Goal: Task Accomplishment & Management: Manage account settings

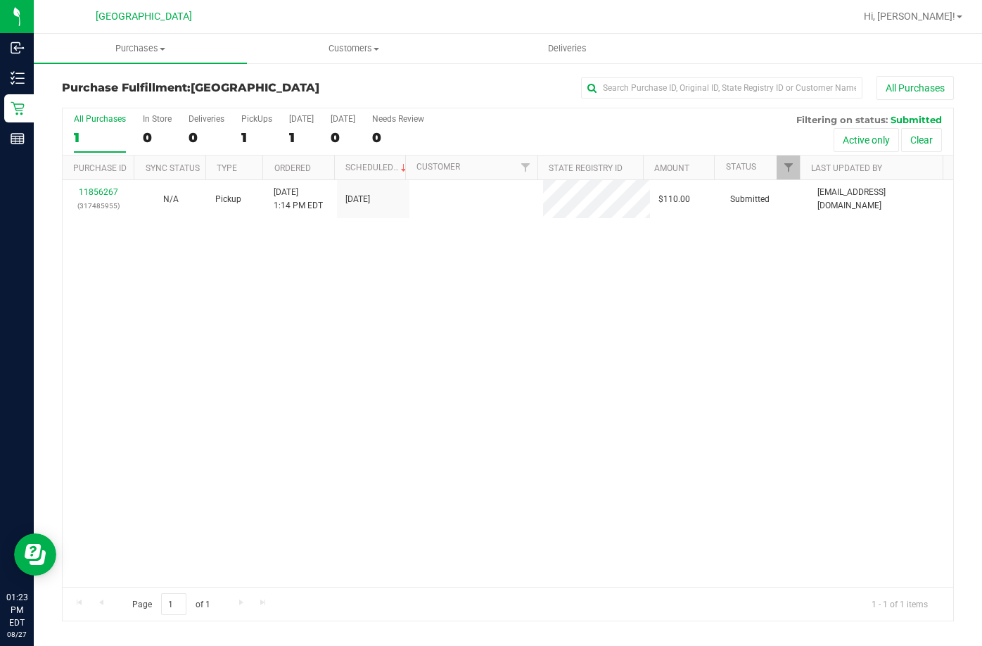
click at [428, 226] on div "11856267 (317485955) N/A Pickup [DATE] 1:14 PM EDT 8/27/2025 $110.00 Submitted …" at bounding box center [508, 383] width 890 height 407
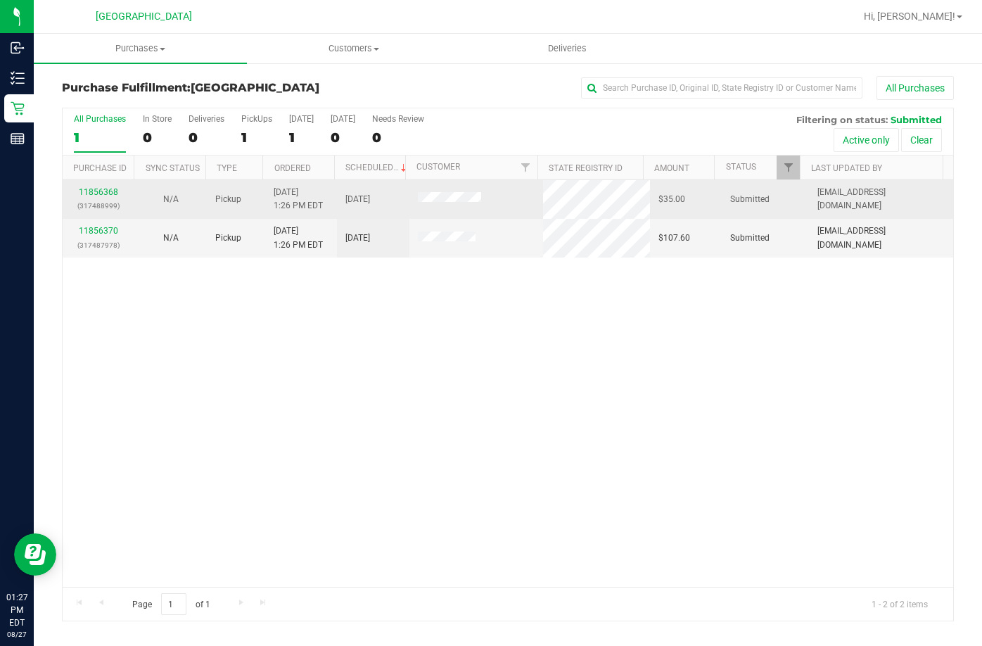
click at [110, 197] on div "11856368 (317488999)" at bounding box center [99, 199] width 56 height 27
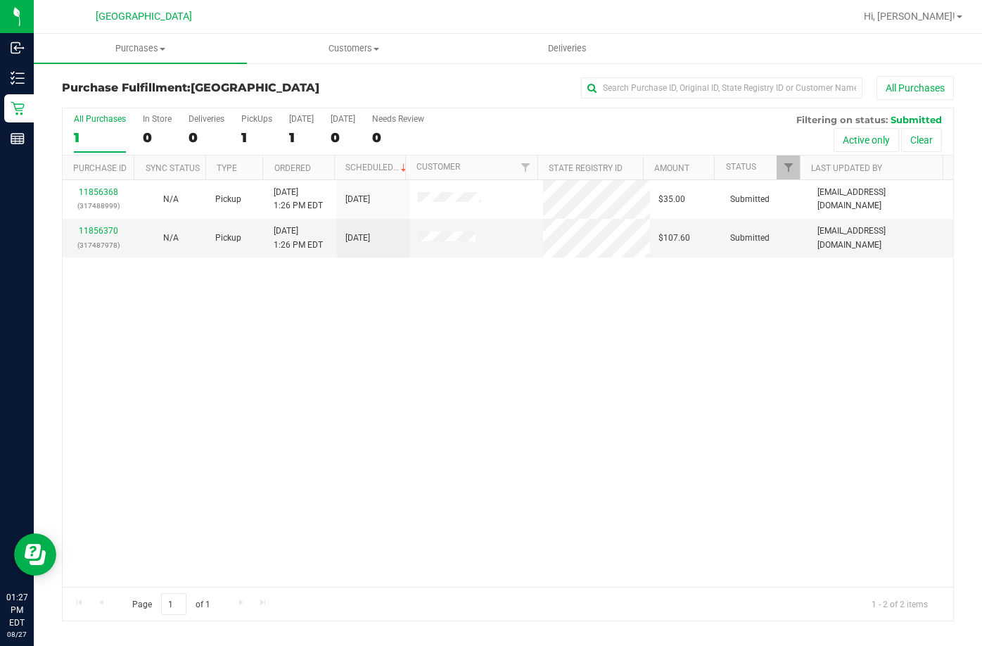
click at [211, 332] on div "11856368 (317488999) N/A Pickup [DATE] 1:26 PM EDT 8/27/2025 $35.00 Submitted […" at bounding box center [508, 383] width 890 height 407
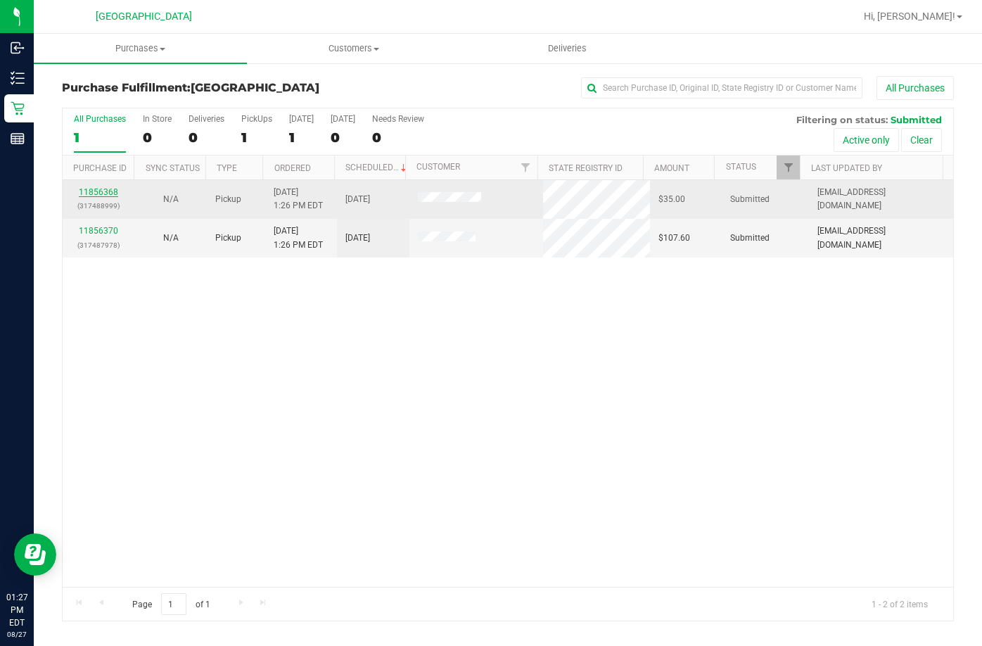
click at [113, 195] on link "11856368" at bounding box center [98, 192] width 39 height 10
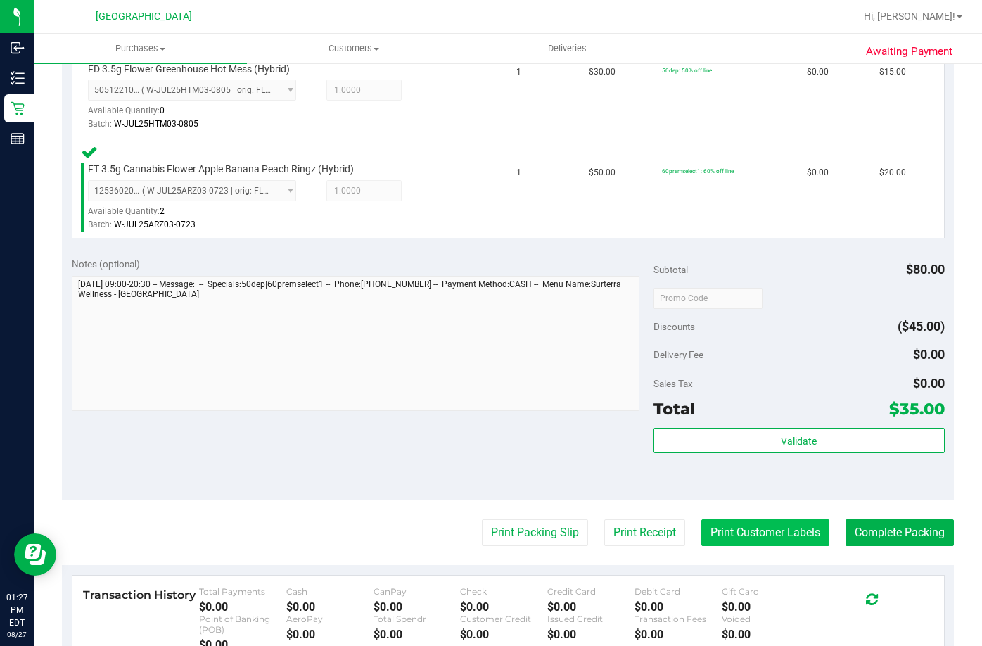
scroll to position [563, 0]
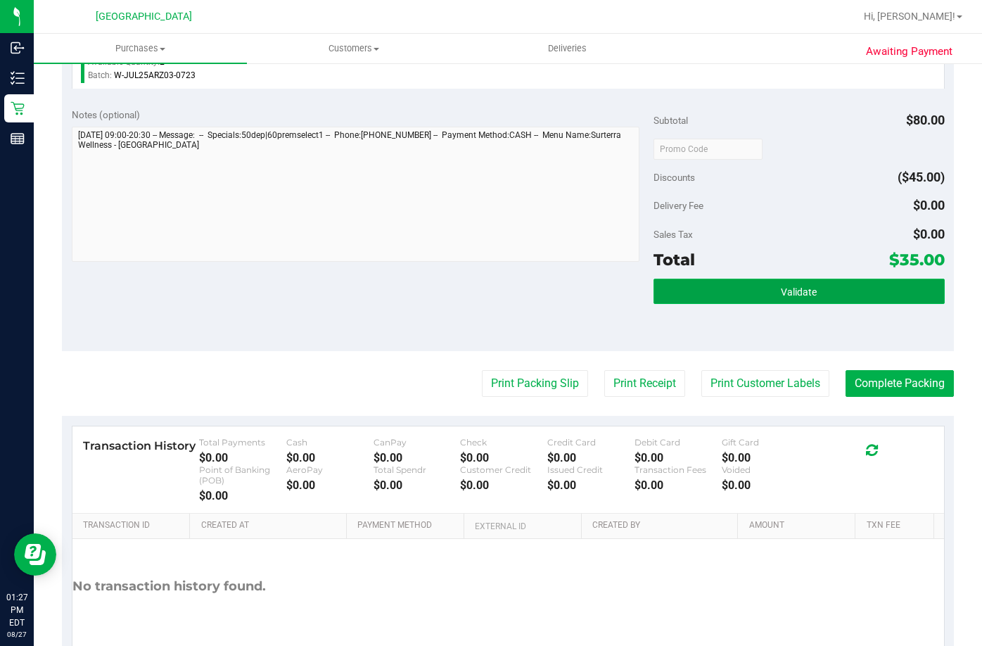
drag, startPoint x: 708, startPoint y: 291, endPoint x: 698, endPoint y: 291, distance: 10.5
click at [704, 291] on button "Validate" at bounding box center [798, 291] width 291 height 25
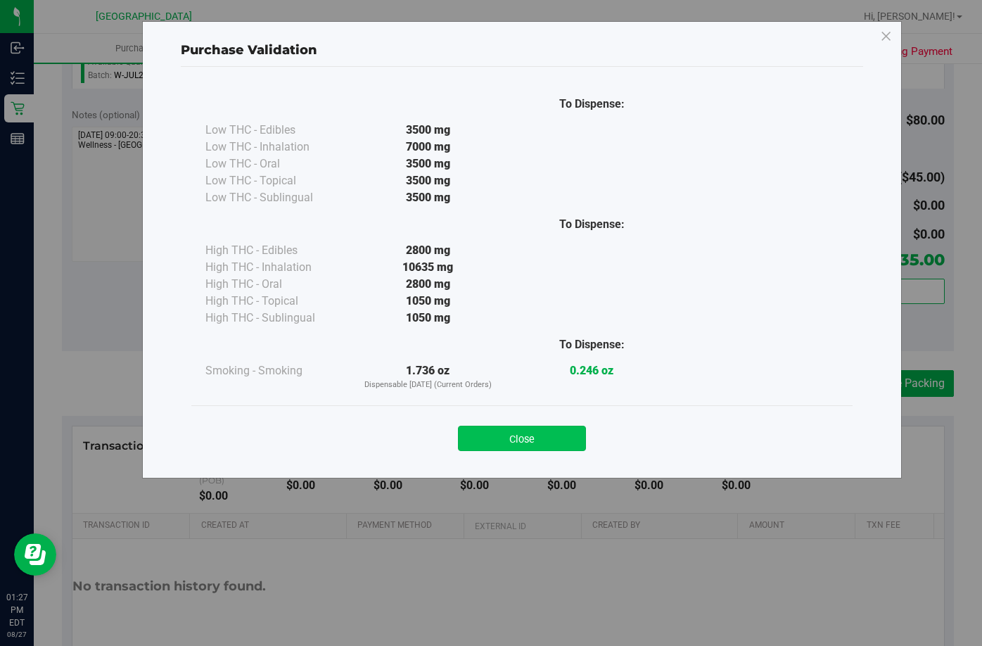
click at [546, 445] on button "Close" at bounding box center [522, 438] width 128 height 25
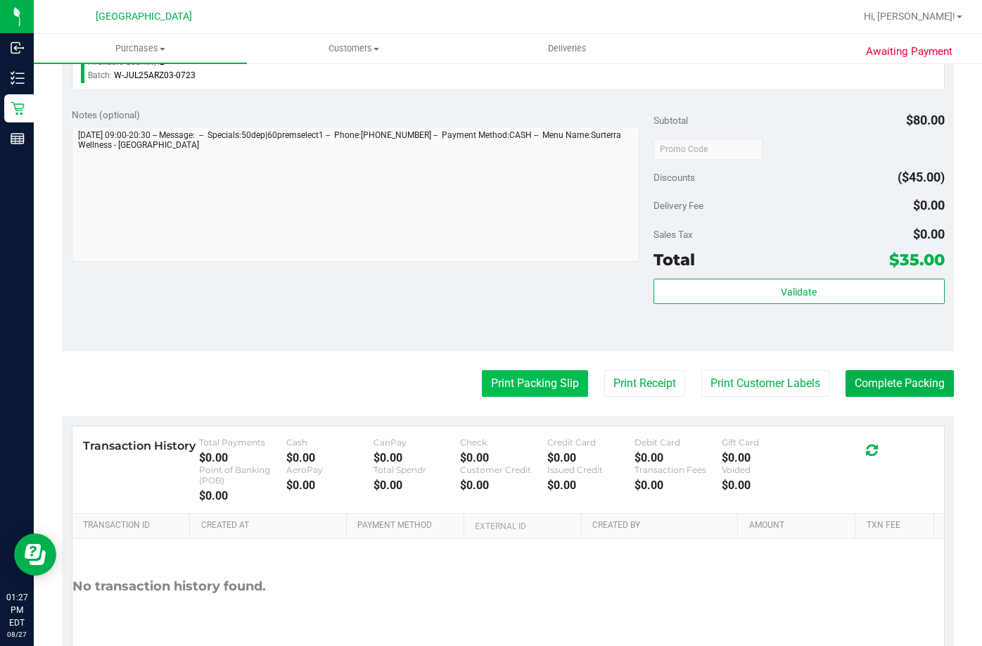
drag, startPoint x: 525, startPoint y: 364, endPoint x: 527, endPoint y: 377, distance: 12.7
click at [525, 373] on purchase-details "Back Edit Purchase Cancel Purchase View Profile # 11856368 BioTrack ID: - Submi…" at bounding box center [508, 101] width 892 height 1176
click at [528, 380] on button "Print Packing Slip" at bounding box center [535, 383] width 106 height 27
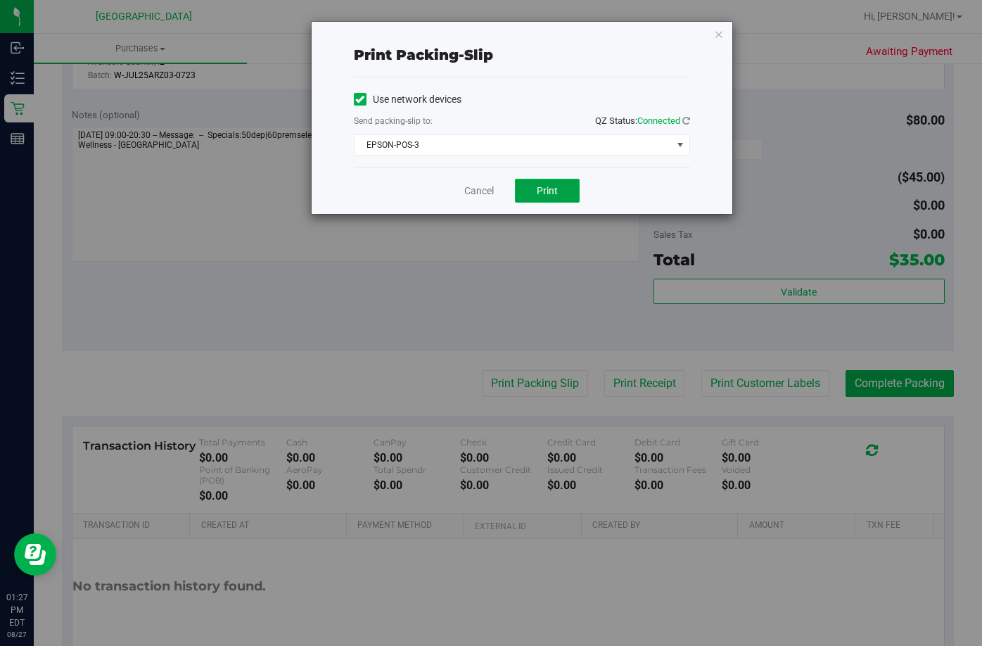
click at [573, 189] on button "Print" at bounding box center [547, 191] width 65 height 24
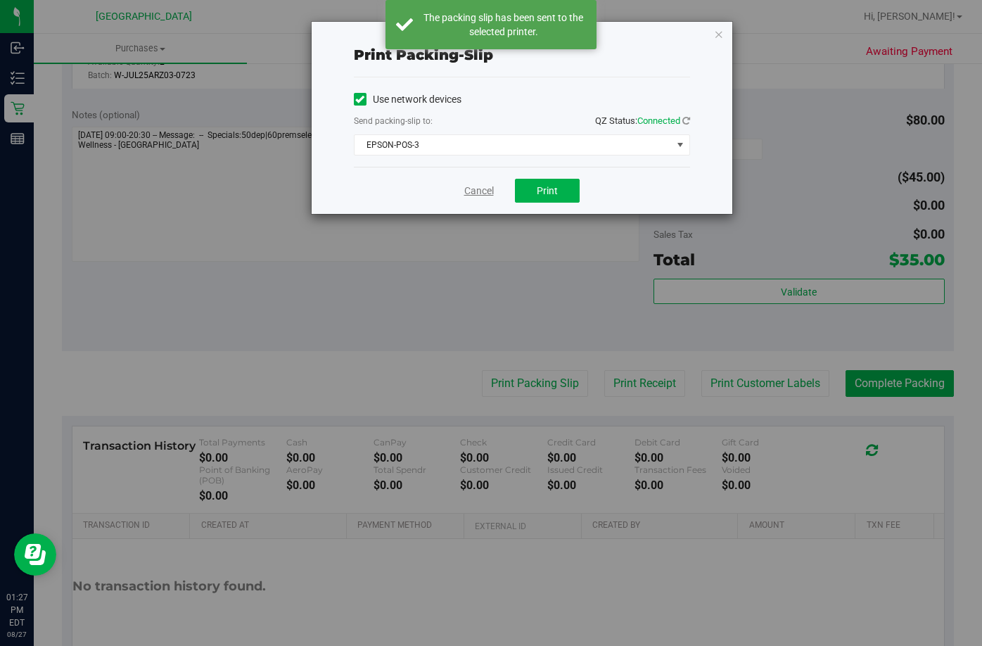
click at [466, 188] on link "Cancel" at bounding box center [479, 191] width 30 height 15
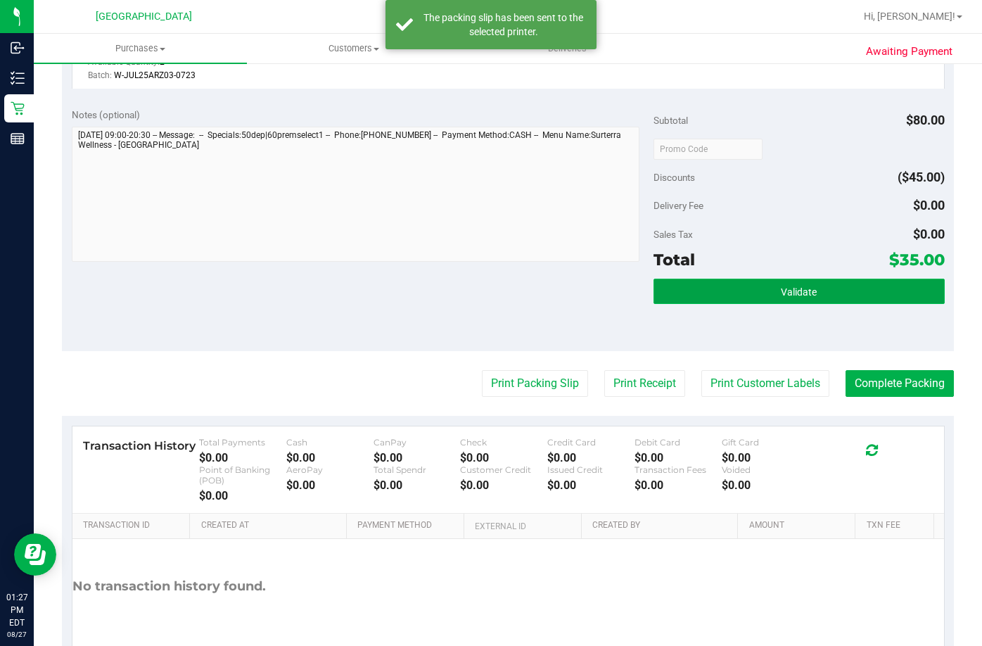
click at [768, 302] on button "Validate" at bounding box center [798, 291] width 291 height 25
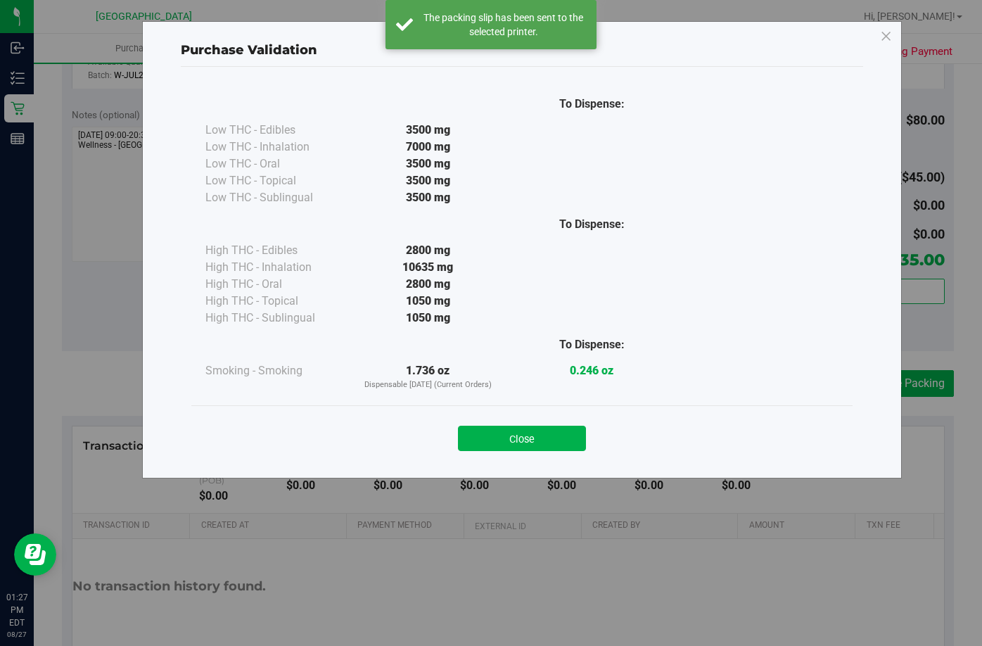
drag, startPoint x: 523, startPoint y: 448, endPoint x: 727, endPoint y: 343, distance: 228.7
click at [523, 447] on button "Close" at bounding box center [522, 438] width 128 height 25
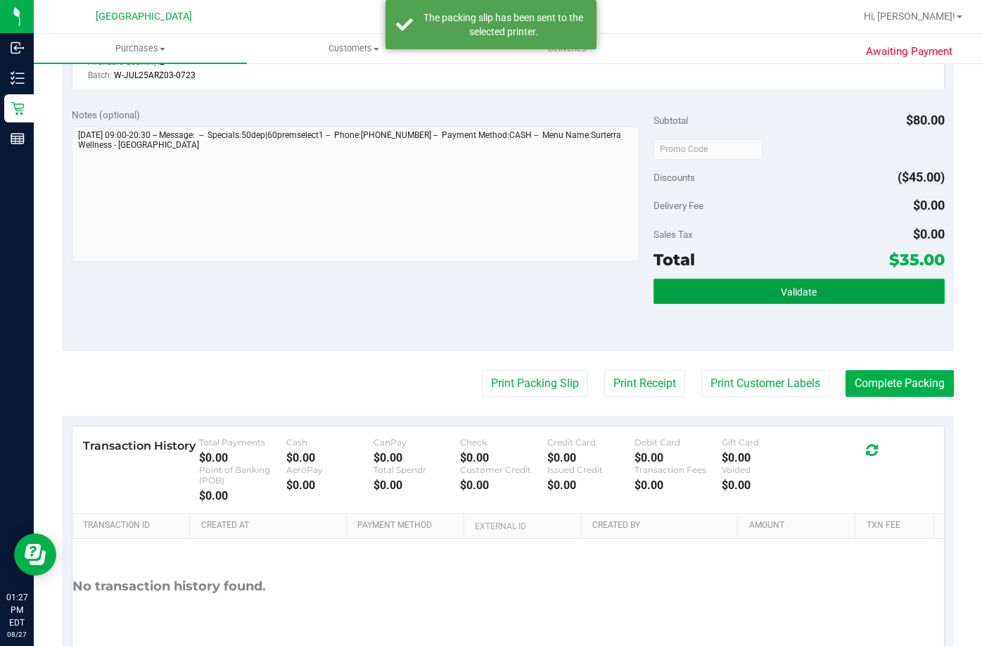
click at [883, 281] on button "Validate" at bounding box center [798, 291] width 291 height 25
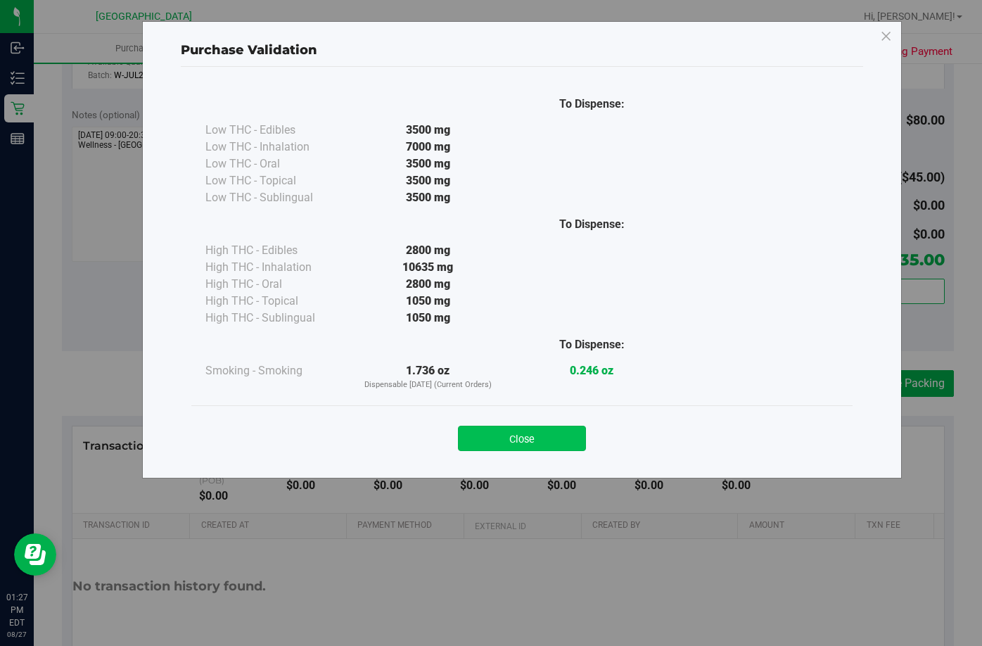
drag, startPoint x: 485, startPoint y: 458, endPoint x: 487, endPoint y: 450, distance: 8.0
click at [487, 452] on div "Close" at bounding box center [521, 433] width 661 height 57
click at [491, 436] on button "Close" at bounding box center [522, 438] width 128 height 25
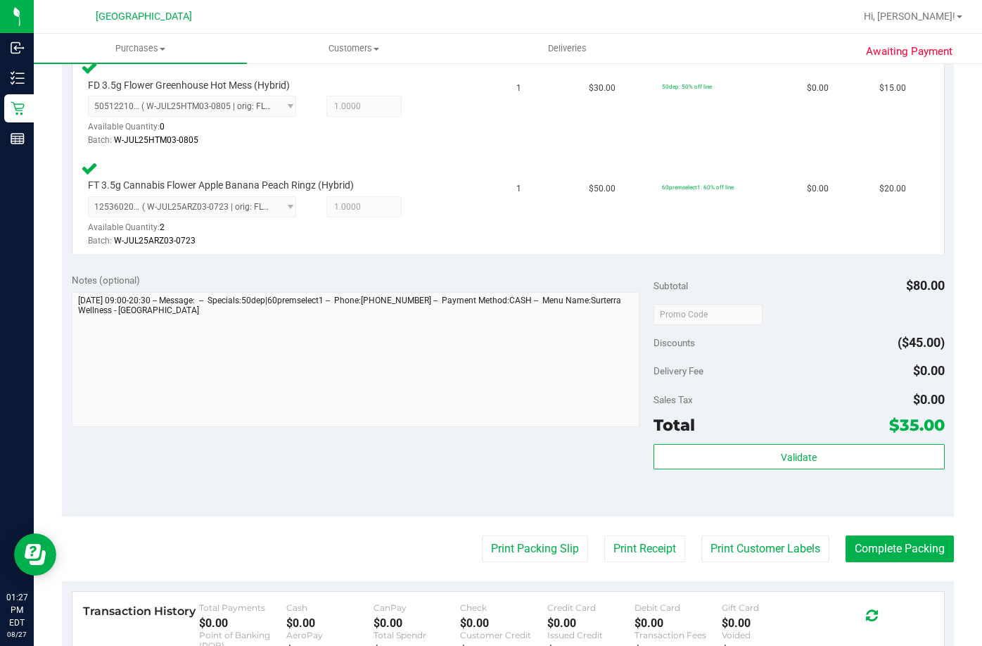
scroll to position [422, 0]
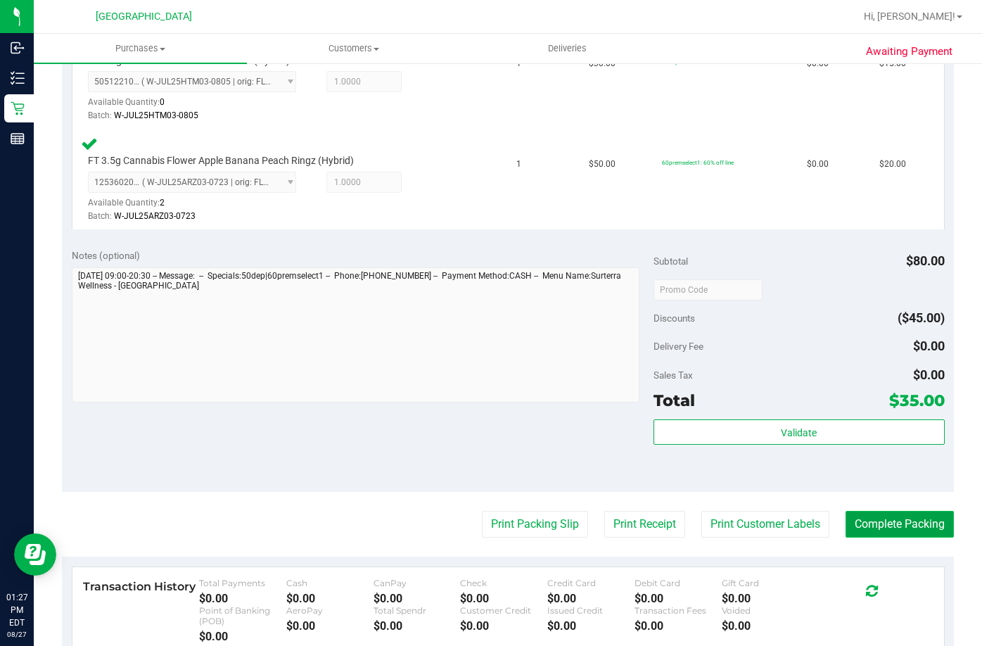
click at [882, 524] on button "Complete Packing" at bounding box center [899, 524] width 108 height 27
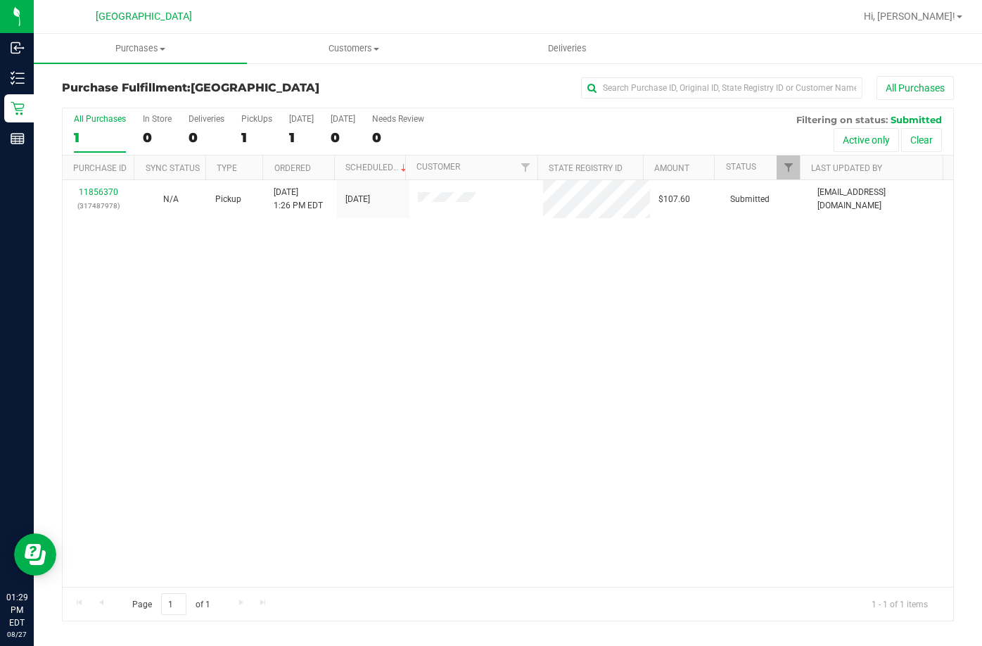
drag, startPoint x: 710, startPoint y: 292, endPoint x: 727, endPoint y: 298, distance: 17.8
click at [721, 295] on div "11856370 (317487978) N/A Pickup [DATE] 1:26 PM EDT 8/27/2025 $107.60 Submitted …" at bounding box center [508, 383] width 890 height 407
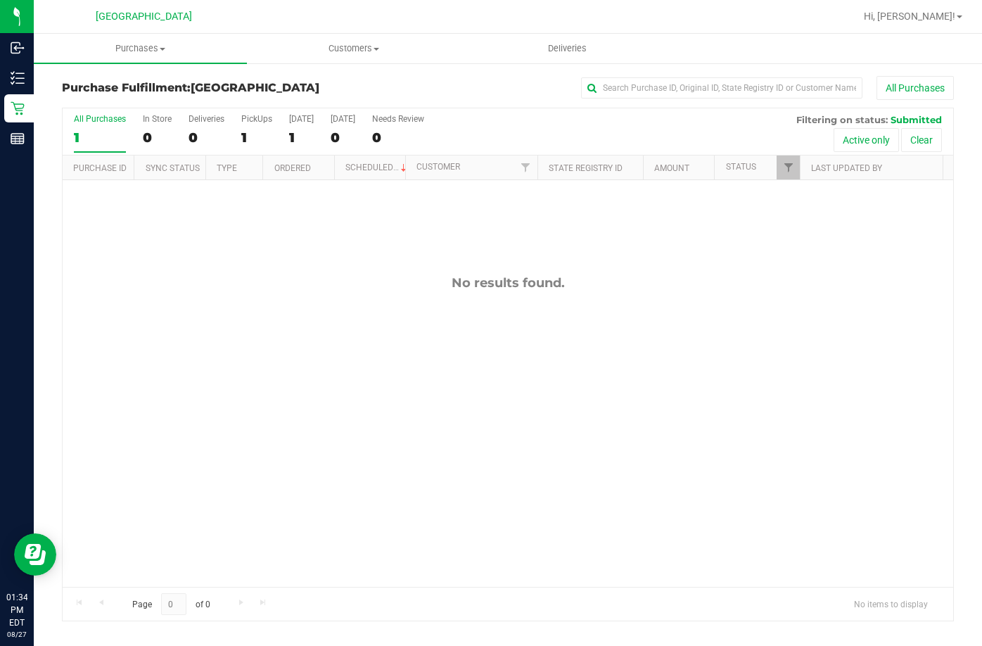
click at [335, 258] on div "No results found." at bounding box center [508, 430] width 890 height 501
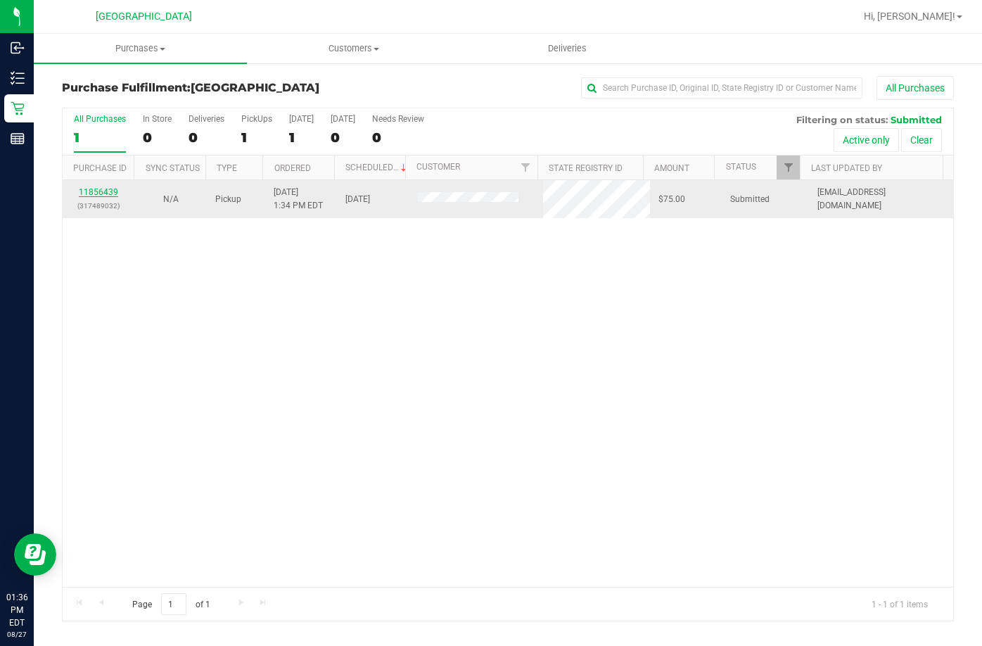
drag, startPoint x: 104, startPoint y: 184, endPoint x: 98, endPoint y: 193, distance: 11.1
click at [101, 189] on td "11856439 (317489032)" at bounding box center [99, 199] width 72 height 38
click at [96, 196] on link "11856439" at bounding box center [98, 192] width 39 height 10
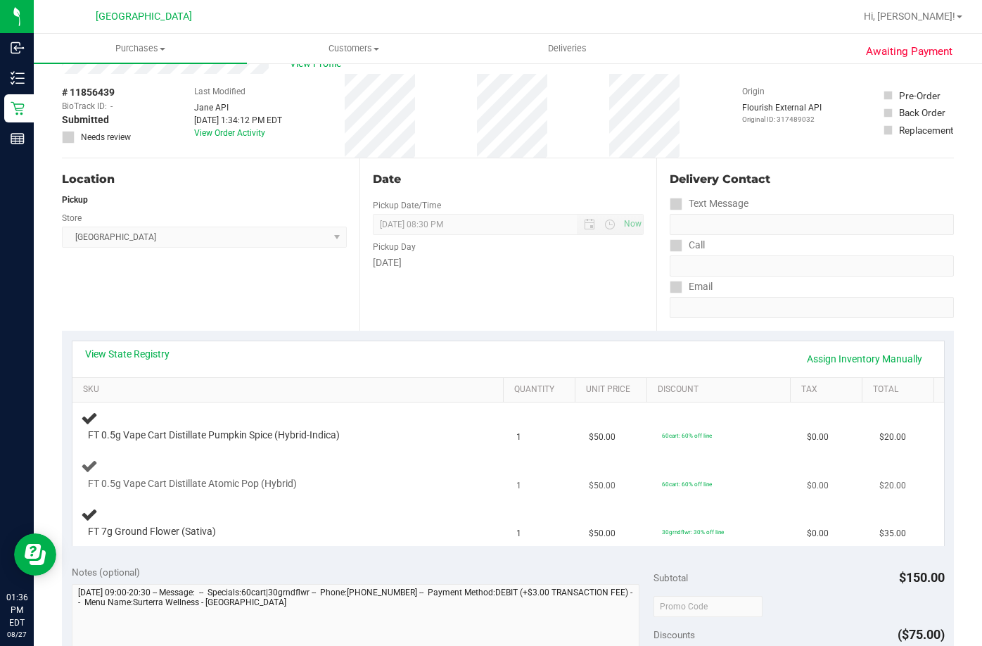
scroll to position [70, 0]
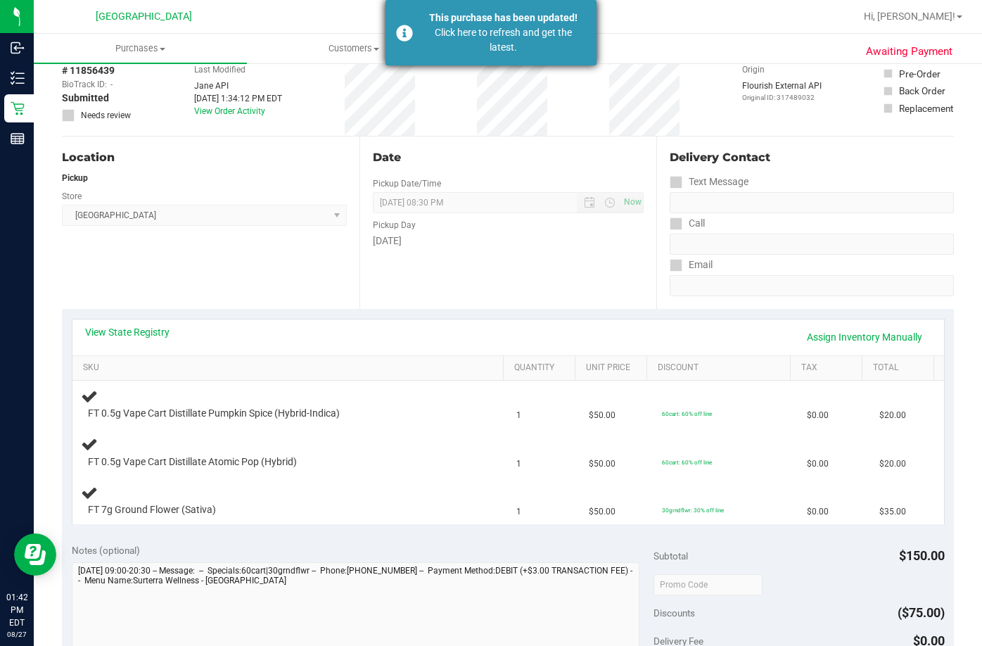
click at [475, 49] on div "Click here to refresh and get the latest." at bounding box center [503, 40] width 165 height 30
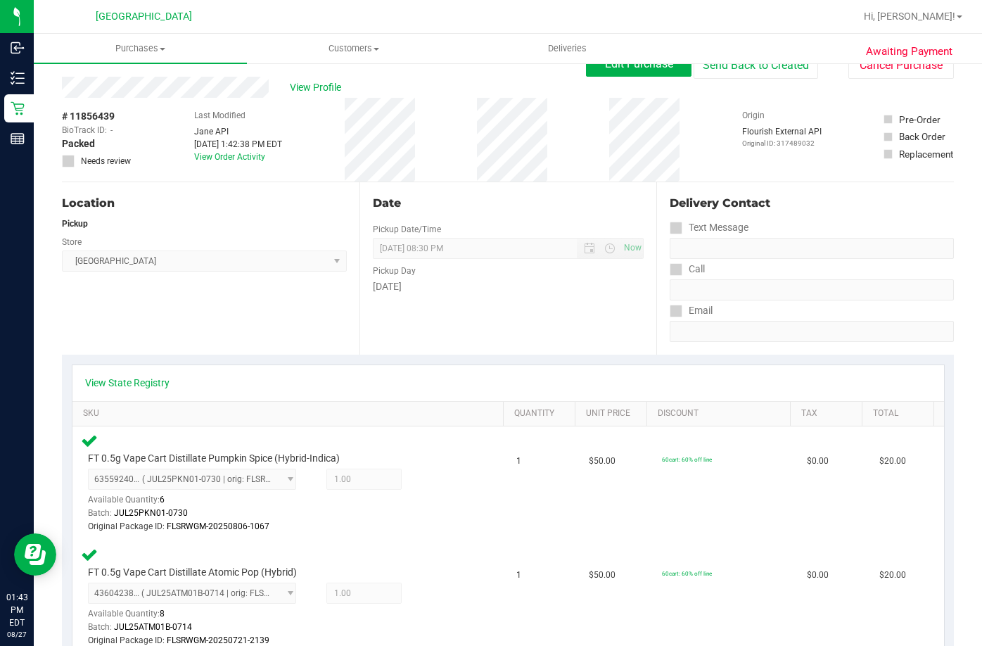
scroll to position [0, 0]
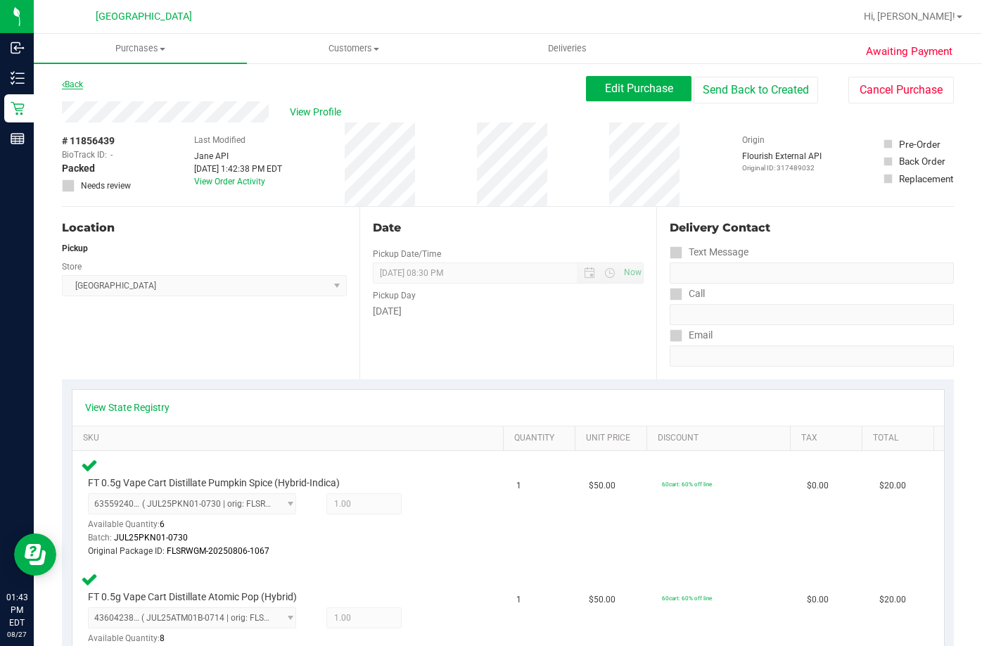
click at [72, 81] on link "Back" at bounding box center [72, 84] width 21 height 10
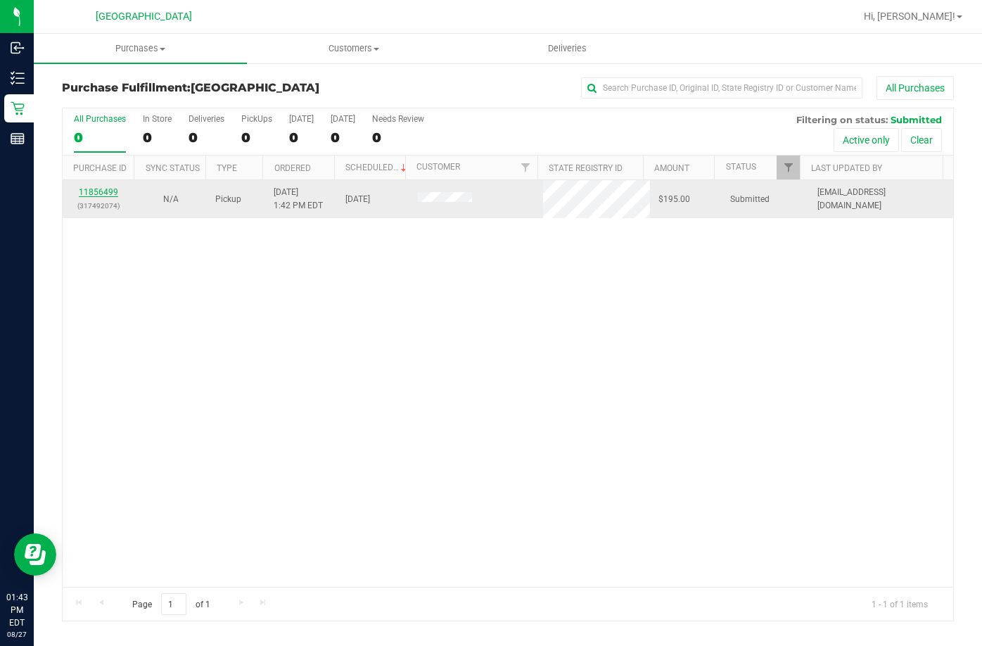
click at [108, 188] on link "11856499" at bounding box center [98, 192] width 39 height 10
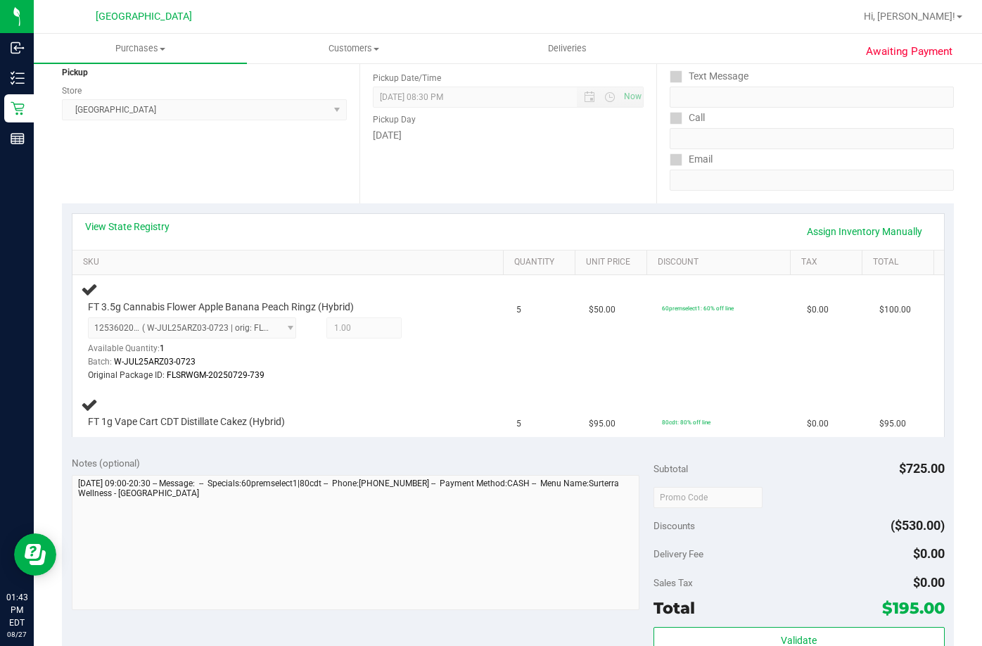
scroll to position [70, 0]
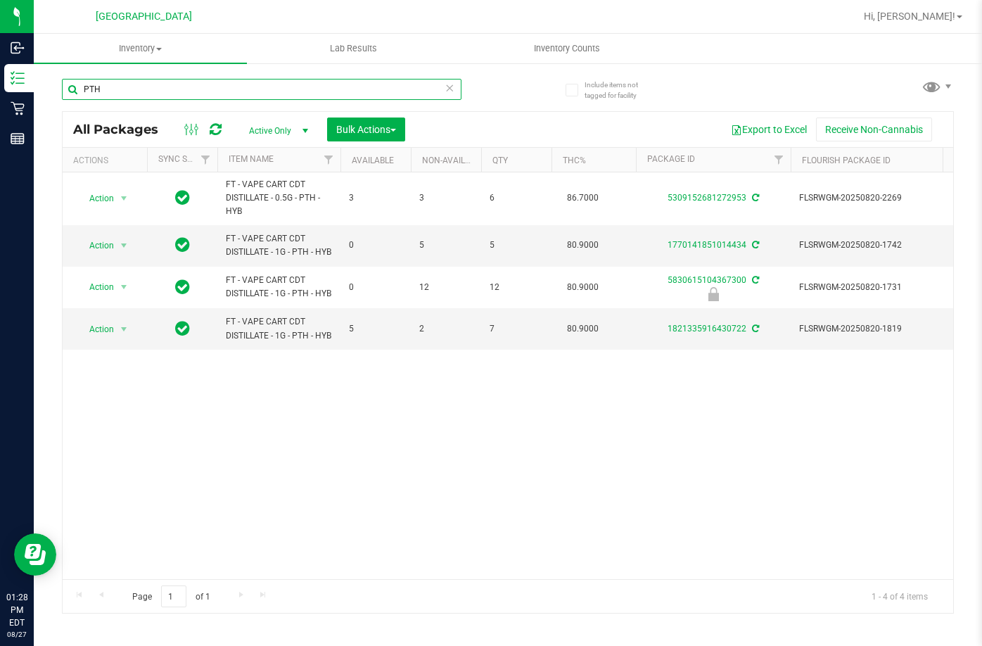
drag, startPoint x: 120, startPoint y: 84, endPoint x: 73, endPoint y: 75, distance: 48.1
click at [73, 75] on div "PTH" at bounding box center [285, 88] width 446 height 45
click at [281, 476] on div "Action Action Create package Edit attributes Global inventory Locate package Lo…" at bounding box center [508, 375] width 890 height 407
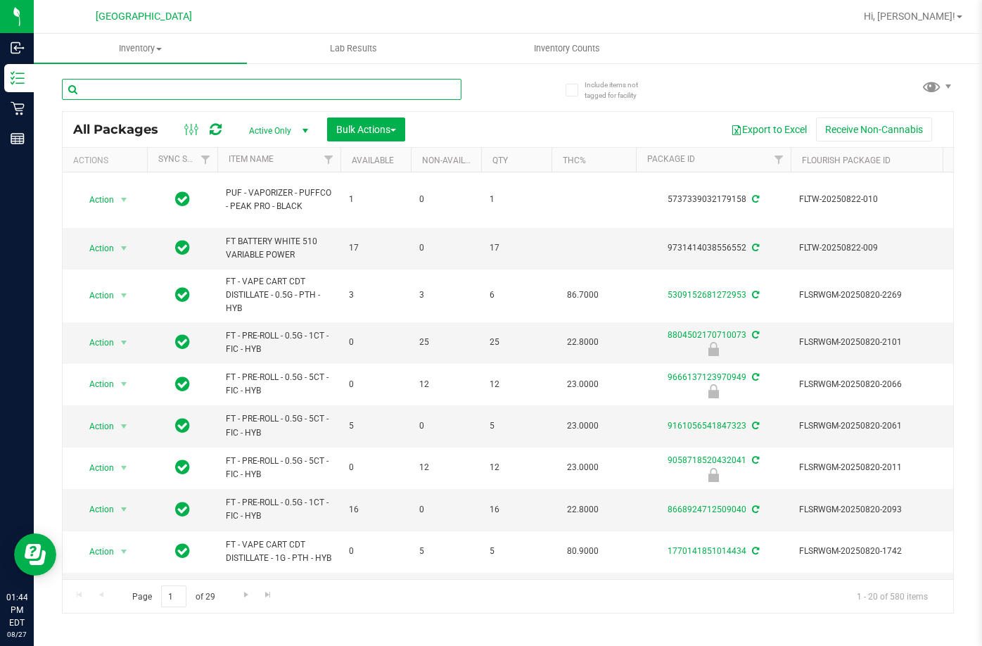
click at [243, 84] on input "text" at bounding box center [261, 89] width 399 height 21
type input "ARZ"
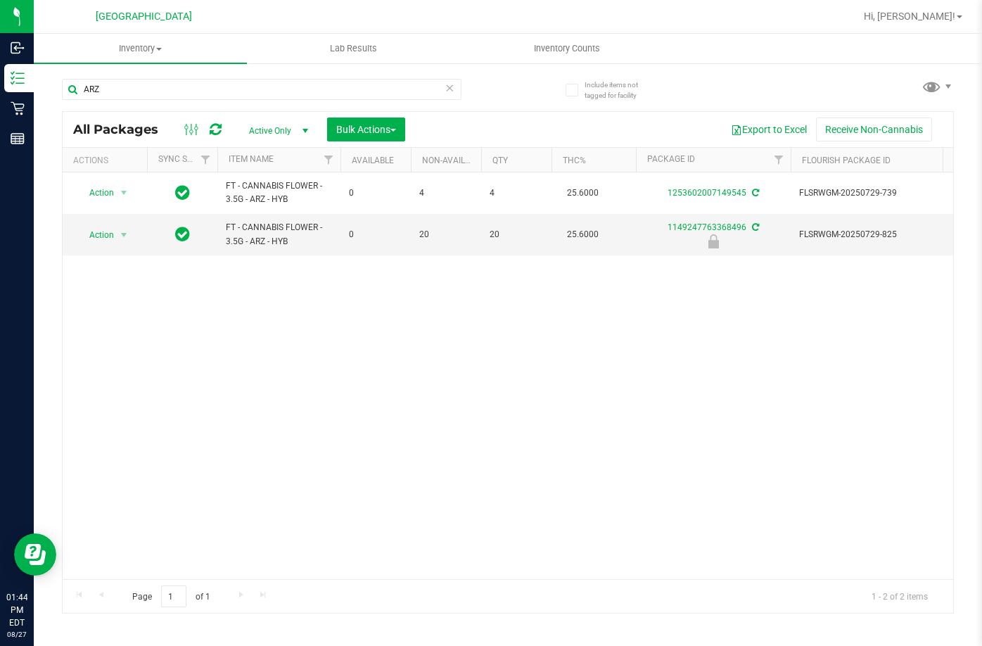
click at [339, 295] on div "Action Action Create package Edit attributes Global inventory Locate package Lo…" at bounding box center [508, 375] width 890 height 407
drag, startPoint x: 393, startPoint y: 326, endPoint x: 378, endPoint y: 334, distance: 16.7
click at [392, 326] on div "Action Action Create package Edit attributes Global inventory Locate package Lo…" at bounding box center [508, 375] width 890 height 407
click at [334, 347] on div "Action Action Create package Edit attributes Global inventory Locate package Lo…" at bounding box center [508, 375] width 890 height 407
click at [106, 234] on span "Action" at bounding box center [96, 235] width 38 height 20
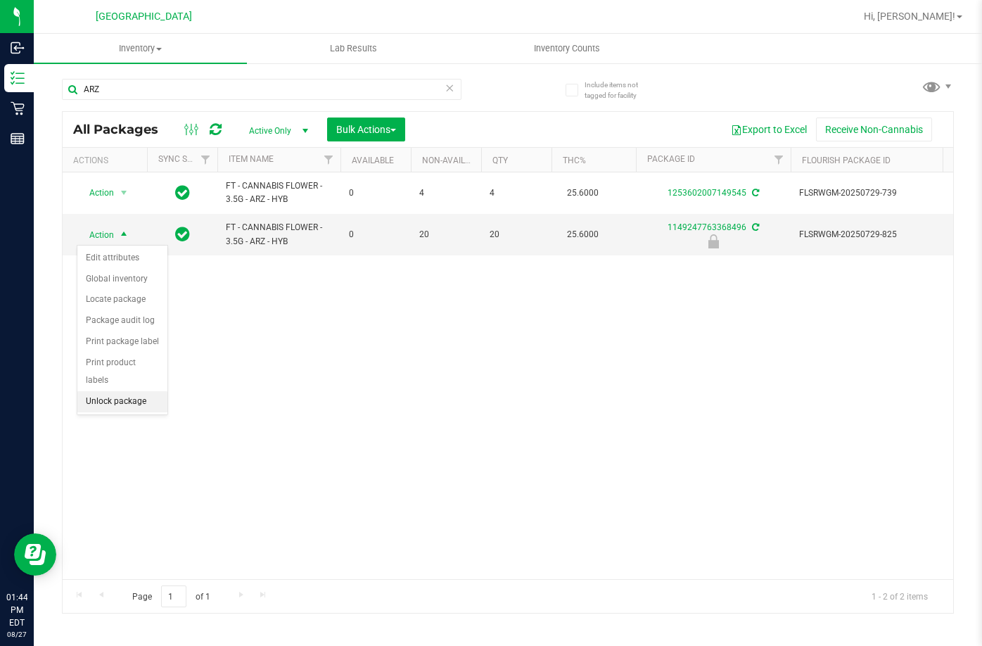
click at [141, 391] on li "Unlock package" at bounding box center [122, 401] width 90 height 21
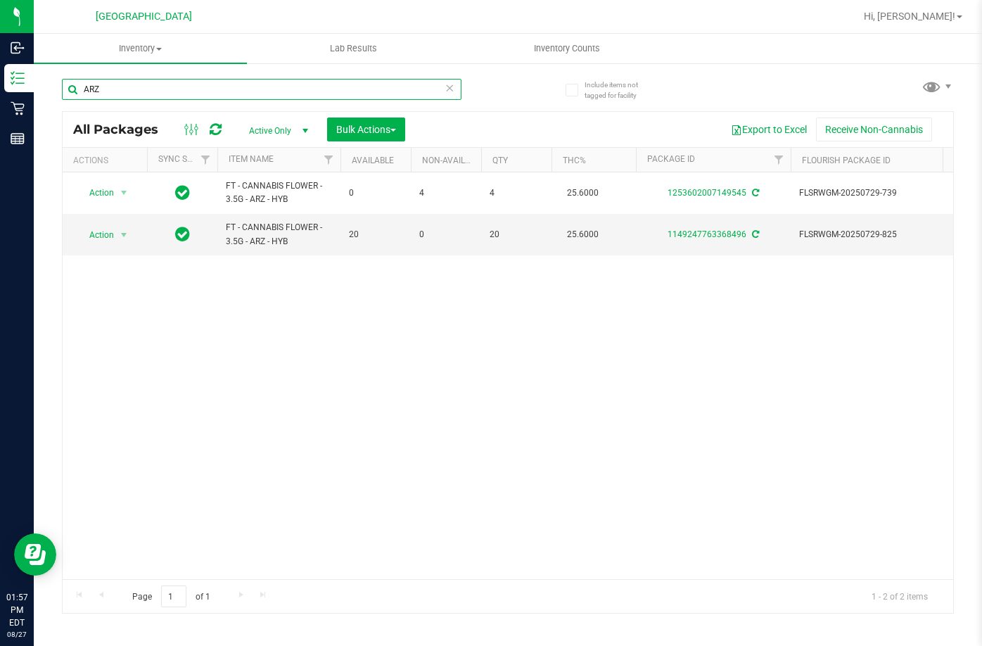
drag, startPoint x: 158, startPoint y: 86, endPoint x: 136, endPoint y: 84, distance: 22.6
click at [136, 84] on input "ARZ" at bounding box center [261, 89] width 399 height 21
type input "A"
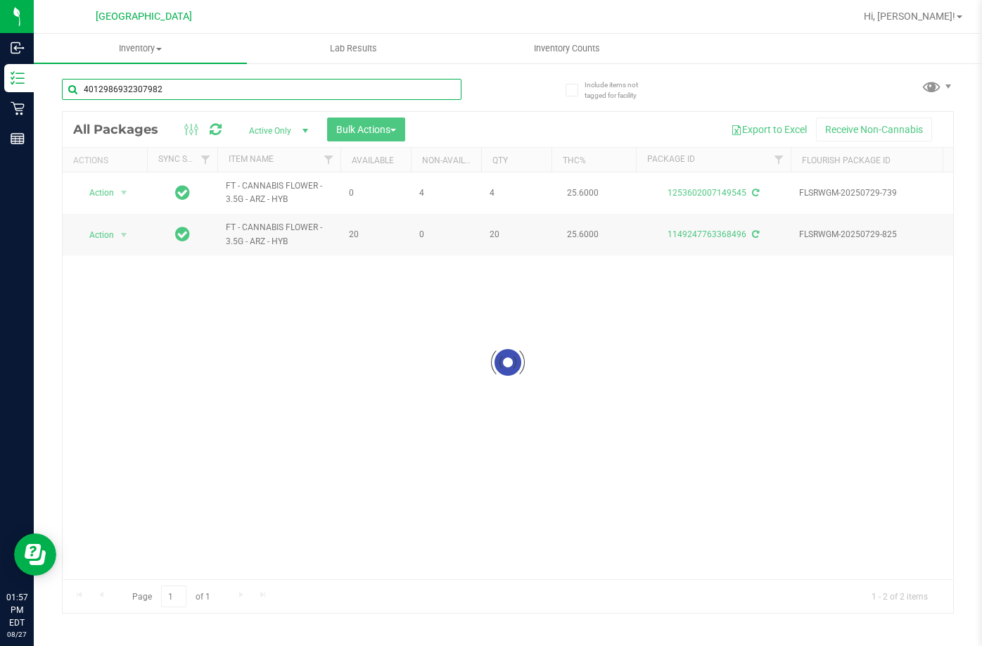
type input "4012986932307982"
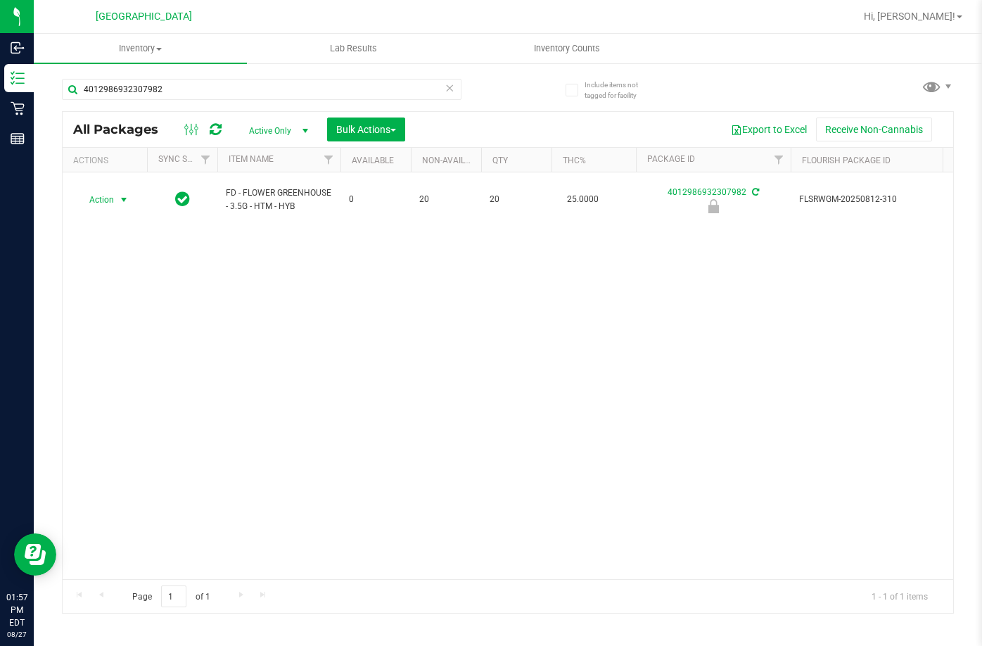
drag, startPoint x: 90, startPoint y: 190, endPoint x: 124, endPoint y: 238, distance: 58.9
click at [93, 190] on span "Action" at bounding box center [96, 200] width 38 height 20
click at [132, 350] on li "Unlock package" at bounding box center [122, 360] width 90 height 21
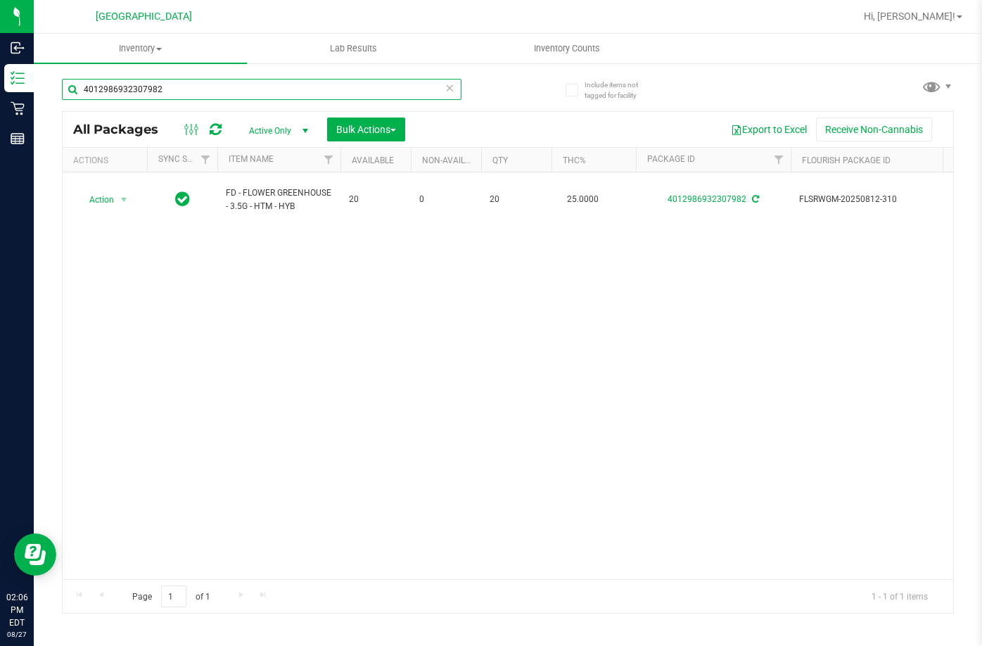
drag, startPoint x: 262, startPoint y: 89, endPoint x: -2, endPoint y: 58, distance: 266.2
click at [0, 58] on html "Inbound Inventory Retail Reports 02:06 PM EDT 08/27/2025 08/27 Lakeland WC Hi, …" at bounding box center [491, 323] width 982 height 646
type input "SRH"
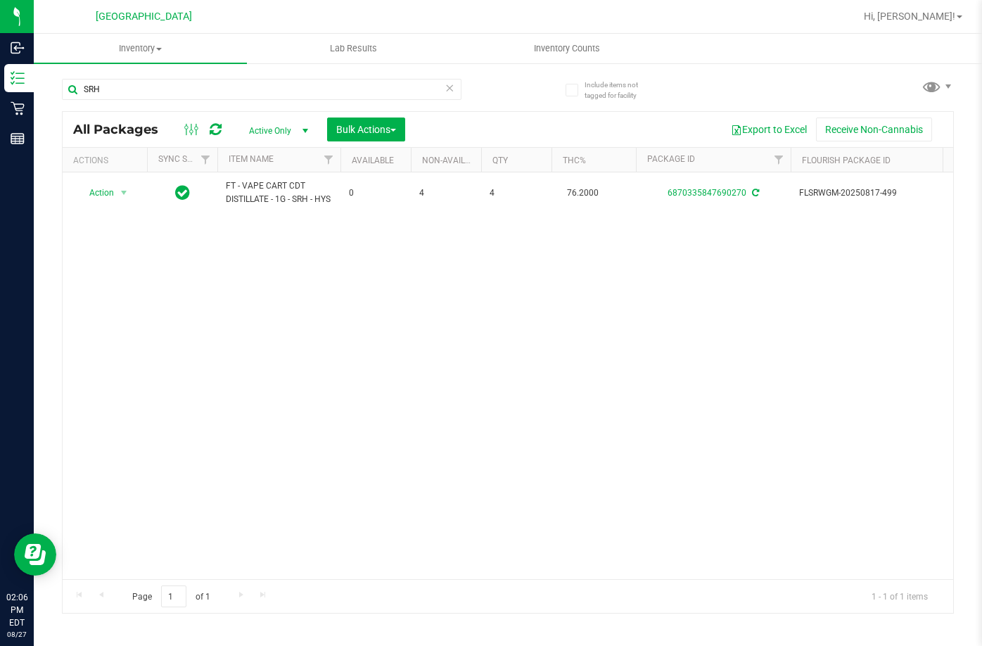
click at [325, 302] on div "Action Action Create package Edit attributes Global inventory Locate package Lo…" at bounding box center [508, 375] width 890 height 407
drag, startPoint x: 129, startPoint y: 91, endPoint x: 52, endPoint y: 88, distance: 76.7
click at [52, 75] on div "Include items not tagged for facility SRH All Packages Active Only Active Only …" at bounding box center [508, 276] width 948 height 429
drag, startPoint x: 486, startPoint y: 312, endPoint x: 464, endPoint y: 292, distance: 29.4
click at [477, 305] on div "Action Action Create package Edit attributes Global inventory Locate package Lo…" at bounding box center [508, 375] width 890 height 407
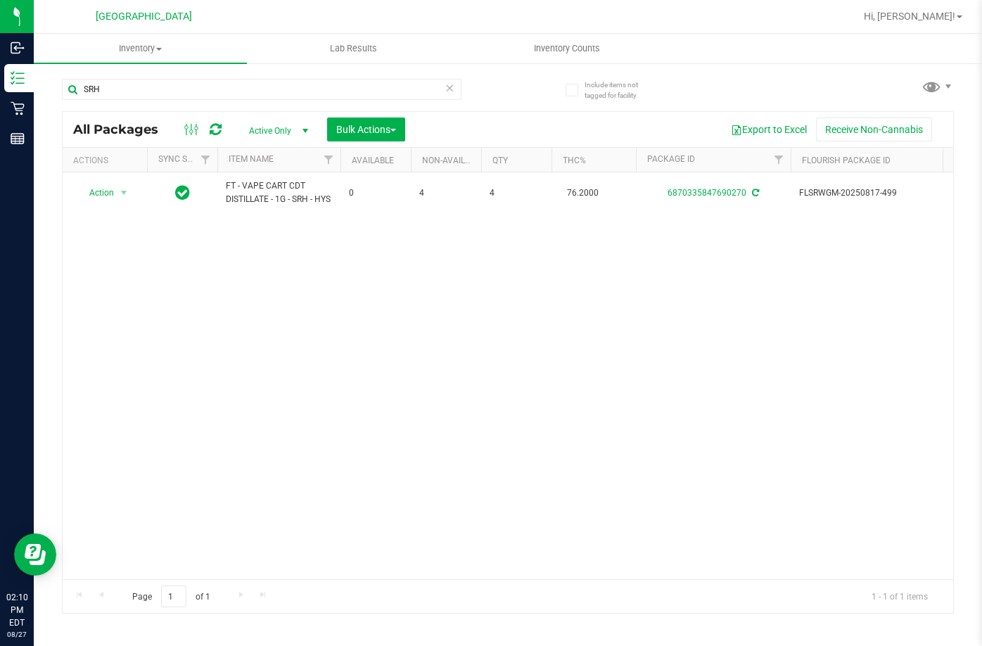
click at [786, 378] on div "Action Action Create package Edit attributes Global inventory Locate package Lo…" at bounding box center [508, 375] width 890 height 407
drag, startPoint x: 81, startPoint y: 80, endPoint x: 52, endPoint y: 74, distance: 29.5
click at [52, 74] on div "Include items not tagged for facility SRH All Packages Active Only Active Only …" at bounding box center [508, 276] width 948 height 429
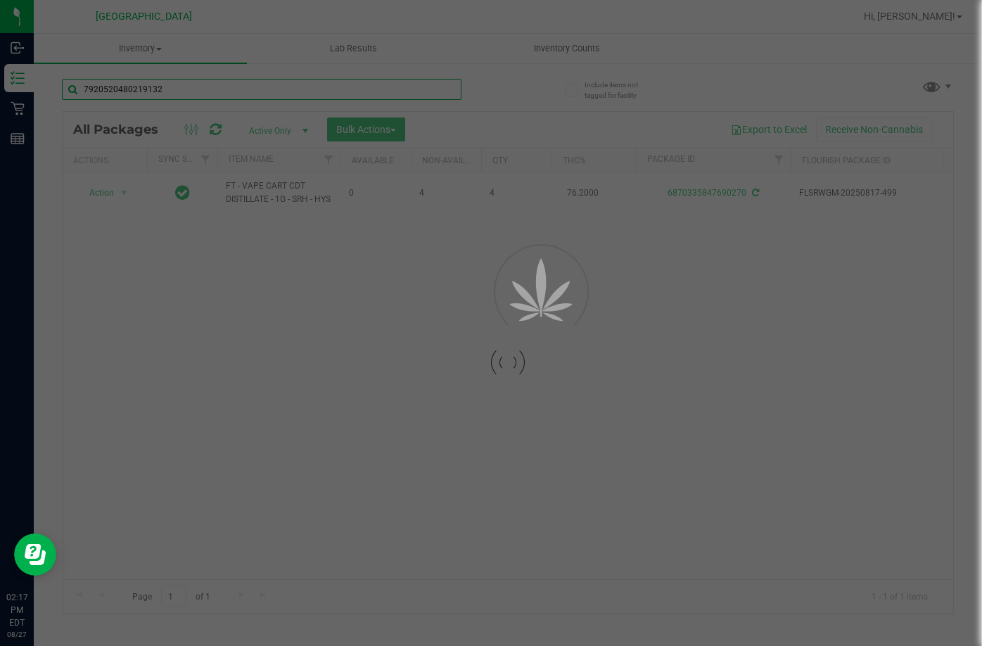
type input "7920520480219132"
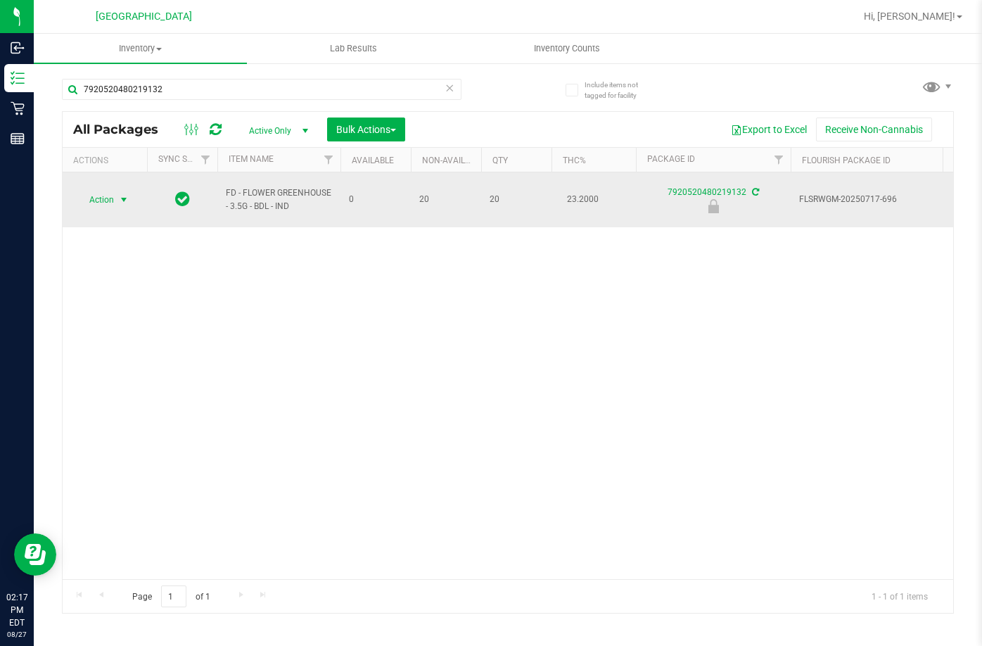
click at [104, 191] on span "Action" at bounding box center [96, 200] width 38 height 20
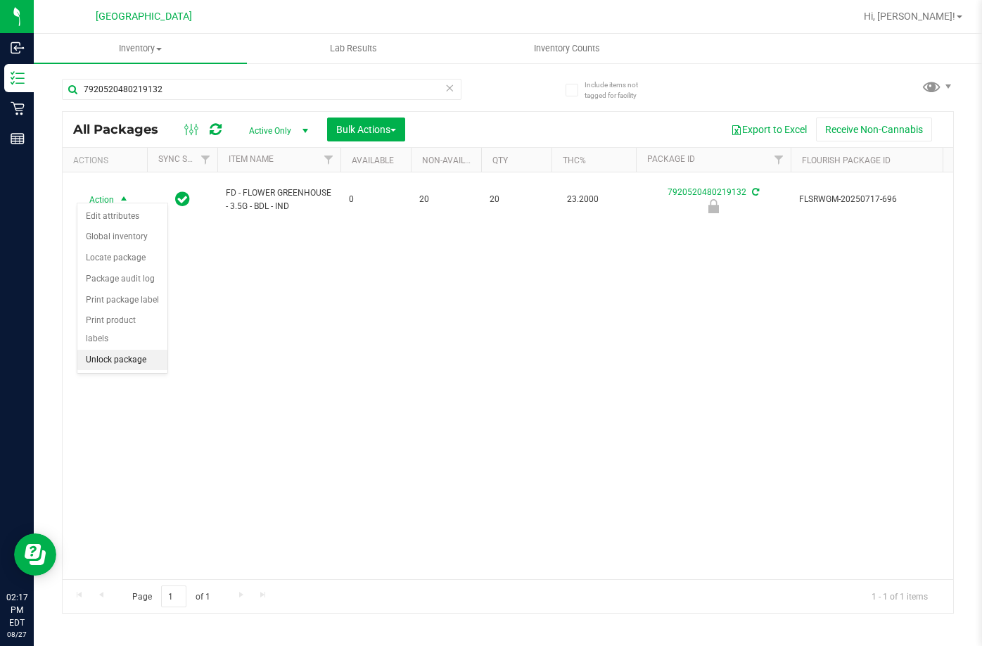
drag, startPoint x: 119, startPoint y: 346, endPoint x: 134, endPoint y: 335, distance: 19.1
click at [120, 350] on li "Unlock package" at bounding box center [122, 360] width 90 height 21
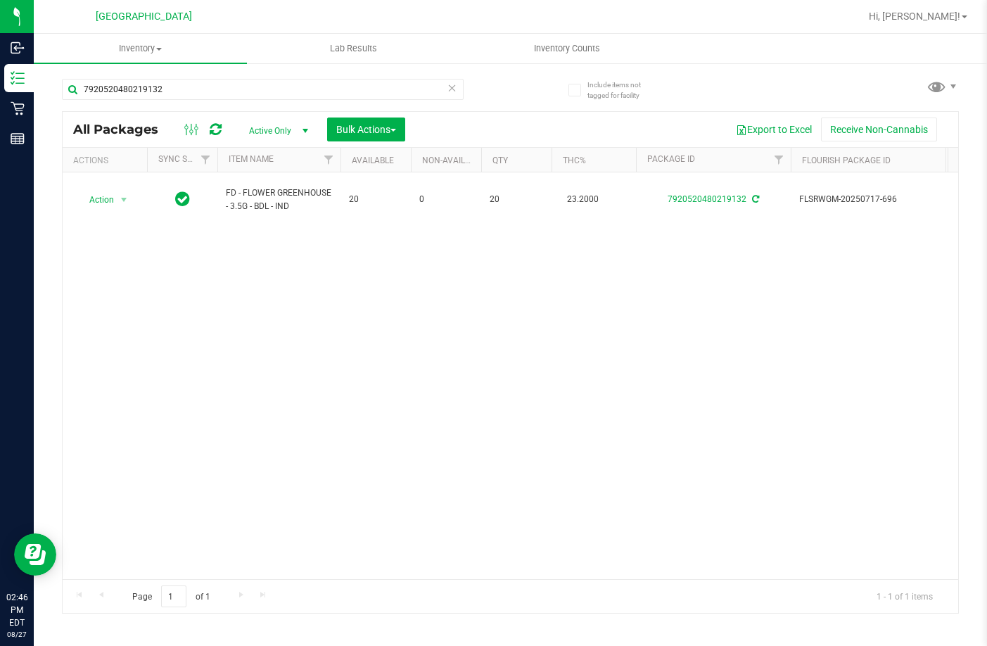
click at [455, 335] on div "Action Action Create package Edit attributes Global inventory Locate package Lo…" at bounding box center [510, 375] width 895 height 407
drag, startPoint x: 196, startPoint y: 91, endPoint x: -2, endPoint y: 64, distance: 200.1
click at [0, 64] on html "Inbound Inventory Retail Reports 02:46 PM EDT 08/27/2025 08/27 Lakeland WC Hi, …" at bounding box center [493, 323] width 987 height 646
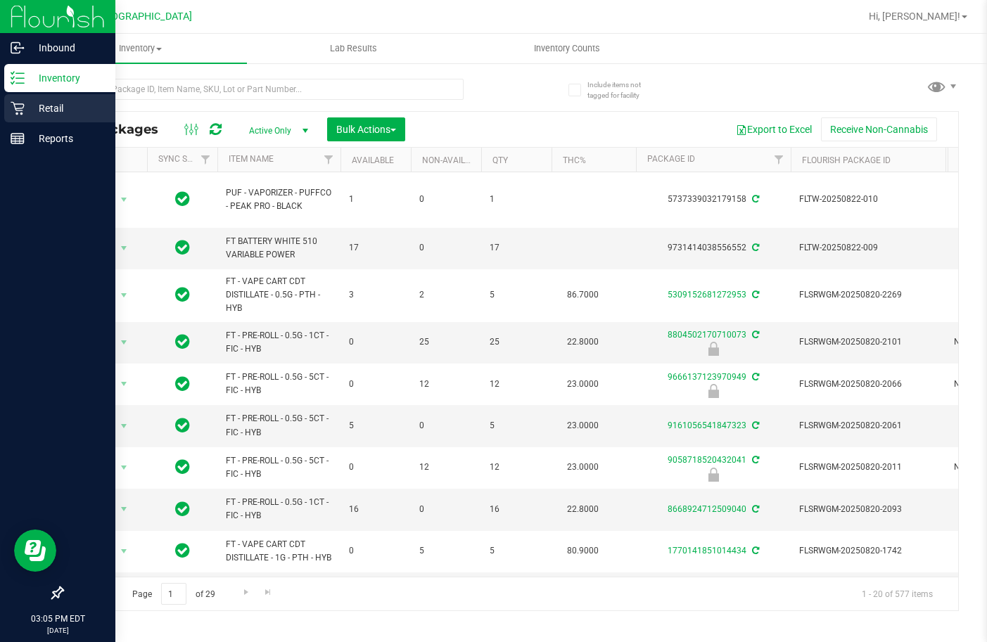
click at [34, 117] on div "Retail" at bounding box center [59, 108] width 111 height 28
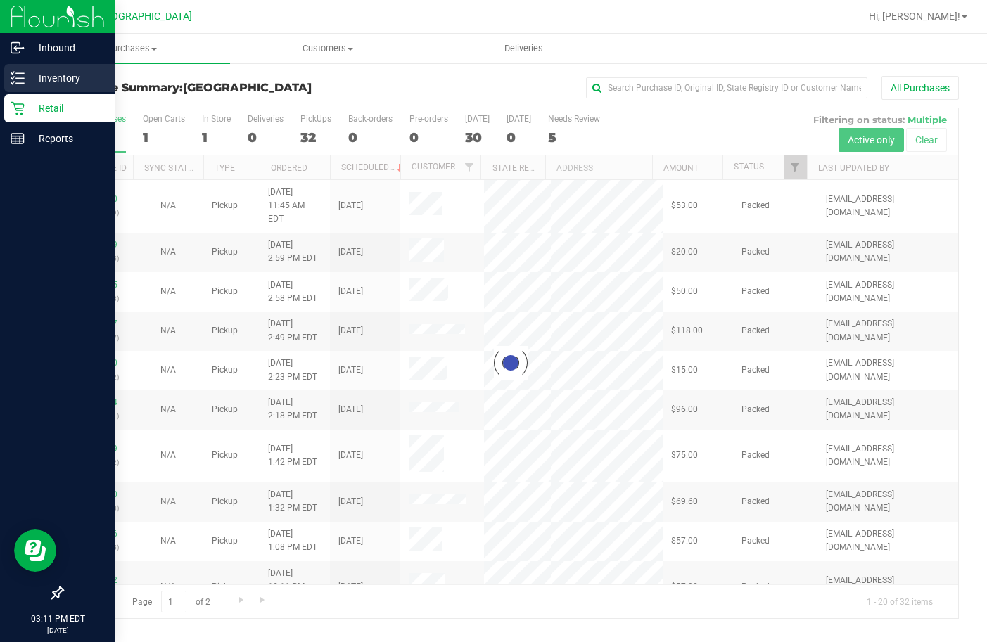
click at [30, 83] on p "Inventory" at bounding box center [67, 78] width 84 height 17
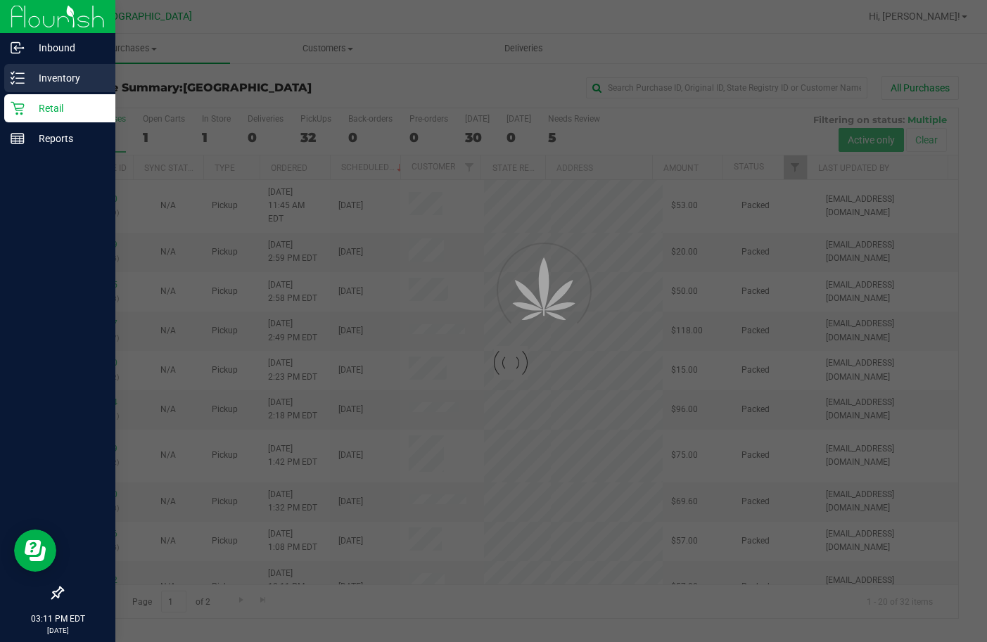
click at [30, 83] on p "Inventory" at bounding box center [67, 78] width 84 height 17
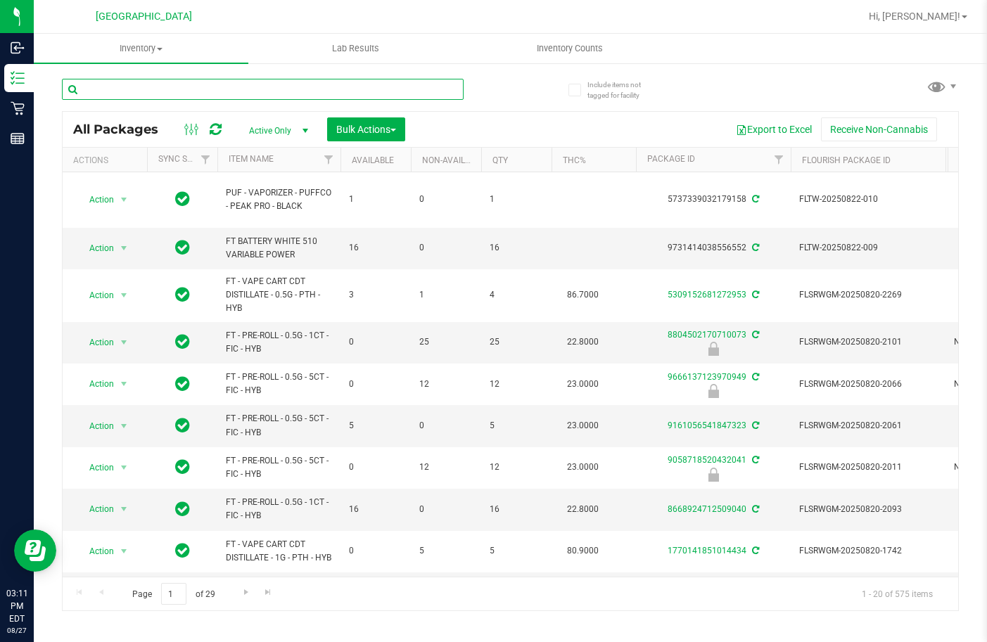
click at [236, 98] on input "text" at bounding box center [263, 89] width 402 height 21
type input "3295653789303343"
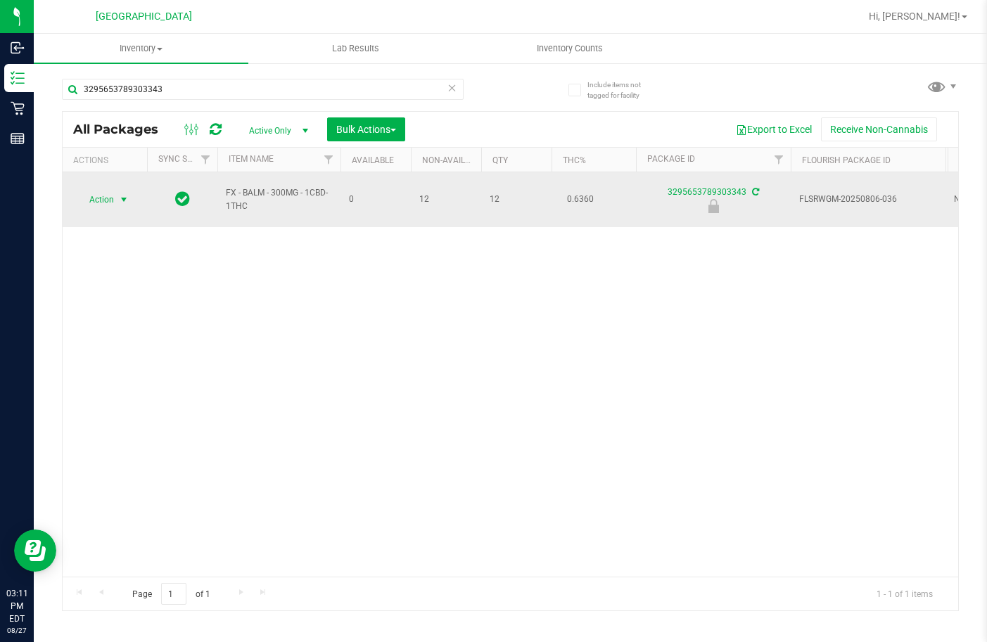
click at [95, 193] on span "Action" at bounding box center [96, 200] width 38 height 20
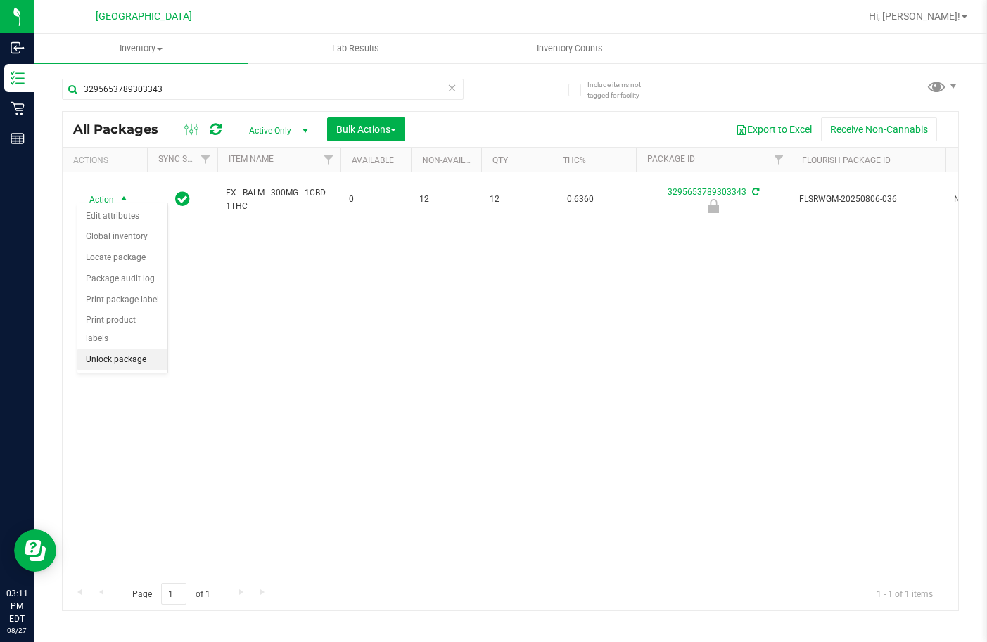
click at [98, 350] on li "Unlock package" at bounding box center [122, 360] width 90 height 21
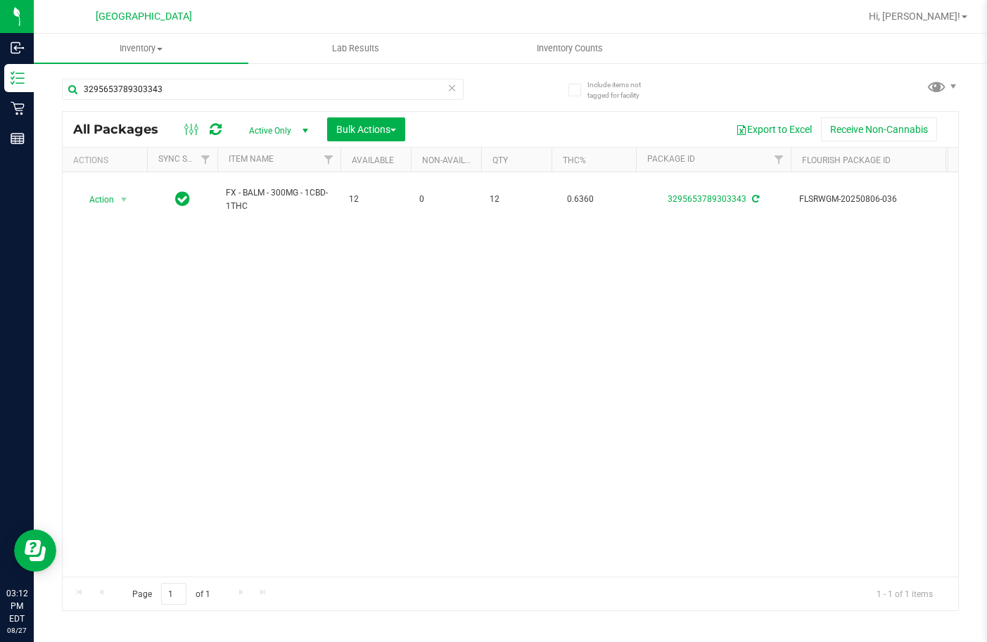
click at [459, 298] on div "Action Action Create package Edit attributes Global inventory Locate package Lo…" at bounding box center [510, 374] width 895 height 404
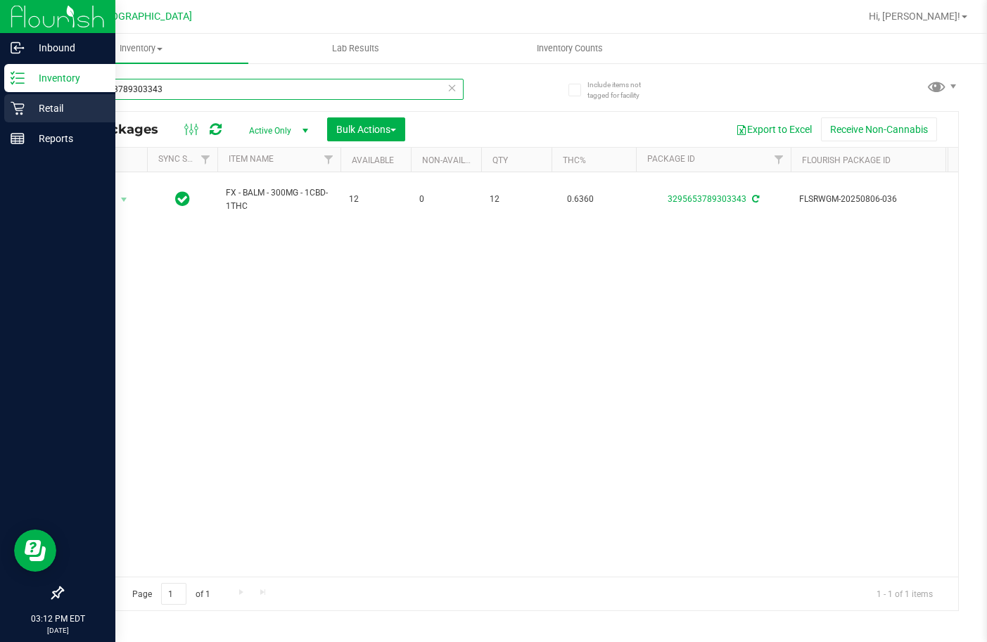
drag, startPoint x: 215, startPoint y: 94, endPoint x: 27, endPoint y: 105, distance: 188.8
click at [19, 115] on div "Inbound Inventory Retail Reports 03:12 PM EDT 08/27/2025 08/27 Lakeland WC Hi, …" at bounding box center [493, 321] width 987 height 642
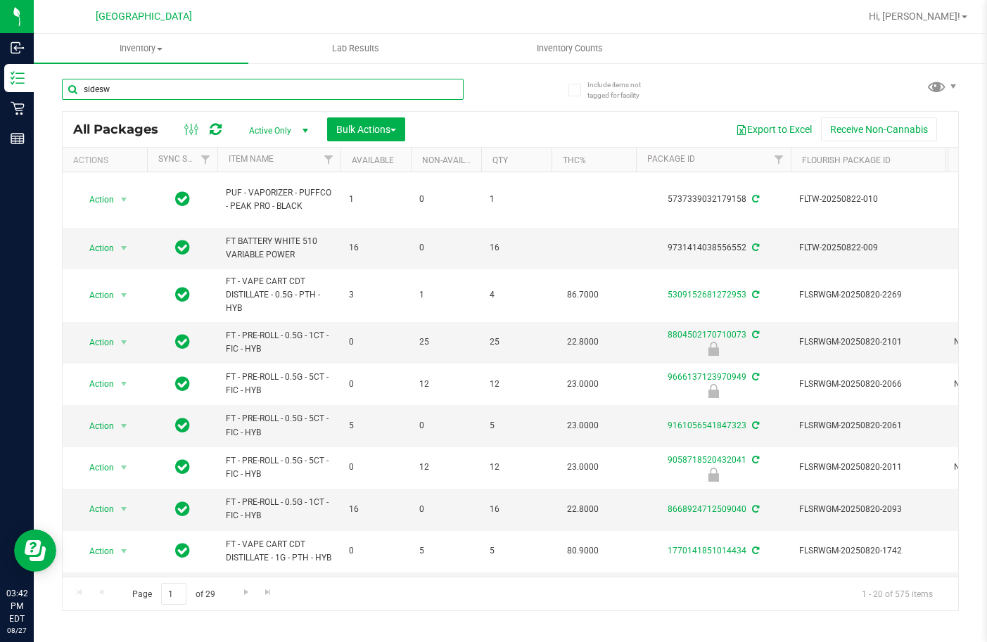
type input "sidesw"
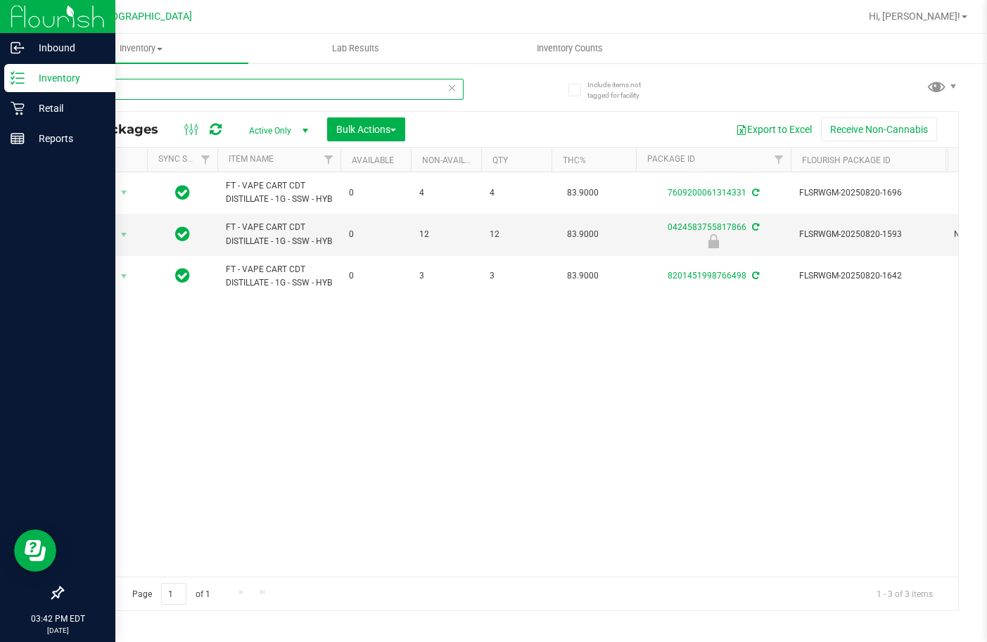
drag, startPoint x: 148, startPoint y: 85, endPoint x: 2, endPoint y: 84, distance: 146.3
click at [2, 86] on div "Inbound Inventory Retail Reports 03:42 PM EDT 08/27/2025 08/27 Lakeland WC Hi, …" at bounding box center [493, 321] width 987 height 642
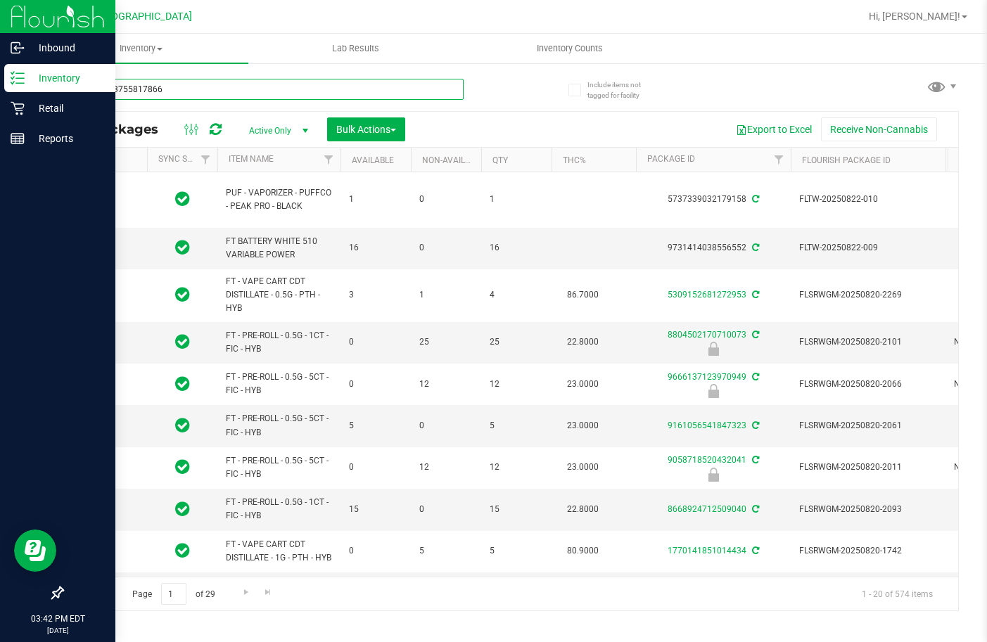
type input "0424583755817866"
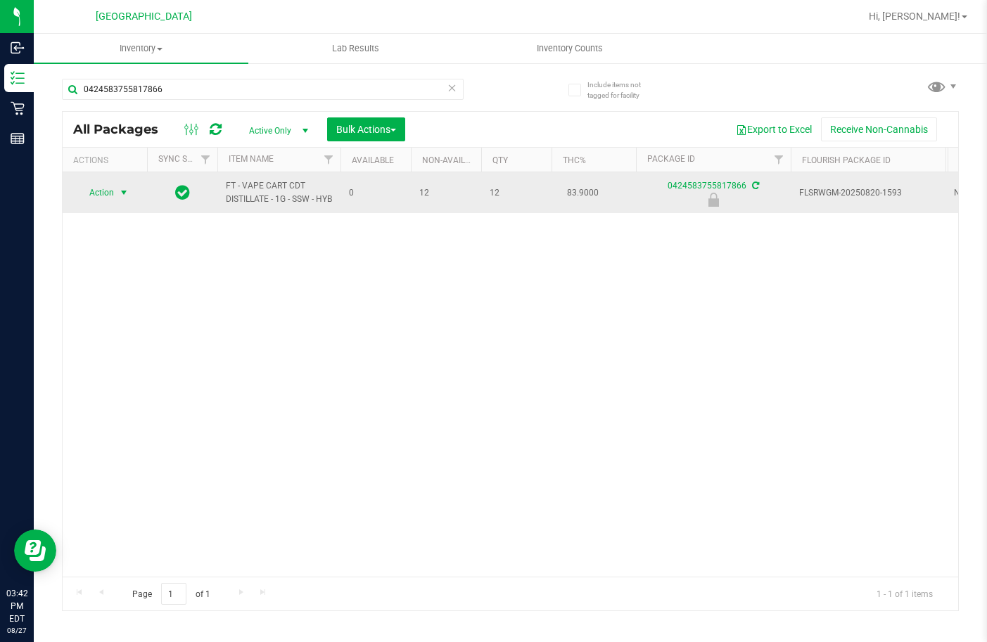
click at [114, 193] on span "Action" at bounding box center [96, 193] width 38 height 20
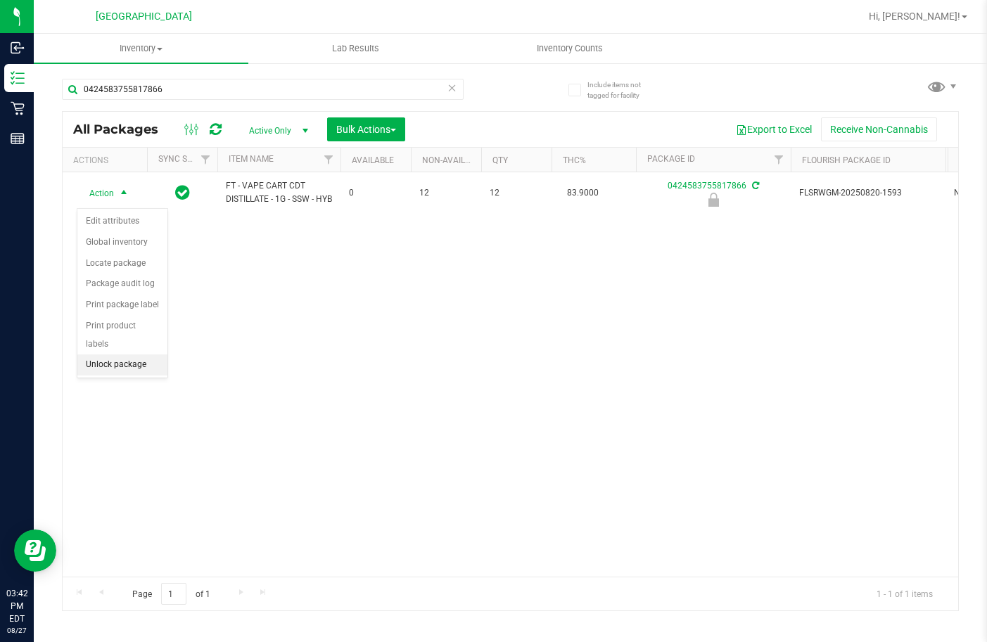
click at [124, 354] on li "Unlock package" at bounding box center [122, 364] width 90 height 21
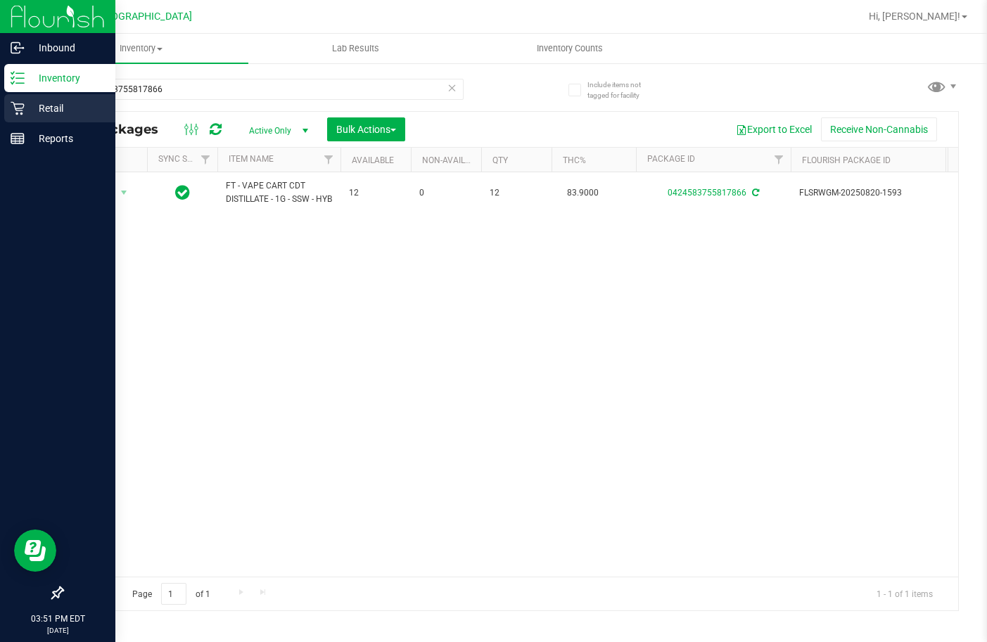
click at [24, 101] on icon at bounding box center [18, 108] width 14 height 14
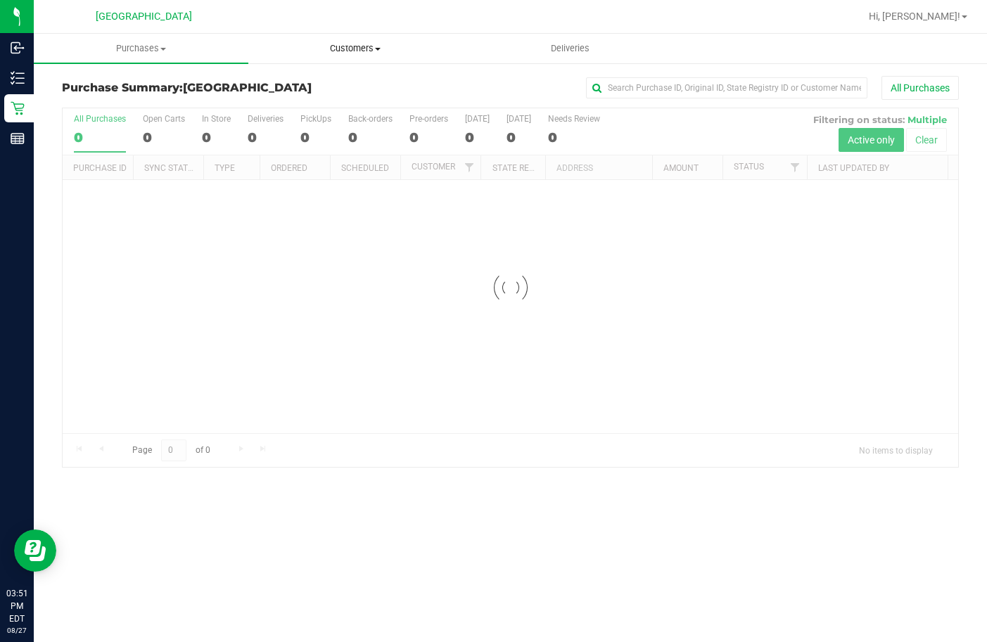
click at [360, 41] on uib-tab-heading "Customers All customers Add a new customer All physicians" at bounding box center [355, 48] width 213 height 28
click at [357, 82] on li "All customers" at bounding box center [355, 85] width 215 height 17
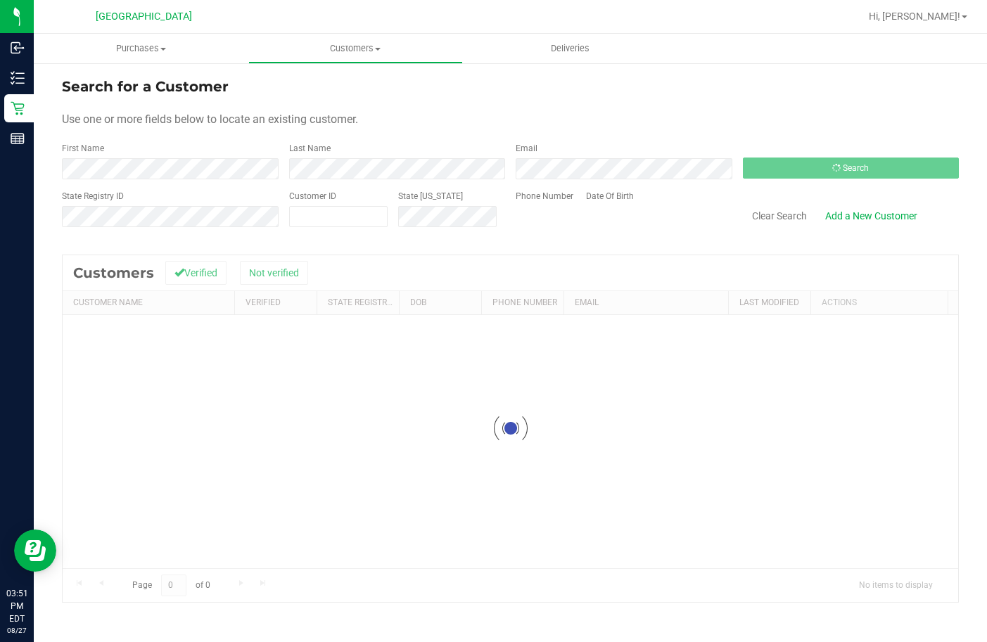
click at [211, 269] on div at bounding box center [510, 428] width 895 height 347
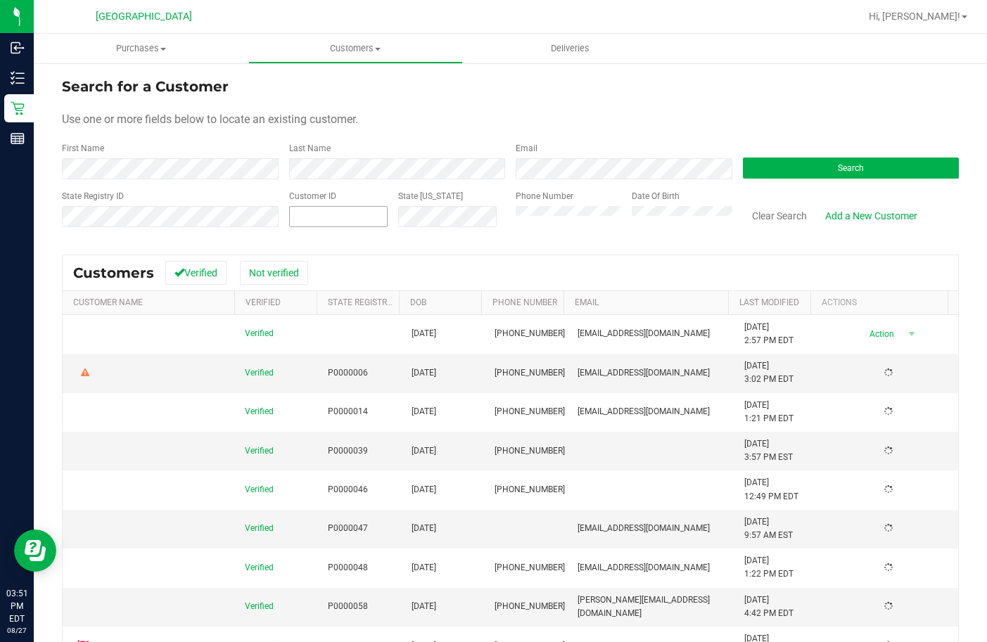
click at [295, 207] on input "text" at bounding box center [338, 217] width 97 height 20
click at [233, 205] on div "State Registry ID" at bounding box center [170, 215] width 217 height 50
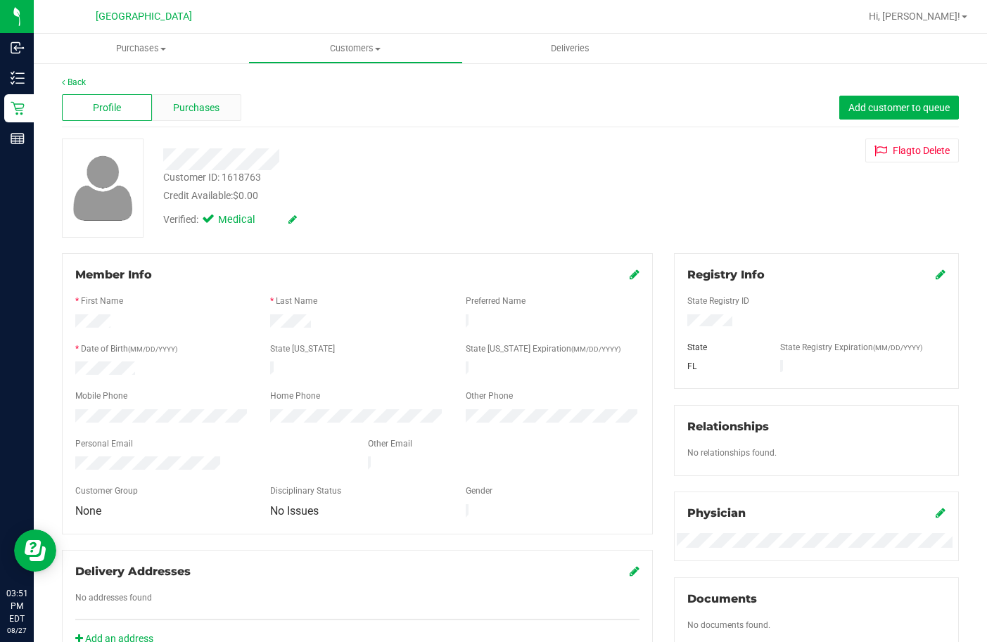
click at [169, 109] on div "Purchases" at bounding box center [197, 107] width 90 height 27
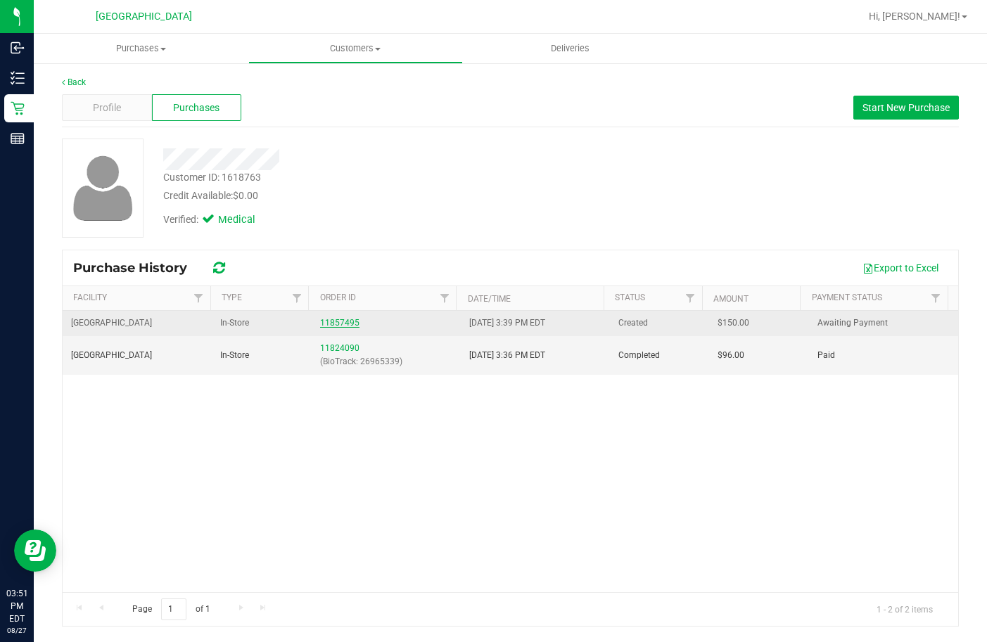
click at [326, 321] on link "11857495" at bounding box center [339, 323] width 39 height 10
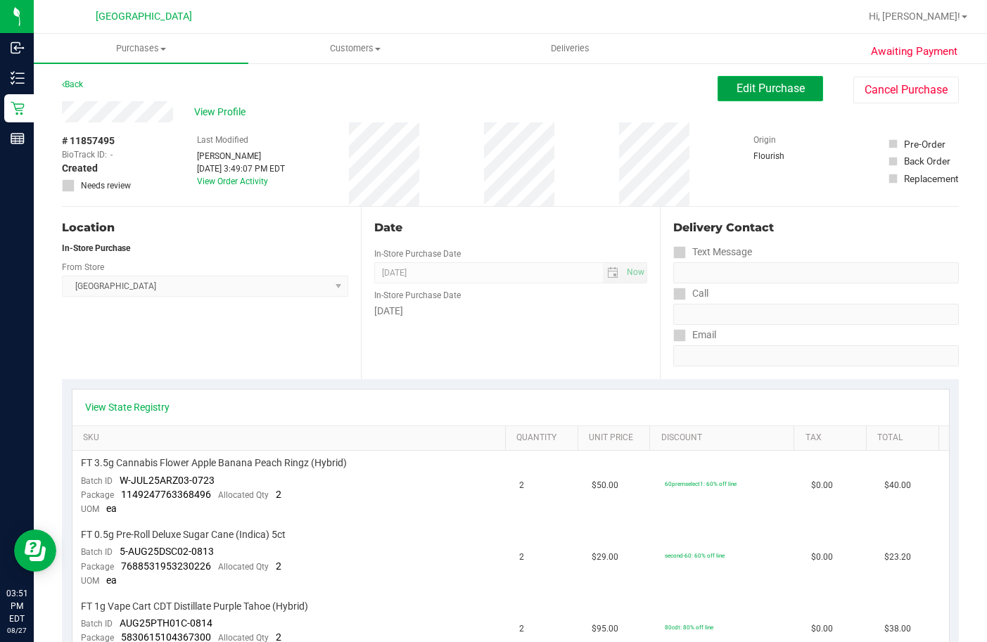
click at [747, 80] on button "Edit Purchase" at bounding box center [769, 88] width 105 height 25
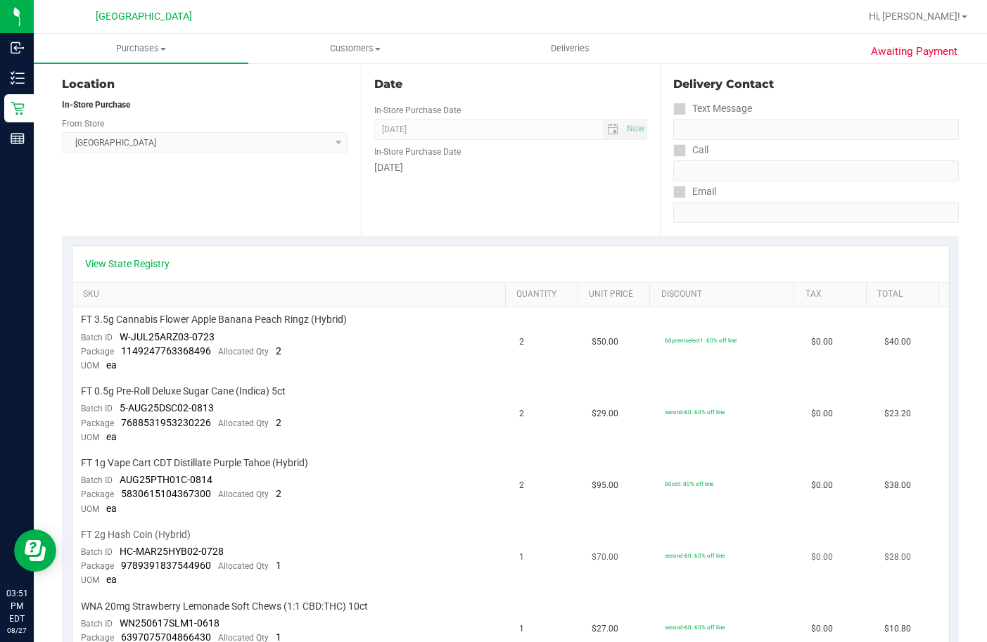
scroll to position [281, 0]
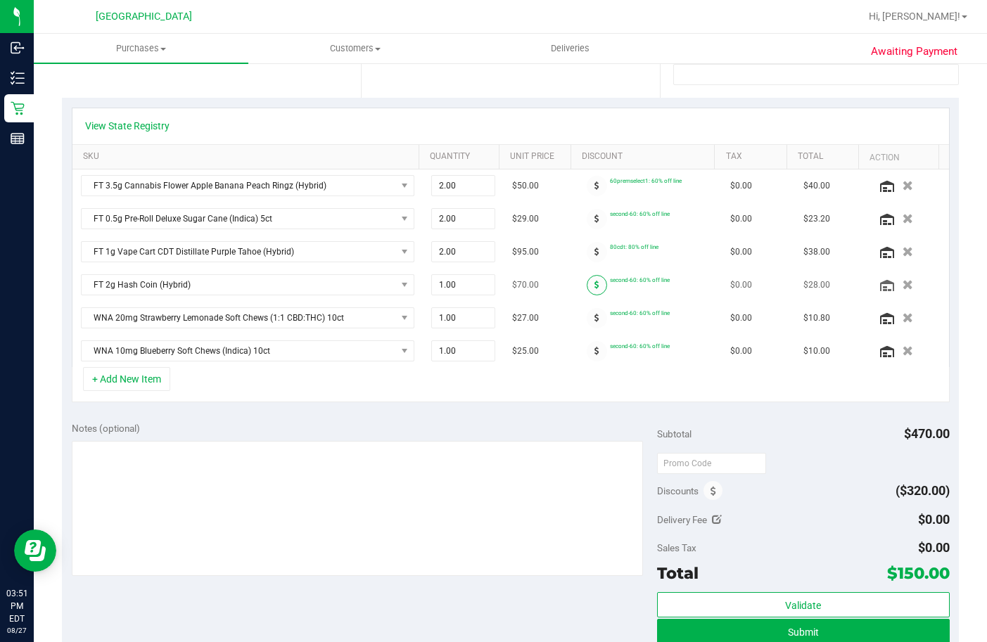
click at [590, 285] on span at bounding box center [597, 285] width 20 height 20
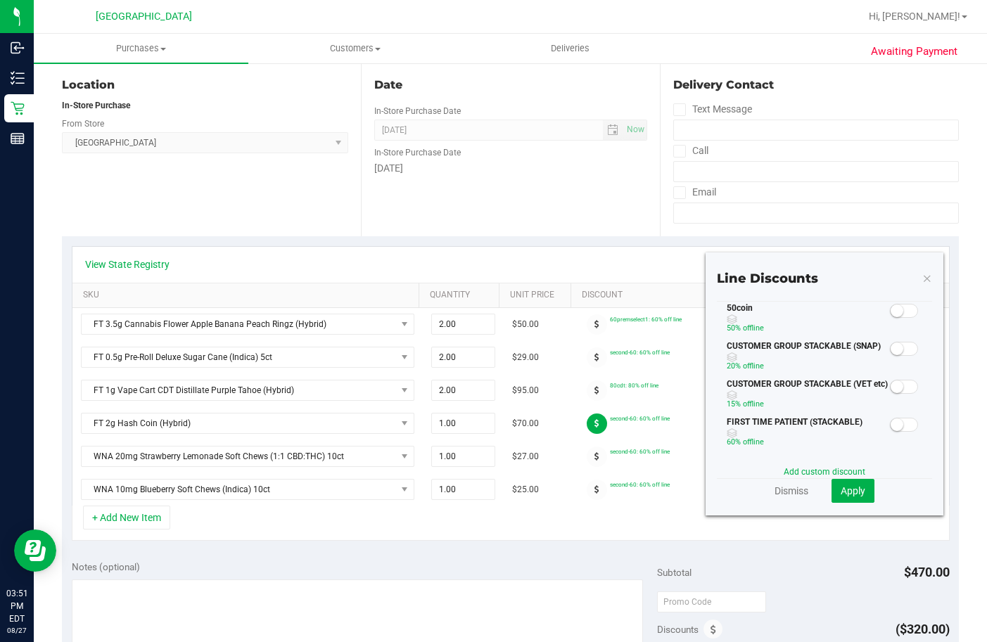
scroll to position [211, 0]
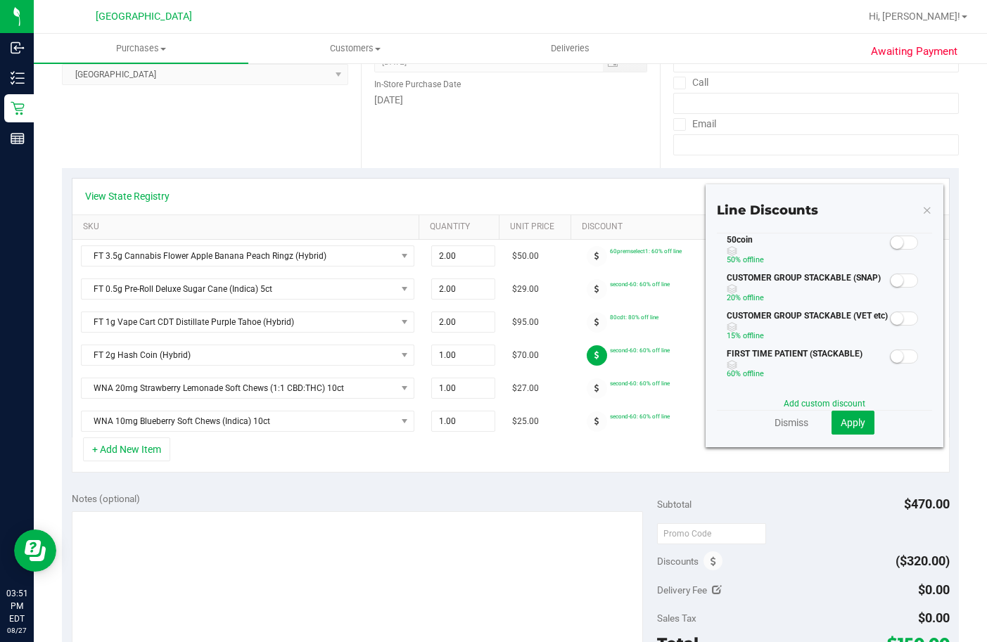
click at [890, 242] on small at bounding box center [896, 242] width 13 height 13
click at [845, 427] on span "Apply" at bounding box center [852, 422] width 25 height 11
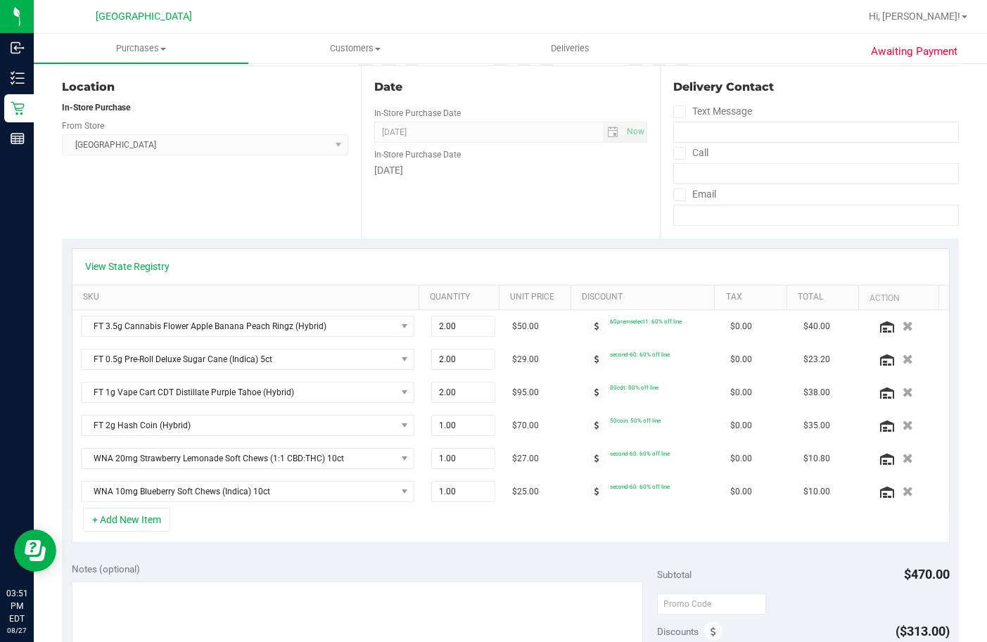
scroll to position [0, 0]
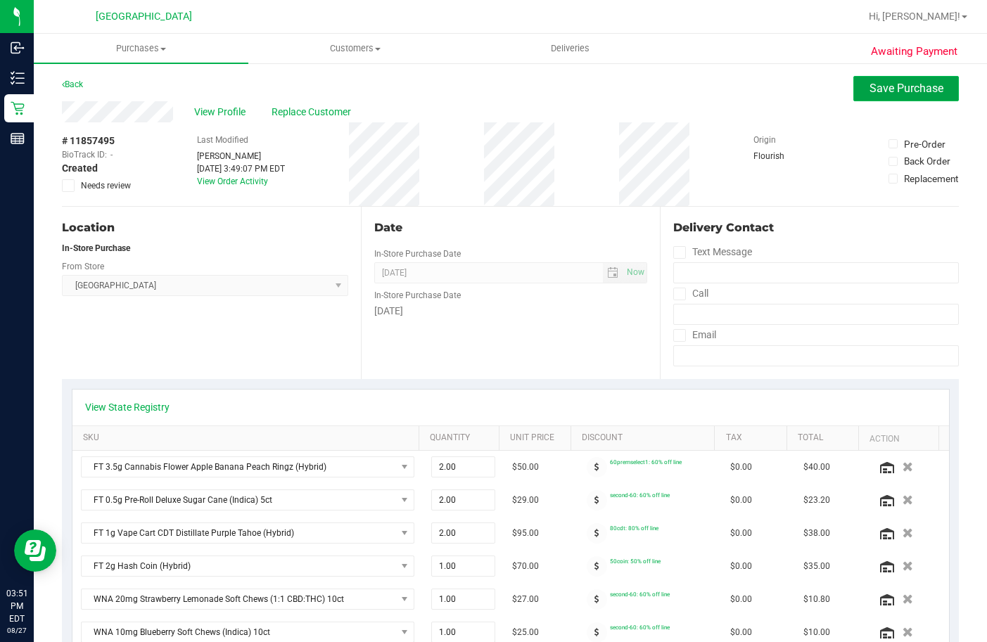
click at [886, 96] on button "Save Purchase" at bounding box center [905, 88] width 105 height 25
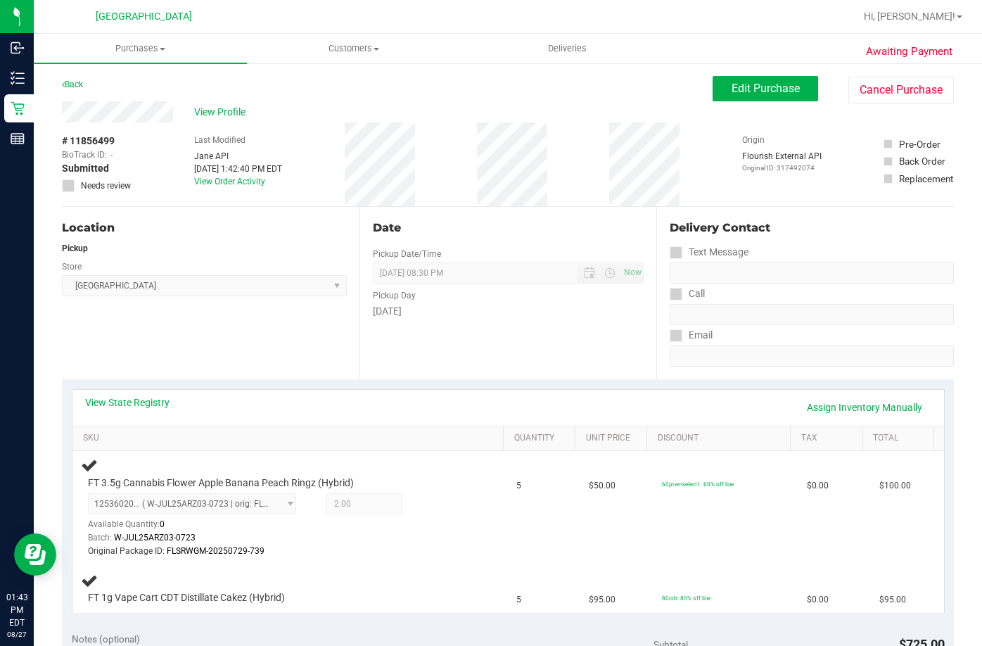
click at [70, 91] on div "Back" at bounding box center [72, 84] width 21 height 17
click at [75, 87] on link "Back" at bounding box center [72, 84] width 21 height 10
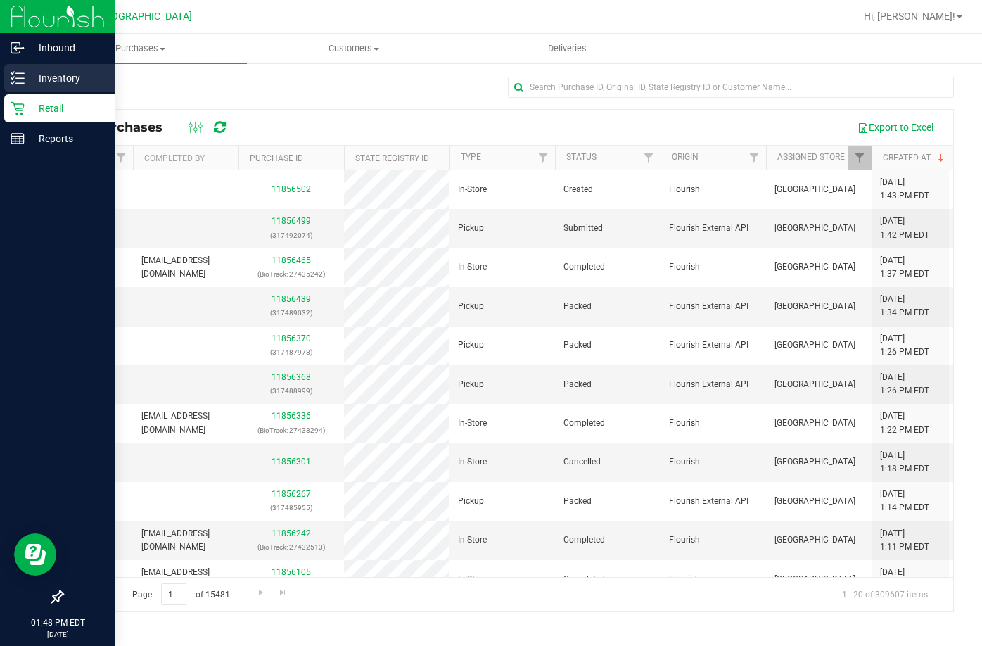
click at [26, 94] on link "Inventory" at bounding box center [57, 79] width 115 height 30
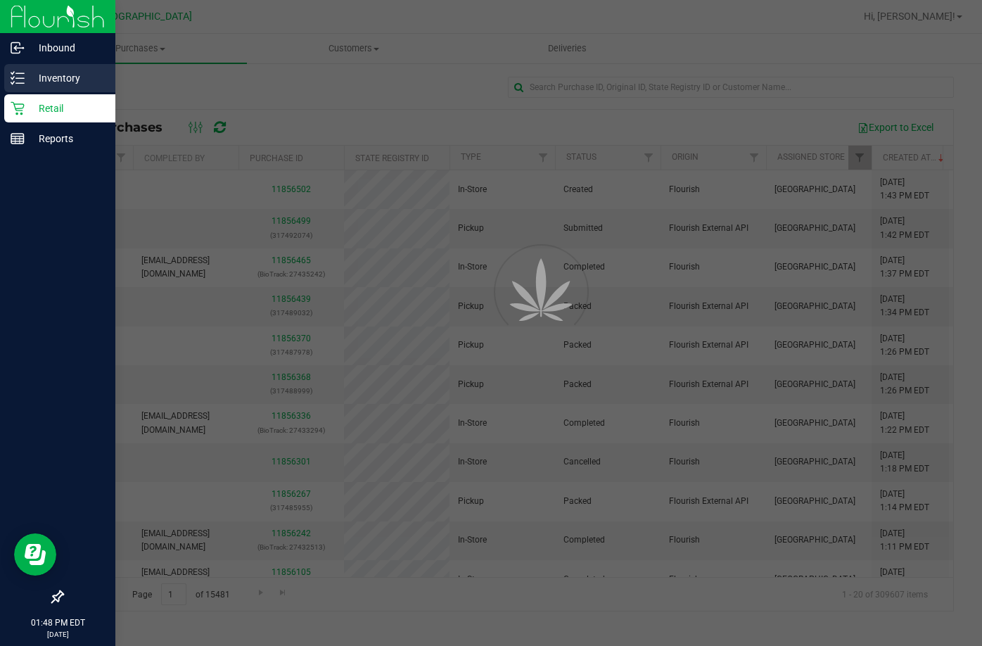
click at [43, 78] on p "Inventory" at bounding box center [67, 78] width 84 height 17
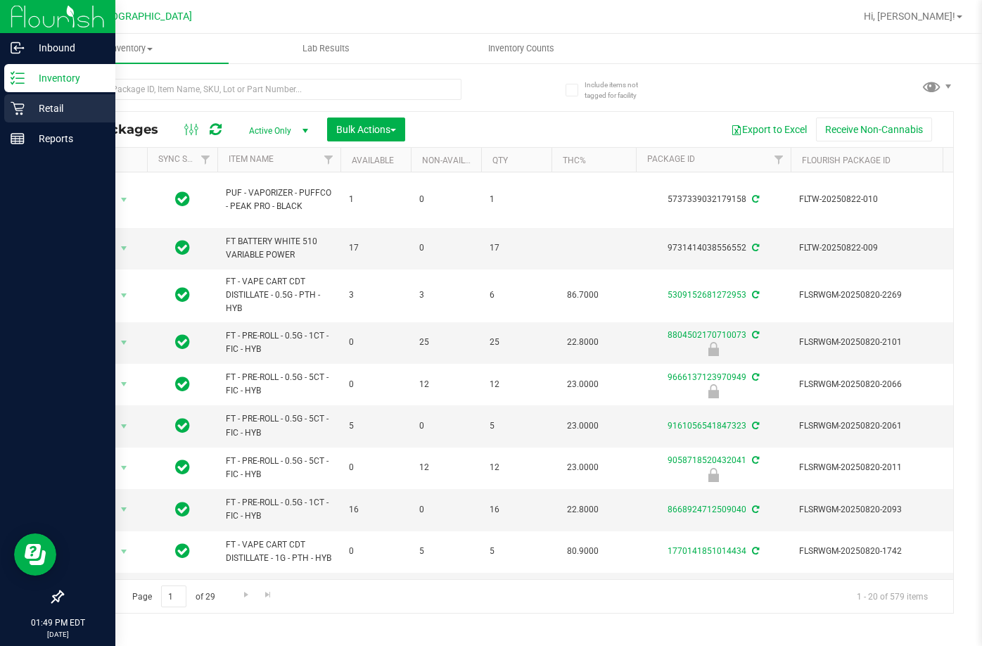
click at [25, 113] on p "Retail" at bounding box center [67, 108] width 84 height 17
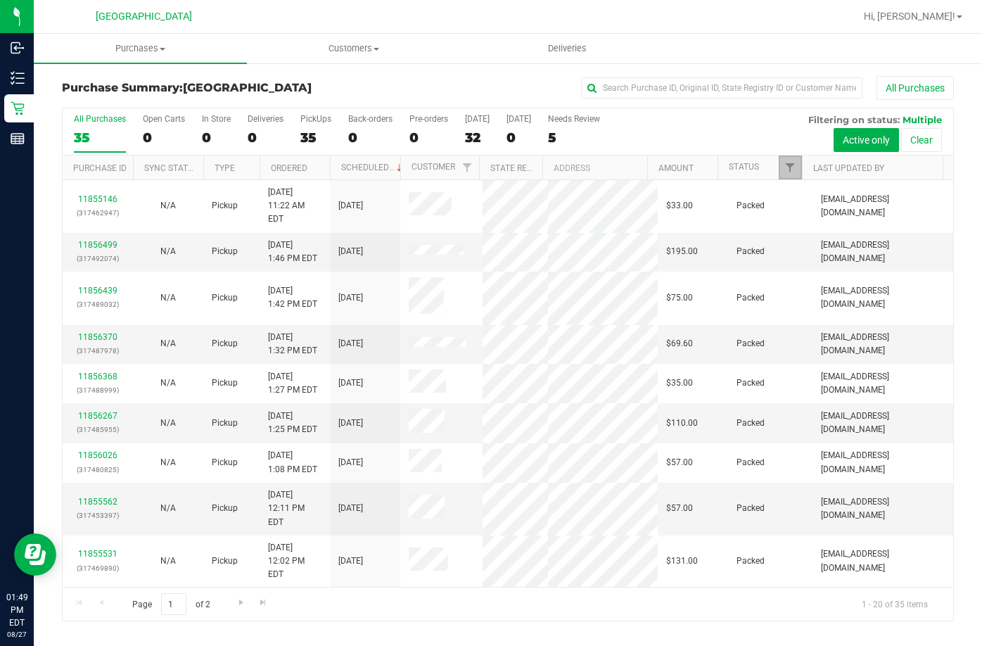
click at [791, 174] on link "Filter" at bounding box center [790, 167] width 23 height 24
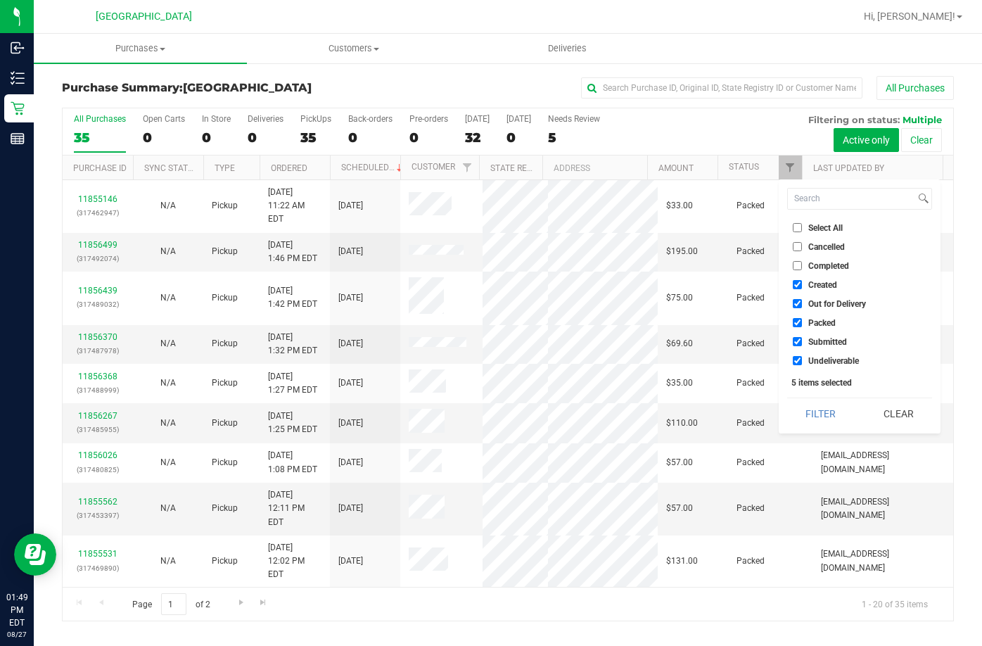
click at [797, 228] on input "Select All" at bounding box center [797, 227] width 9 height 9
checkbox input "true"
click at [797, 228] on input "Select All" at bounding box center [797, 227] width 9 height 9
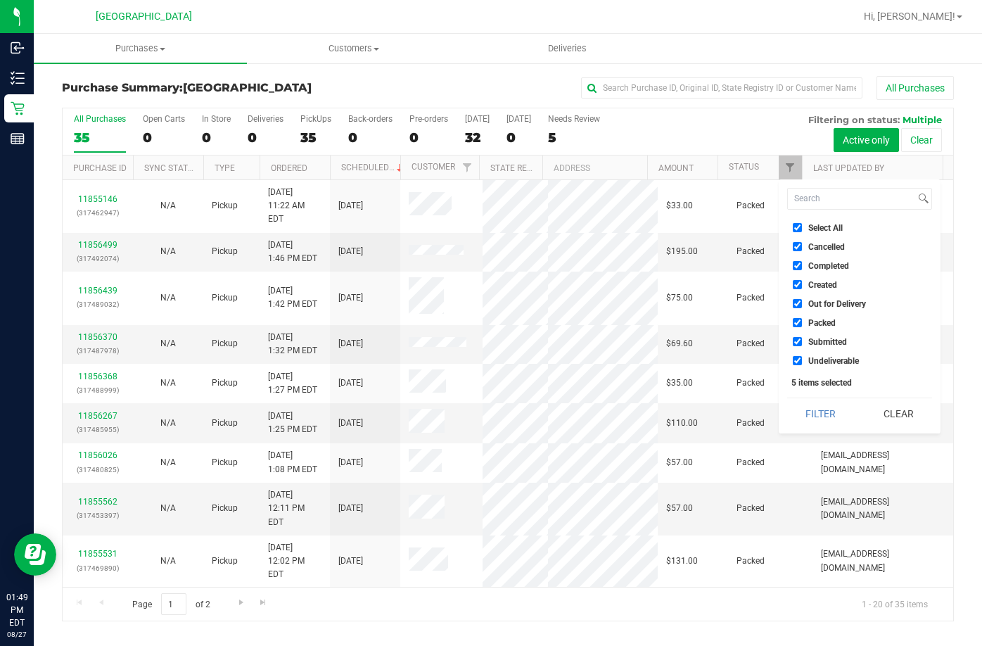
checkbox input "false"
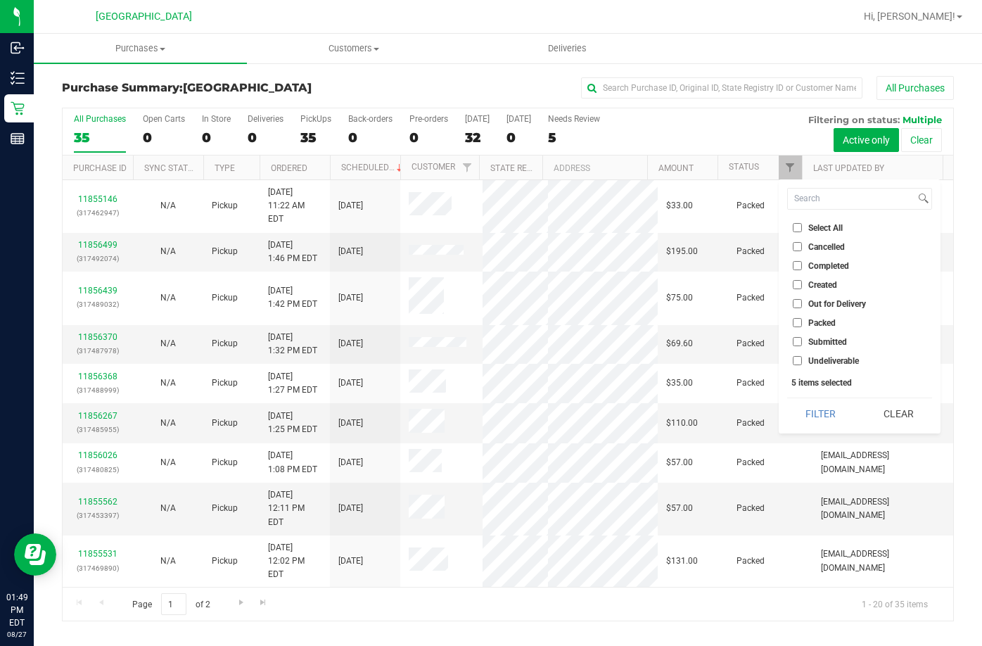
checkbox input "false"
click at [805, 343] on label "Submitted" at bounding box center [820, 341] width 54 height 9
click at [802, 343] on input "Submitted" at bounding box center [797, 341] width 9 height 9
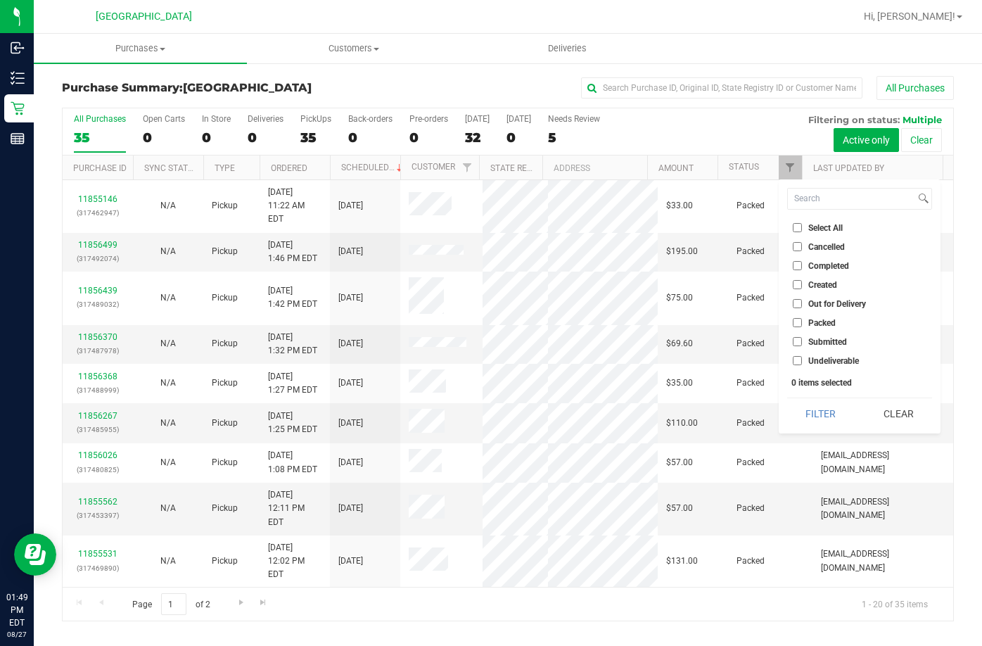
checkbox input "true"
click at [805, 408] on button "Filter" at bounding box center [821, 413] width 68 height 31
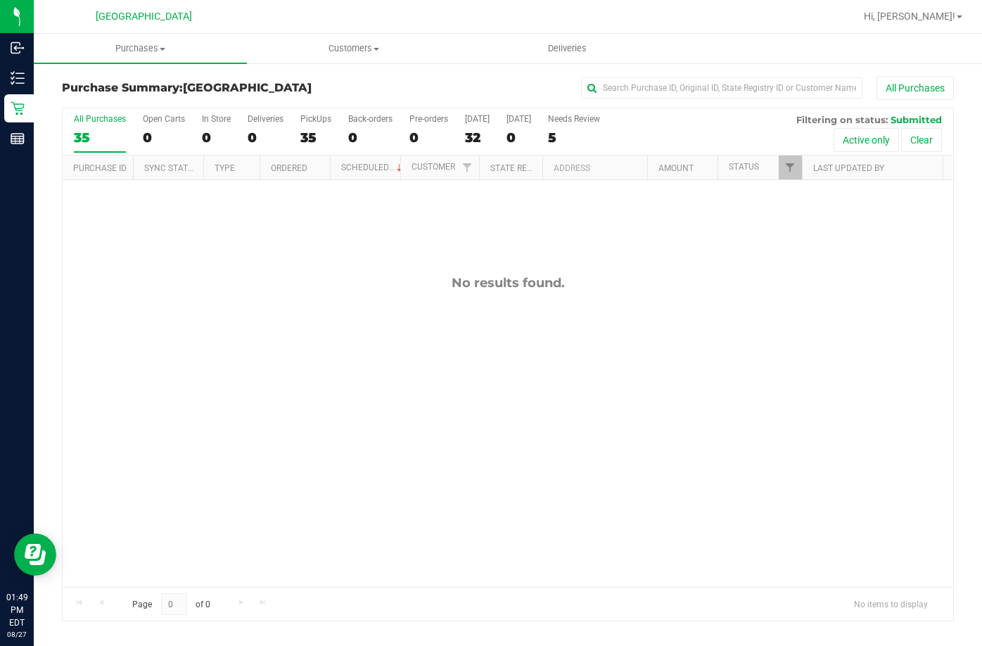
click at [639, 259] on div "No results found." at bounding box center [508, 430] width 890 height 501
click at [468, 440] on div "No results found." at bounding box center [508, 430] width 890 height 501
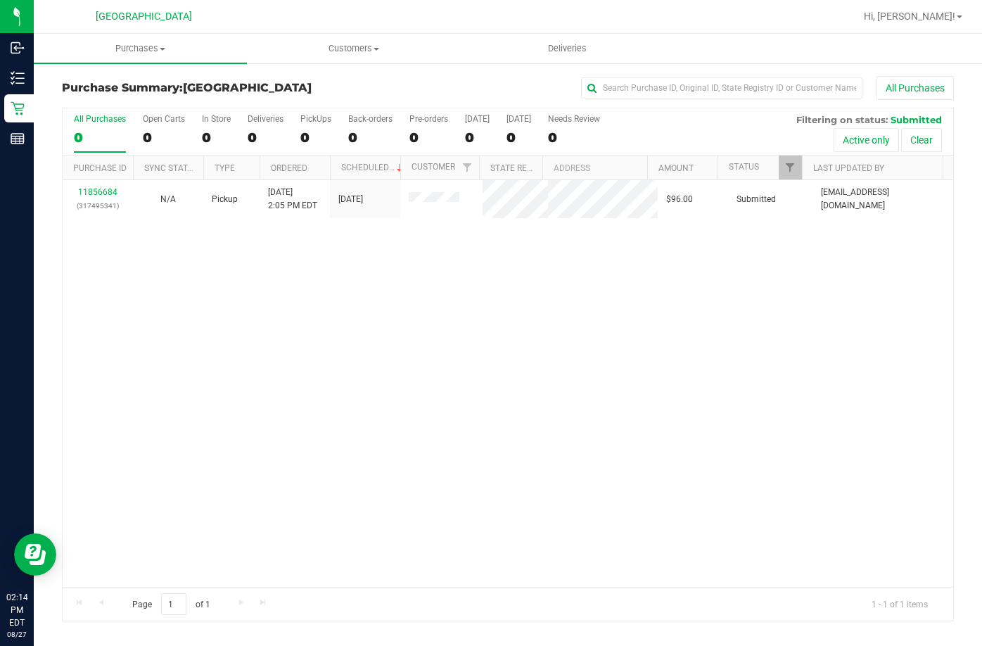
click at [462, 237] on div "11856684 (317495341) N/A Pickup 8/27/2025 2:05 PM EDT 8/27/2025 $96.00 Submitte…" at bounding box center [508, 383] width 890 height 407
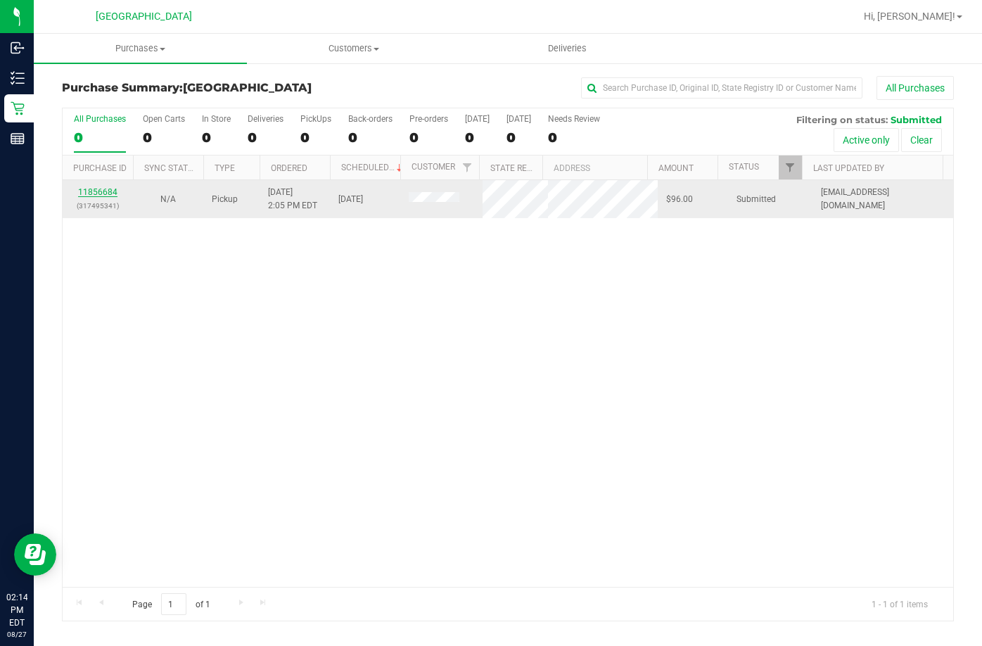
click at [105, 193] on link "11856684" at bounding box center [97, 192] width 39 height 10
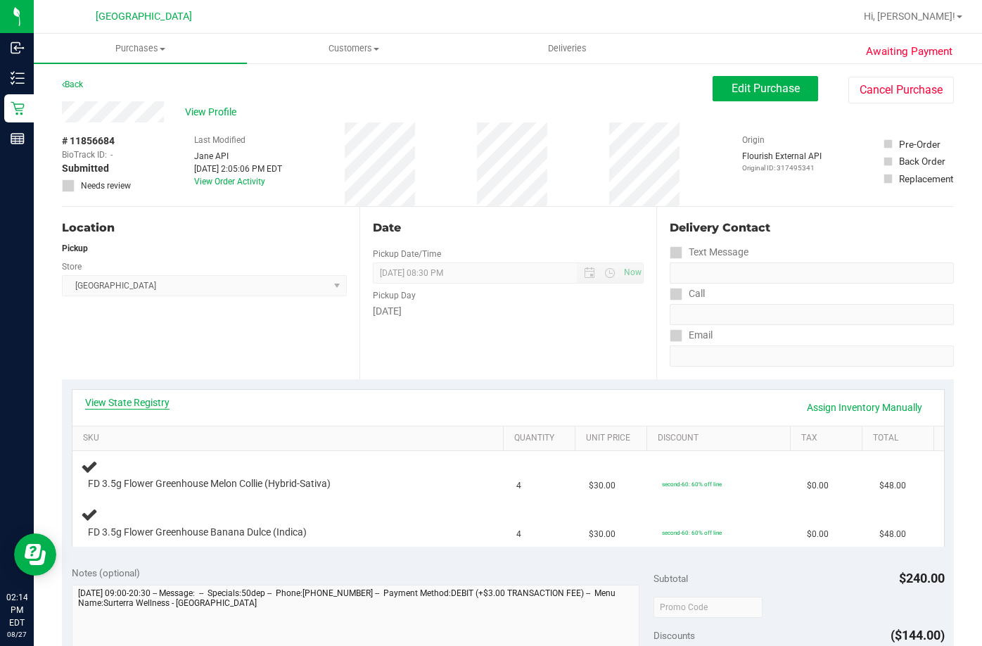
click at [130, 397] on div "View State Registry Assign Inventory Manually" at bounding box center [507, 408] width 871 height 36
click at [132, 400] on link "View State Registry" at bounding box center [127, 402] width 84 height 14
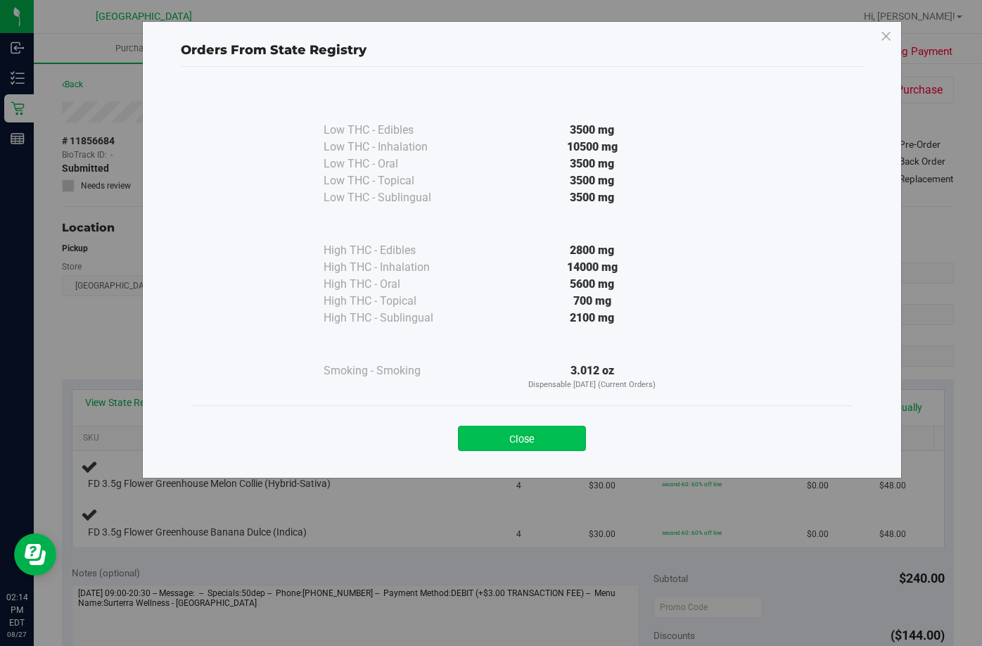
click at [538, 438] on button "Close" at bounding box center [522, 438] width 128 height 25
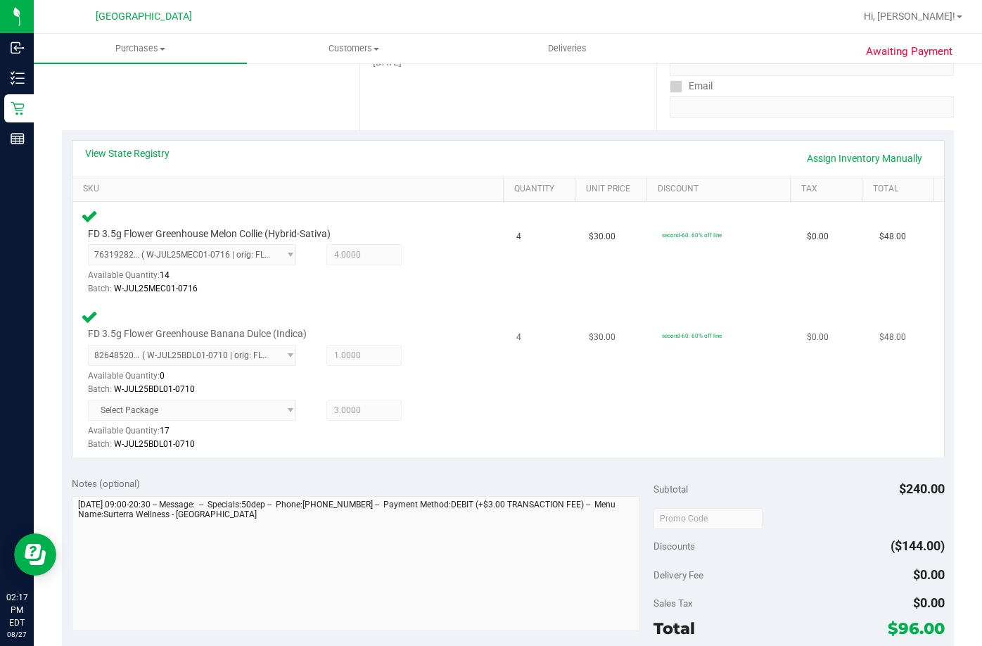
scroll to position [422, 0]
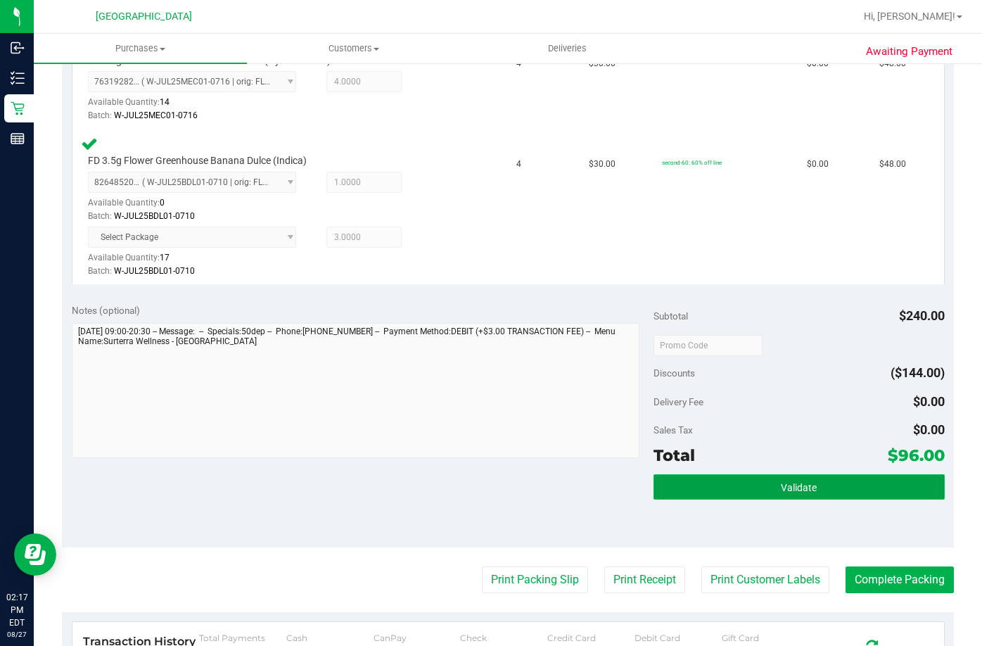
click at [781, 488] on span "Validate" at bounding box center [799, 487] width 36 height 11
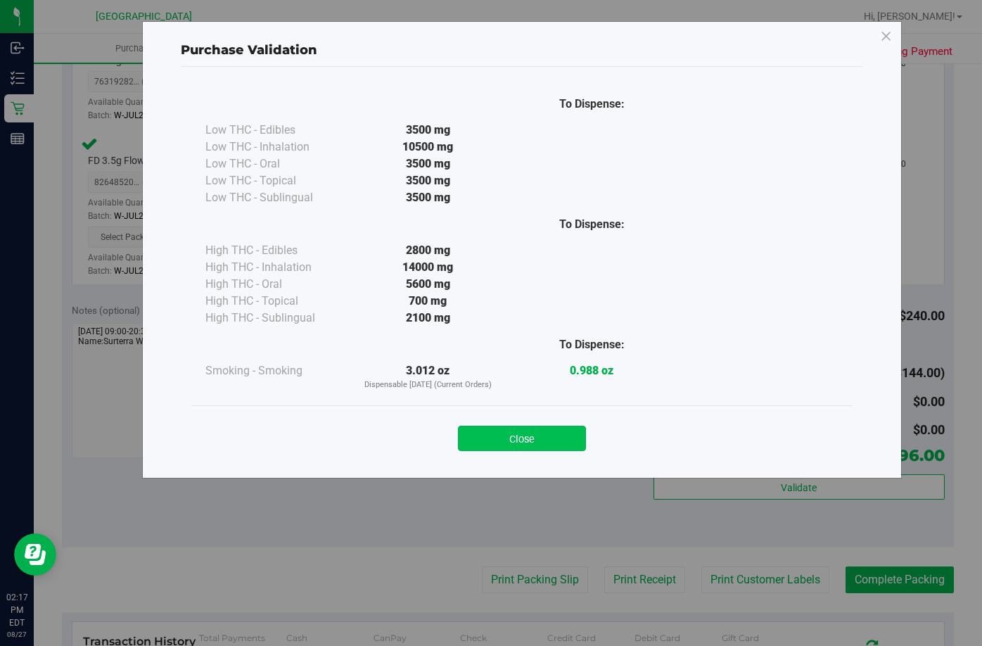
click at [534, 433] on button "Close" at bounding box center [522, 438] width 128 height 25
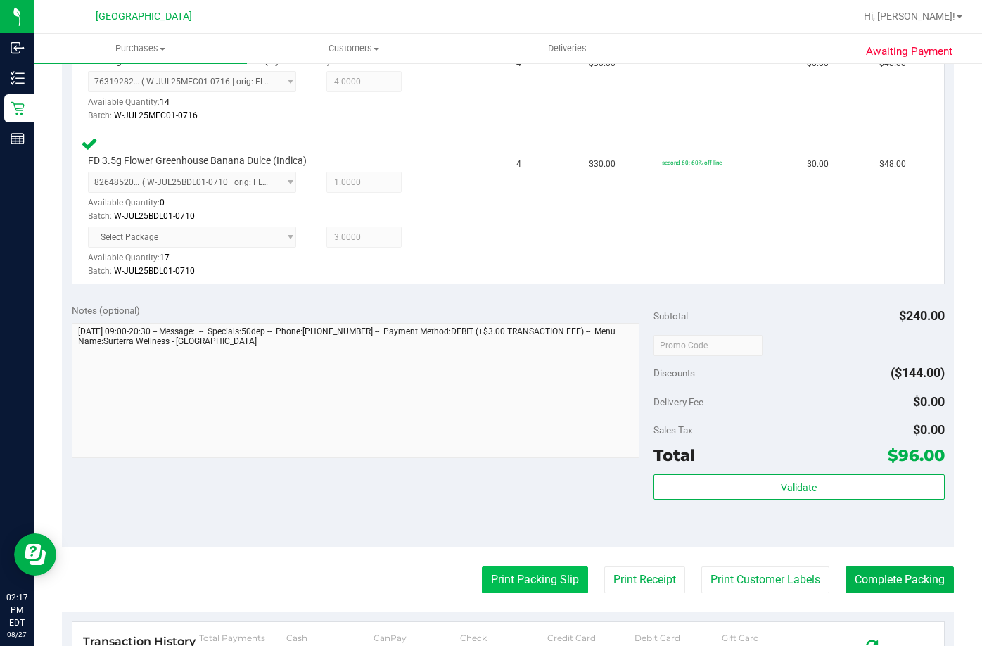
click at [528, 582] on button "Print Packing Slip" at bounding box center [535, 579] width 106 height 27
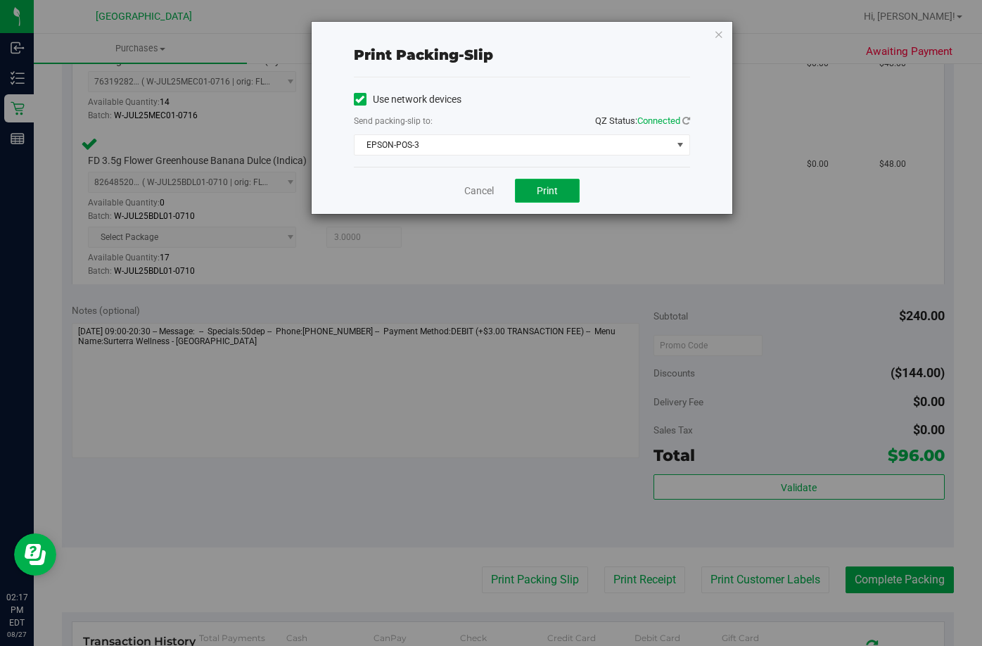
click at [563, 189] on button "Print" at bounding box center [547, 191] width 65 height 24
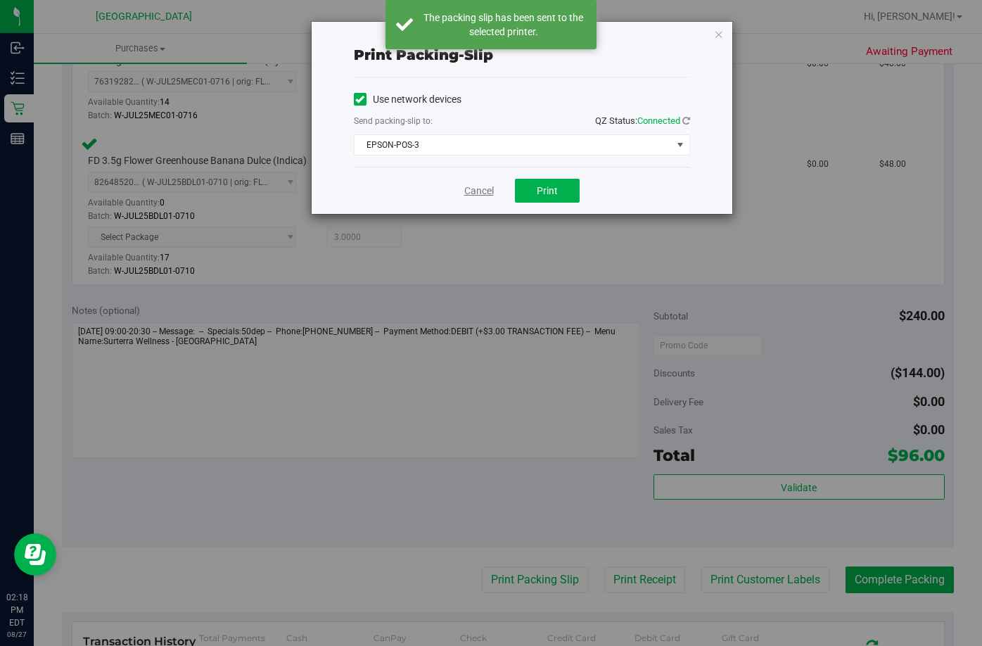
click at [474, 190] on link "Cancel" at bounding box center [479, 191] width 30 height 15
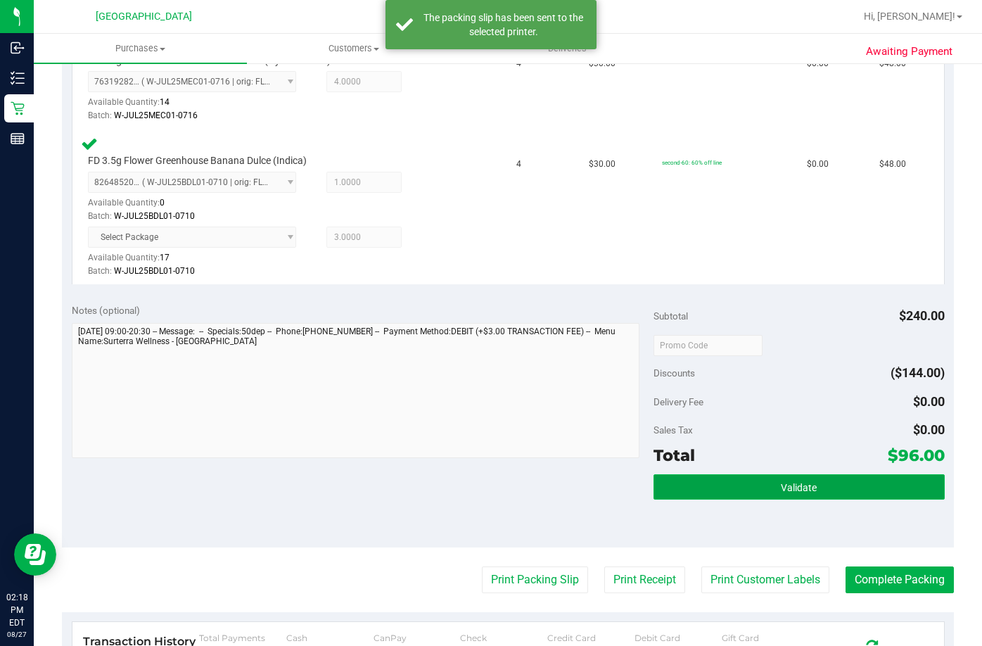
drag, startPoint x: 720, startPoint y: 486, endPoint x: 696, endPoint y: 492, distance: 25.3
click at [720, 486] on button "Validate" at bounding box center [798, 486] width 291 height 25
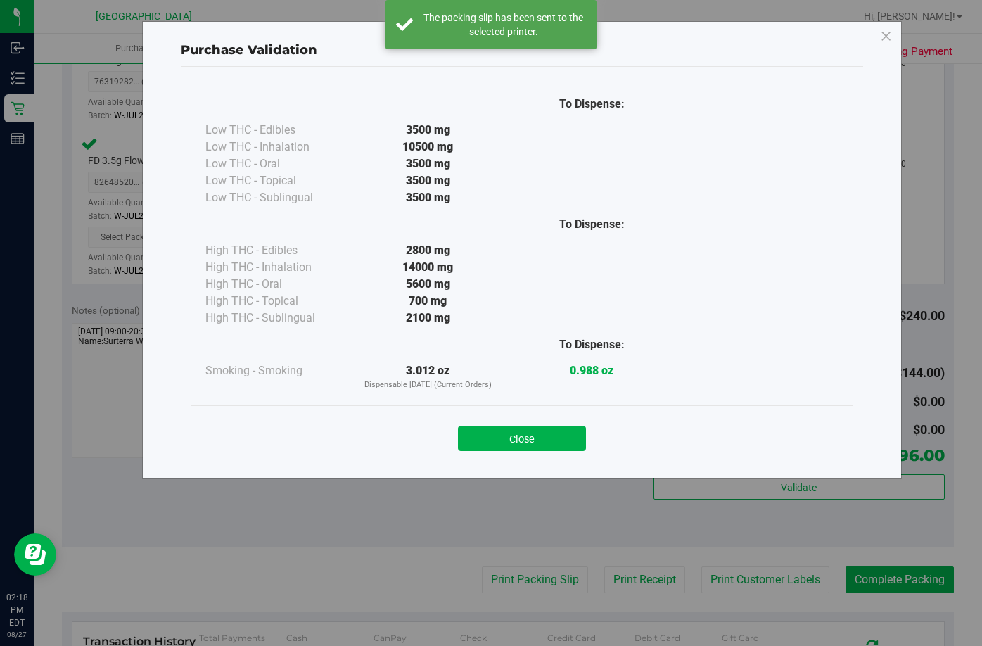
click at [500, 431] on button "Close" at bounding box center [522, 438] width 128 height 25
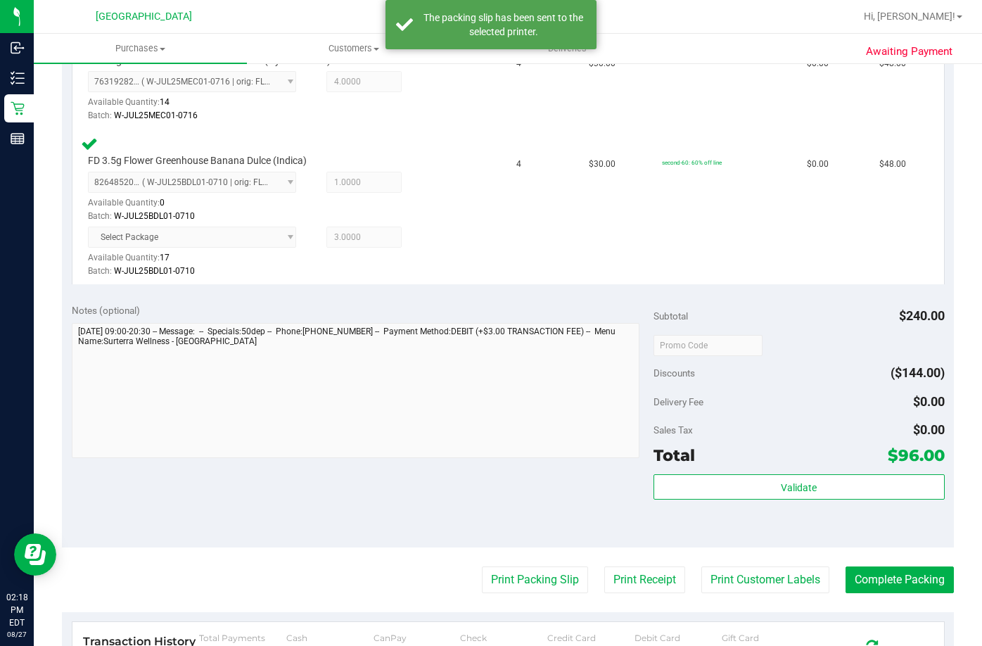
click at [890, 561] on purchase-details "Back Edit Purchase Cancel Purchase View Profile # 11856684 BioTrack ID: - Submi…" at bounding box center [508, 270] width 892 height 1232
drag, startPoint x: 906, startPoint y: 574, endPoint x: 910, endPoint y: 588, distance: 14.7
click at [907, 574] on button "Complete Packing" at bounding box center [899, 579] width 108 height 27
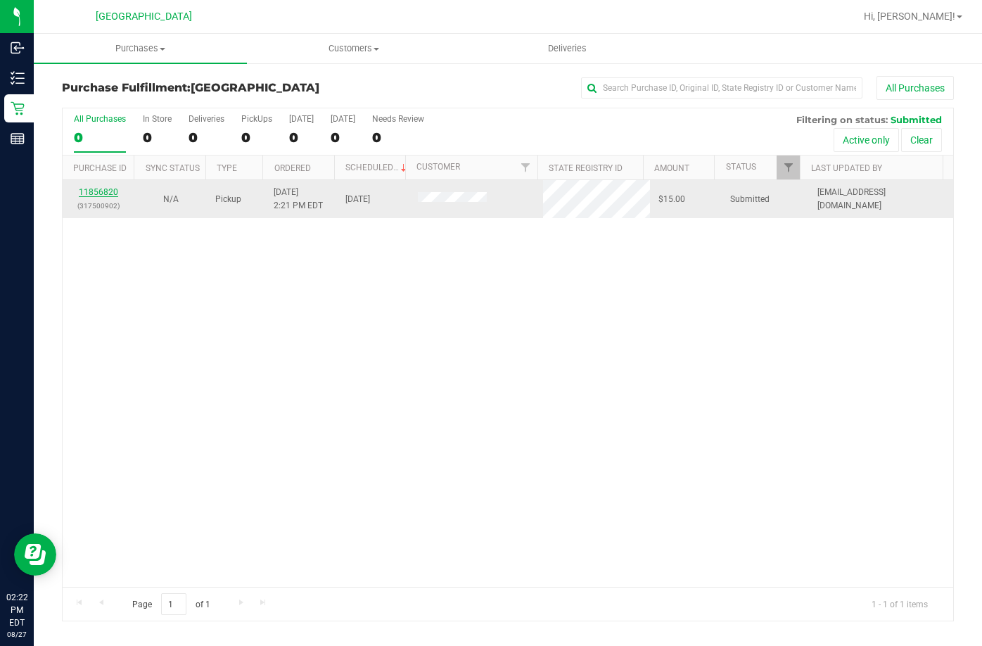
click at [117, 188] on link "11856820" at bounding box center [98, 192] width 39 height 10
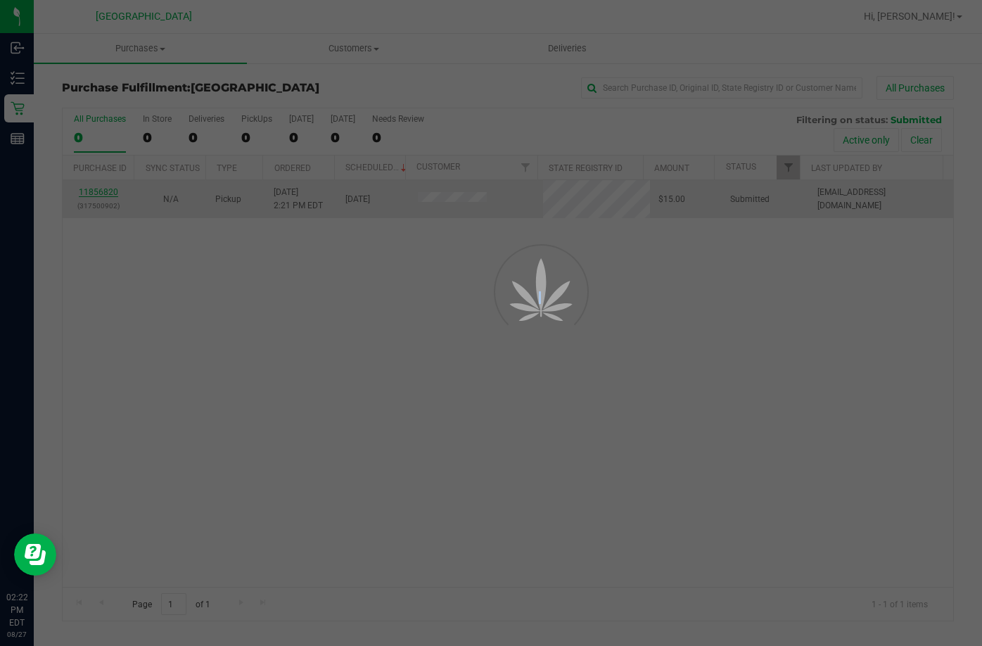
click at [117, 188] on div at bounding box center [491, 323] width 982 height 646
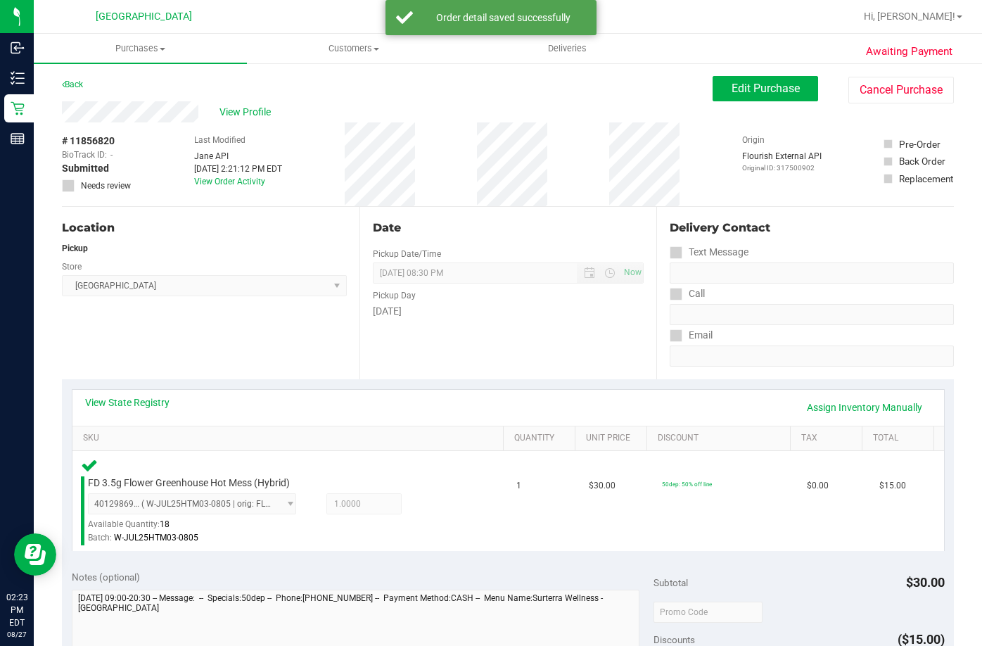
scroll to position [281, 0]
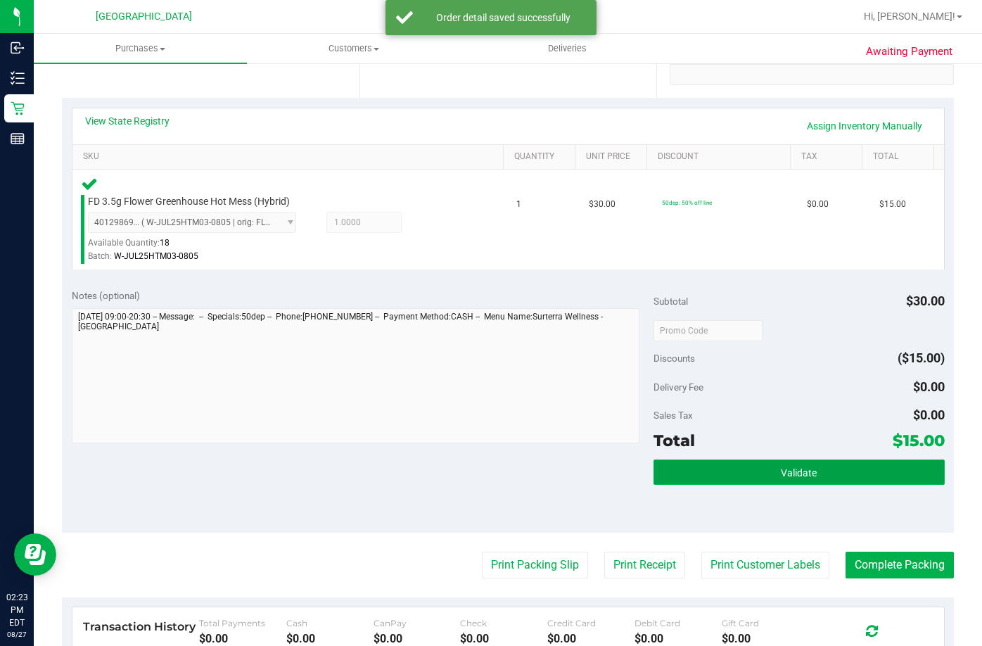
click at [710, 473] on button "Validate" at bounding box center [798, 471] width 291 height 25
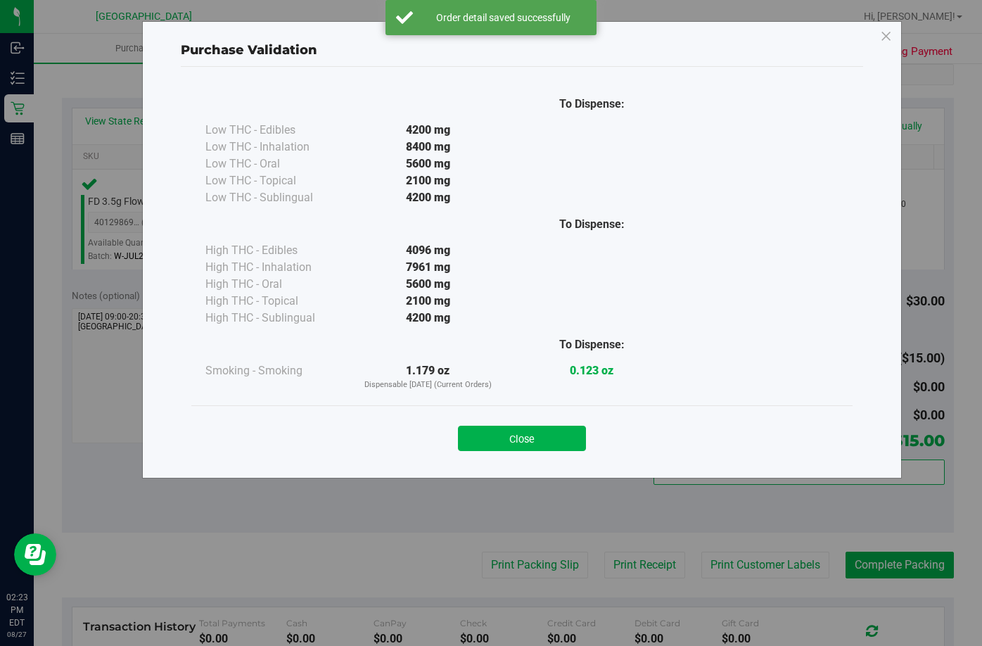
click at [540, 432] on button "Close" at bounding box center [522, 438] width 128 height 25
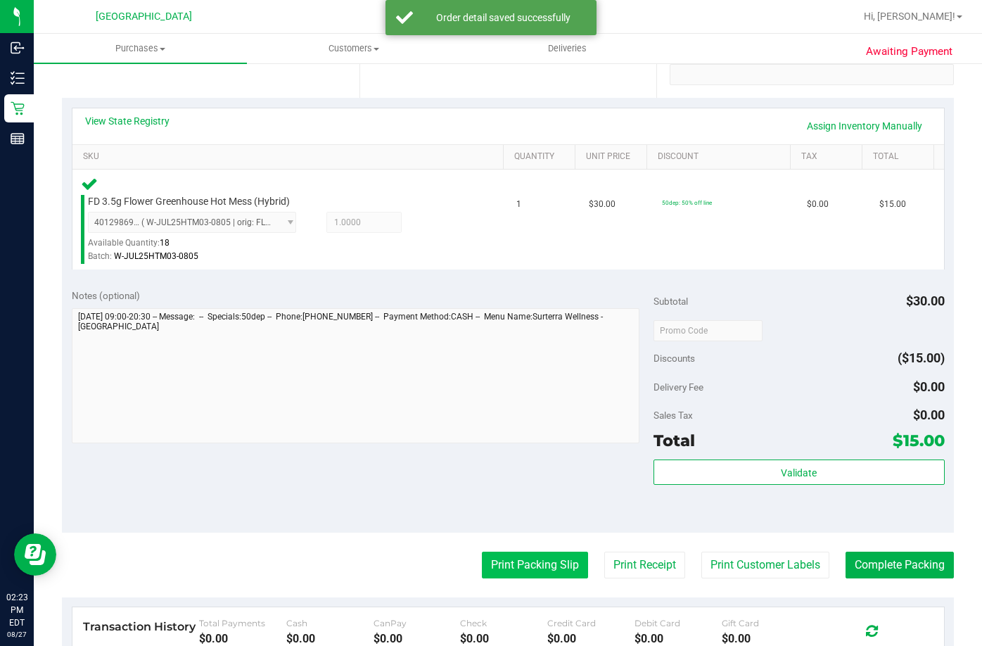
click at [499, 563] on button "Print Packing Slip" at bounding box center [535, 564] width 106 height 27
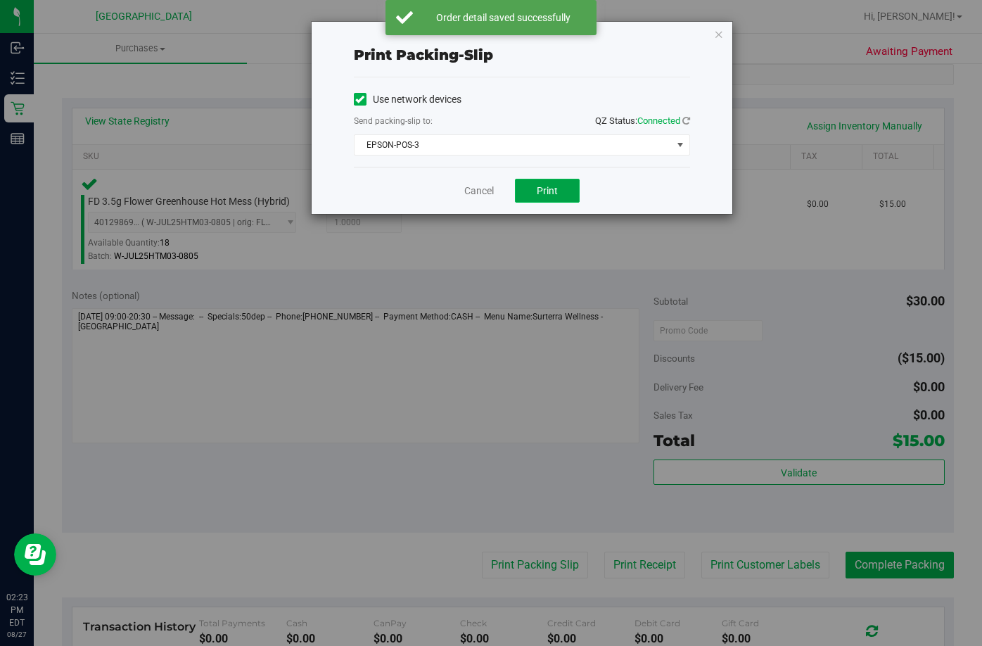
click at [550, 197] on button "Print" at bounding box center [547, 191] width 65 height 24
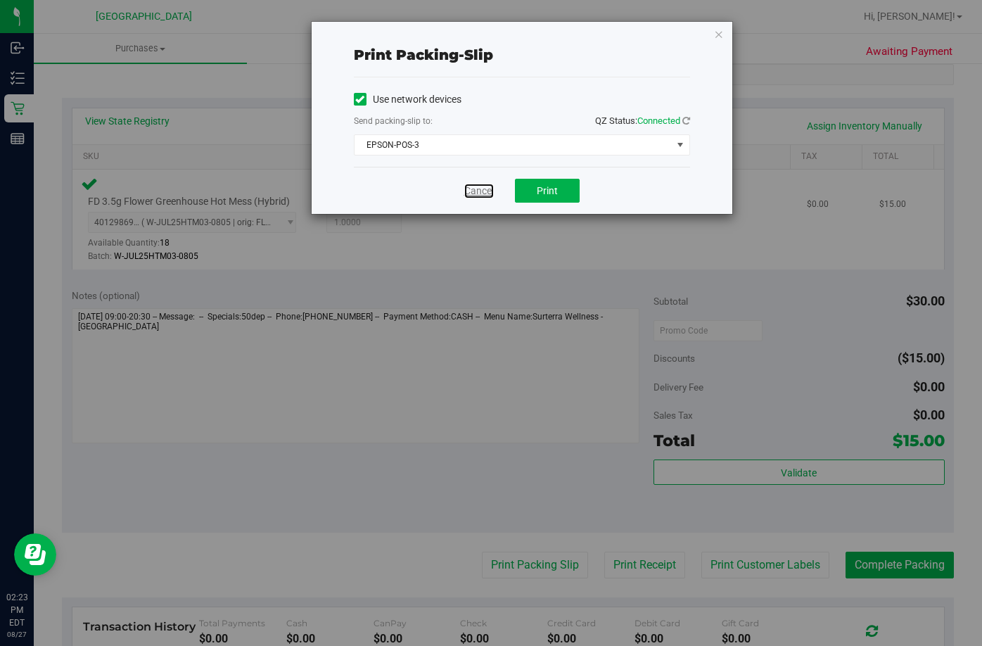
click at [486, 191] on link "Cancel" at bounding box center [479, 191] width 30 height 15
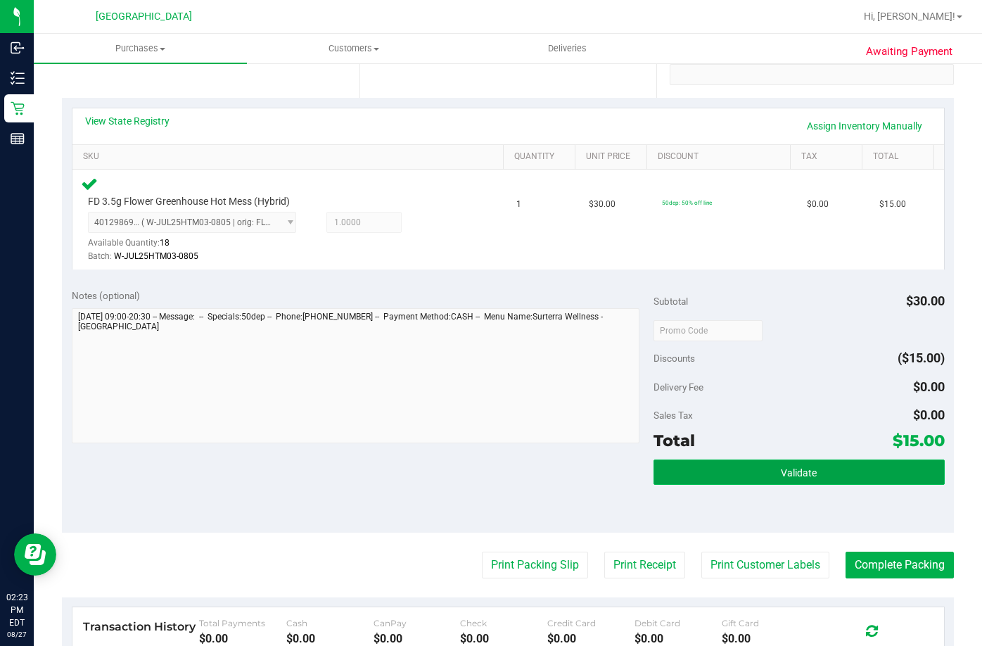
click at [781, 461] on button "Validate" at bounding box center [798, 471] width 291 height 25
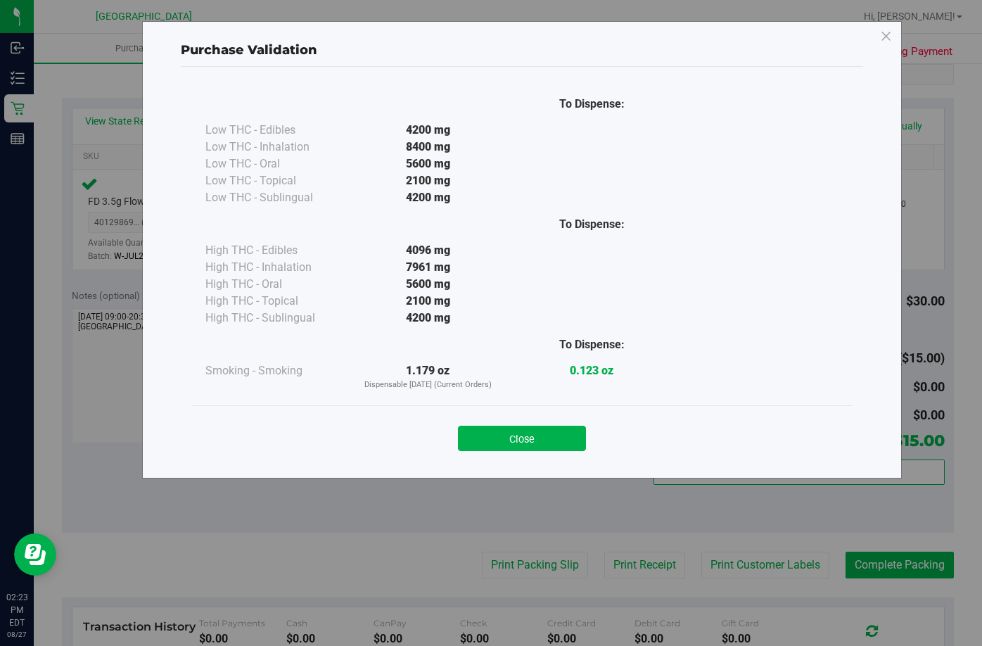
drag, startPoint x: 570, startPoint y: 437, endPoint x: 744, endPoint y: 524, distance: 195.0
click at [571, 439] on button "Close" at bounding box center [522, 438] width 128 height 25
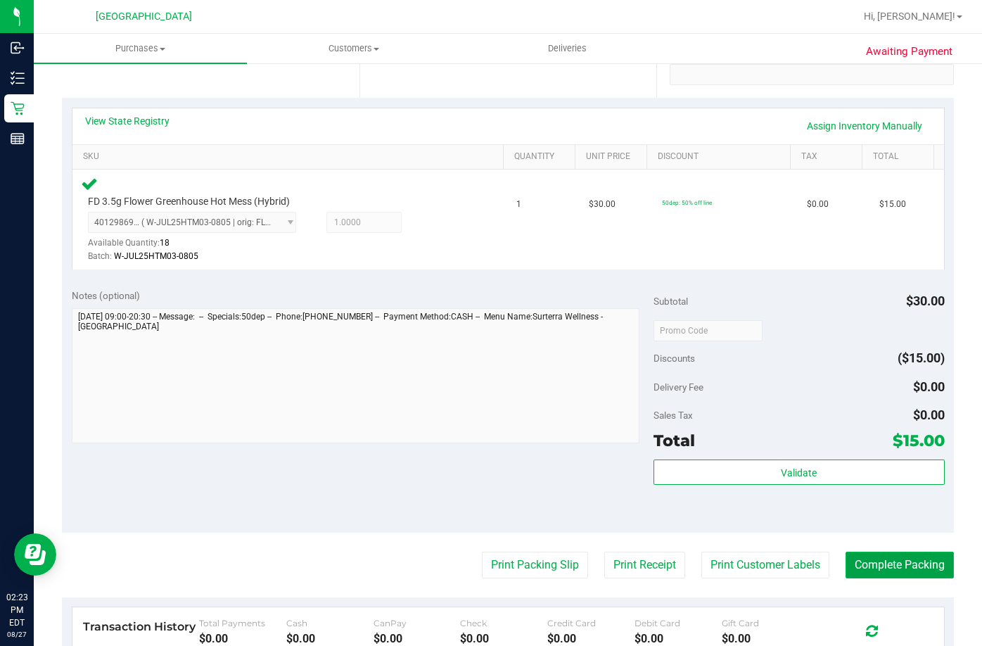
click at [889, 554] on button "Complete Packing" at bounding box center [899, 564] width 108 height 27
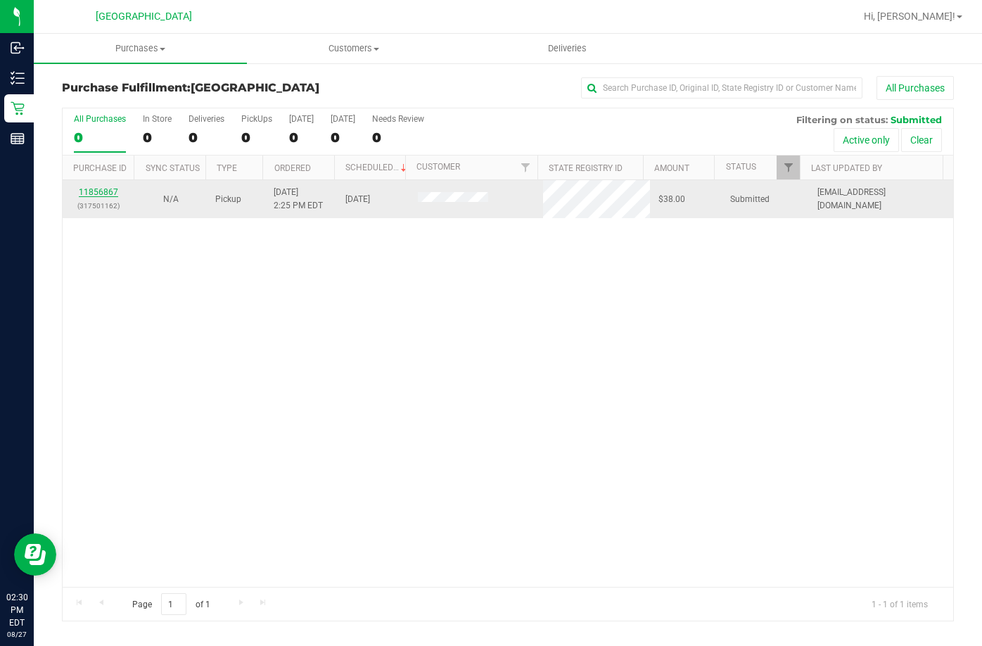
click at [101, 196] on link "11856867" at bounding box center [98, 192] width 39 height 10
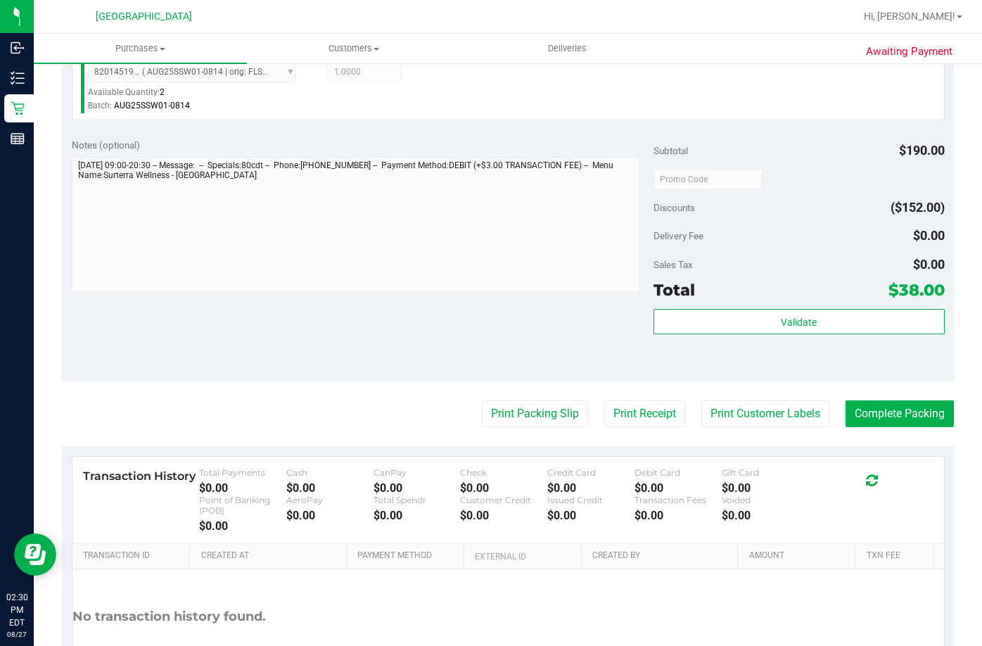
scroll to position [633, 0]
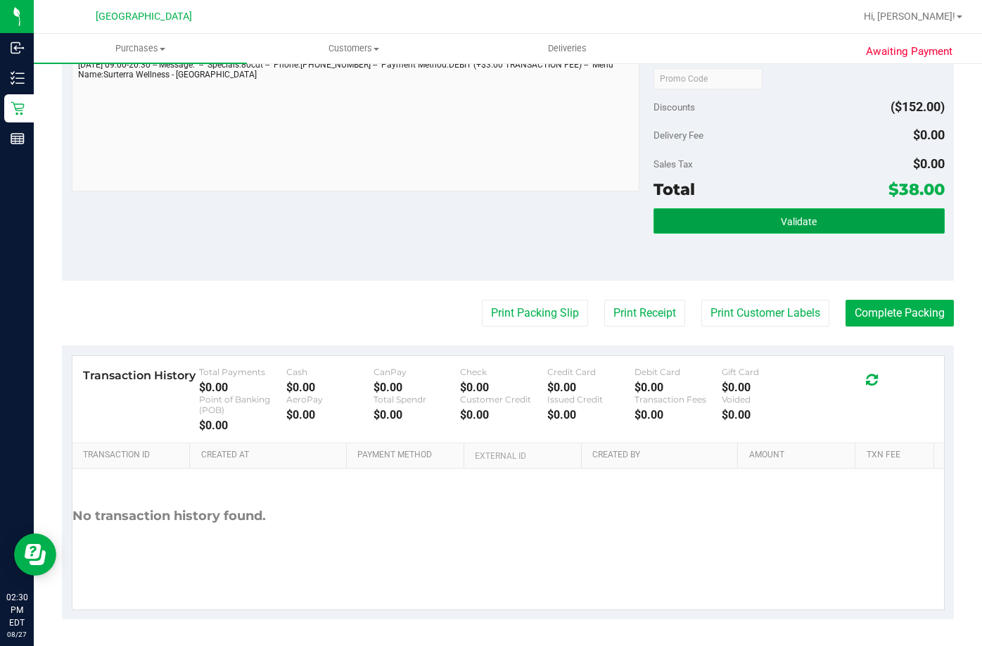
click at [878, 222] on button "Validate" at bounding box center [798, 220] width 291 height 25
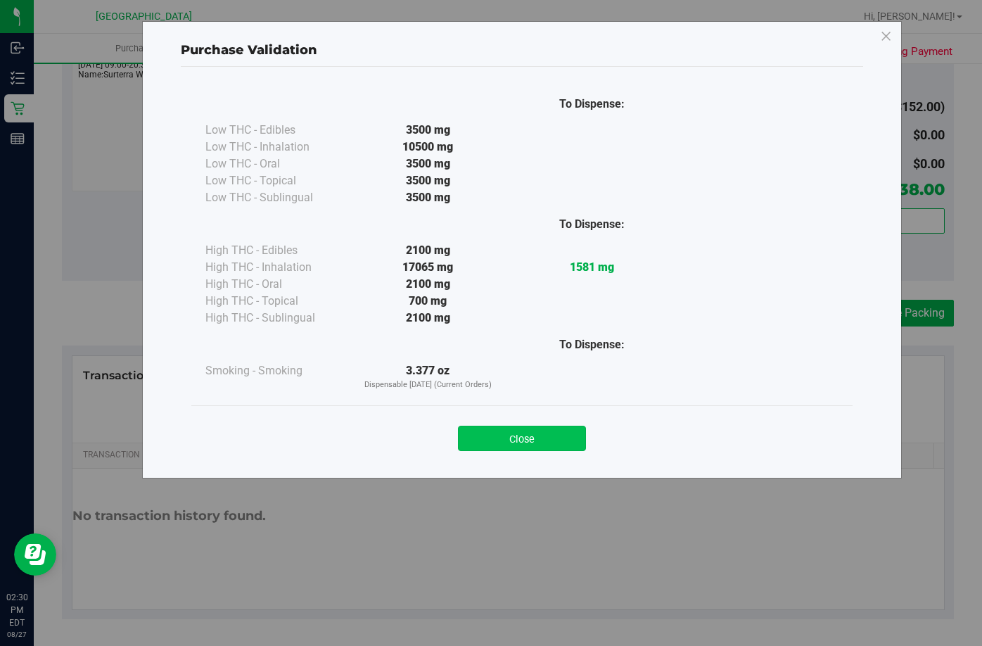
click at [542, 442] on button "Close" at bounding box center [522, 438] width 128 height 25
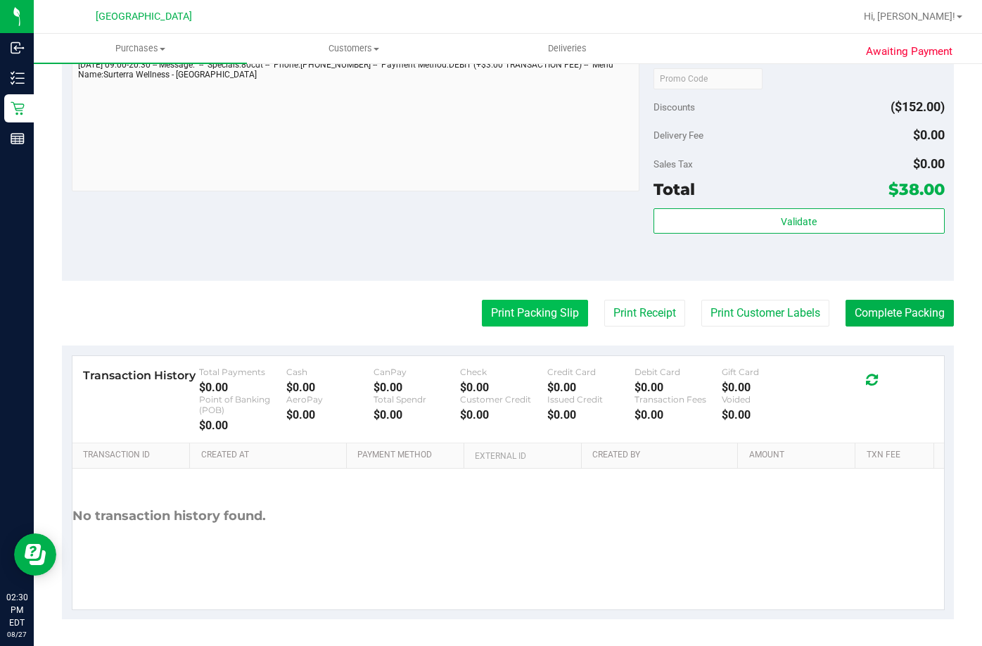
drag, startPoint x: 501, startPoint y: 338, endPoint x: 508, endPoint y: 314, distance: 24.9
click at [504, 329] on purchase-details "Back Edit Purchase Cancel Purchase View Profile # 11856867 BioTrack ID: - Submi…" at bounding box center [508, 31] width 892 height 1176
click at [508, 314] on button "Print Packing Slip" at bounding box center [535, 313] width 106 height 27
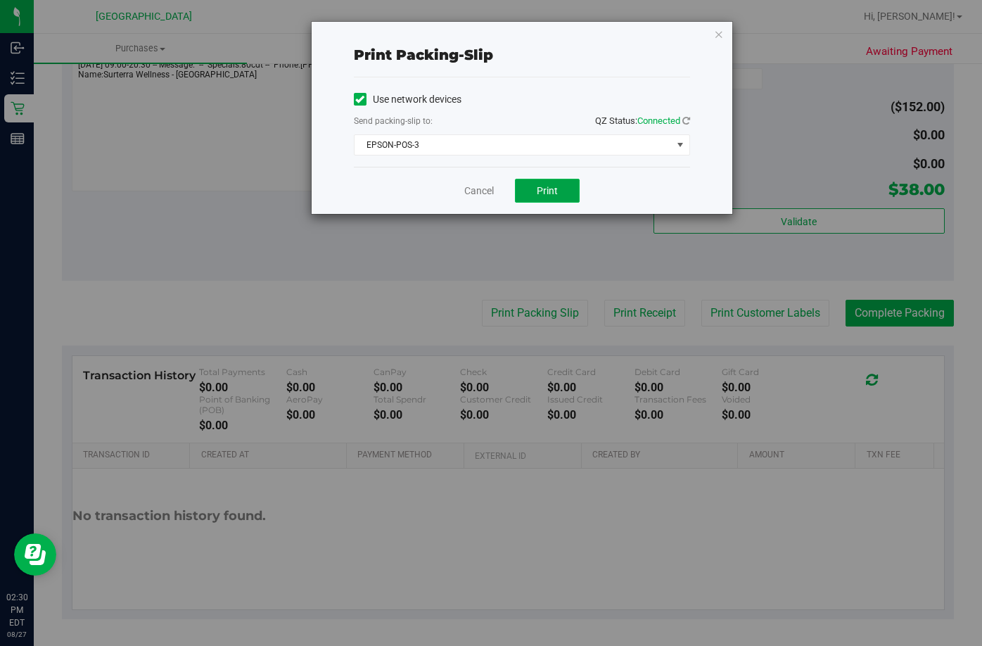
click at [550, 185] on span "Print" at bounding box center [547, 190] width 21 height 11
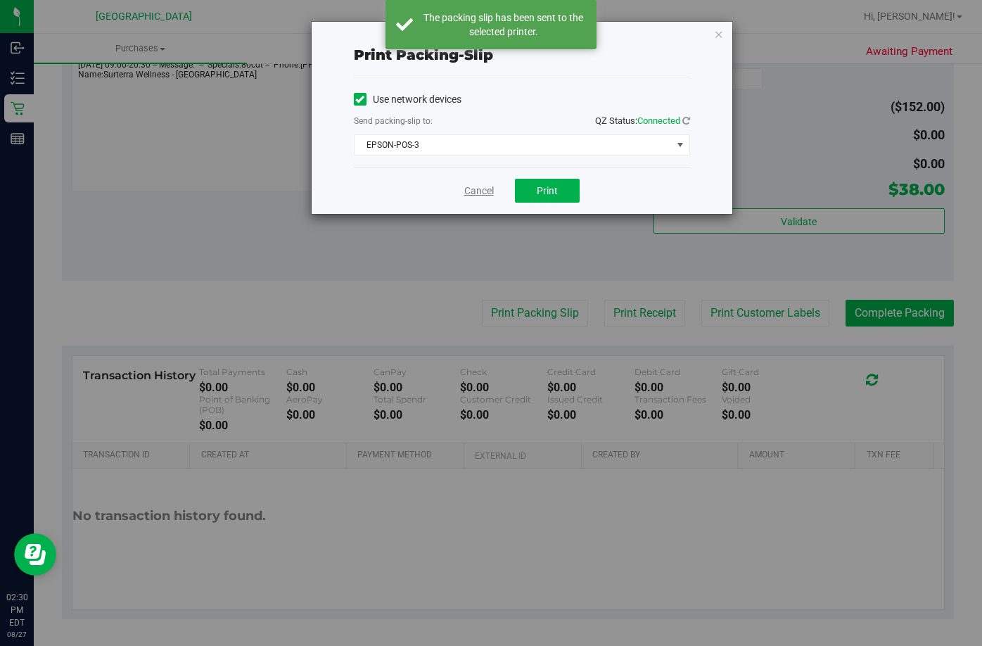
click at [476, 193] on link "Cancel" at bounding box center [479, 191] width 30 height 15
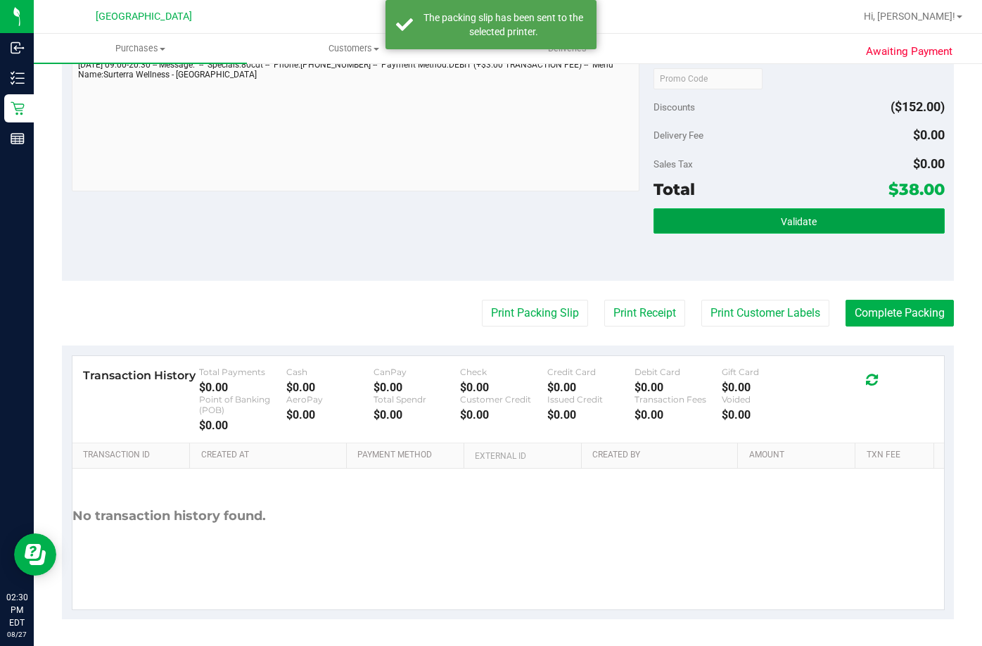
click at [679, 231] on button "Validate" at bounding box center [798, 220] width 291 height 25
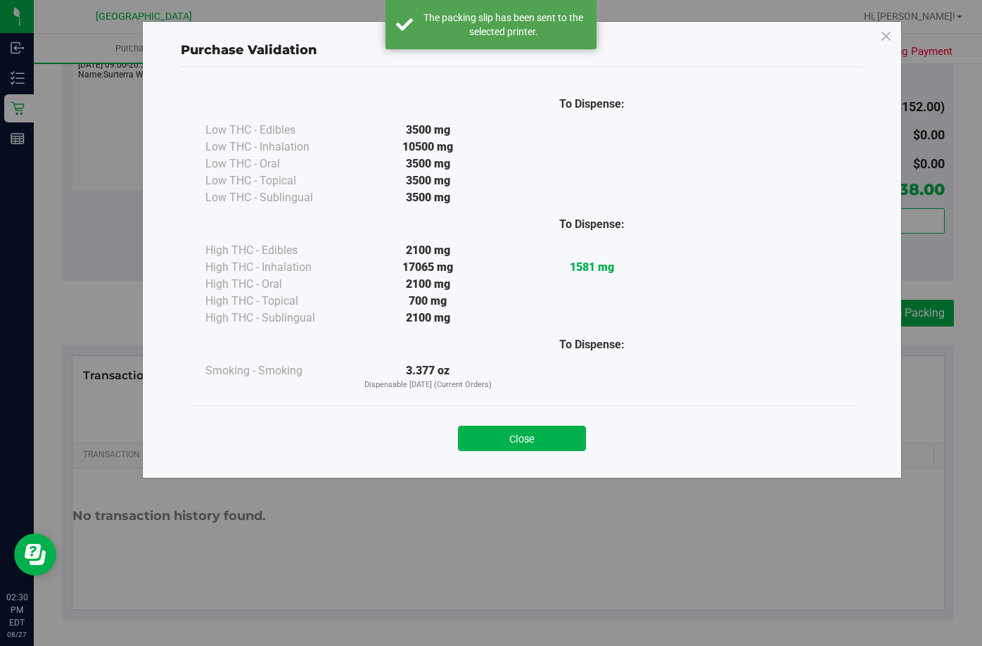
click at [520, 451] on div "Close" at bounding box center [521, 433] width 661 height 57
click at [515, 434] on button "Close" at bounding box center [522, 438] width 128 height 25
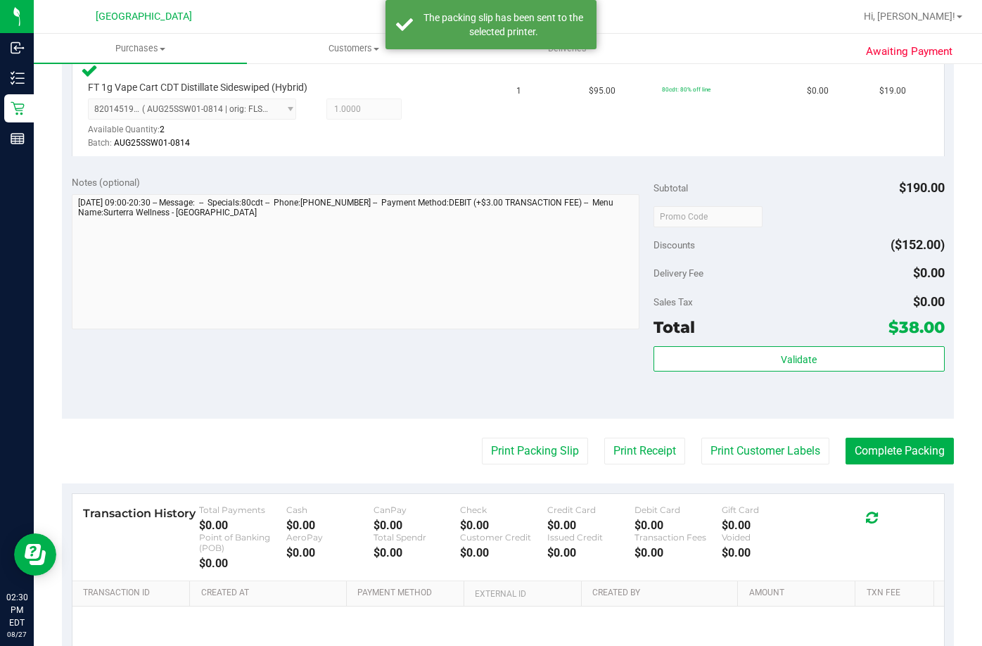
scroll to position [492, 0]
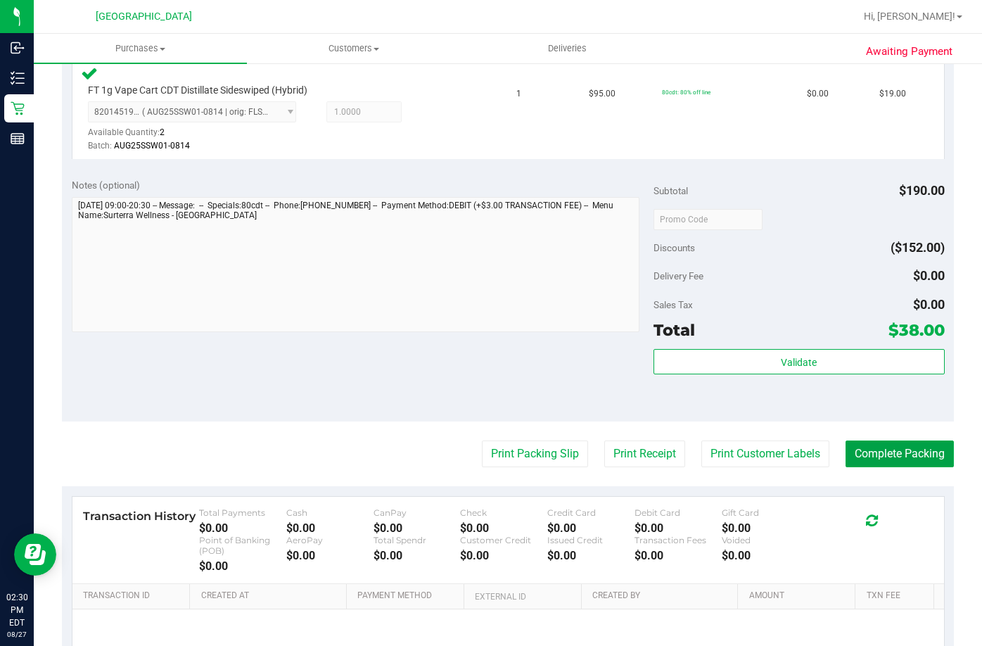
drag, startPoint x: 876, startPoint y: 463, endPoint x: 890, endPoint y: 468, distance: 14.9
click at [876, 465] on button "Complete Packing" at bounding box center [899, 453] width 108 height 27
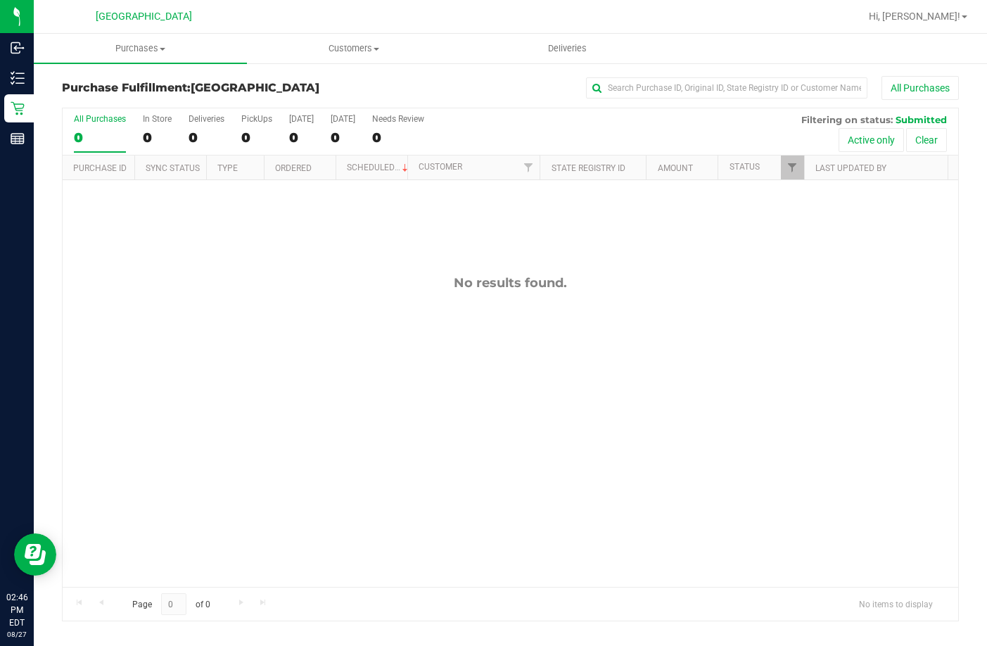
click at [421, 341] on div "No results found." at bounding box center [510, 430] width 895 height 501
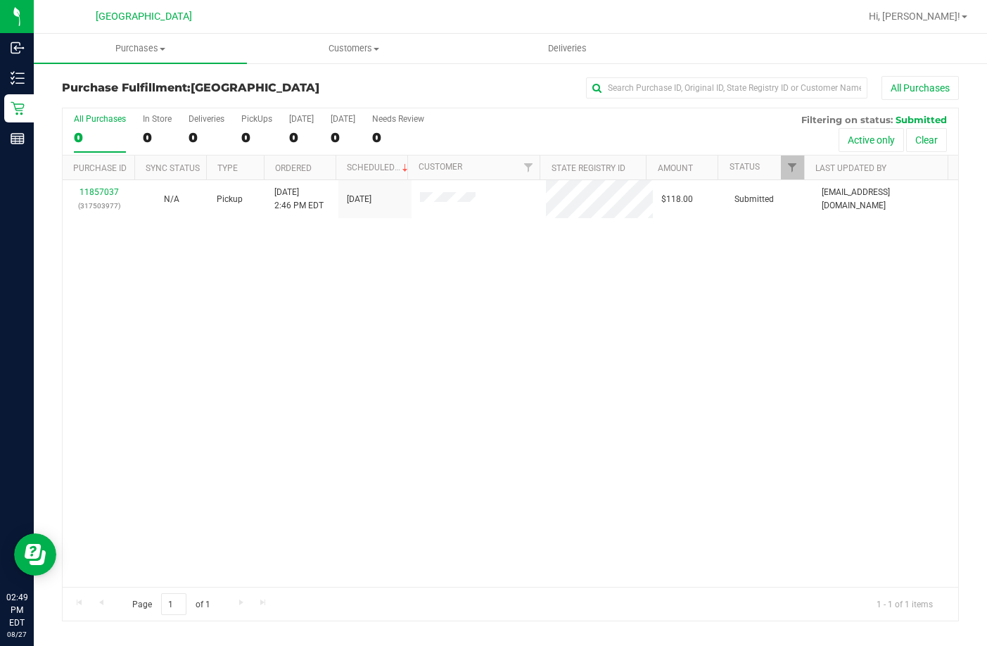
click at [303, 313] on div "11857037 (317503977) N/A Pickup 8/27/2025 2:46 PM EDT 8/27/2025 $118.00 Submitt…" at bounding box center [510, 383] width 895 height 407
drag, startPoint x: 170, startPoint y: 321, endPoint x: 198, endPoint y: 306, distance: 32.4
click at [170, 320] on div "11857037 (317503977) N/A Pickup 8/27/2025 2:46 PM EDT 8/27/2025 $118.00 Submitt…" at bounding box center [510, 383] width 895 height 407
drag, startPoint x: 557, startPoint y: 326, endPoint x: 527, endPoint y: 305, distance: 37.3
click at [556, 326] on div "11857037 (317503977) N/A Pickup 8/27/2025 2:46 PM EDT 8/27/2025 $118.00 Submitt…" at bounding box center [510, 383] width 895 height 407
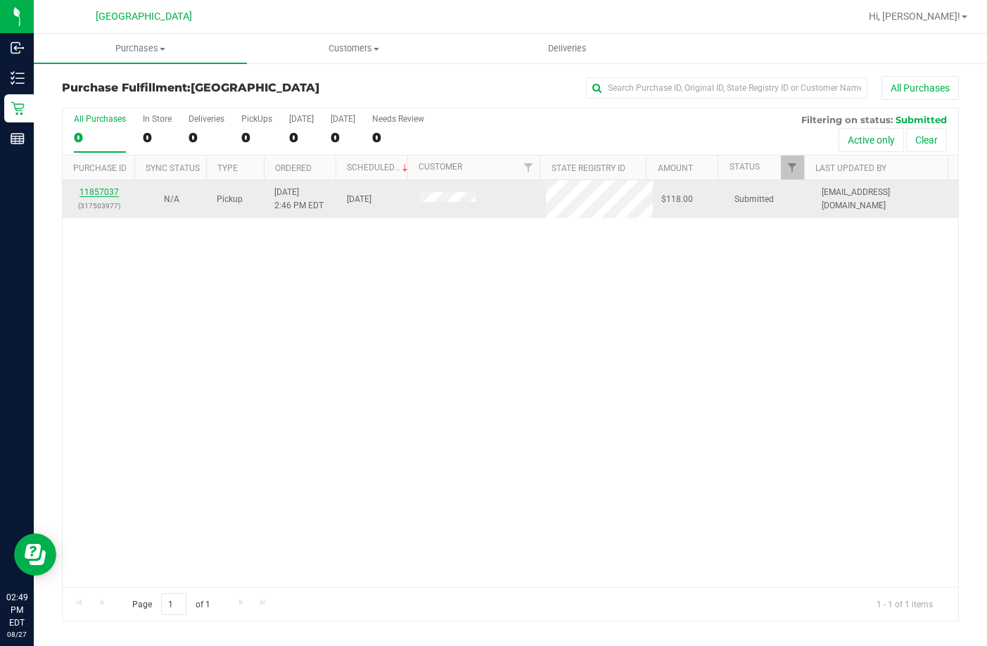
click at [110, 191] on link "11857037" at bounding box center [98, 192] width 39 height 10
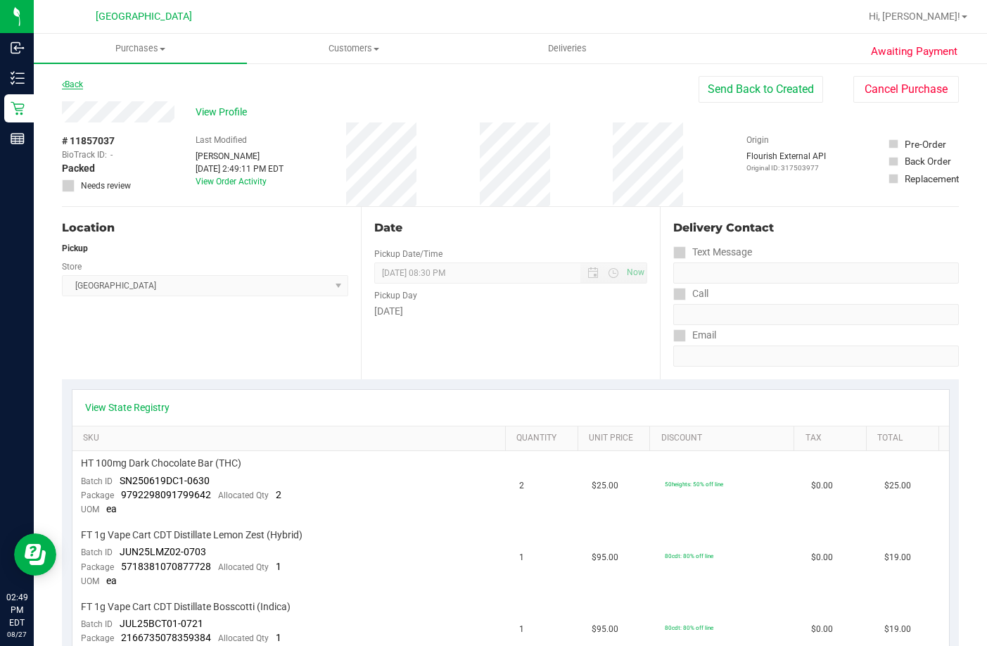
click at [72, 83] on link "Back" at bounding box center [72, 84] width 21 height 10
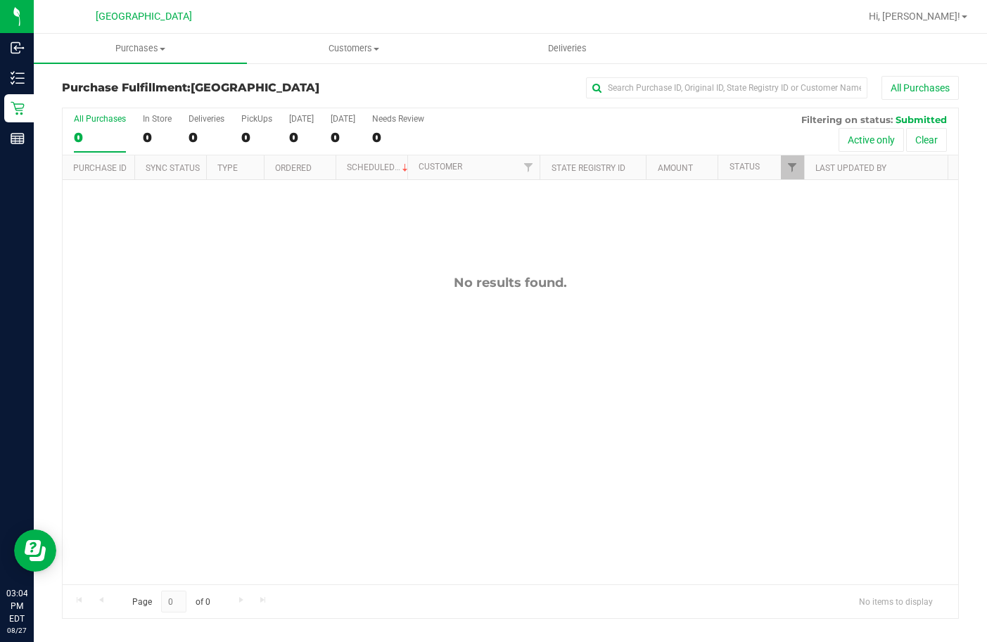
click at [35, 72] on div "Purchase Fulfillment: Lakeland WC All Purchases All Purchases 0 In Store 0 Deli…" at bounding box center [510, 347] width 953 height 571
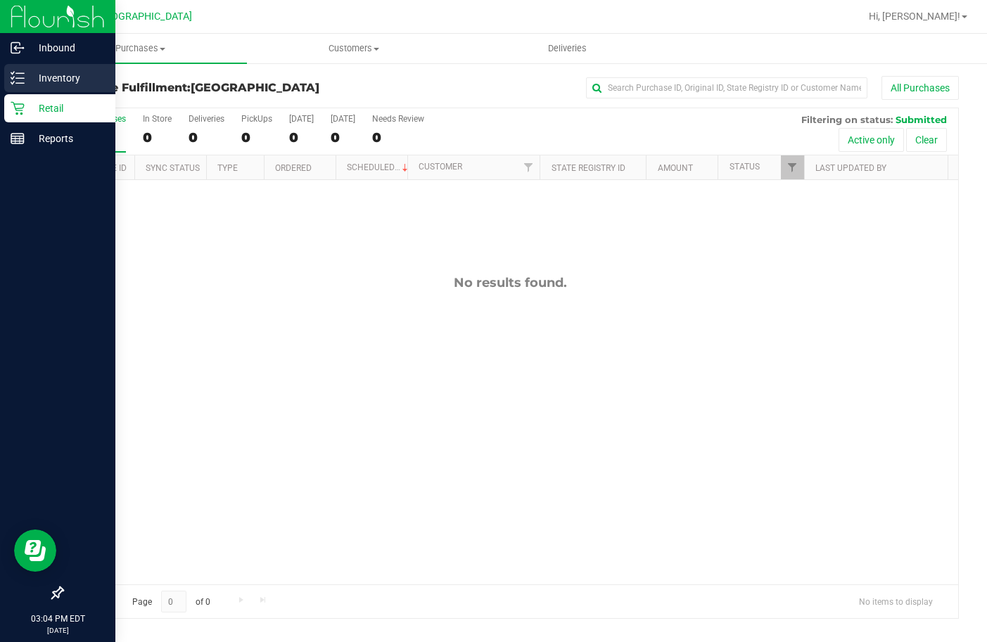
click at [33, 70] on p "Inventory" at bounding box center [67, 78] width 84 height 17
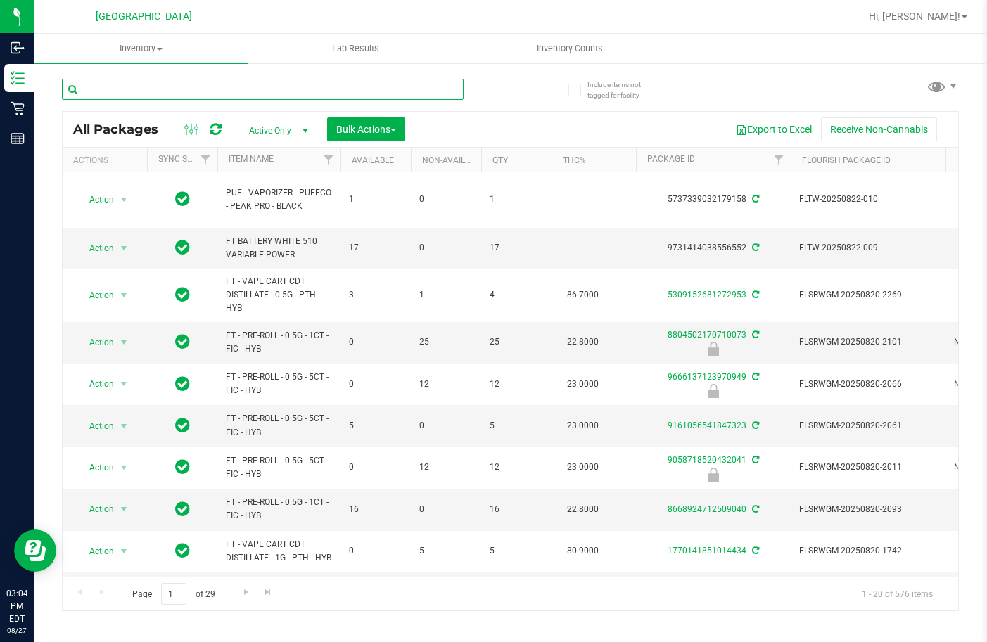
click at [184, 89] on input "text" at bounding box center [263, 89] width 402 height 21
type input "G"
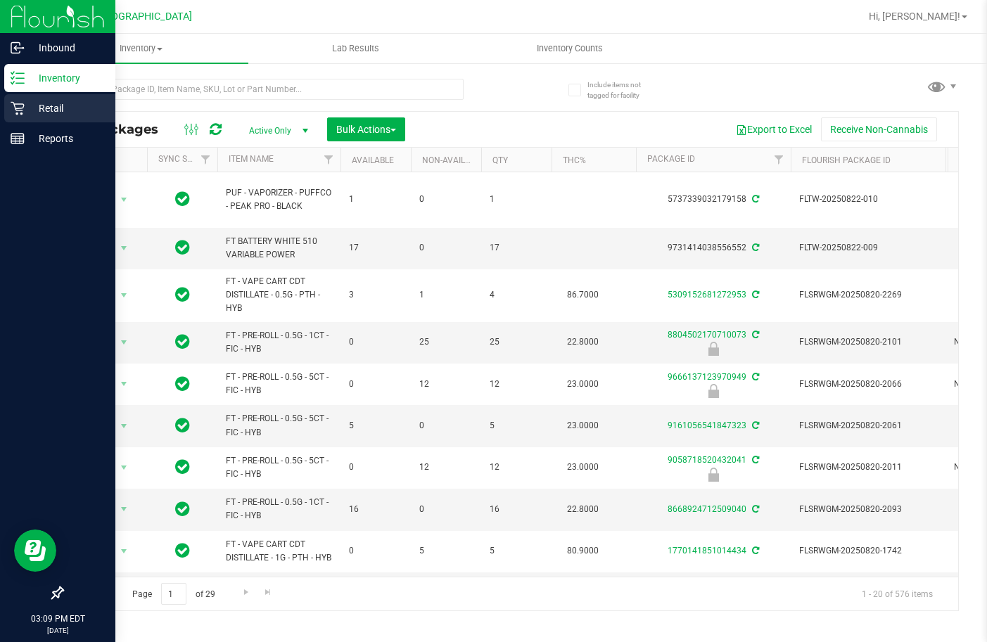
click at [20, 103] on icon at bounding box center [18, 108] width 14 height 14
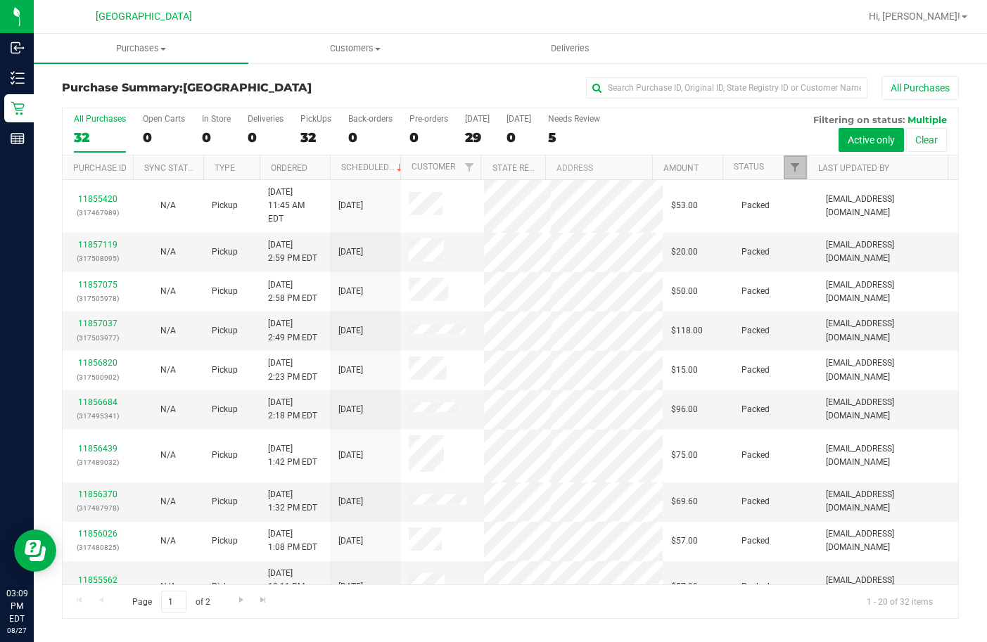
click at [786, 177] on link "Filter" at bounding box center [795, 167] width 23 height 24
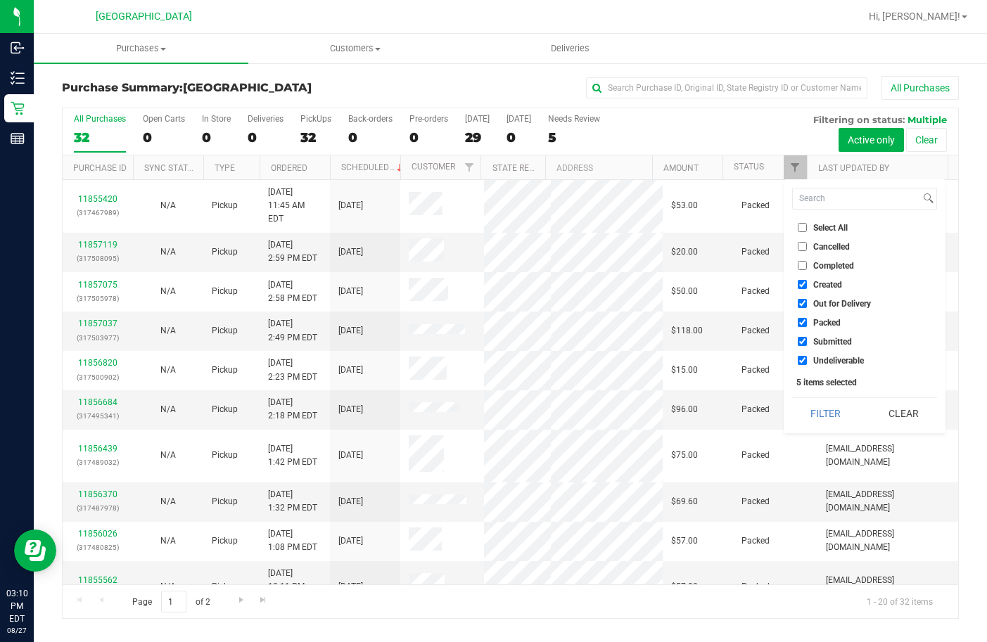
click at [798, 225] on input "Select All" at bounding box center [802, 227] width 9 height 9
checkbox input "true"
click at [798, 226] on input "Select All" at bounding box center [802, 227] width 9 height 9
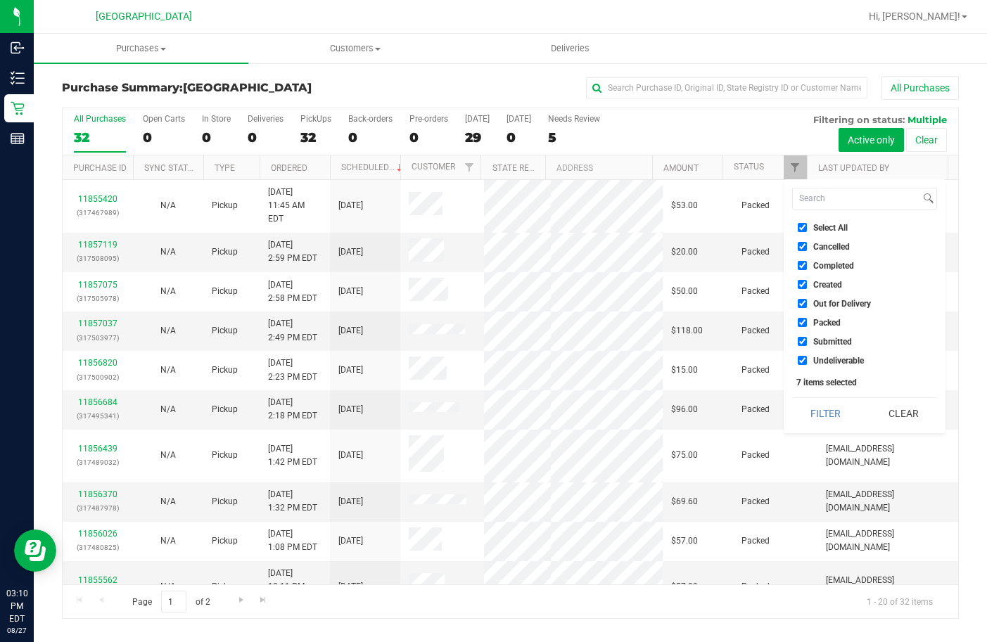
checkbox input "false"
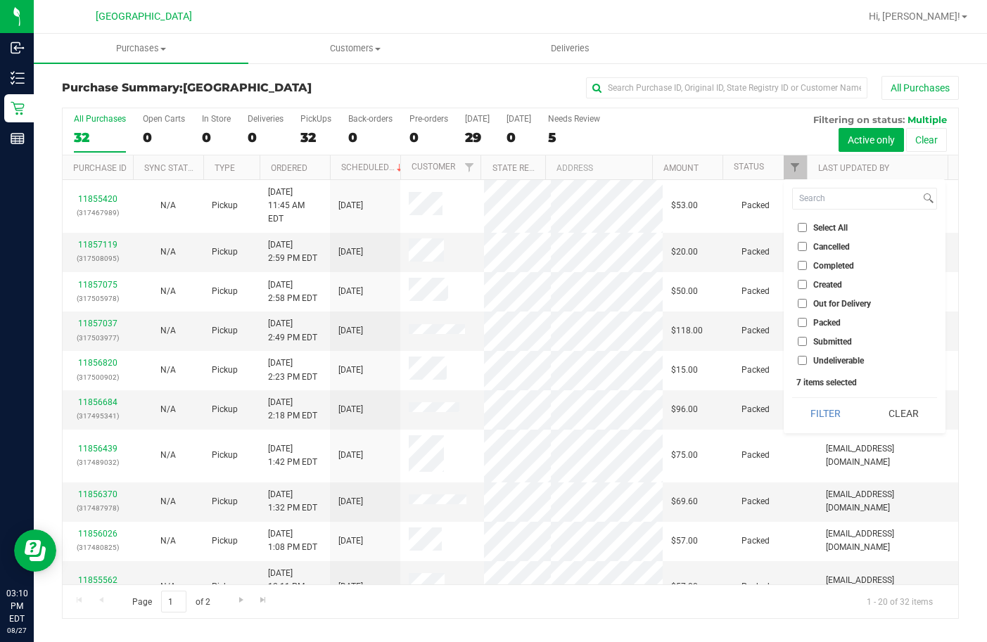
checkbox input "false"
click at [798, 226] on input "Select All" at bounding box center [802, 227] width 9 height 9
checkbox input "true"
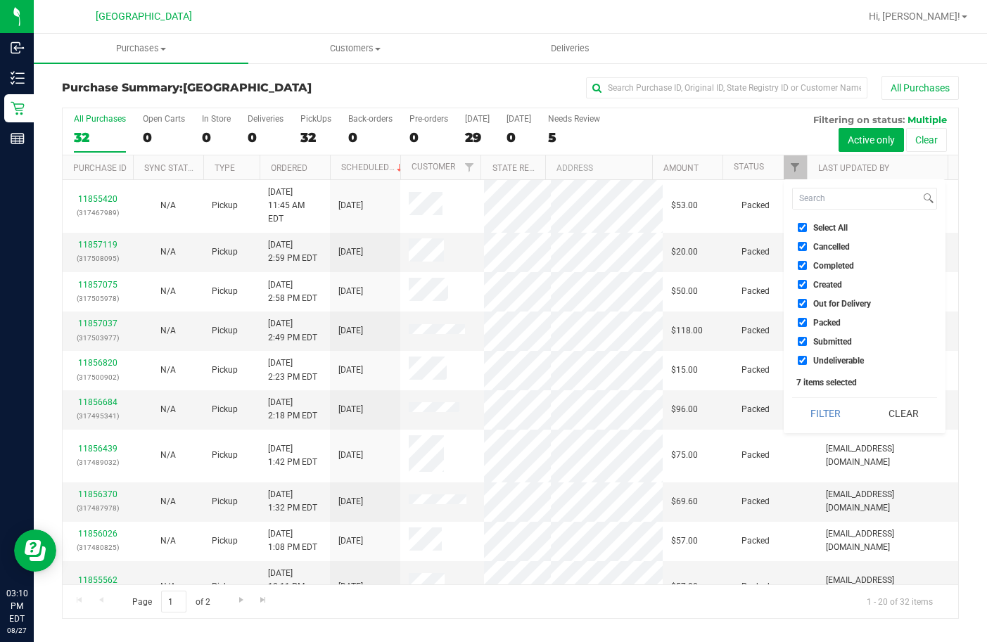
checkbox input "true"
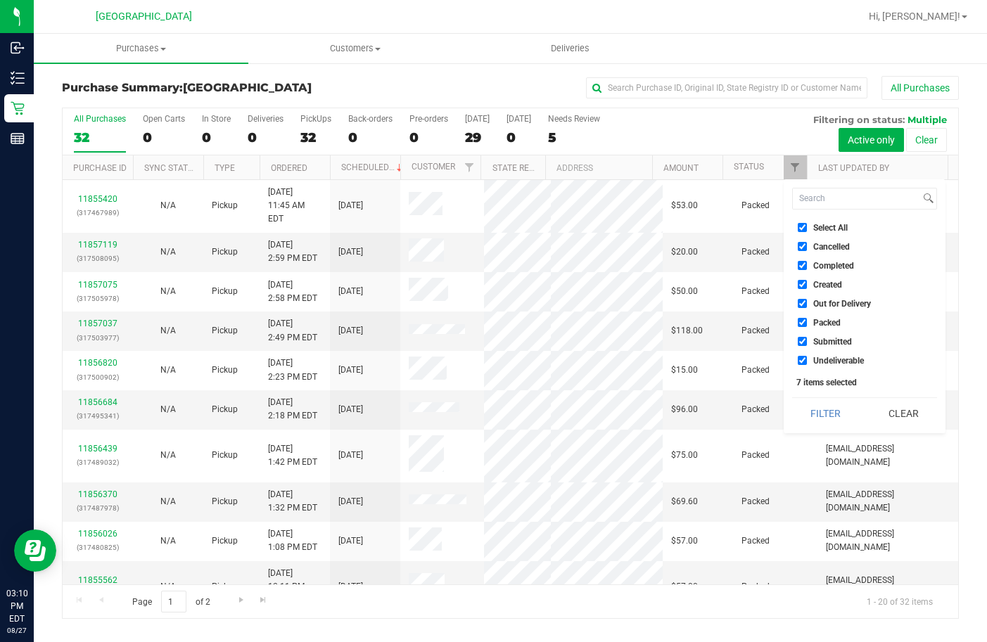
checkbox input "true"
click at [806, 228] on input "Select All" at bounding box center [802, 227] width 9 height 9
checkbox input "false"
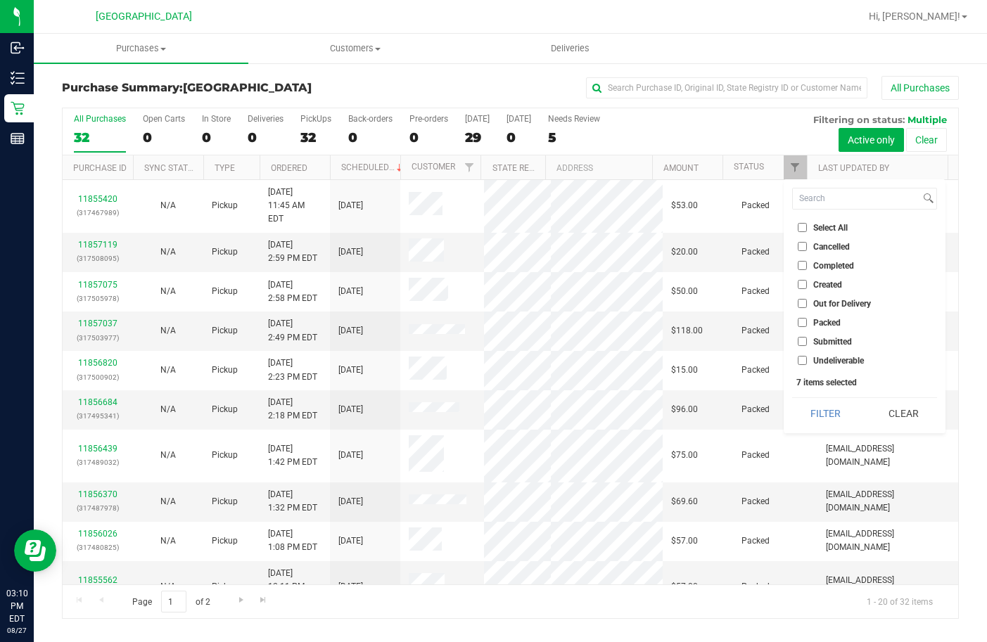
checkbox input "false"
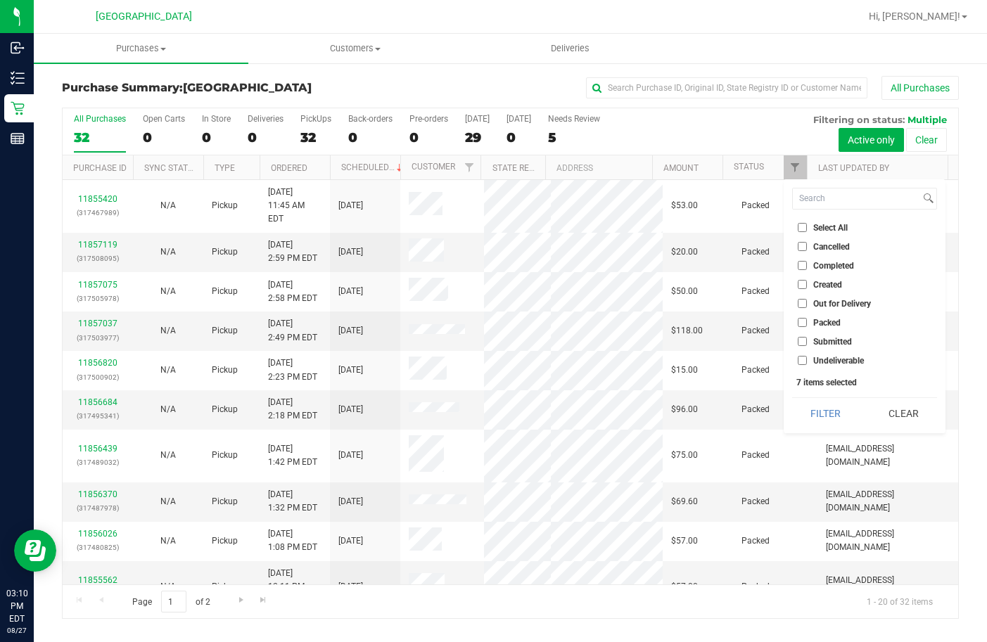
checkbox input "false"
click at [827, 349] on li "Submitted" at bounding box center [864, 341] width 145 height 15
click at [818, 346] on li "Submitted" at bounding box center [864, 341] width 145 height 15
click at [814, 338] on span "Submitted" at bounding box center [832, 342] width 39 height 8
click at [807, 337] on input "Submitted" at bounding box center [802, 341] width 9 height 9
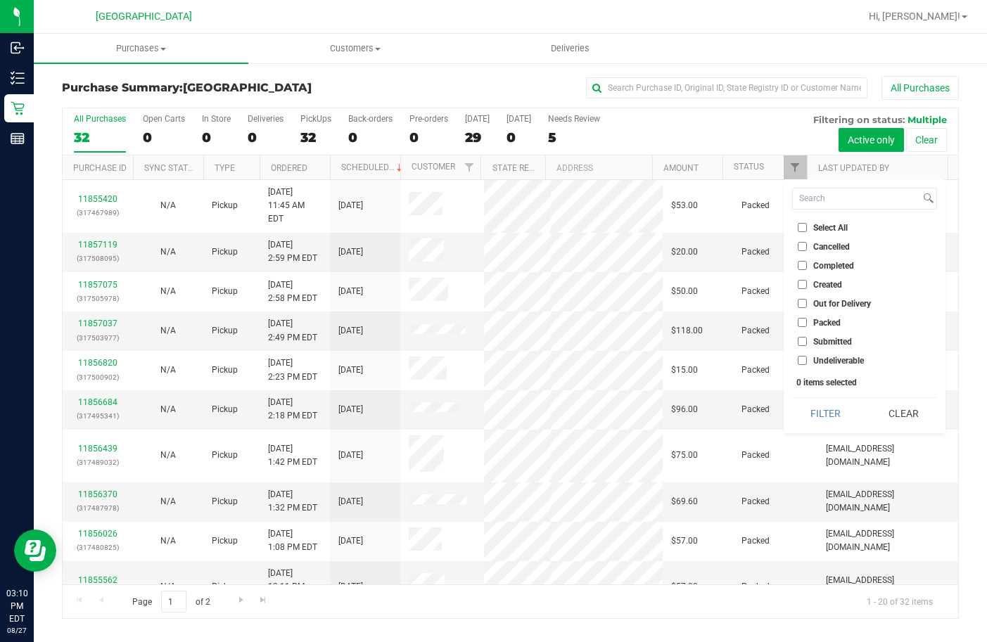
checkbox input "true"
click at [838, 421] on button "Filter" at bounding box center [826, 413] width 68 height 31
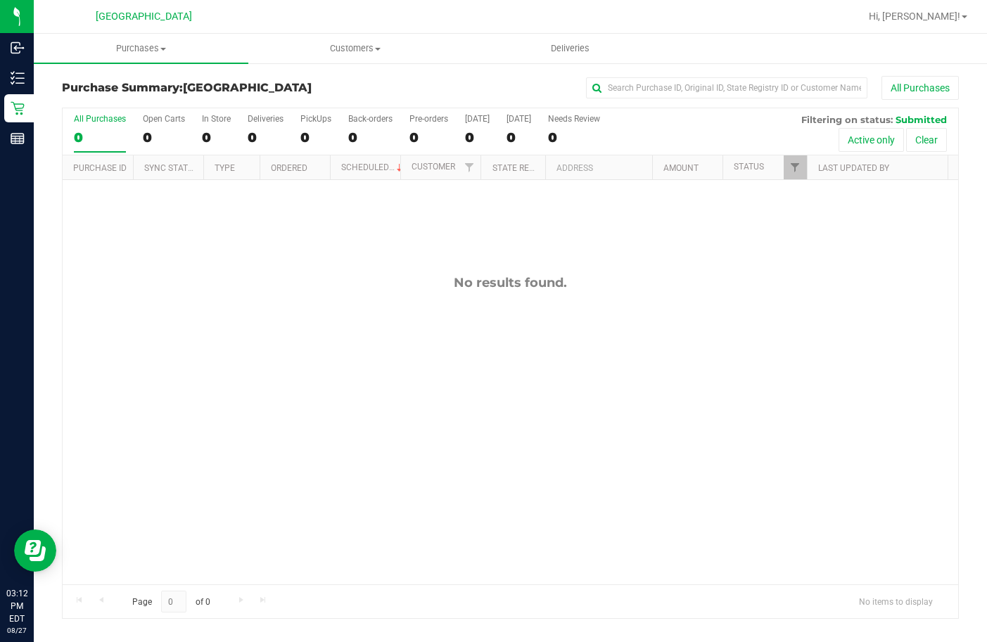
click at [596, 376] on div "No results found." at bounding box center [510, 429] width 895 height 499
click at [600, 366] on div "No results found." at bounding box center [510, 429] width 895 height 499
click at [591, 337] on div "No results found." at bounding box center [510, 429] width 895 height 499
click at [592, 312] on div "No results found." at bounding box center [510, 429] width 895 height 499
drag, startPoint x: 238, startPoint y: 269, endPoint x: 232, endPoint y: 264, distance: 8.5
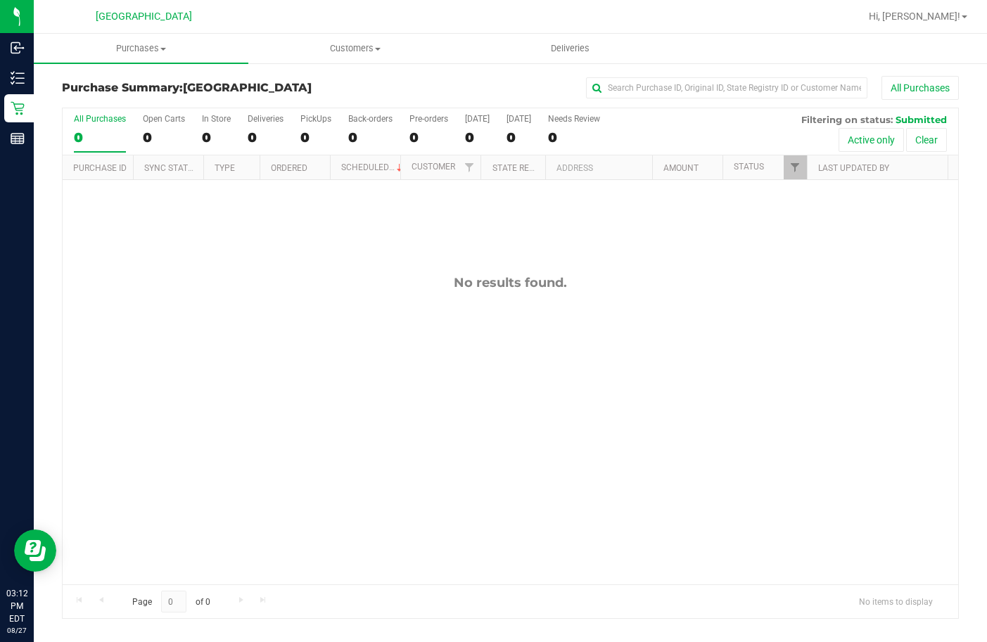
click at [232, 264] on div "No results found." at bounding box center [510, 429] width 895 height 499
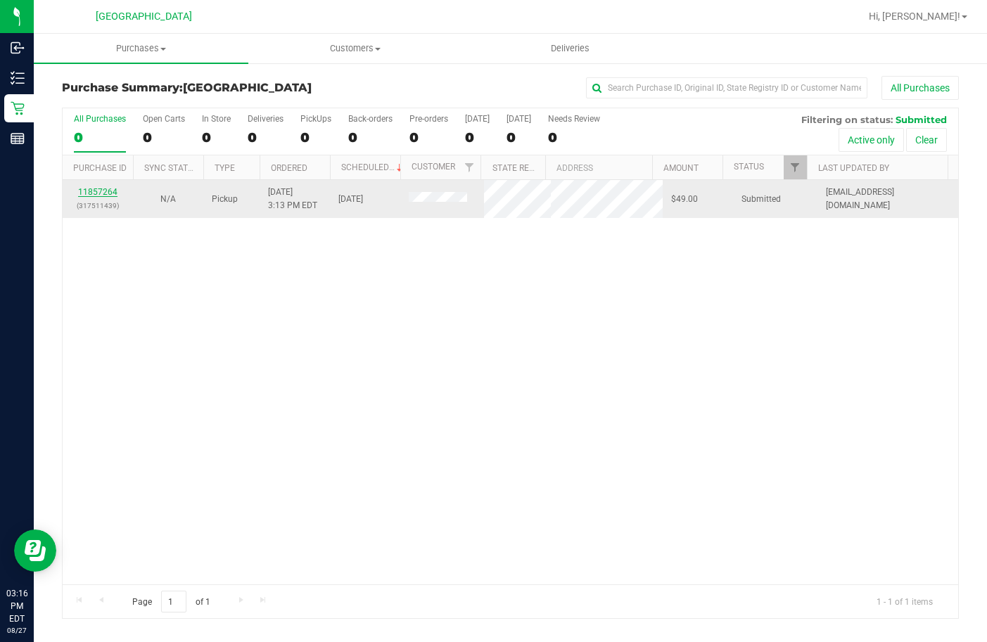
click at [102, 195] on link "11857264" at bounding box center [97, 192] width 39 height 10
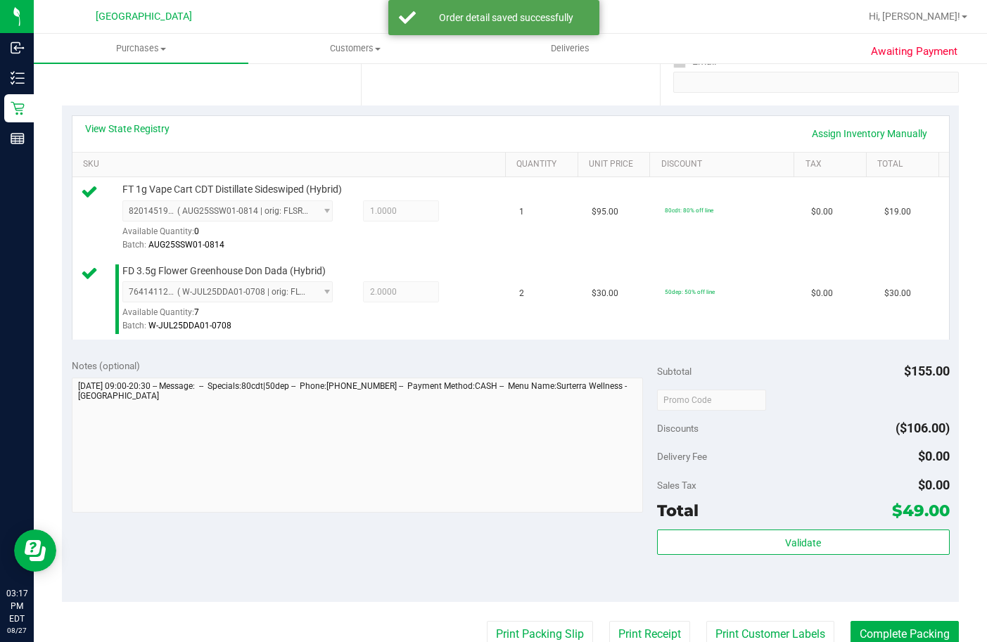
scroll to position [281, 0]
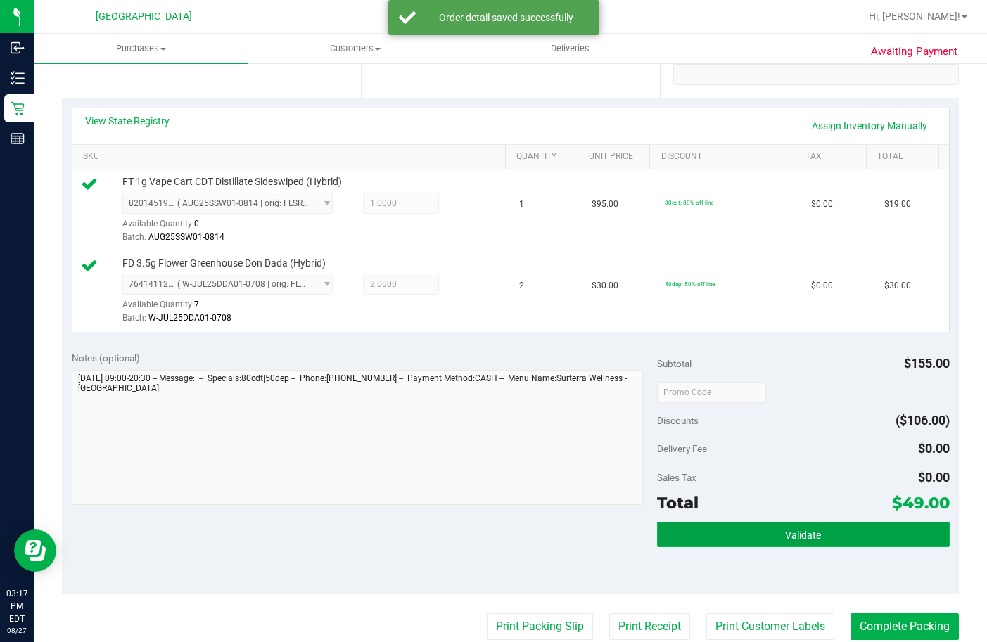
click at [701, 547] on button "Validate" at bounding box center [803, 534] width 293 height 25
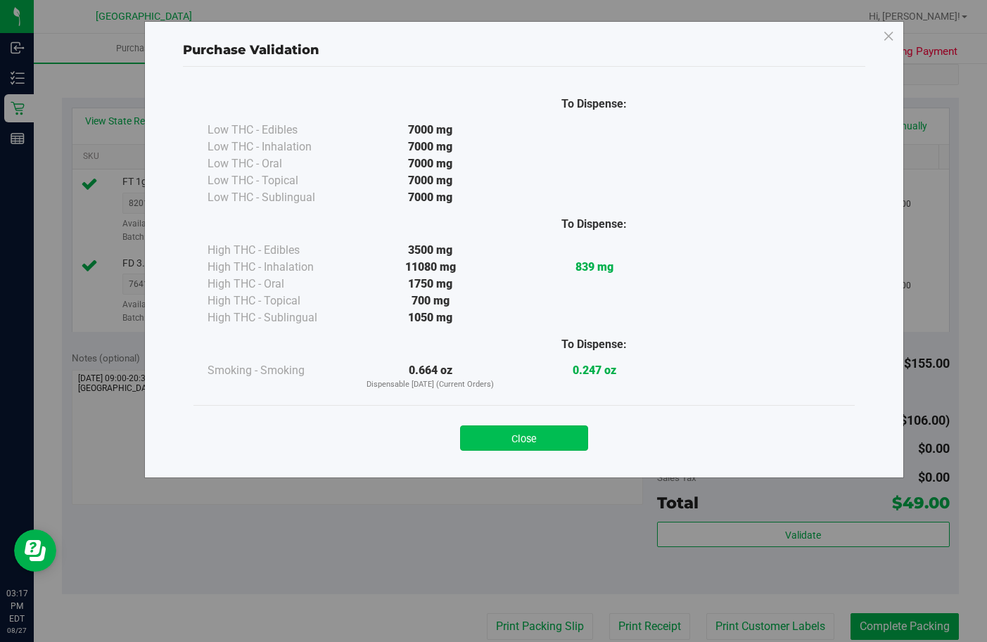
click at [494, 450] on button "Close" at bounding box center [524, 438] width 128 height 25
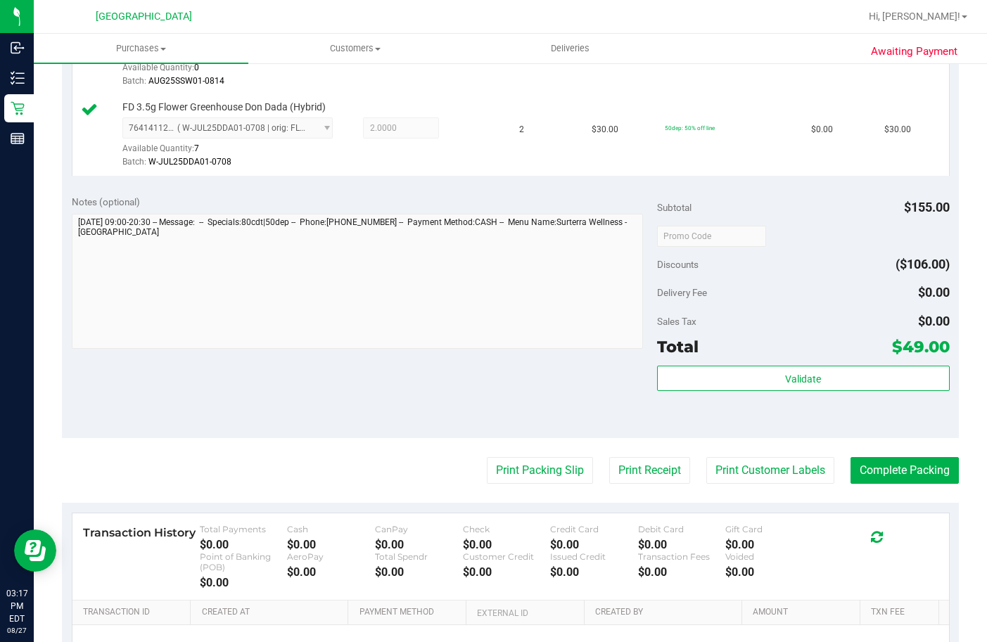
scroll to position [563, 0]
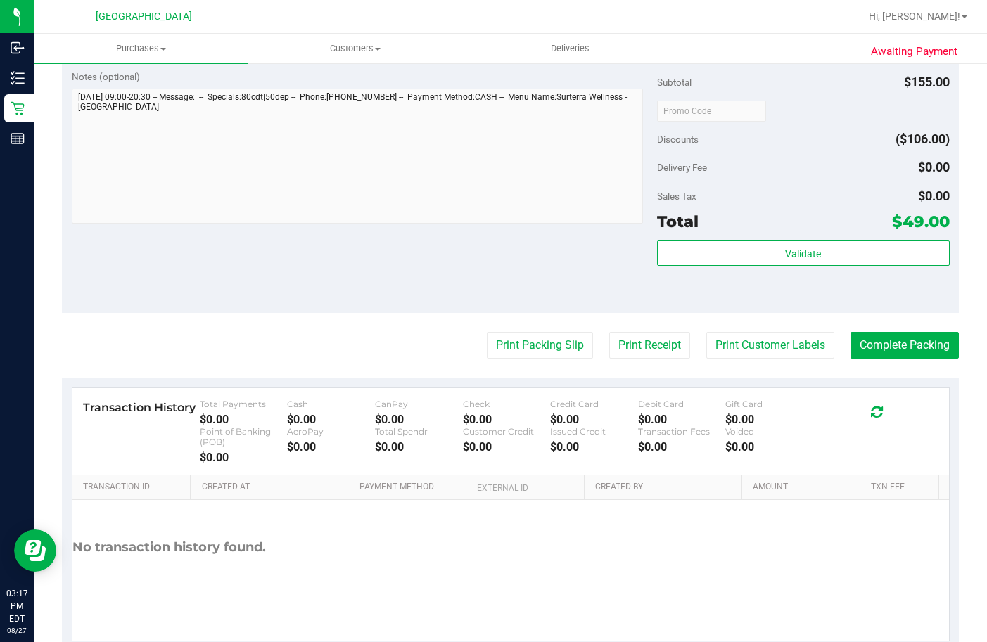
click at [501, 366] on purchase-details "Back Edit Purchase Cancel Purchase View Profile # 11857264 BioTrack ID: - Submi…" at bounding box center [510, 82] width 897 height 1138
click at [504, 359] on button "Print Packing Slip" at bounding box center [540, 345] width 106 height 27
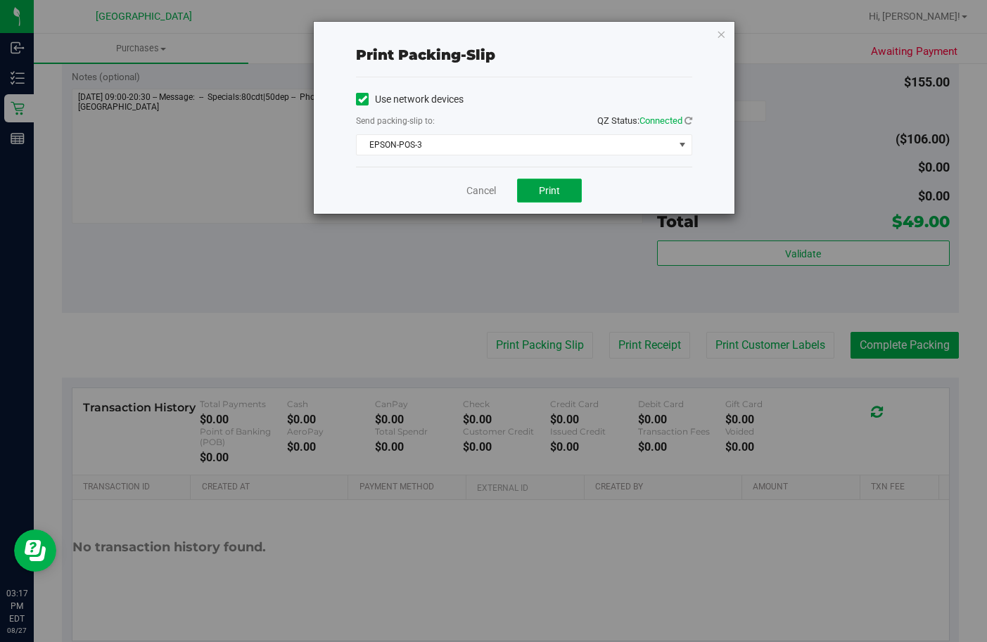
click at [556, 192] on span "Print" at bounding box center [549, 190] width 21 height 11
click at [490, 186] on link "Cancel" at bounding box center [481, 191] width 30 height 15
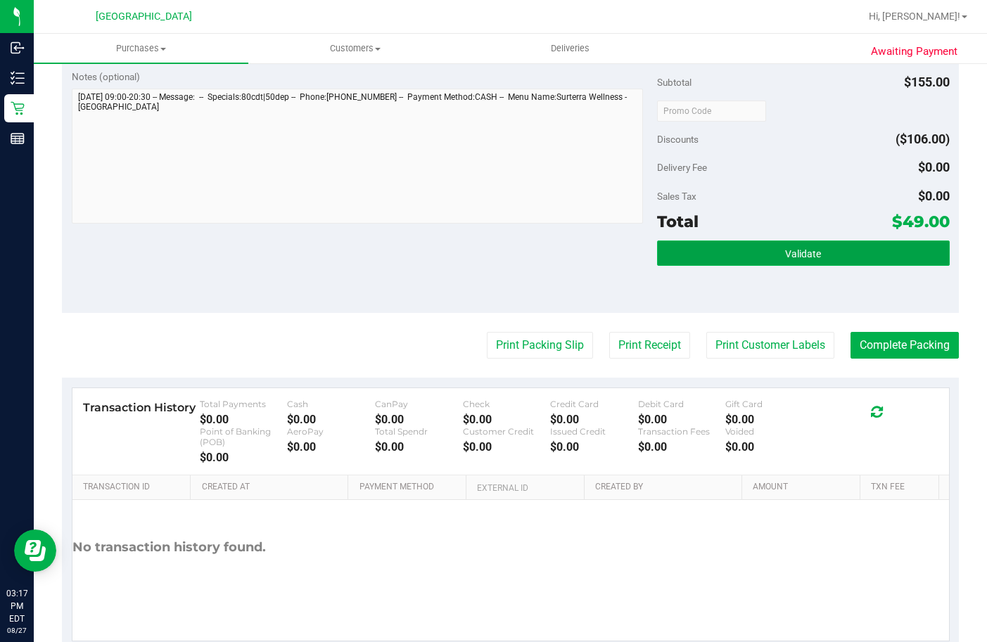
click at [700, 266] on button "Validate" at bounding box center [803, 253] width 293 height 25
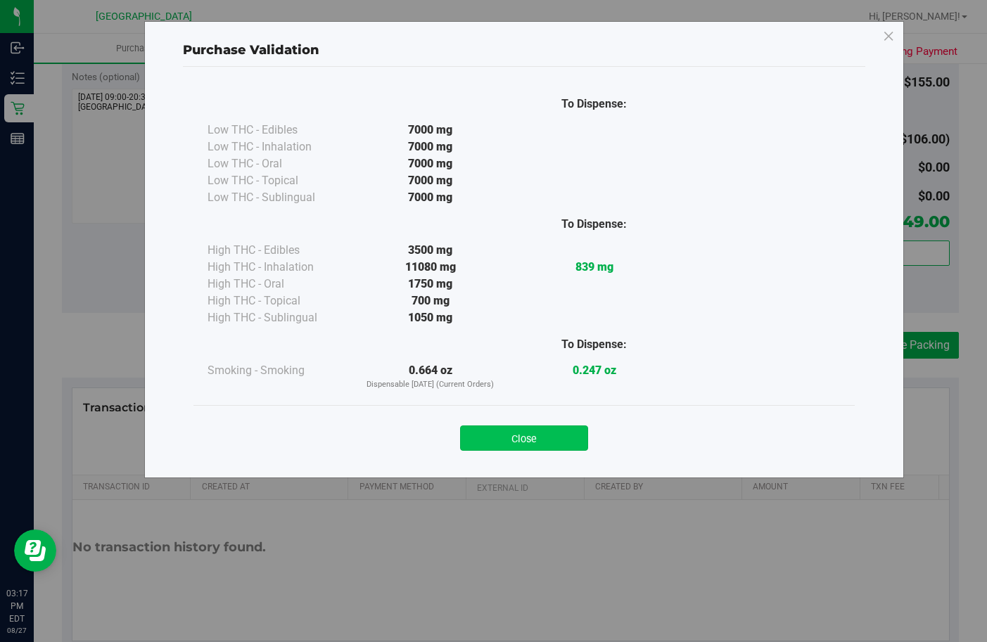
click at [527, 430] on button "Close" at bounding box center [524, 438] width 128 height 25
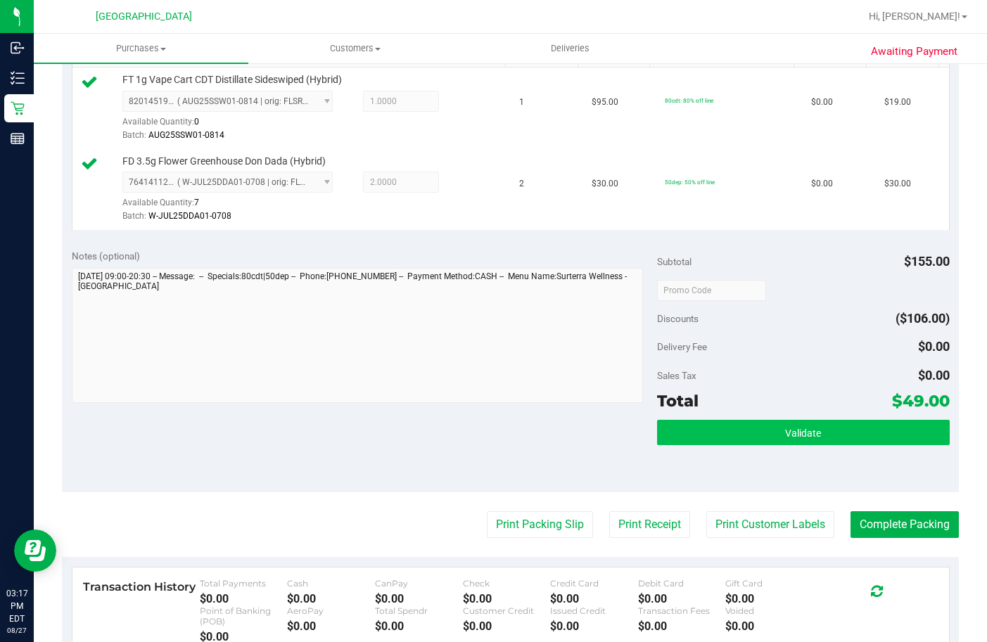
scroll to position [492, 0]
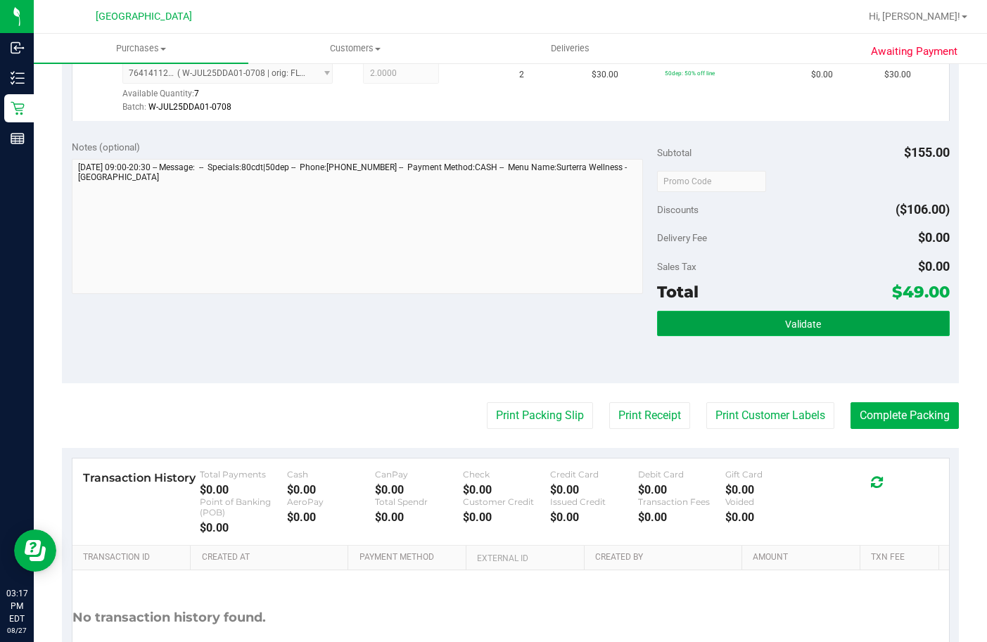
click at [876, 336] on button "Validate" at bounding box center [803, 323] width 293 height 25
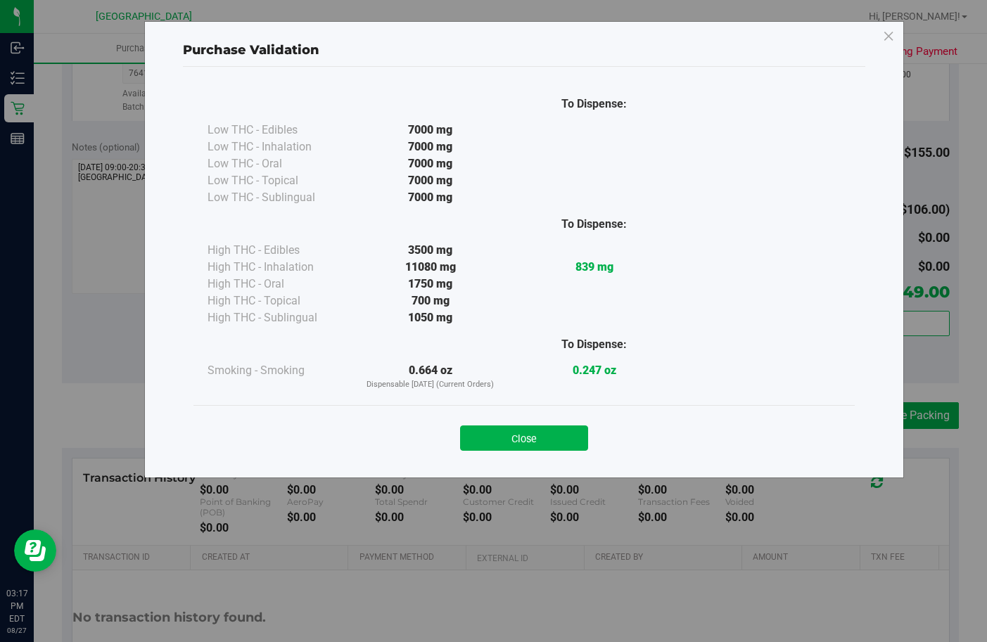
drag, startPoint x: 510, startPoint y: 442, endPoint x: 611, endPoint y: 443, distance: 101.3
click at [515, 442] on button "Close" at bounding box center [524, 438] width 128 height 25
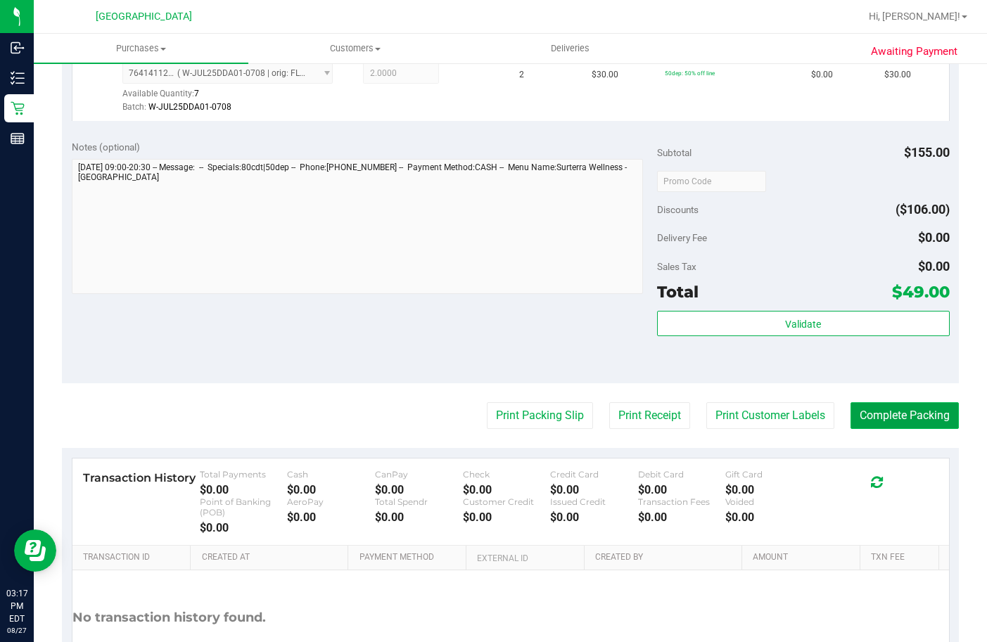
click at [909, 429] on button "Complete Packing" at bounding box center [904, 415] width 108 height 27
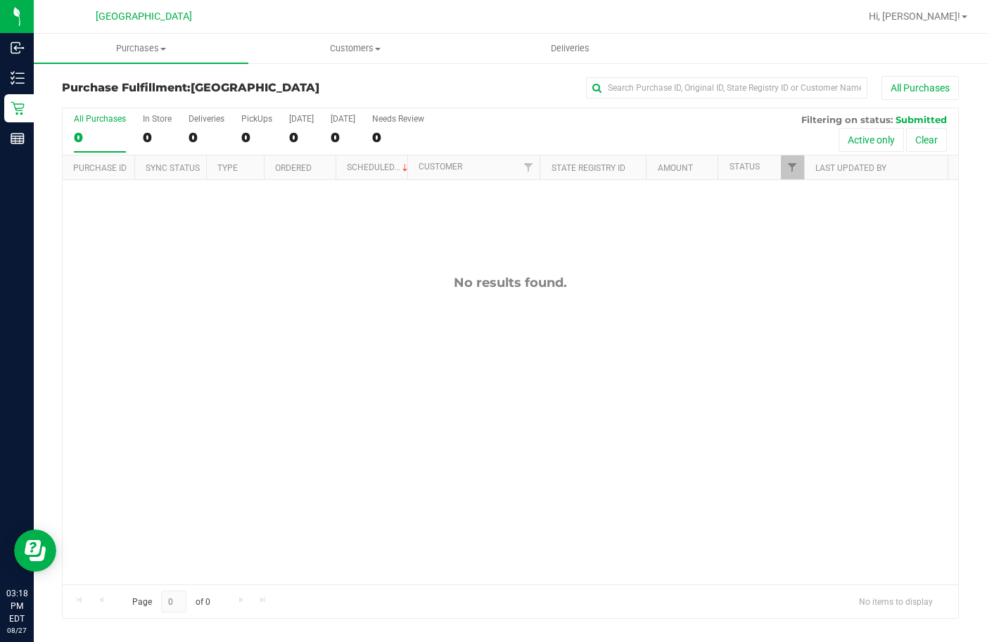
click at [816, 321] on div "No results found." at bounding box center [510, 429] width 895 height 499
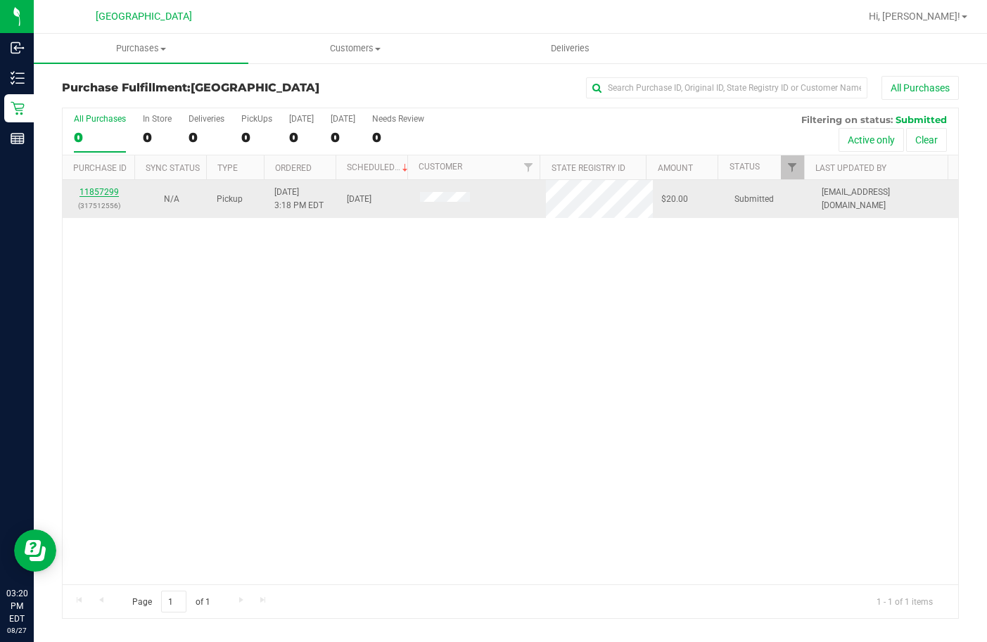
click at [86, 194] on link "11857299" at bounding box center [98, 192] width 39 height 10
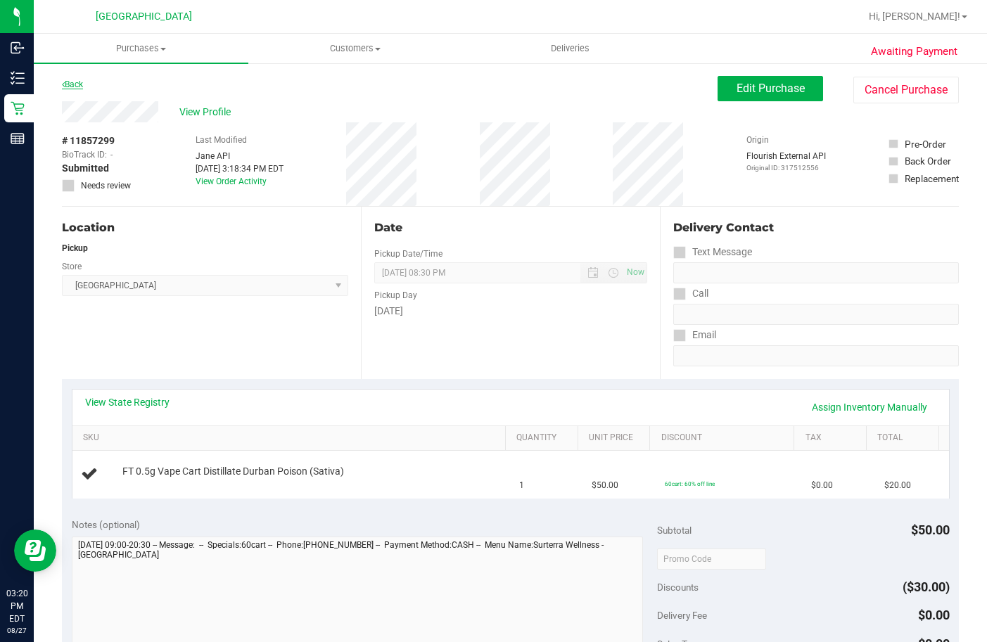
click at [77, 86] on link "Back" at bounding box center [72, 84] width 21 height 10
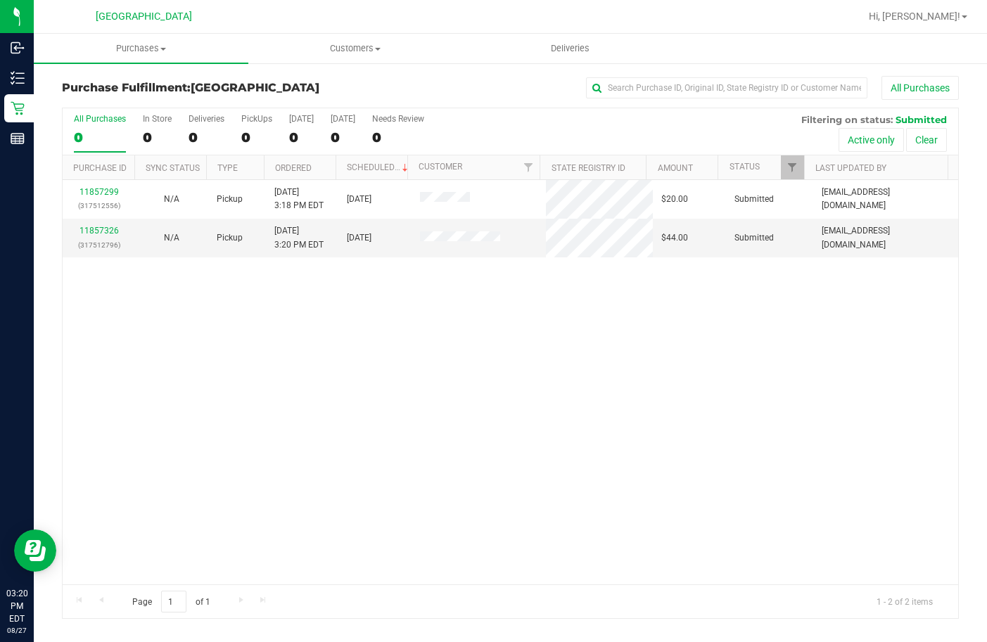
drag, startPoint x: 213, startPoint y: 266, endPoint x: 194, endPoint y: 259, distance: 20.3
click at [211, 266] on div "11857299 (317512556) N/A Pickup 8/27/2025 3:18 PM EDT 8/27/2025 $20.00 Submitte…" at bounding box center [510, 382] width 895 height 404
click at [112, 226] on link "11857326" at bounding box center [98, 231] width 39 height 10
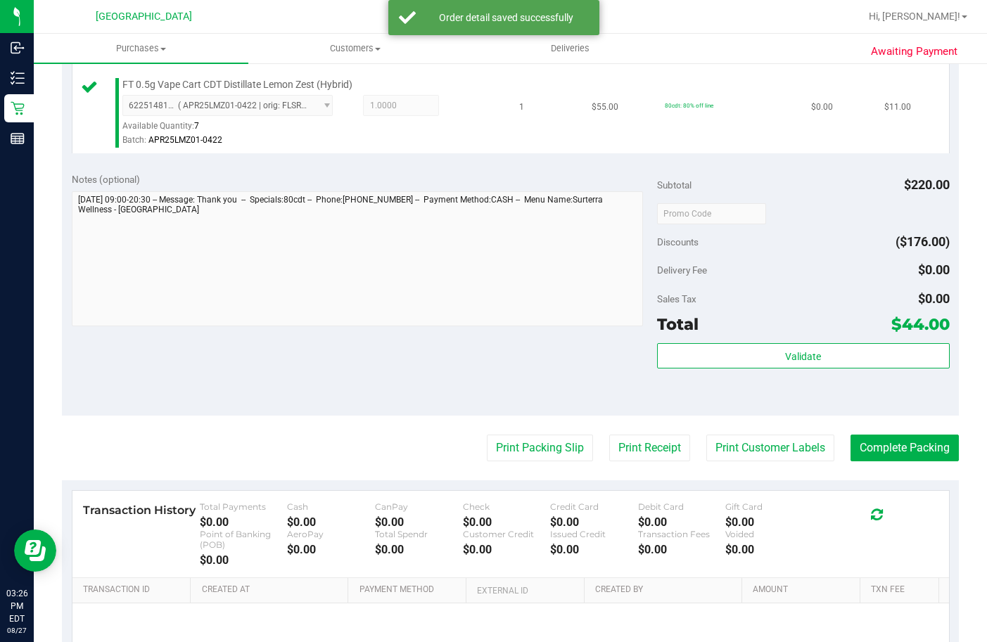
scroll to position [703, 0]
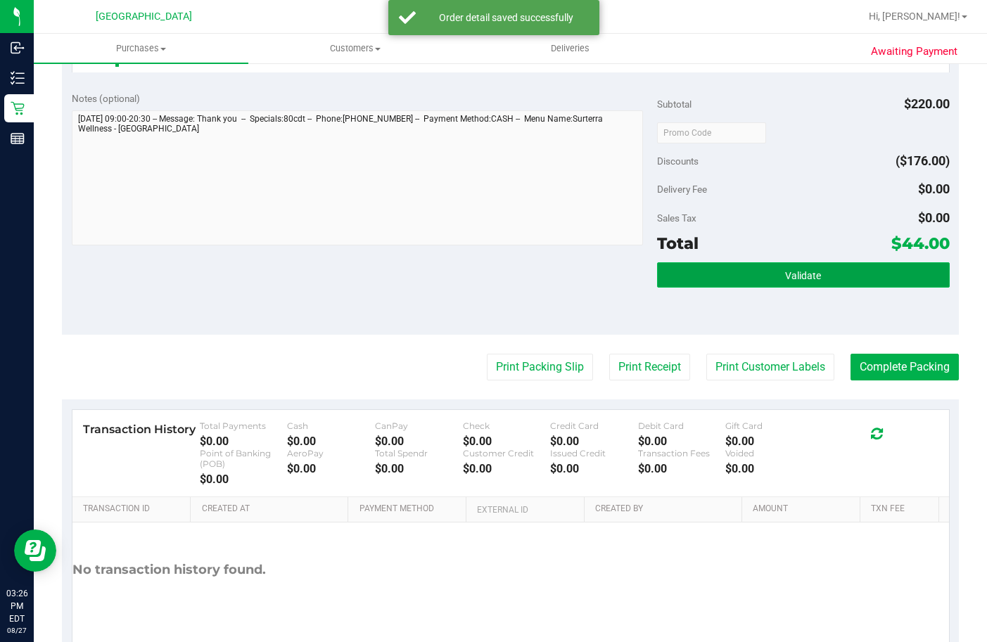
click at [697, 288] on button "Validate" at bounding box center [803, 274] width 293 height 25
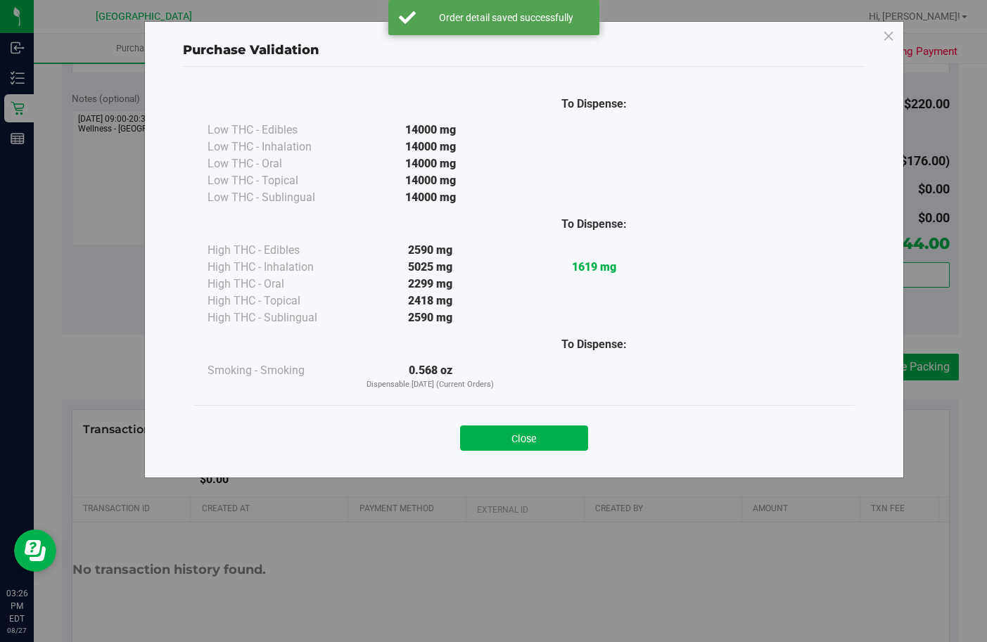
click at [509, 430] on button "Close" at bounding box center [524, 438] width 128 height 25
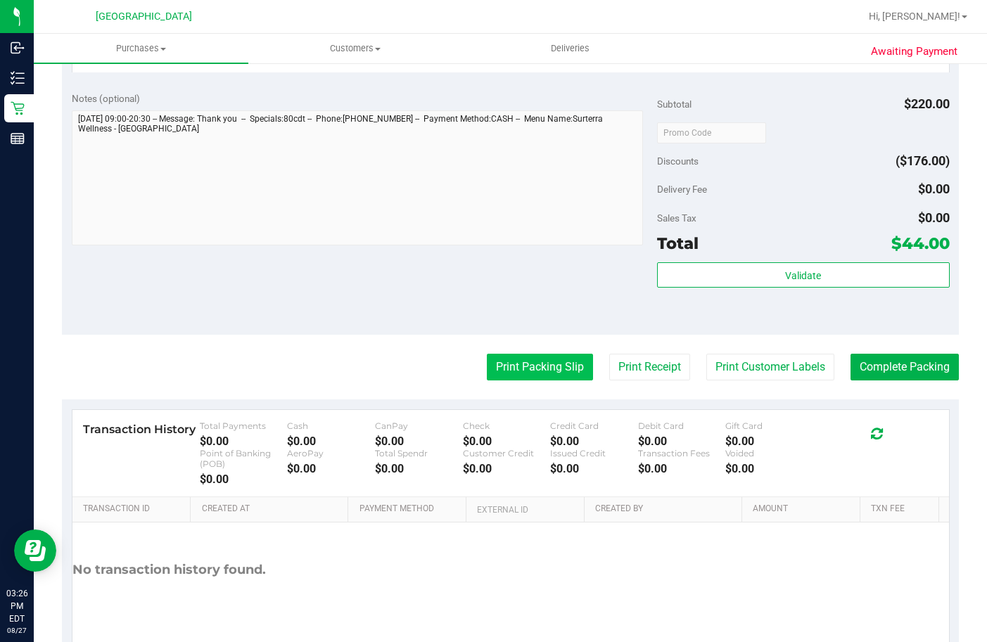
click at [508, 380] on button "Print Packing Slip" at bounding box center [540, 367] width 106 height 27
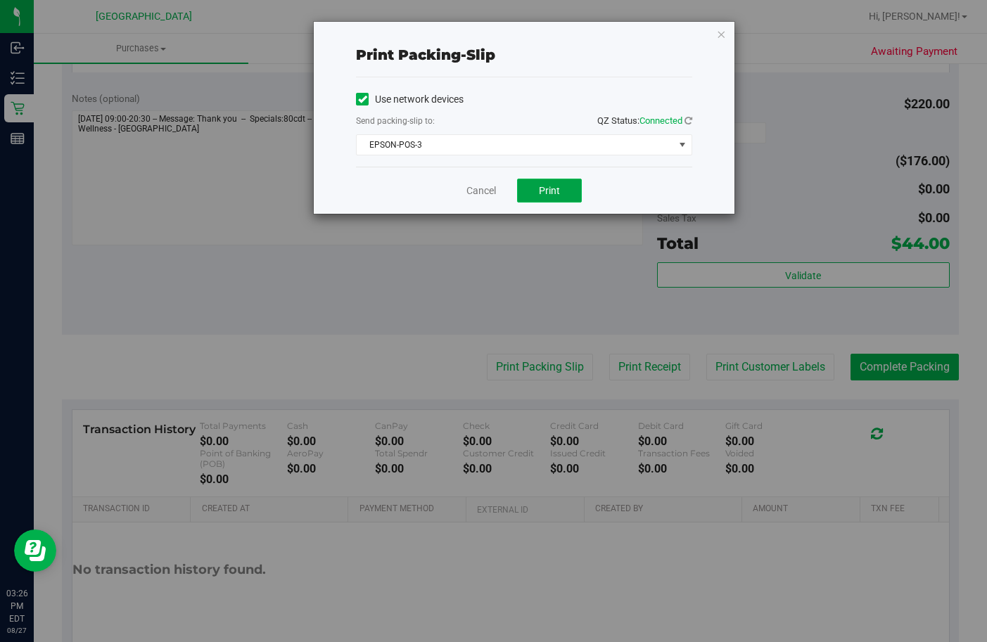
click at [539, 198] on button "Print" at bounding box center [549, 191] width 65 height 24
click at [477, 190] on link "Cancel" at bounding box center [481, 191] width 30 height 15
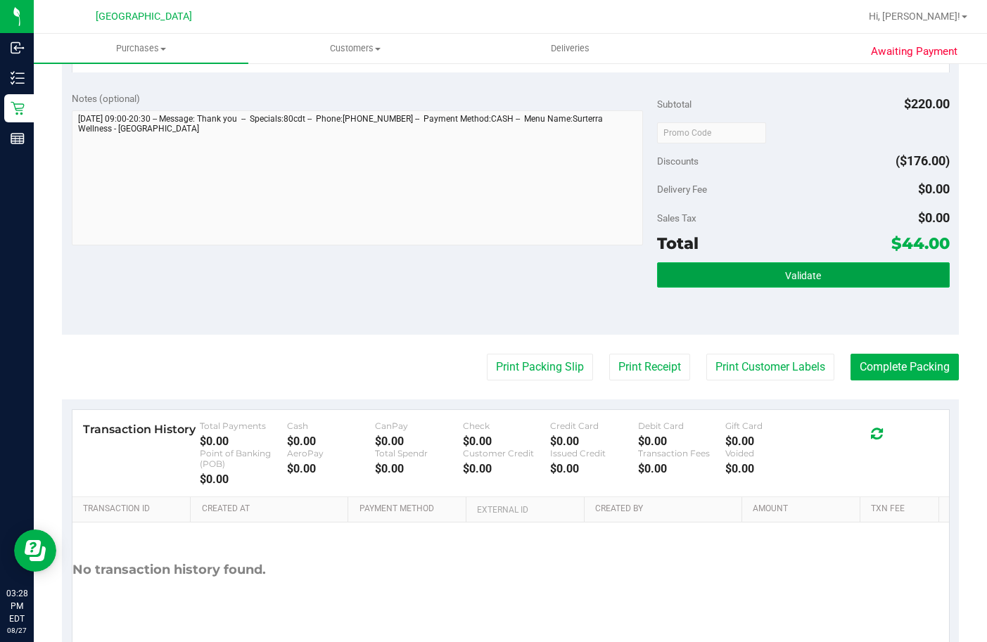
click at [760, 288] on button "Validate" at bounding box center [803, 274] width 293 height 25
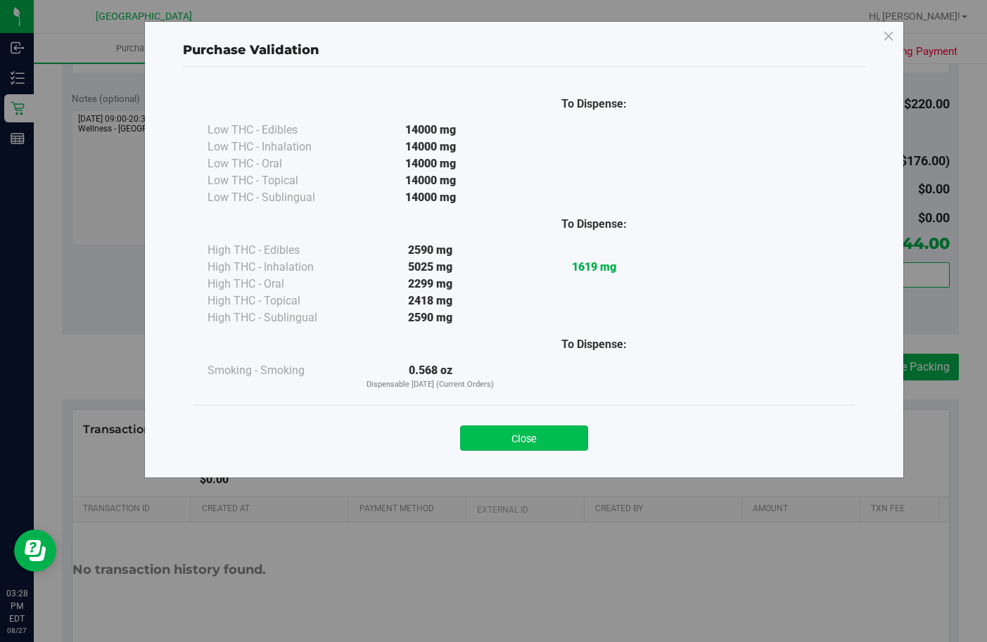
click at [465, 437] on button "Close" at bounding box center [524, 438] width 128 height 25
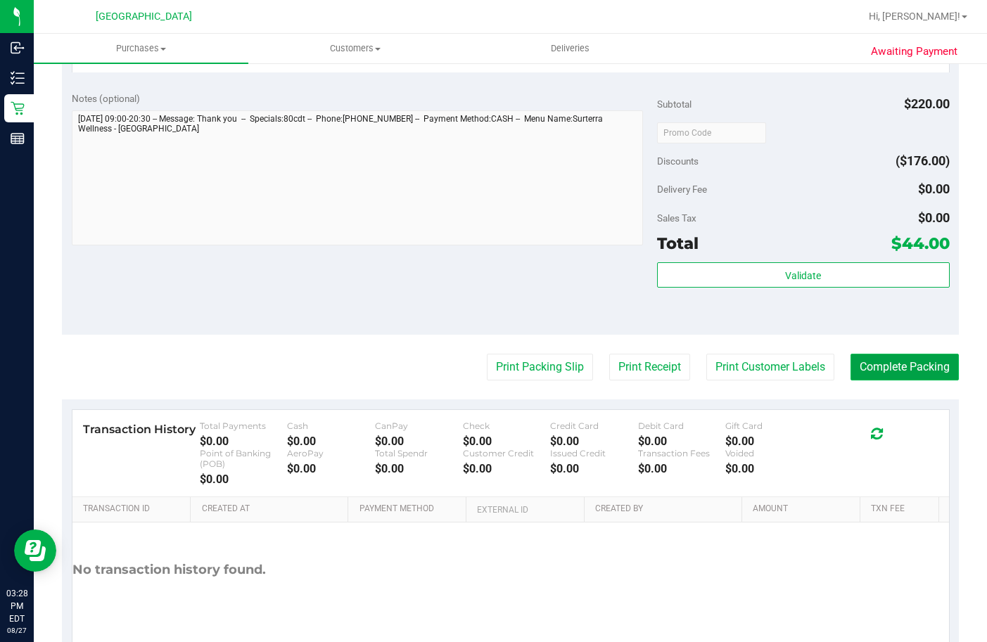
click at [909, 380] on button "Complete Packing" at bounding box center [904, 367] width 108 height 27
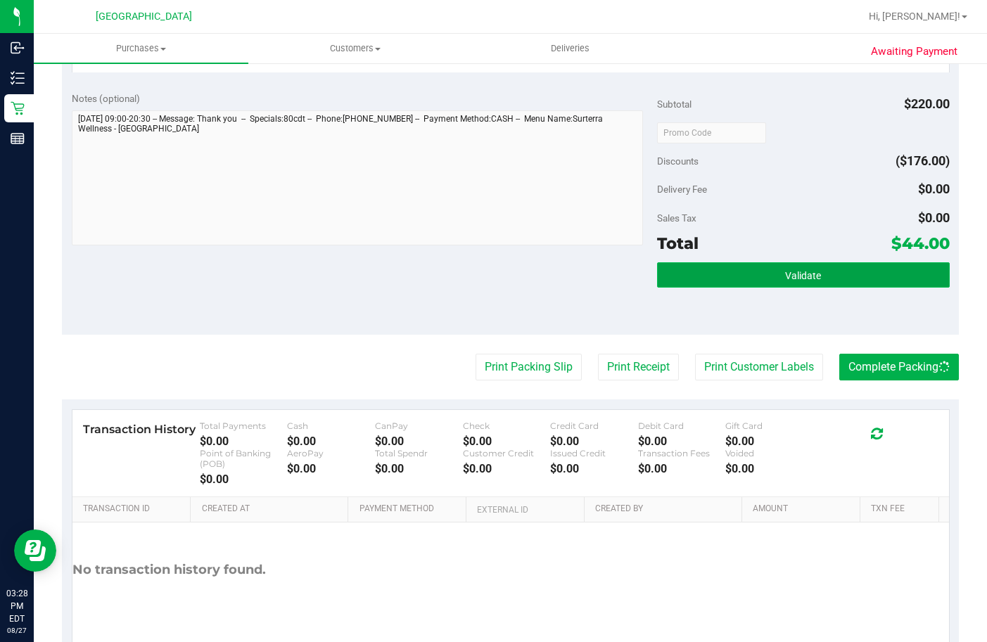
click at [738, 288] on button "Validate" at bounding box center [803, 274] width 293 height 25
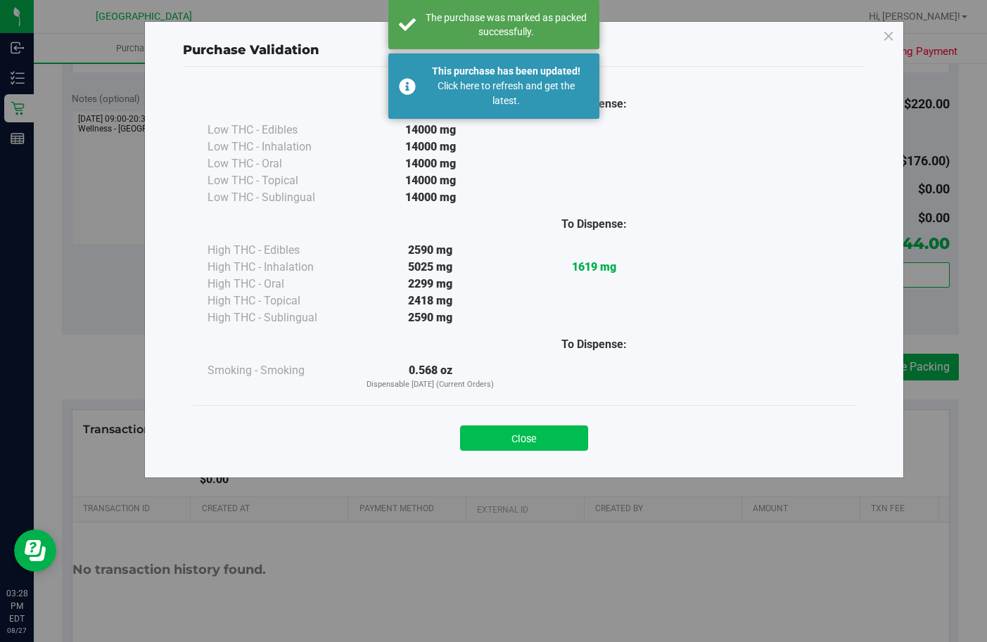
click at [556, 431] on button "Close" at bounding box center [524, 438] width 128 height 25
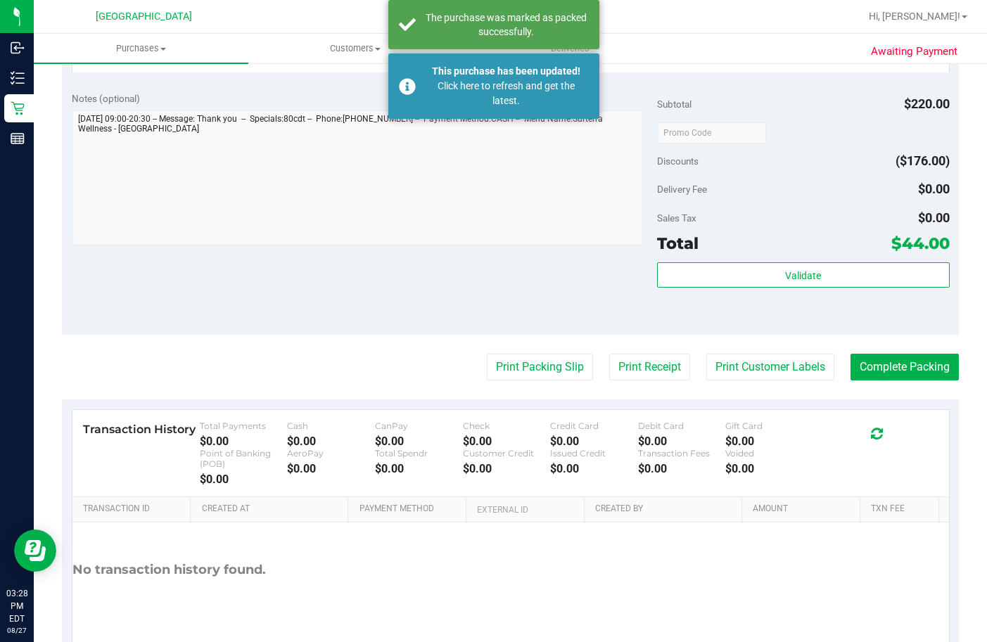
scroll to position [422, 0]
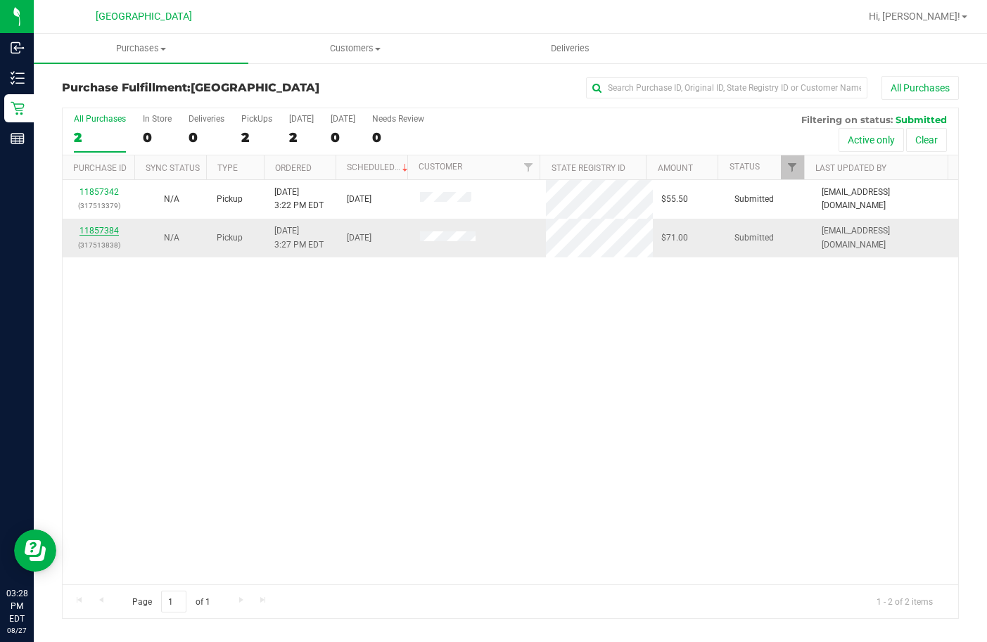
click at [106, 229] on link "11857384" at bounding box center [98, 231] width 39 height 10
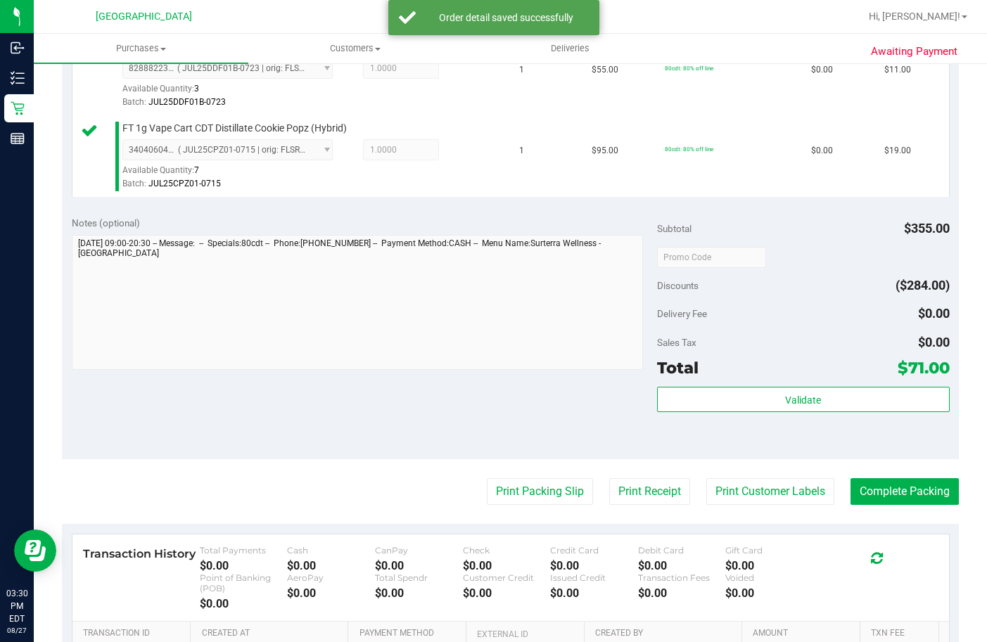
scroll to position [703, 0]
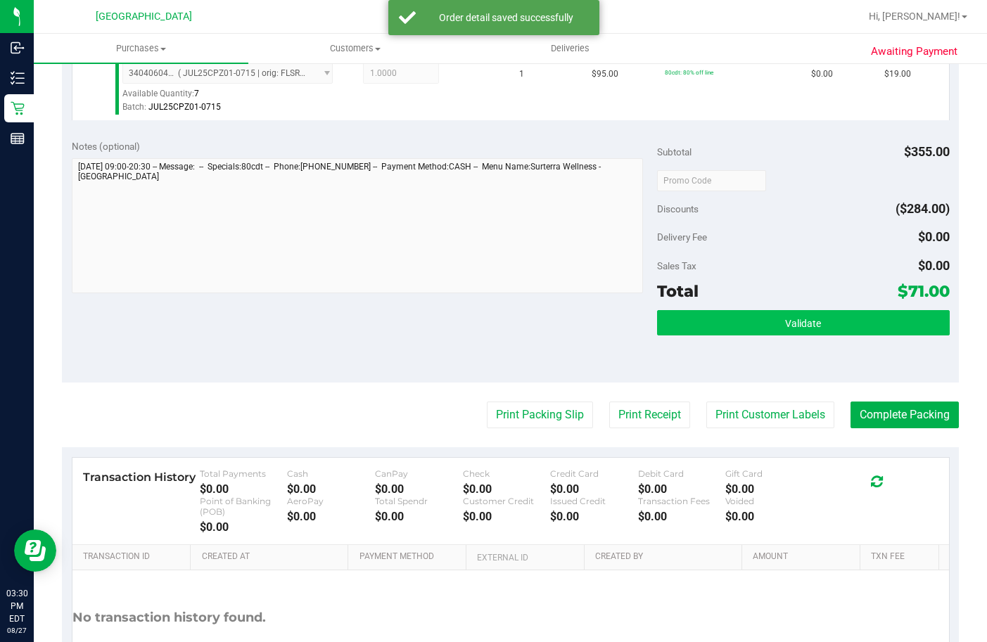
drag, startPoint x: 782, startPoint y: 384, endPoint x: 784, endPoint y: 406, distance: 21.9
click at [784, 373] on div "Subtotal $355.00 Discounts ($284.00) Delivery Fee $0.00 Sales Tax $0.00 Total $…" at bounding box center [803, 256] width 293 height 234
click at [784, 335] on button "Validate" at bounding box center [803, 322] width 293 height 25
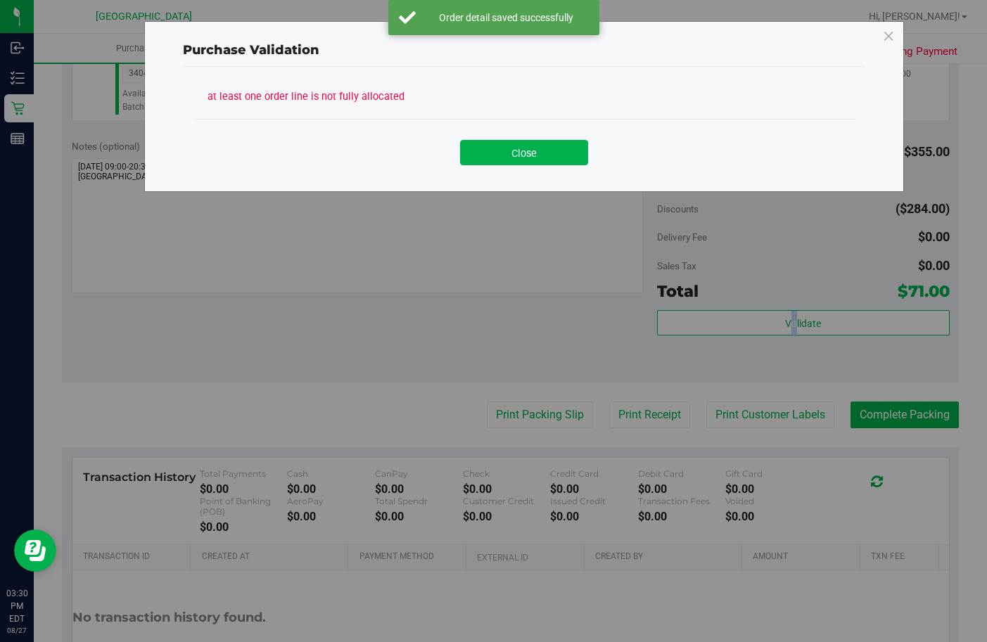
click at [483, 154] on button "Close" at bounding box center [524, 152] width 128 height 25
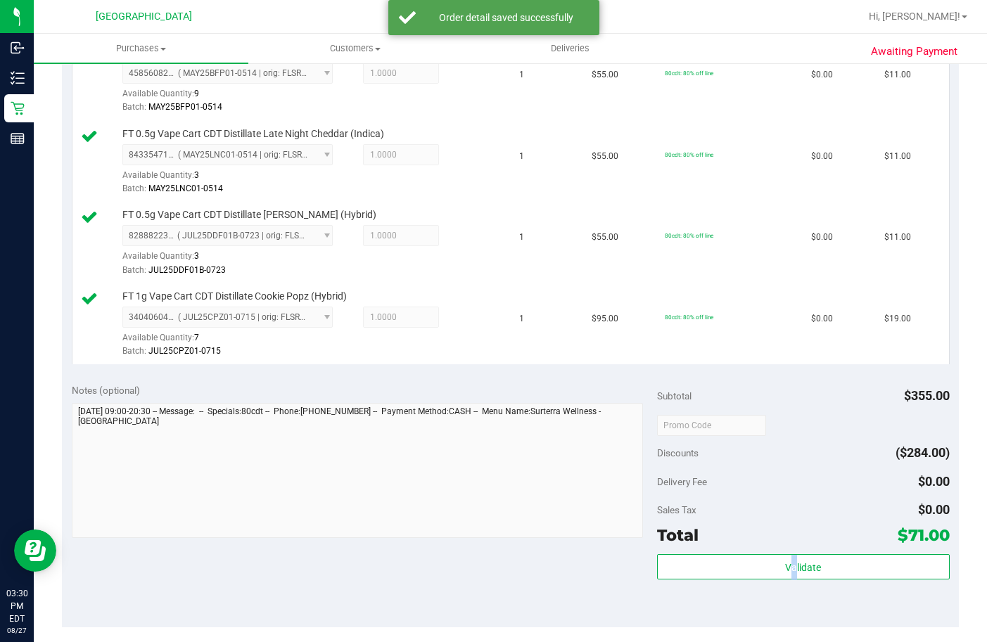
scroll to position [844, 0]
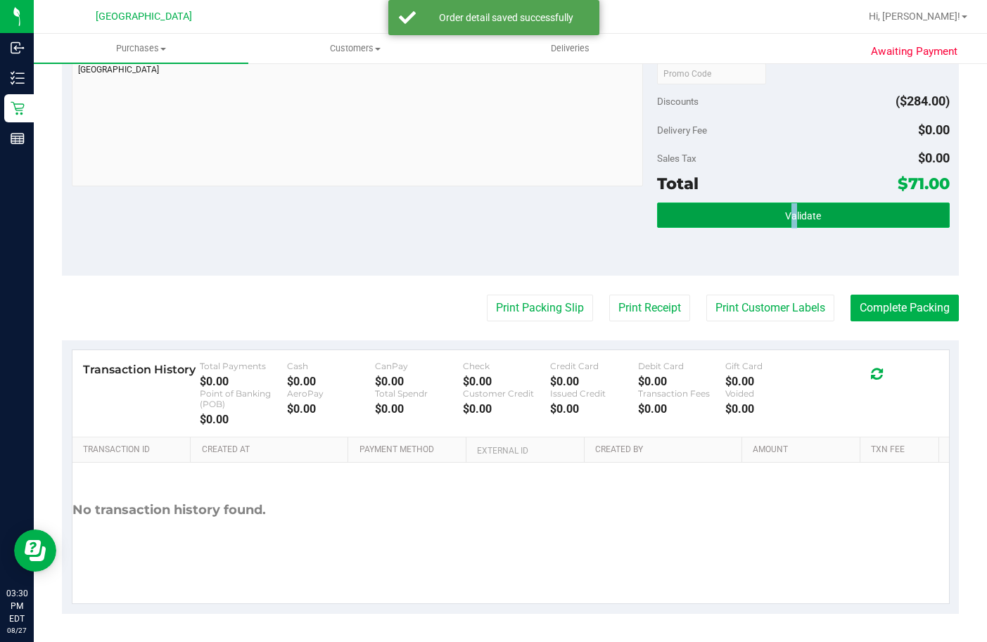
click at [691, 228] on button "Validate" at bounding box center [803, 215] width 293 height 25
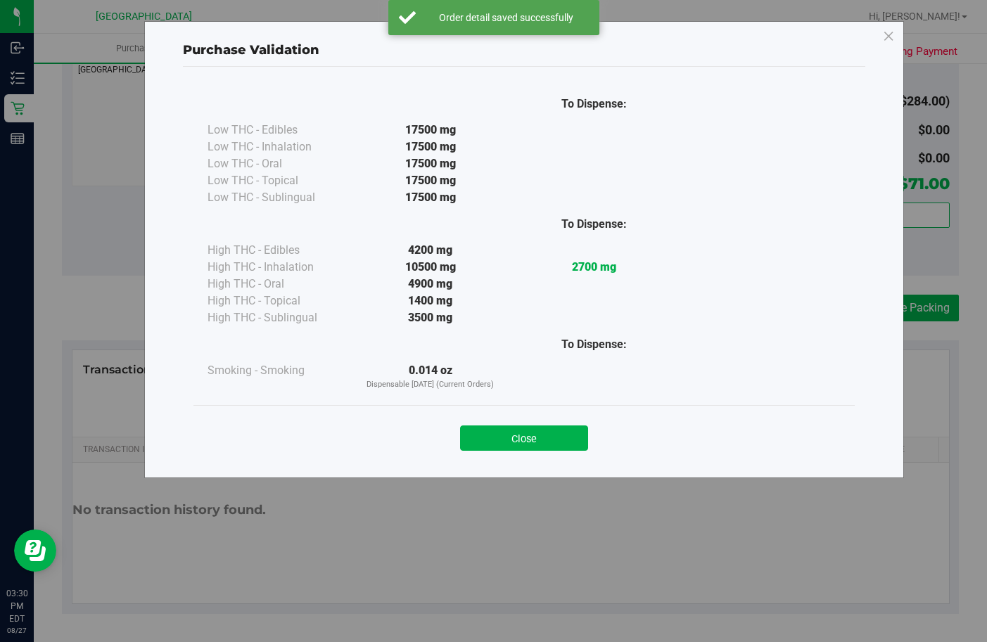
click at [543, 437] on button "Close" at bounding box center [524, 438] width 128 height 25
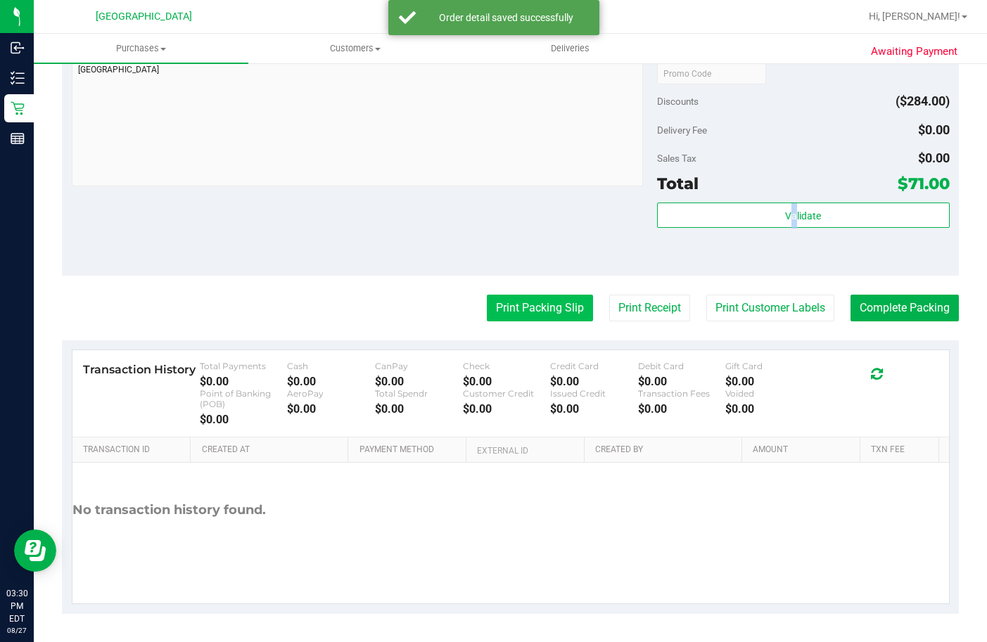
click at [527, 321] on button "Print Packing Slip" at bounding box center [540, 308] width 106 height 27
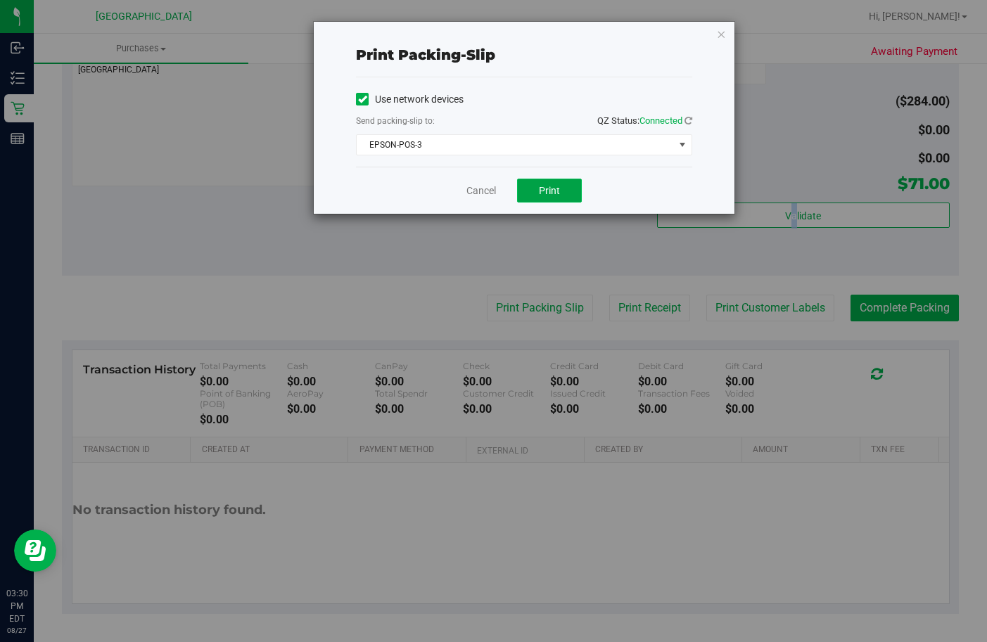
click at [541, 185] on span "Print" at bounding box center [549, 190] width 21 height 11
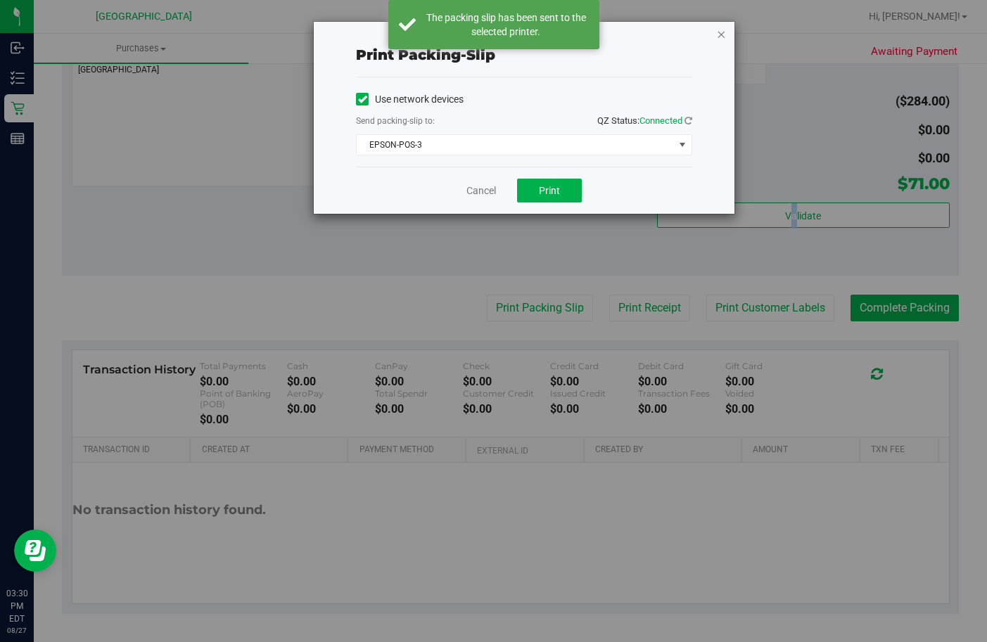
click at [722, 37] on icon "button" at bounding box center [721, 33] width 10 height 17
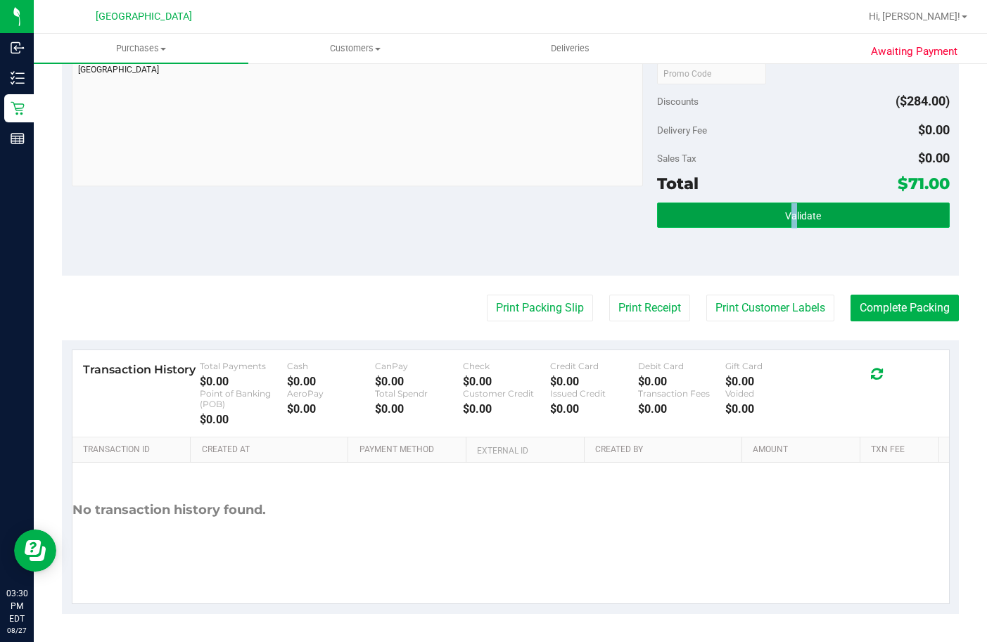
click at [739, 228] on button "Validate" at bounding box center [803, 215] width 293 height 25
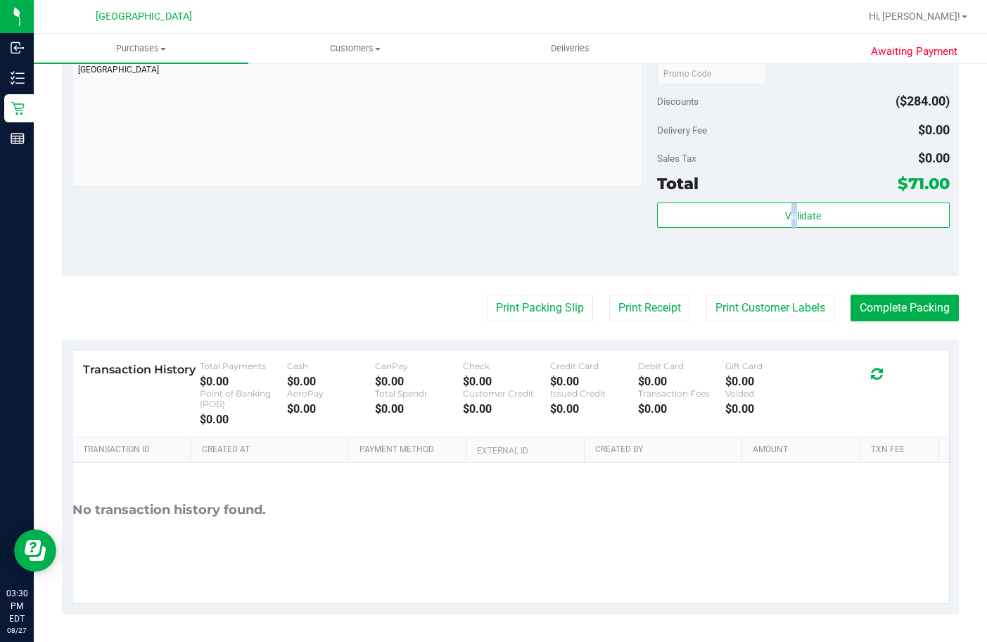
click at [546, 309] on body "Inbound Inventory Retail Reports 03:30 PM EDT 08/27/2025 08/27 Lakeland WC Hi, …" at bounding box center [493, 321] width 987 height 642
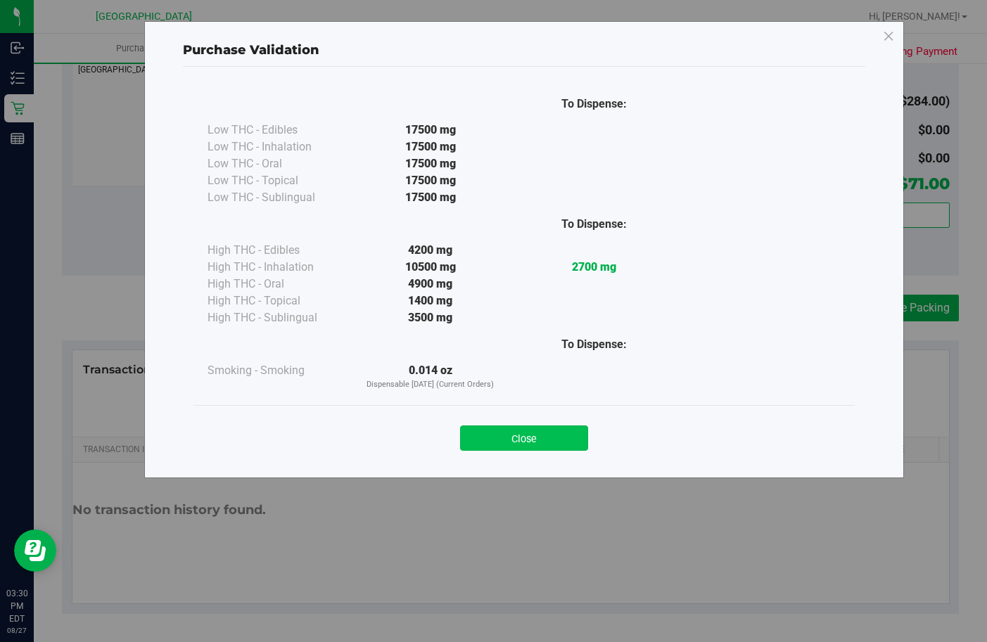
click at [540, 441] on button "Close" at bounding box center [524, 438] width 128 height 25
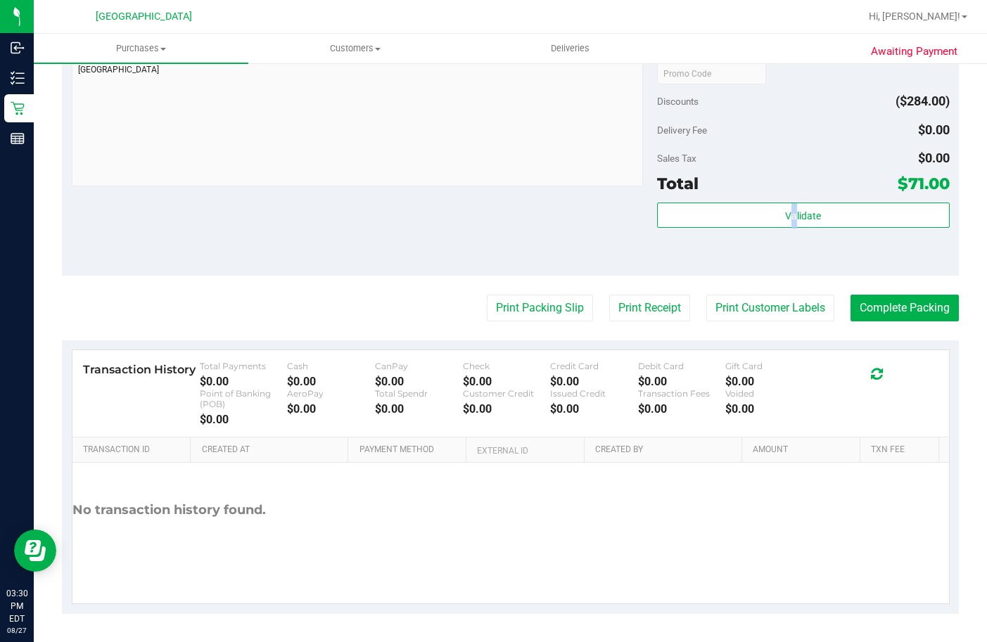
click at [509, 276] on div "Notes (optional) Subtotal $355.00 Discounts ($284.00) Delivery Fee $0.00 Sales …" at bounding box center [510, 149] width 897 height 253
click at [878, 321] on button "Complete Packing" at bounding box center [904, 308] width 108 height 27
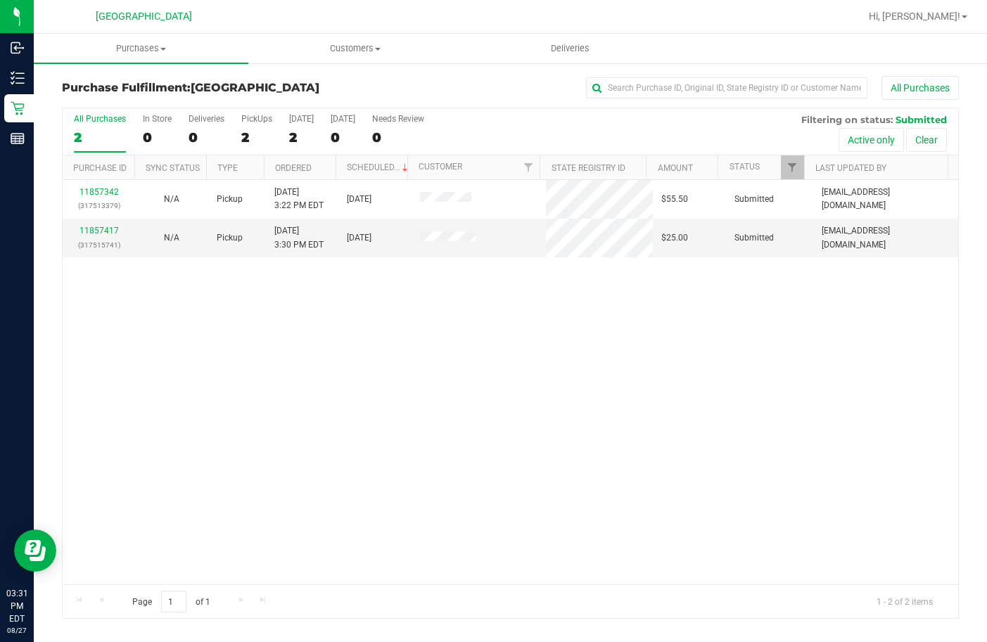
click at [385, 363] on div "11857342 (317513379) N/A Pickup 8/27/2025 3:22 PM EDT 8/27/2025 $55.50 Submitte…" at bounding box center [510, 382] width 895 height 404
click at [108, 233] on link "11857417" at bounding box center [98, 231] width 39 height 10
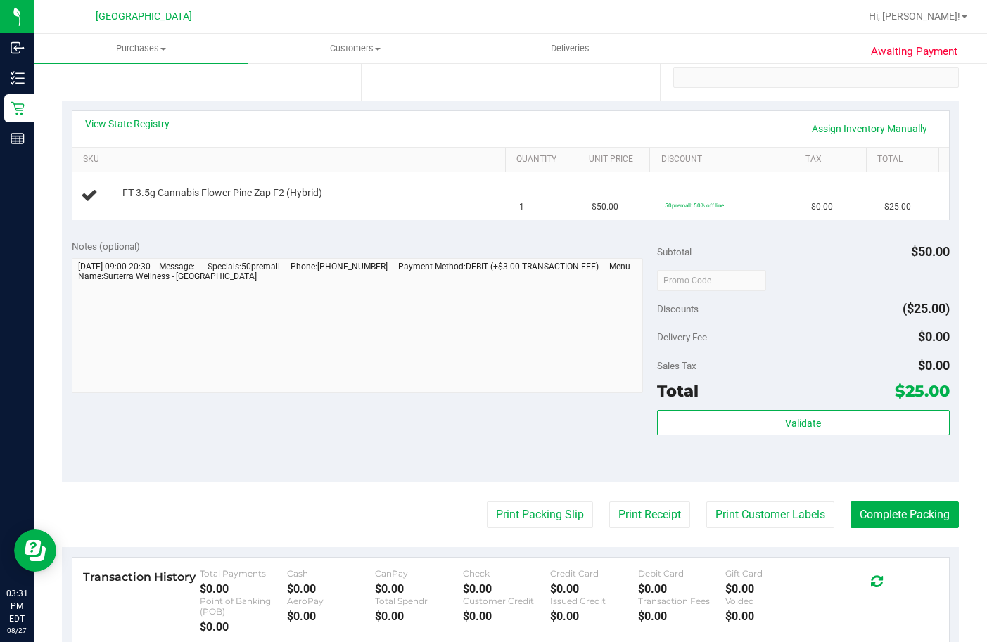
scroll to position [422, 0]
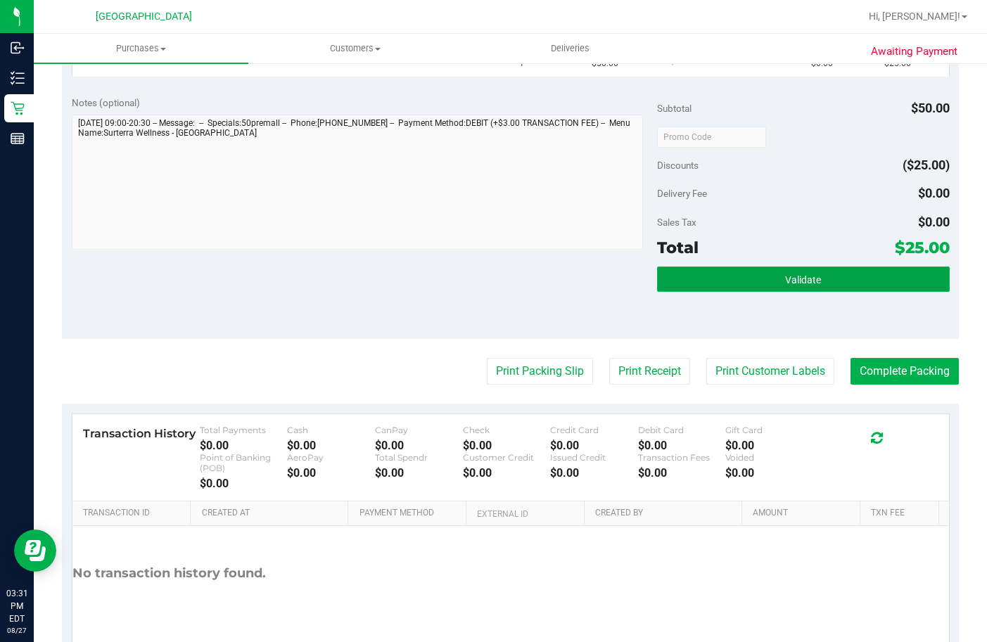
click at [790, 281] on span "Validate" at bounding box center [803, 279] width 36 height 11
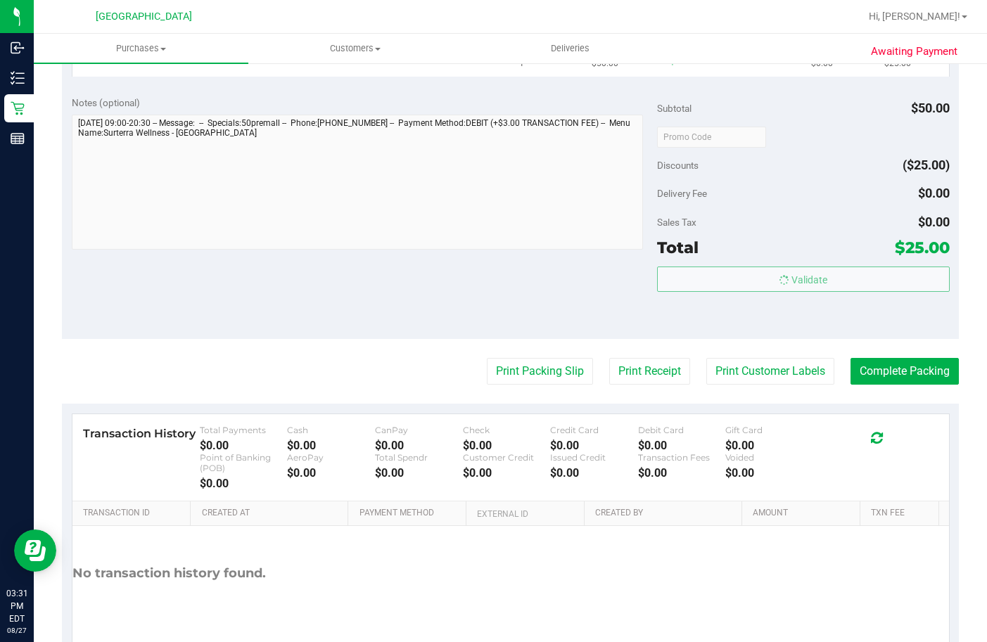
scroll to position [141, 0]
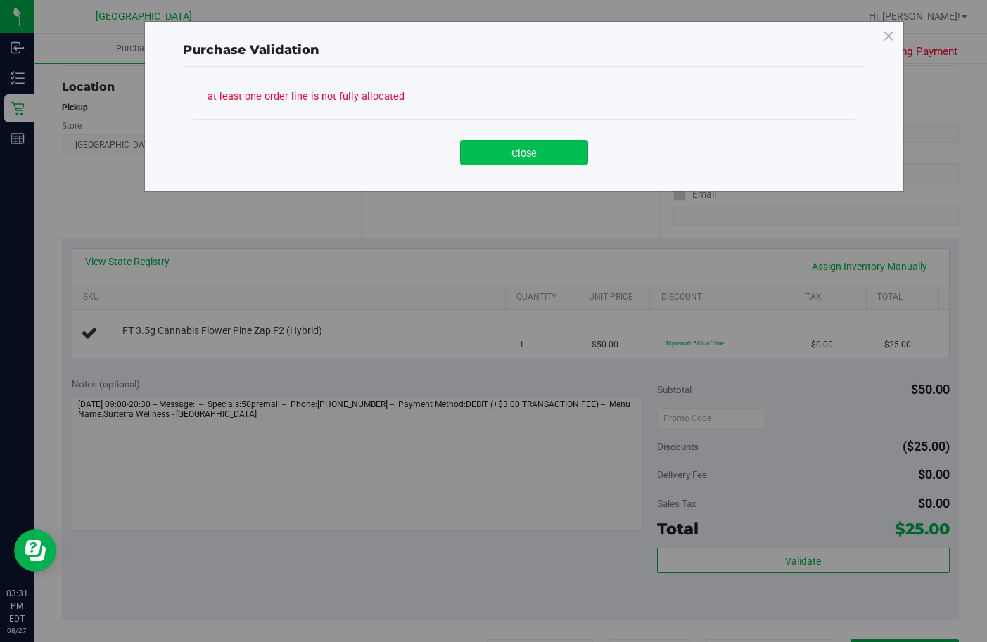
click at [530, 151] on button "Close" at bounding box center [524, 152] width 128 height 25
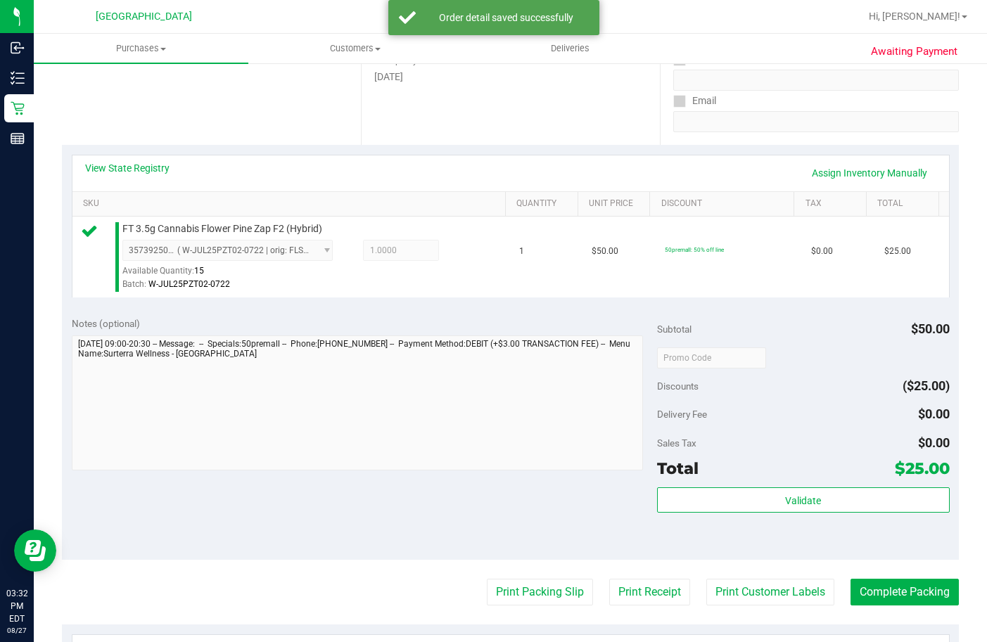
scroll to position [363, 0]
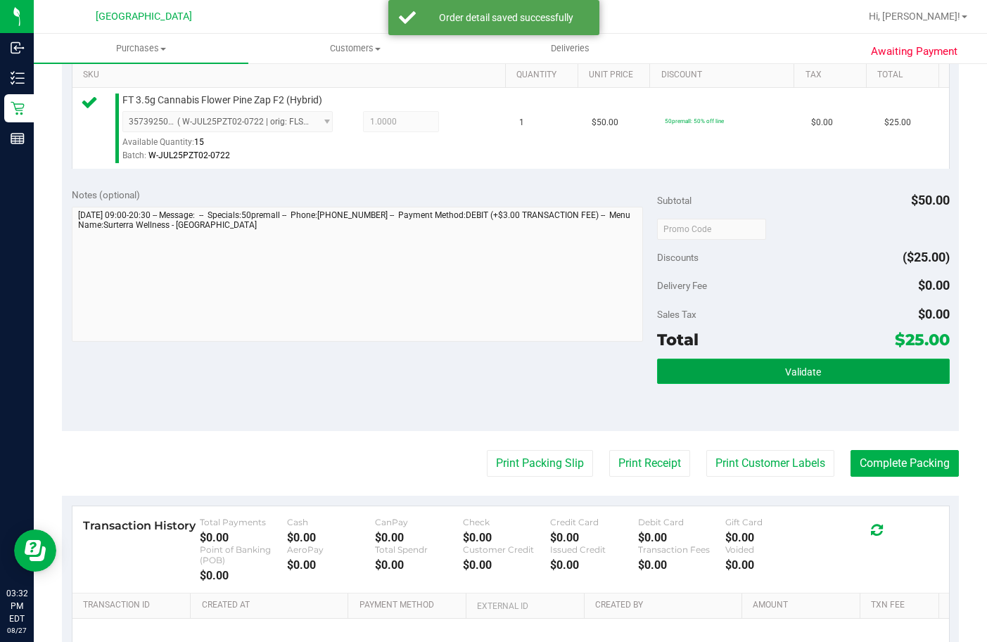
click at [700, 384] on button "Validate" at bounding box center [803, 371] width 293 height 25
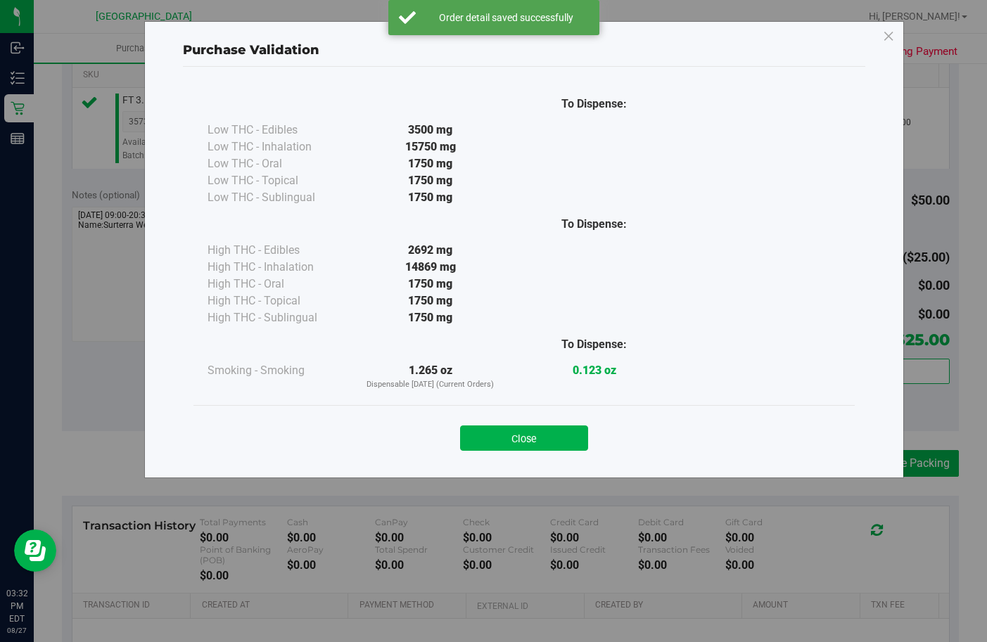
click at [510, 434] on button "Close" at bounding box center [524, 438] width 128 height 25
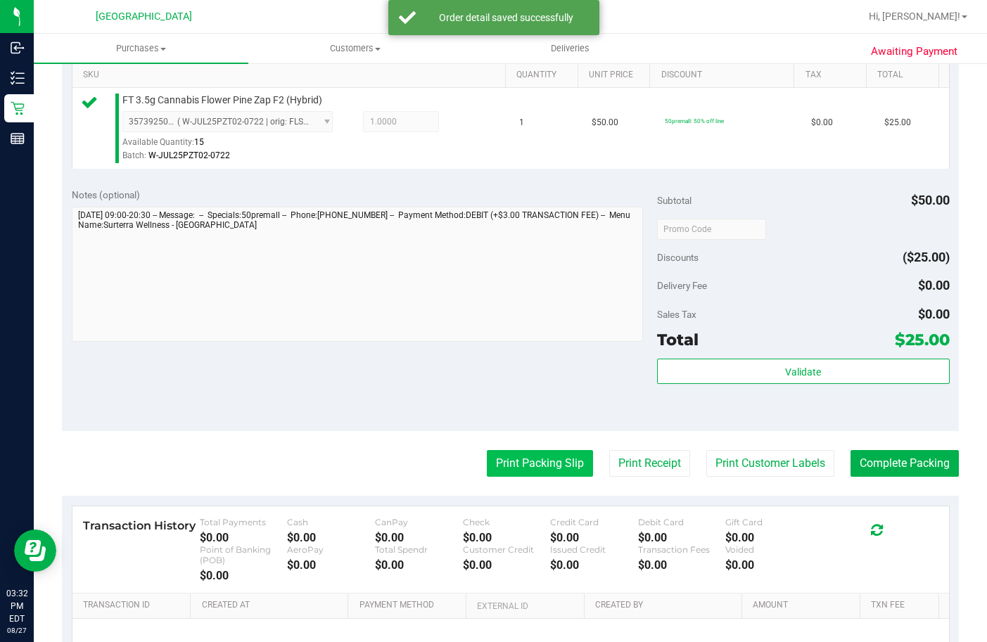
click at [513, 475] on button "Print Packing Slip" at bounding box center [540, 463] width 106 height 27
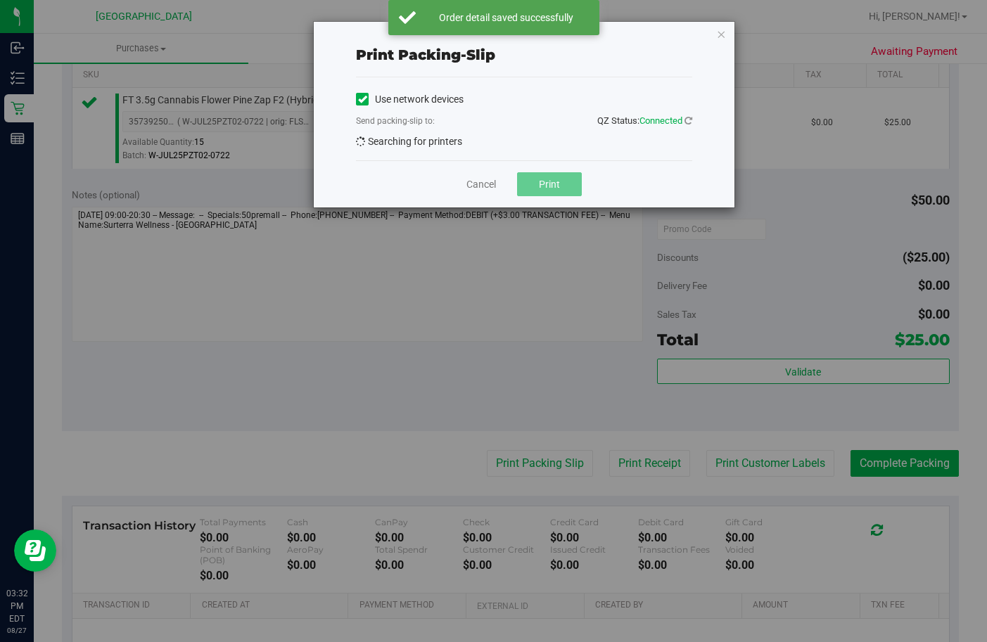
click at [510, 484] on div "Print packing-slip Use network devices Send packing-slip to: QZ Status: Connect…" at bounding box center [498, 321] width 997 height 642
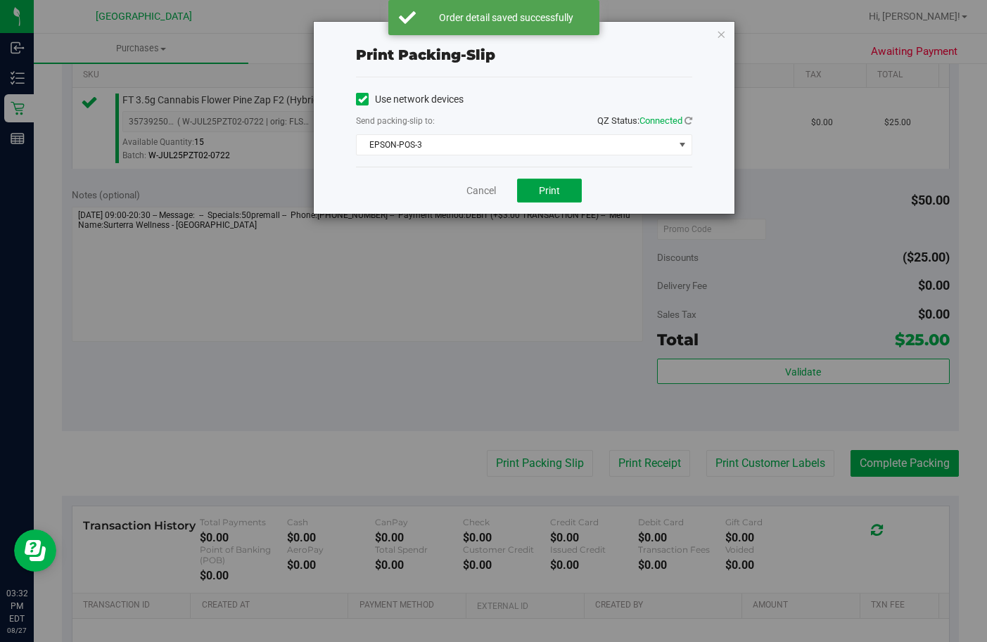
drag, startPoint x: 555, startPoint y: 187, endPoint x: 862, endPoint y: 371, distance: 358.4
click at [555, 188] on span "Print" at bounding box center [549, 190] width 21 height 11
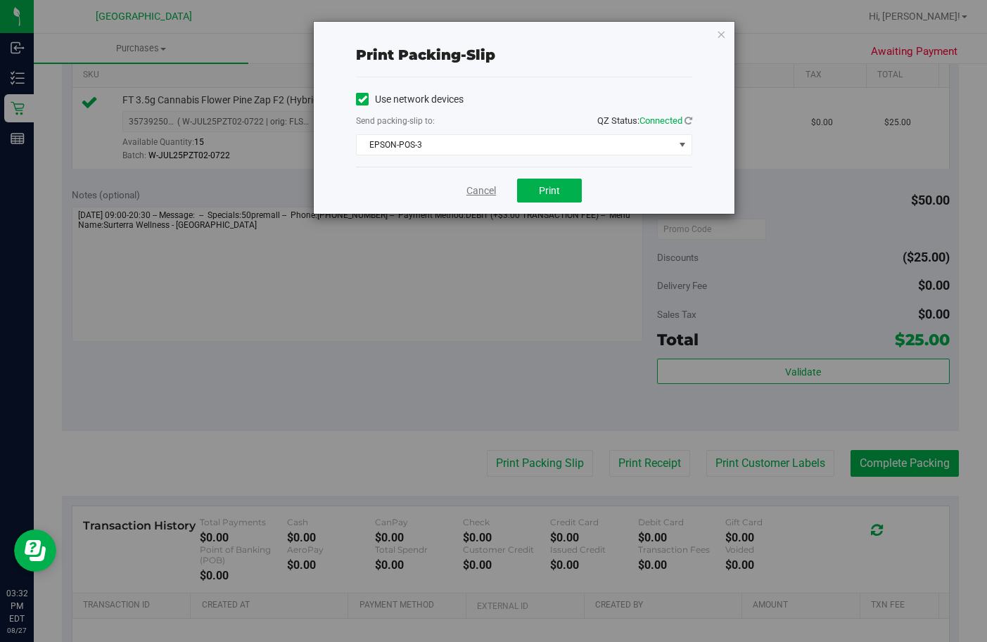
click at [470, 193] on link "Cancel" at bounding box center [481, 191] width 30 height 15
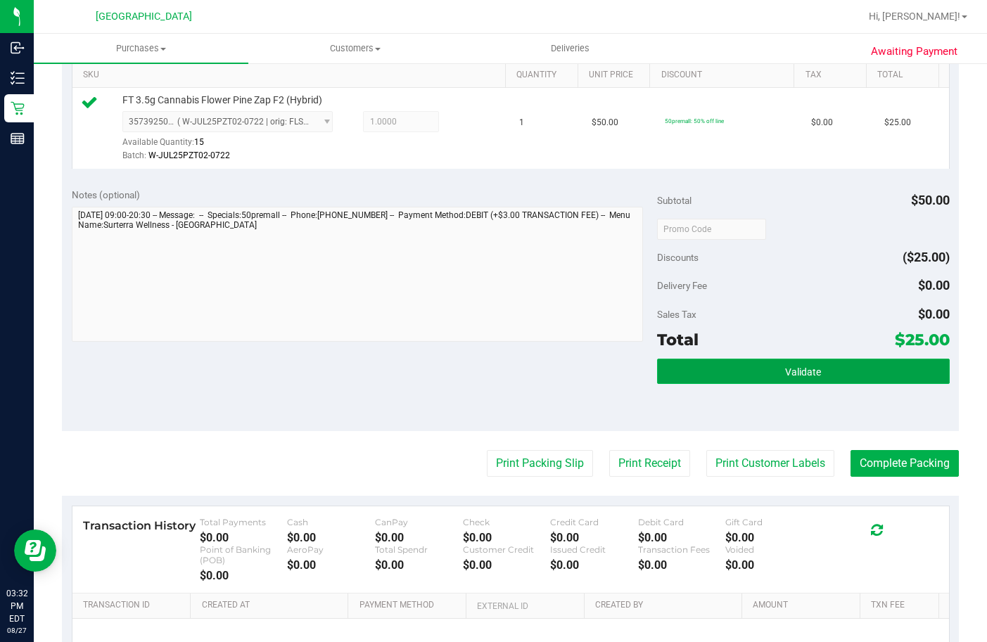
click at [701, 384] on button "Validate" at bounding box center [803, 371] width 293 height 25
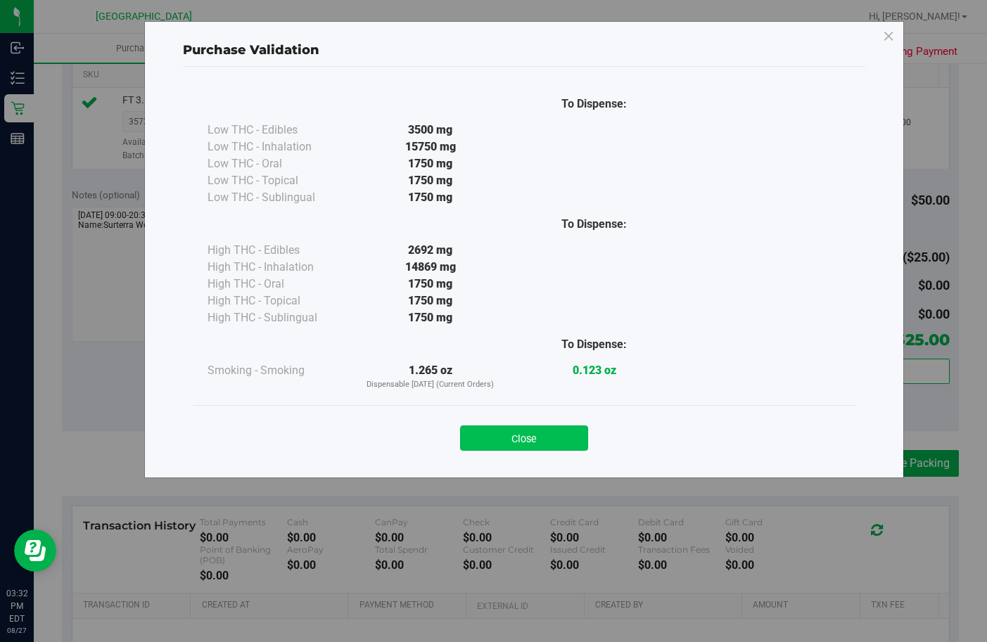
click at [540, 445] on button "Close" at bounding box center [524, 438] width 128 height 25
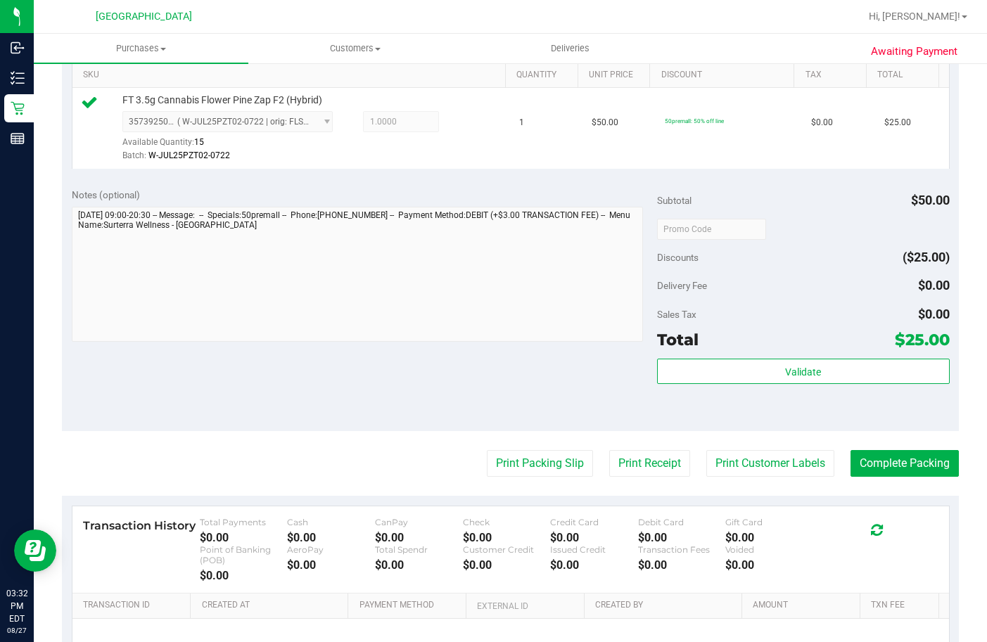
click at [808, 409] on div "Validate" at bounding box center [803, 390] width 293 height 63
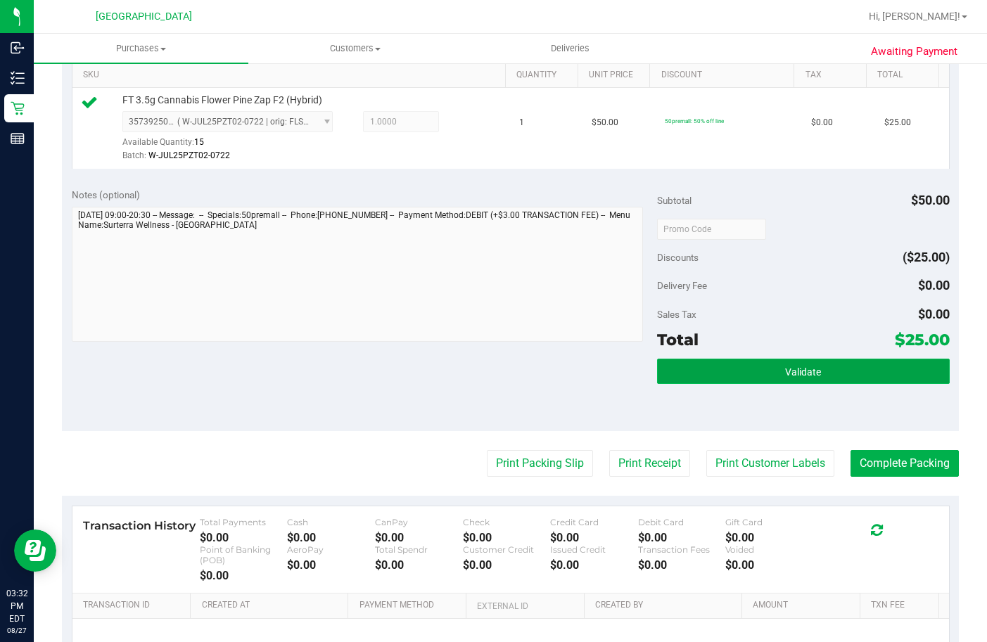
click at [802, 378] on span "Validate" at bounding box center [803, 371] width 36 height 11
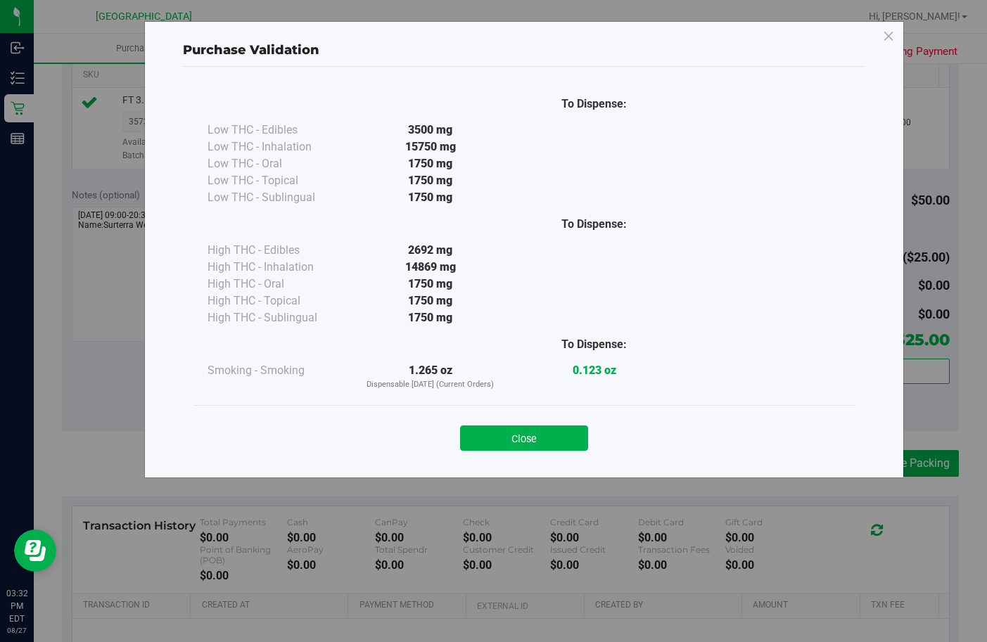
drag, startPoint x: 533, startPoint y: 443, endPoint x: 370, endPoint y: 408, distance: 166.9
click at [532, 443] on button "Close" at bounding box center [524, 438] width 128 height 25
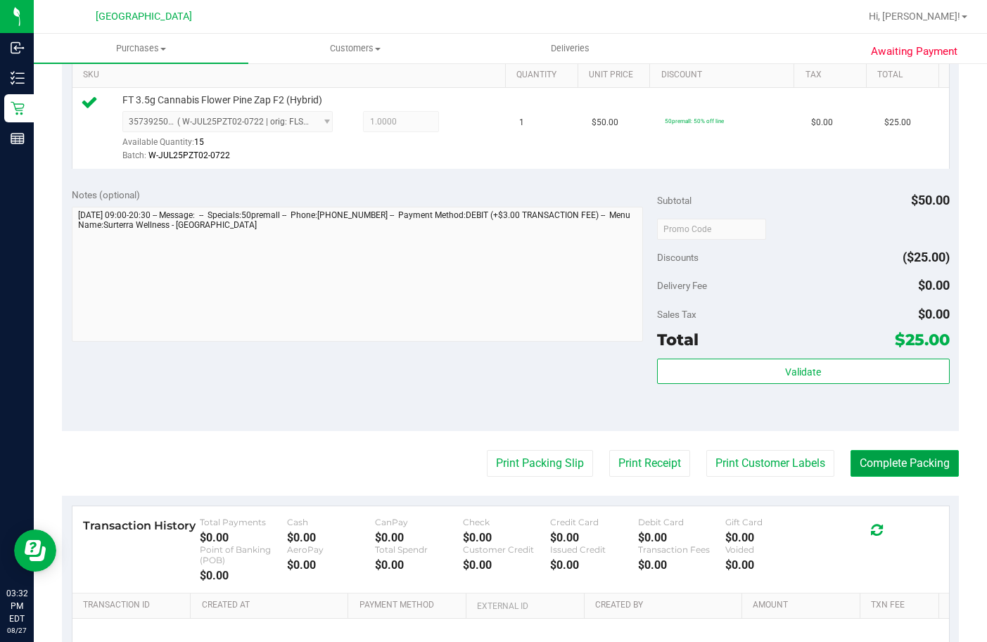
drag, startPoint x: 897, startPoint y: 480, endPoint x: 898, endPoint y: 495, distance: 14.8
click at [897, 477] on button "Complete Packing" at bounding box center [904, 463] width 108 height 27
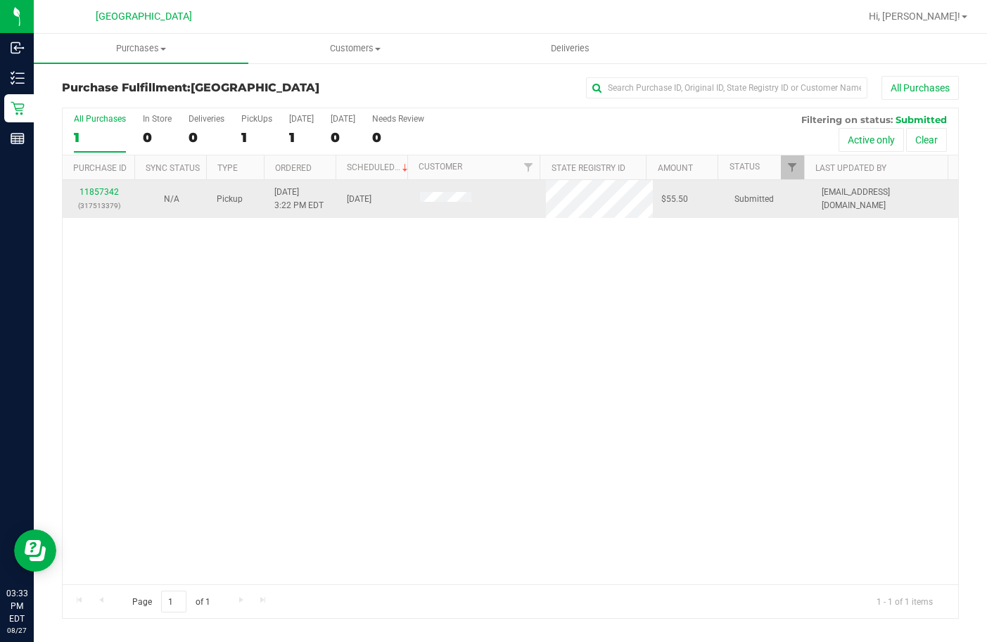
drag, startPoint x: 750, startPoint y: 267, endPoint x: 676, endPoint y: 207, distance: 94.6
click at [744, 262] on div "11857342 (317513379) N/A Pickup 8/27/2025 3:22 PM EDT 8/27/2025 $55.50 Submitte…" at bounding box center [510, 382] width 895 height 404
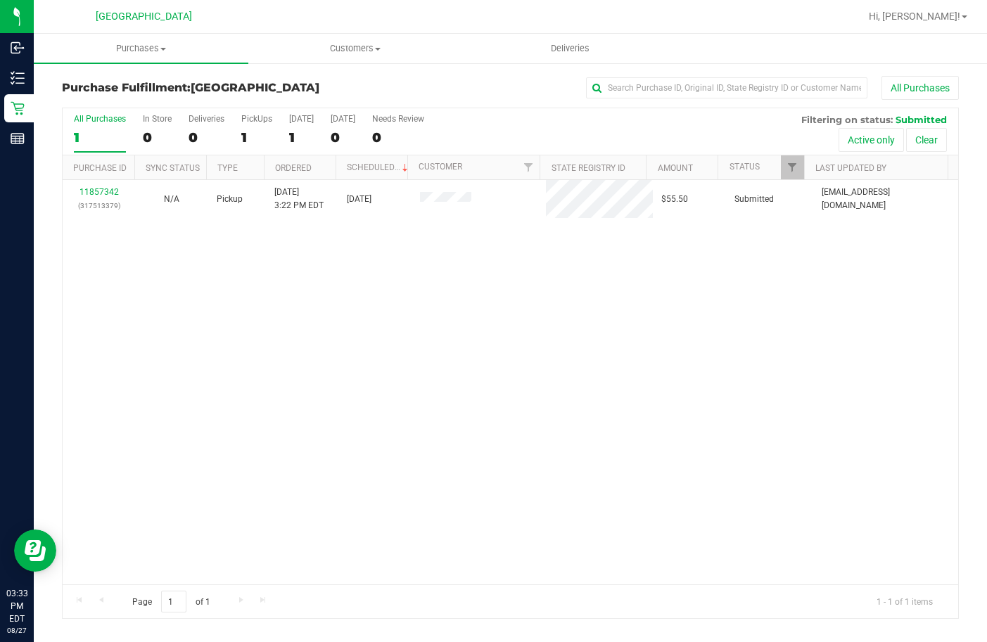
click at [224, 379] on div "11857342 (317513379) N/A Pickup 8/27/2025 3:22 PM EDT 8/27/2025 $55.50 Submitte…" at bounding box center [510, 382] width 895 height 404
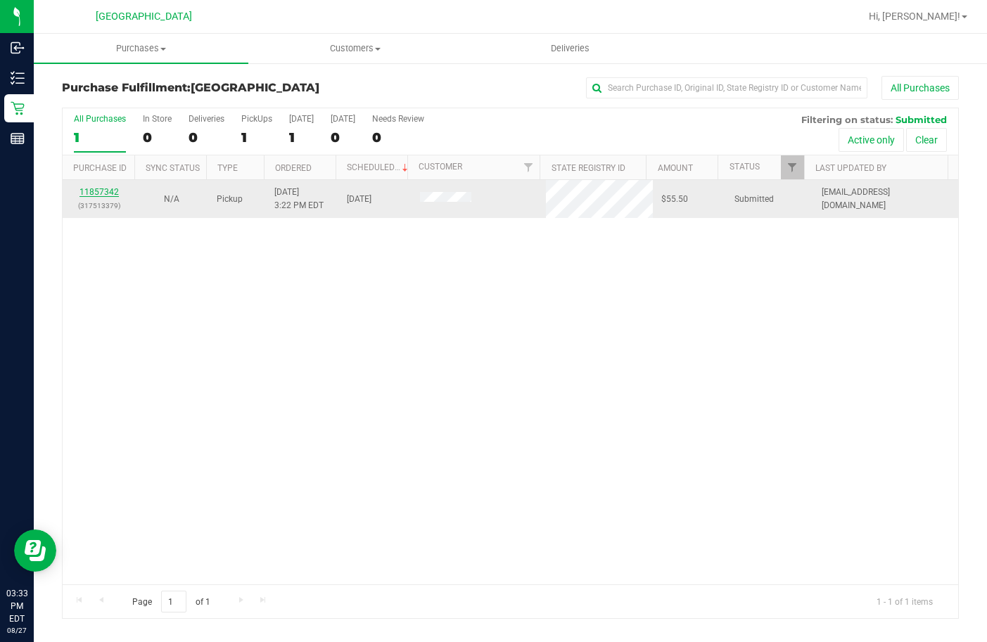
click at [101, 188] on link "11857342" at bounding box center [98, 192] width 39 height 10
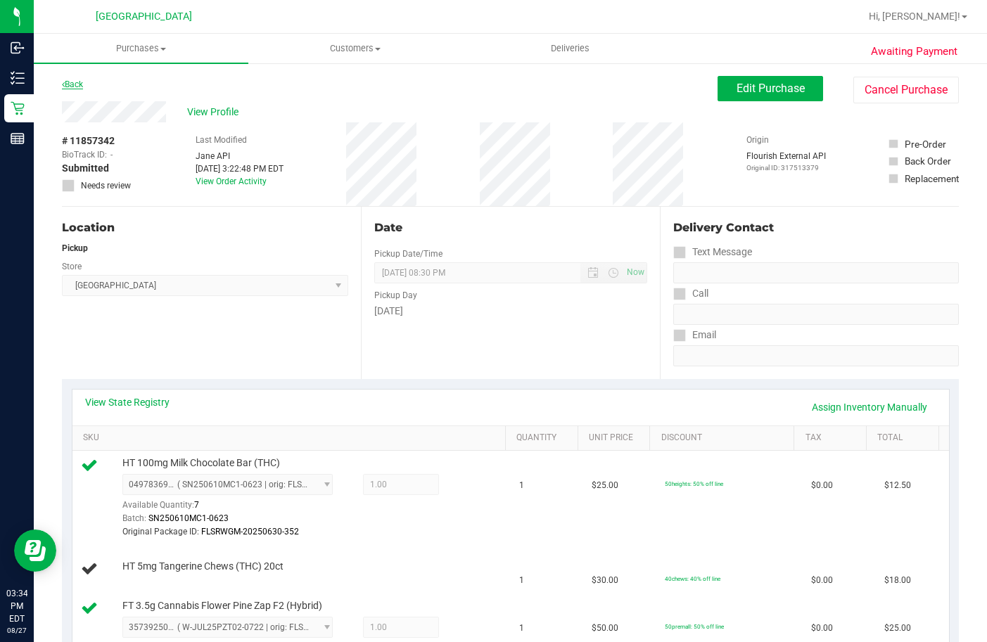
click at [79, 87] on link "Back" at bounding box center [72, 84] width 21 height 10
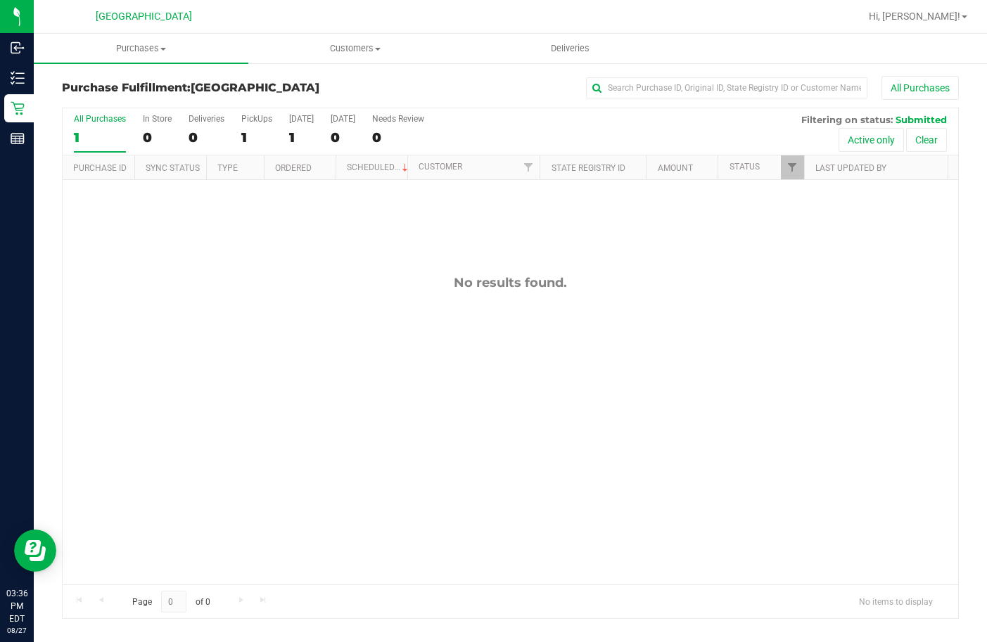
click at [385, 258] on div "No results found." at bounding box center [510, 429] width 895 height 499
click at [384, 247] on div "No results found." at bounding box center [510, 429] width 895 height 499
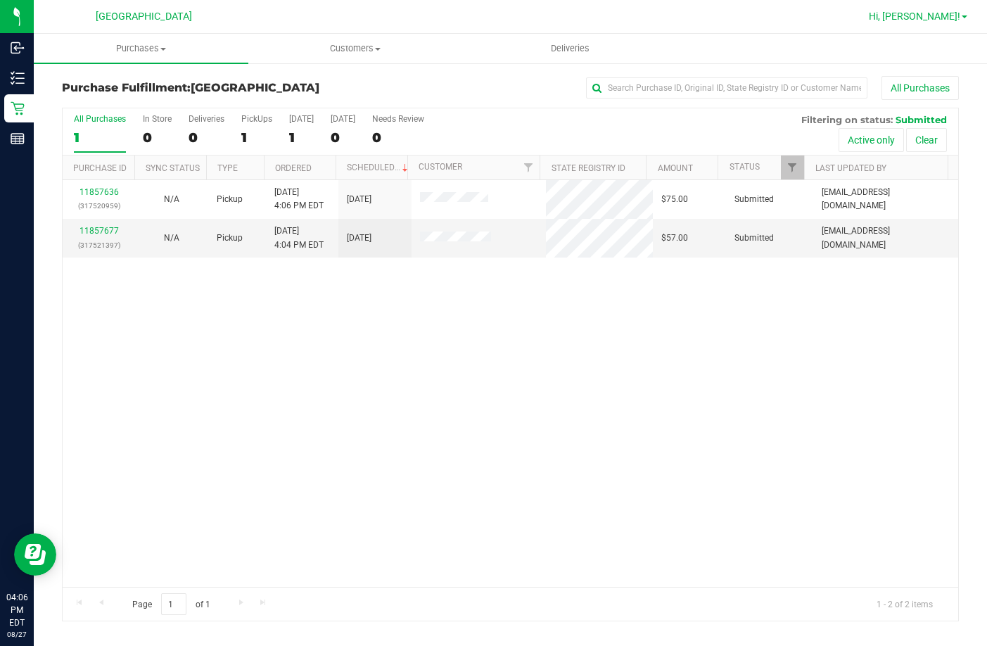
click at [928, 19] on span "Hi, [PERSON_NAME]!" at bounding box center [914, 16] width 91 height 11
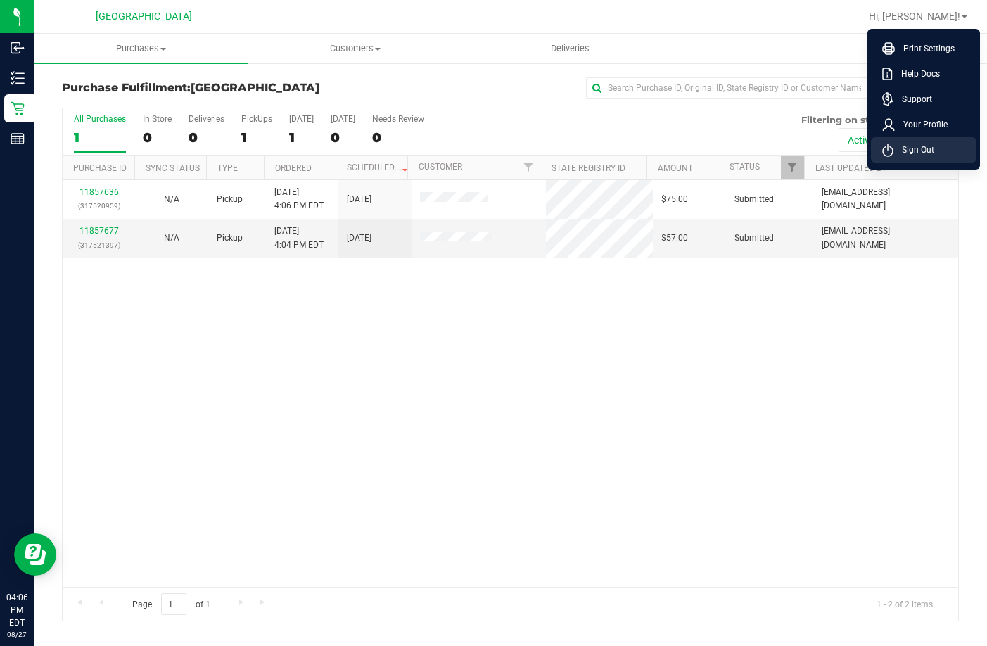
click at [912, 151] on span "Sign Out" at bounding box center [913, 150] width 41 height 14
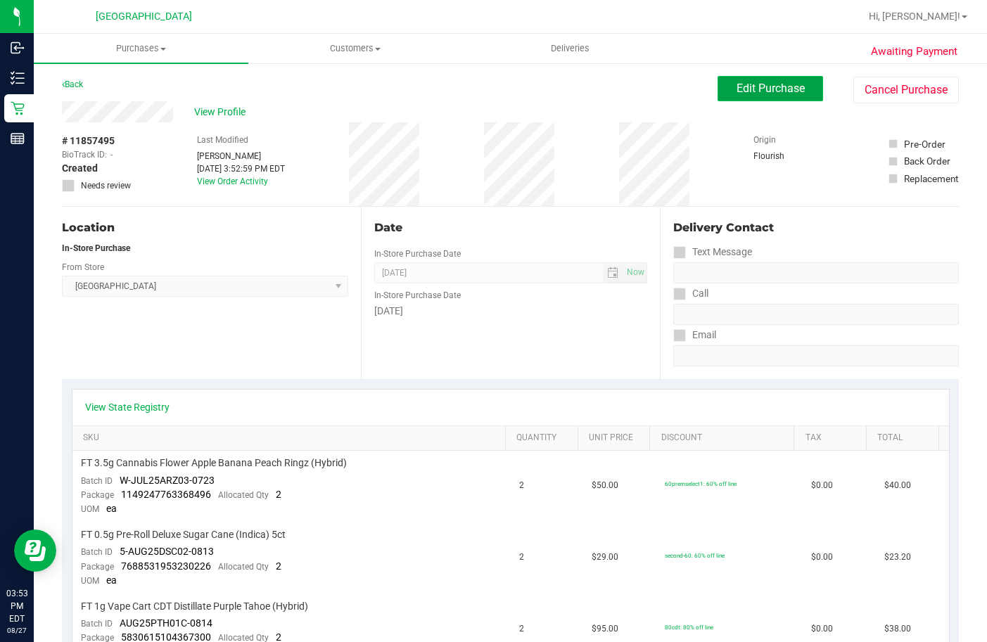
click at [775, 87] on span "Edit Purchase" at bounding box center [770, 88] width 68 height 13
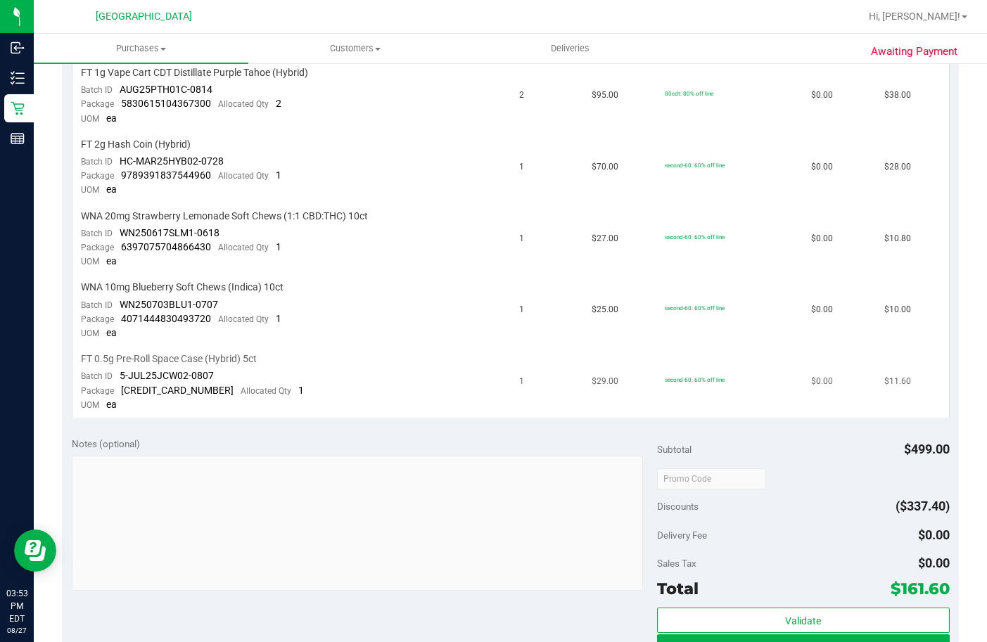
scroll to position [633, 0]
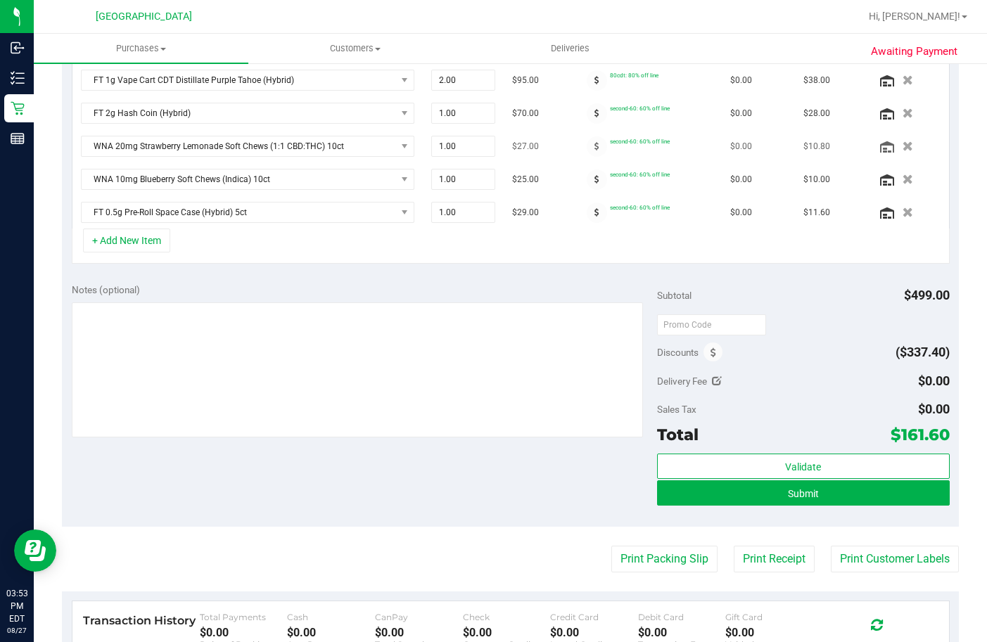
scroll to position [352, 0]
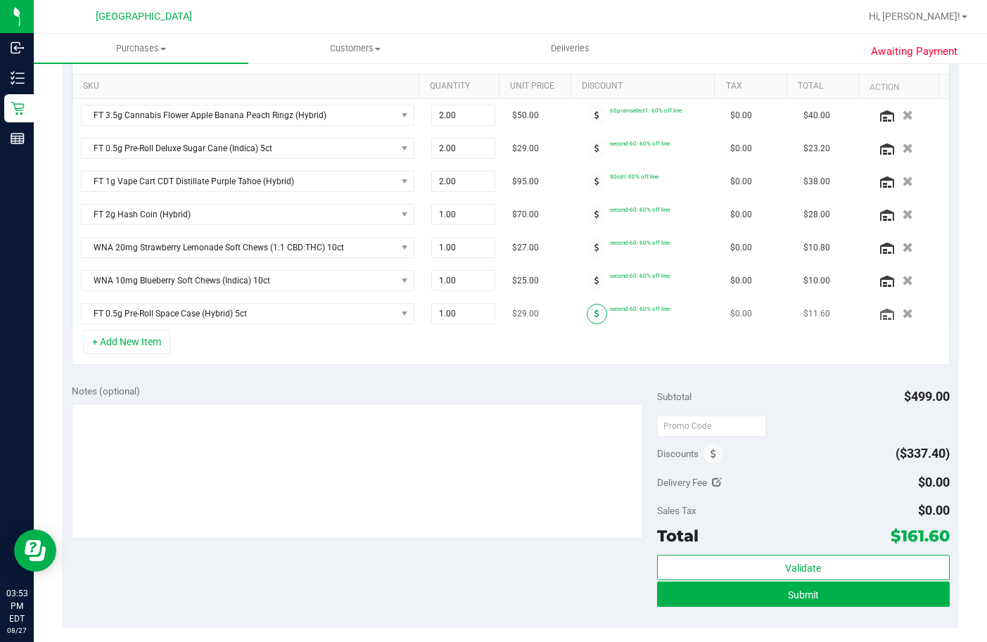
click at [589, 305] on div at bounding box center [596, 314] width 26 height 20
click at [594, 314] on icon at bounding box center [596, 313] width 5 height 8
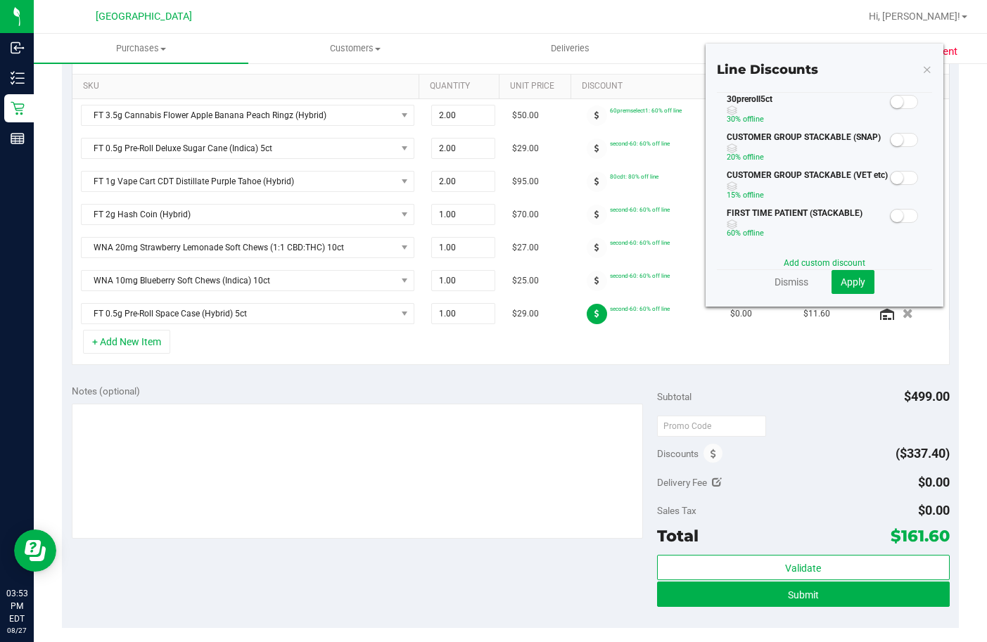
click at [906, 99] on span at bounding box center [904, 102] width 28 height 14
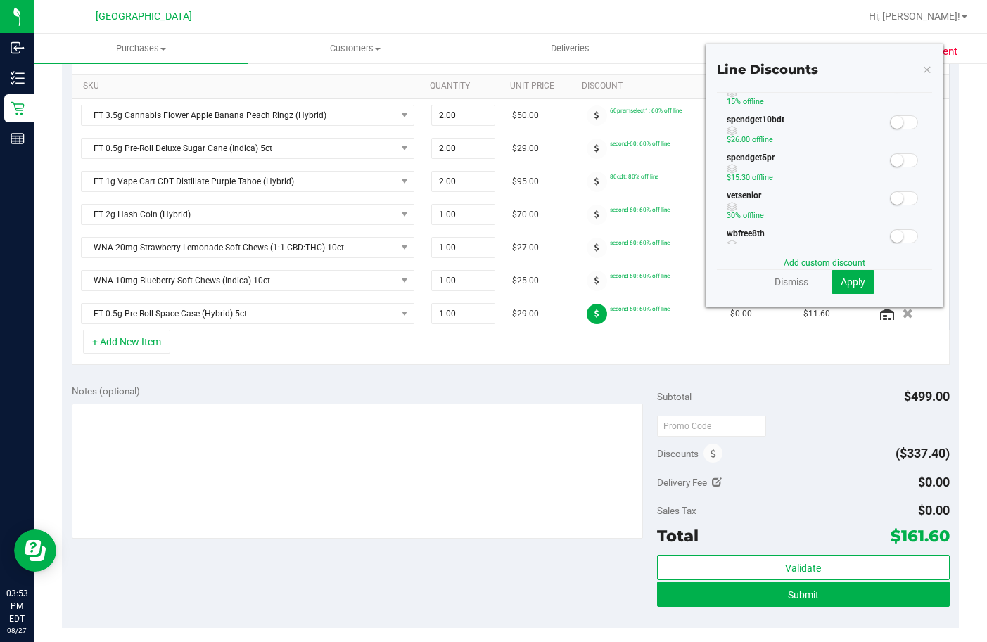
click at [894, 158] on span at bounding box center [904, 160] width 28 height 14
click at [843, 277] on span "Apply" at bounding box center [852, 281] width 25 height 11
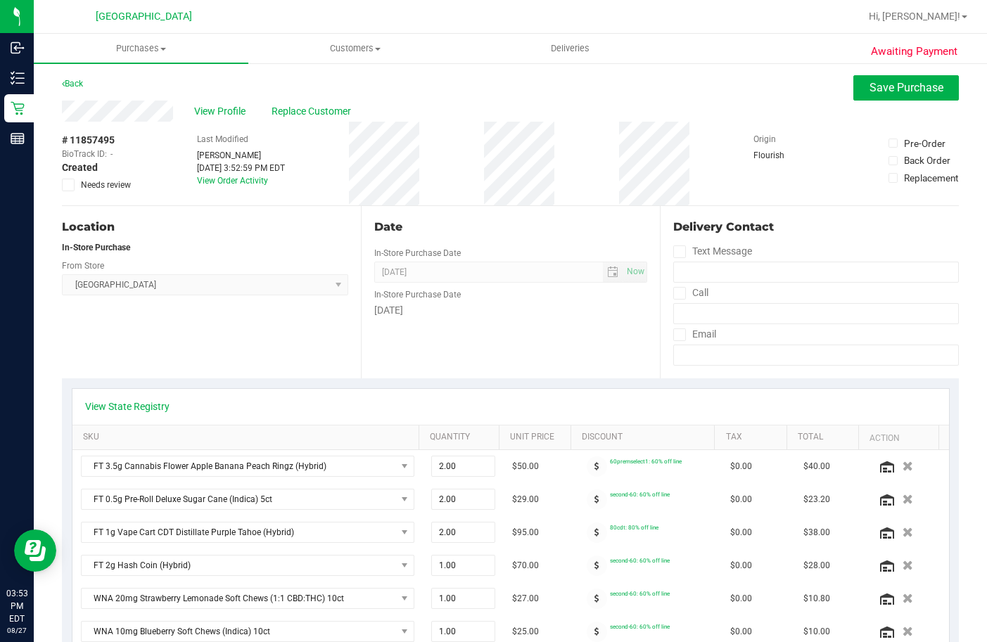
scroll to position [0, 0]
drag, startPoint x: 854, startPoint y: 92, endPoint x: 276, endPoint y: 8, distance: 584.3
click at [855, 92] on button "Save Purchase" at bounding box center [905, 88] width 105 height 25
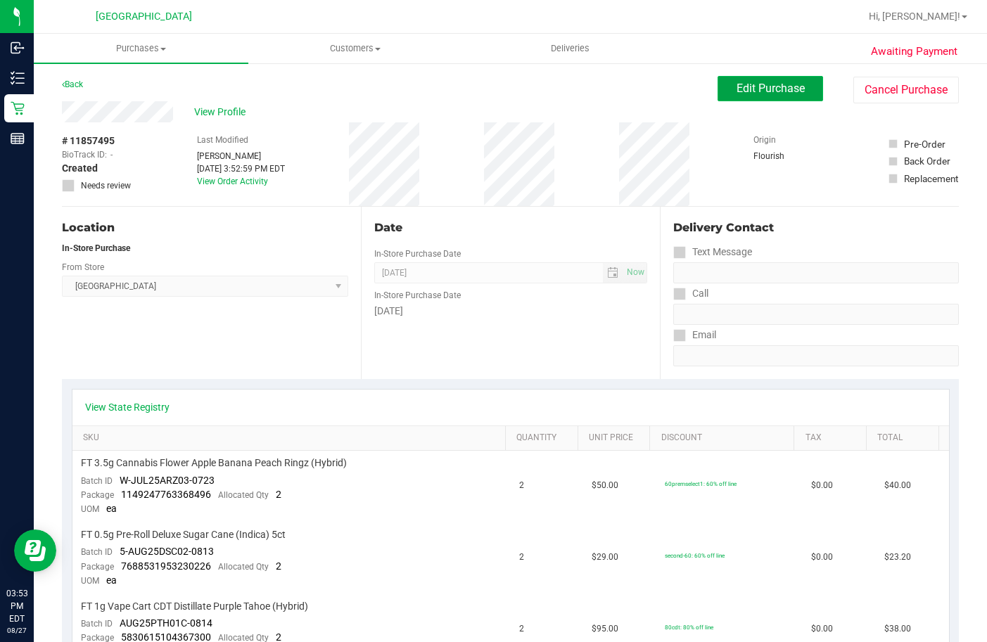
click at [772, 99] on button "Edit Purchase" at bounding box center [769, 88] width 105 height 25
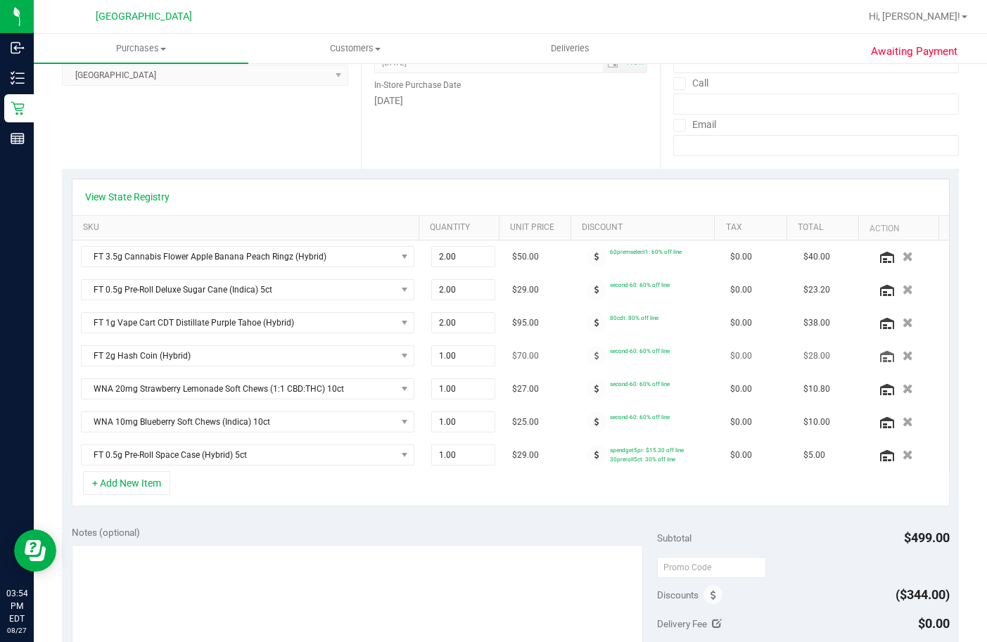
scroll to position [211, 0]
click at [594, 355] on icon at bounding box center [596, 355] width 5 height 8
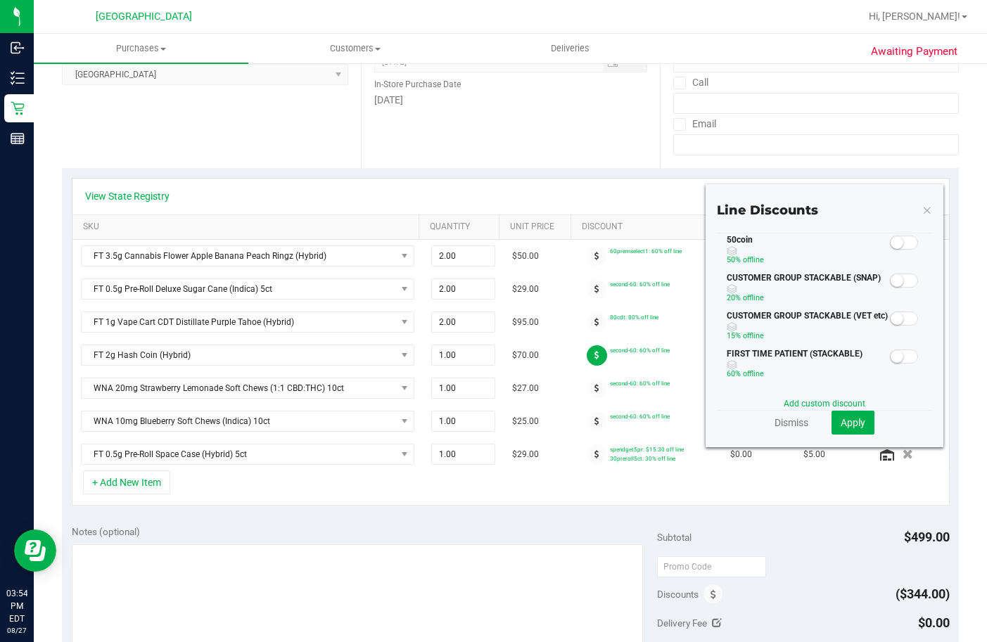
click at [897, 245] on span at bounding box center [904, 243] width 28 height 14
click at [859, 426] on button "Apply" at bounding box center [852, 423] width 43 height 24
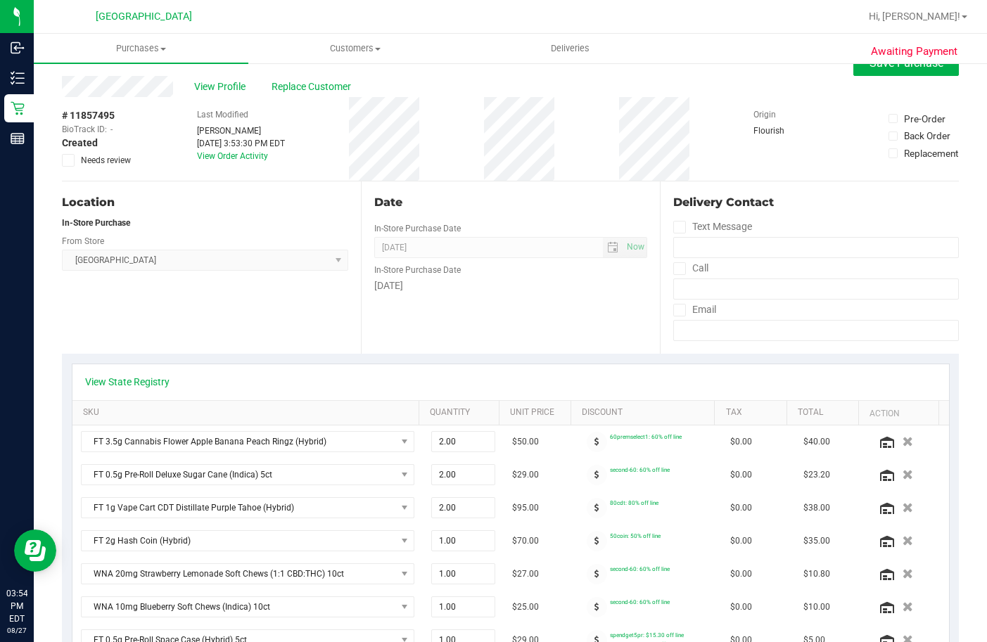
scroll to position [0, 0]
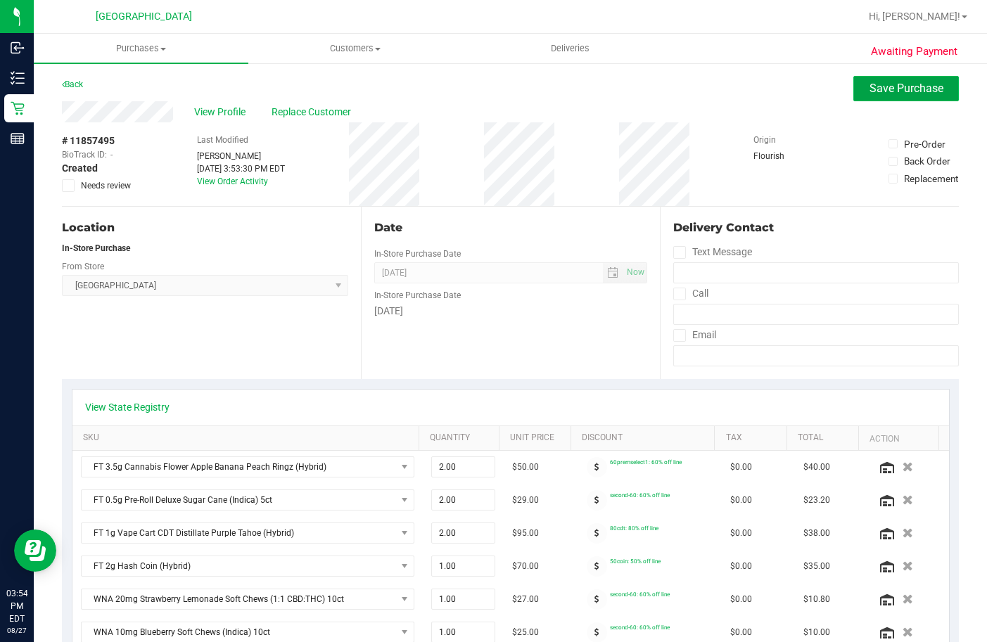
drag, startPoint x: 885, startPoint y: 84, endPoint x: 888, endPoint y: 94, distance: 10.5
click at [887, 84] on span "Save Purchase" at bounding box center [906, 88] width 74 height 13
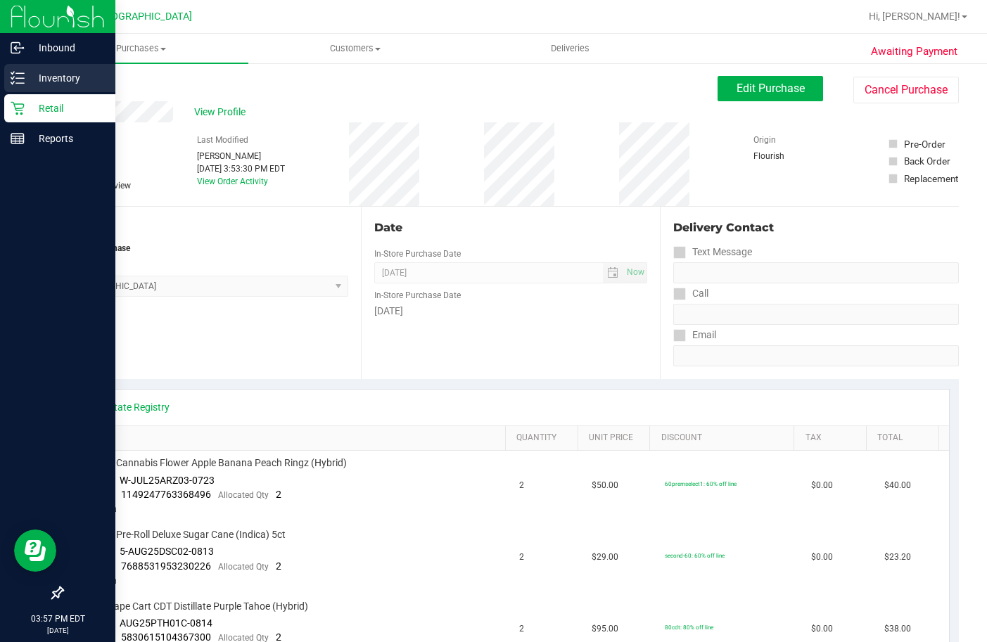
click at [27, 82] on p "Inventory" at bounding box center [67, 78] width 84 height 17
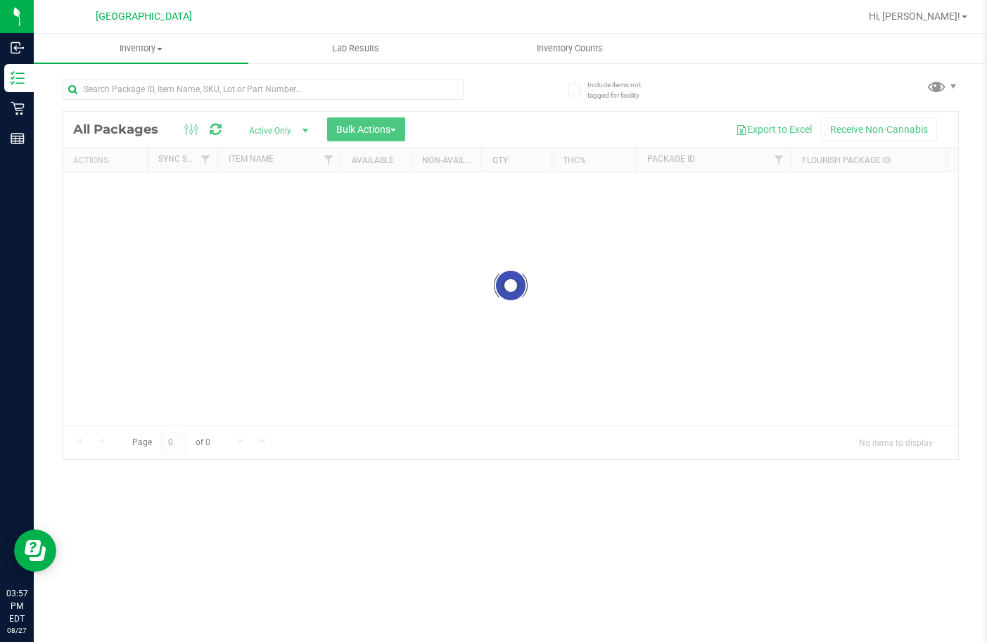
click at [293, 111] on div "Loading... All Packages Active Only Active Only Lab Samples Locked All External…" at bounding box center [510, 285] width 897 height 349
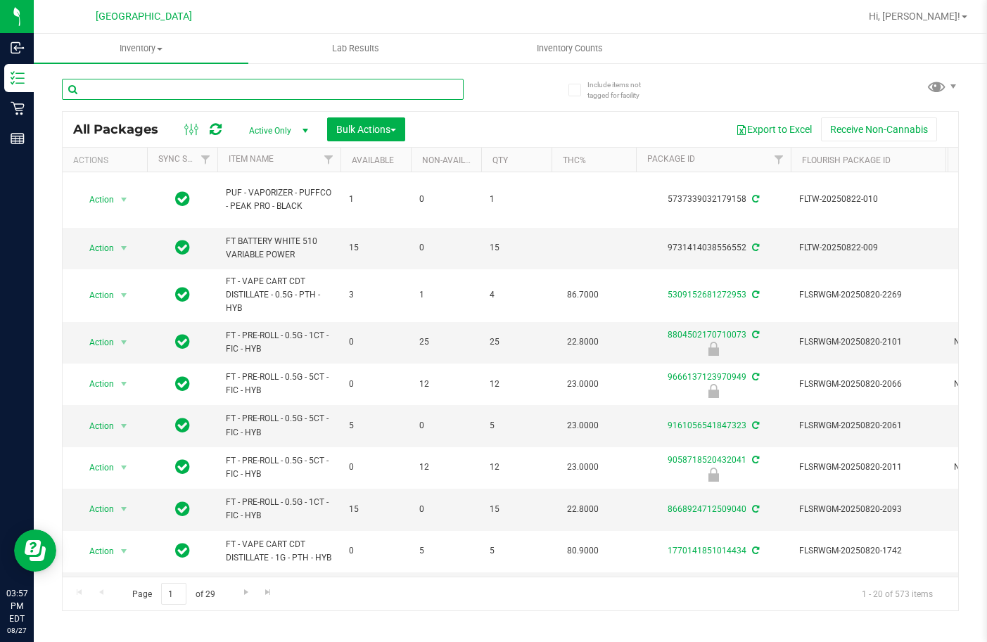
click at [293, 94] on input "text" at bounding box center [263, 89] width 402 height 21
type input "jcw"
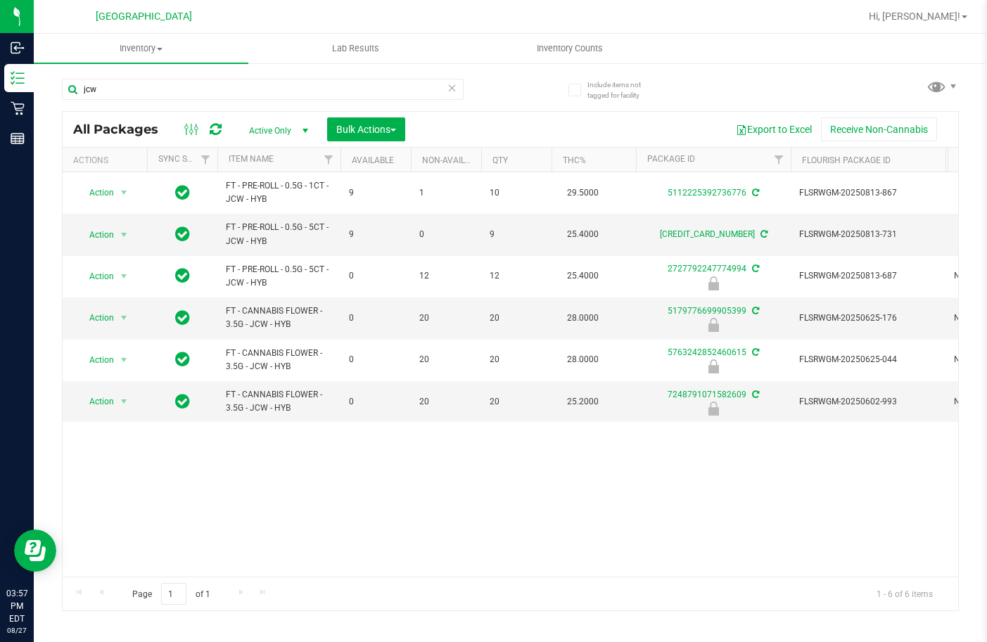
click at [388, 501] on div "Action Action Create package Edit attributes Global inventory Locate package Lo…" at bounding box center [510, 374] width 895 height 404
drag, startPoint x: 115, startPoint y: 89, endPoint x: 50, endPoint y: 91, distance: 65.4
click at [50, 91] on div "Include items not tagged for facility jcw All Packages Active Only Active Only …" at bounding box center [510, 276] width 953 height 429
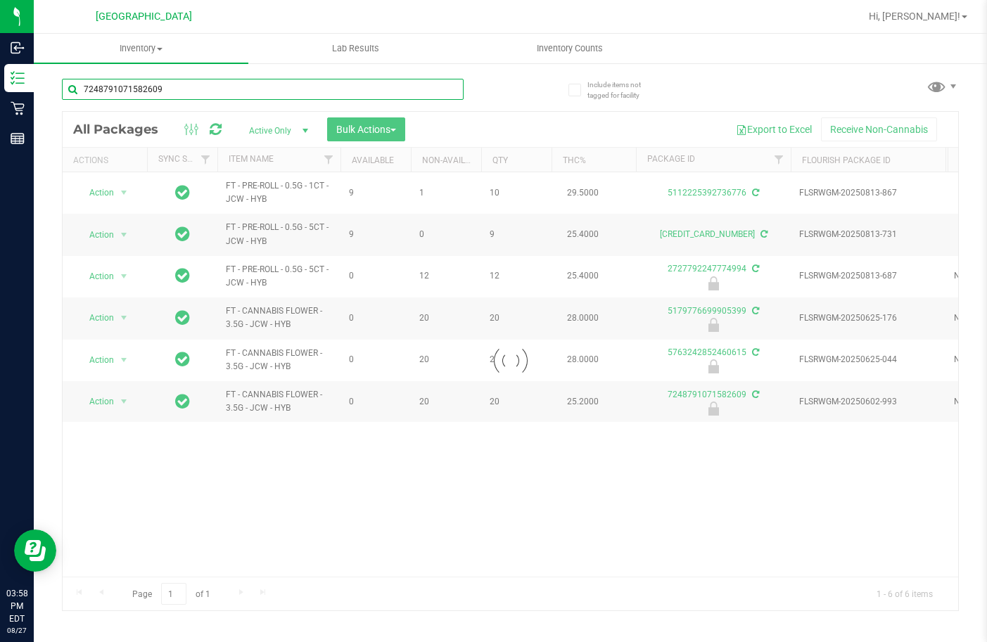
type input "7248791071582609"
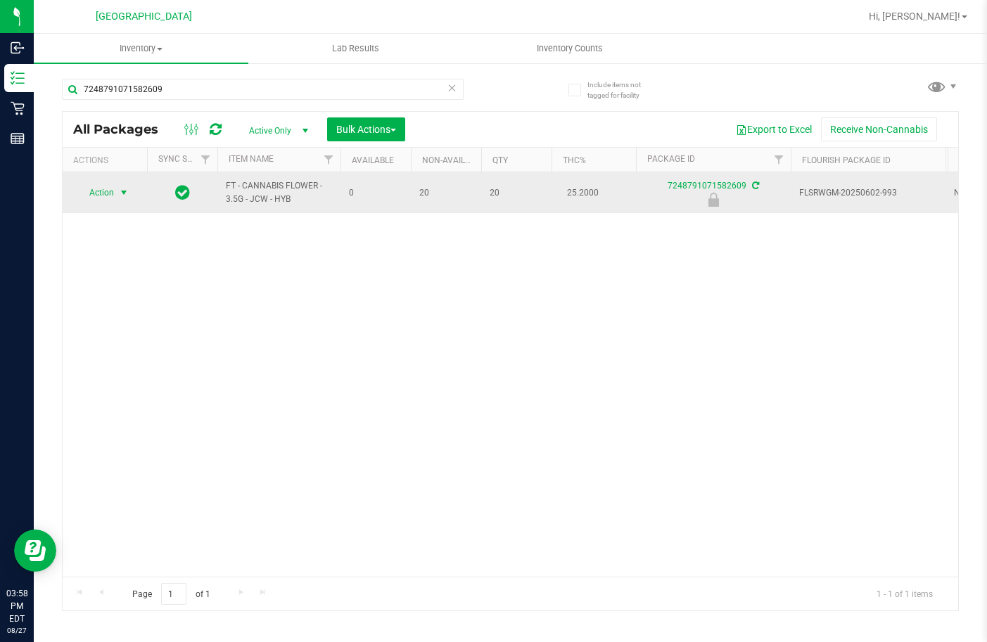
click at [121, 189] on span "select" at bounding box center [123, 192] width 11 height 11
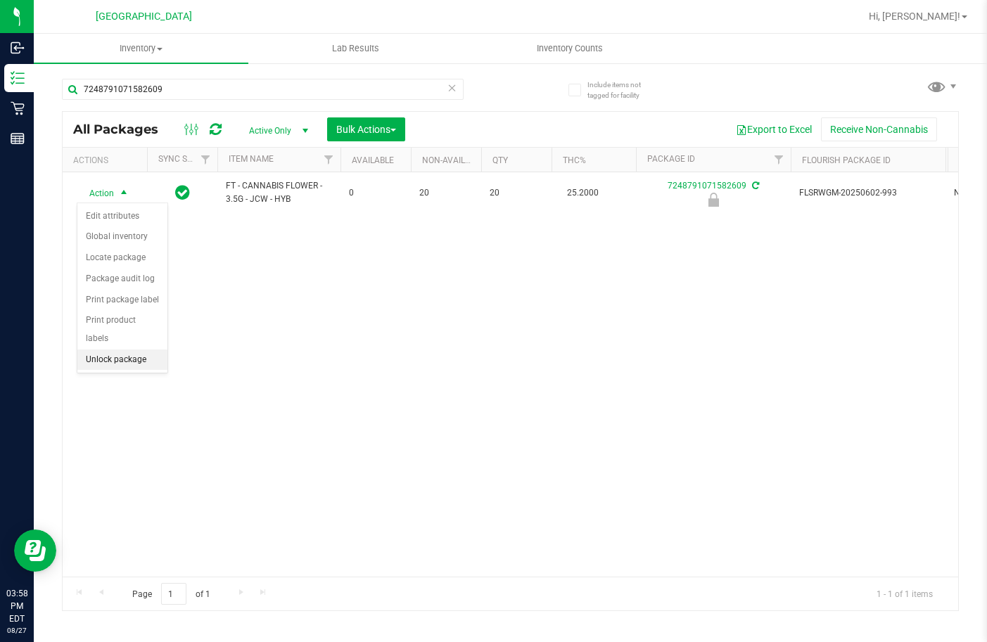
click at [151, 350] on li "Unlock package" at bounding box center [122, 360] width 90 height 21
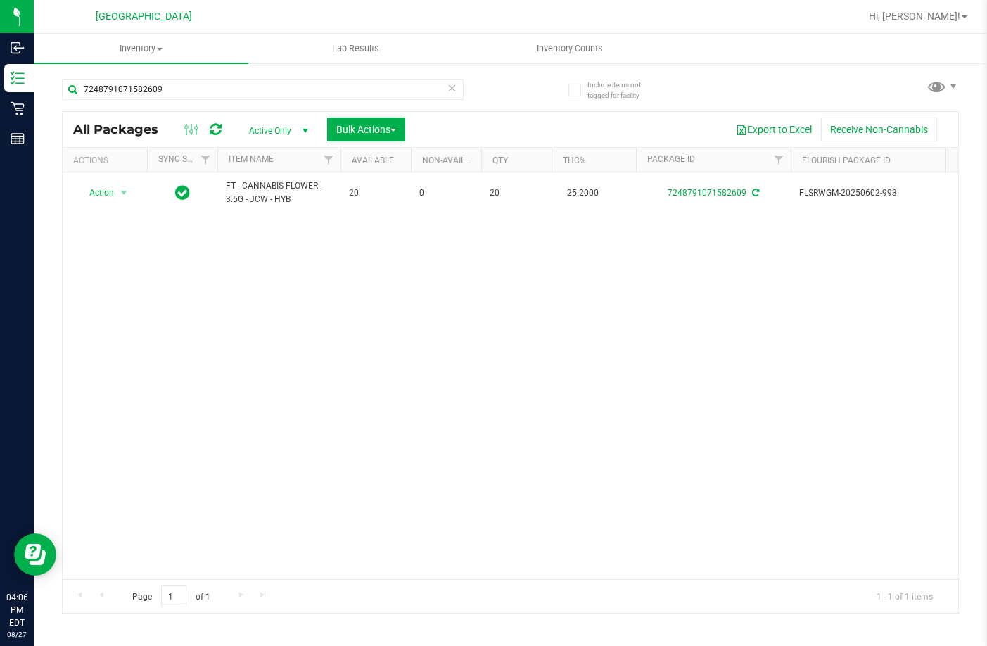
click at [693, 362] on div "Action Action Create package Edit attributes Global inventory Locate package Lo…" at bounding box center [510, 375] width 895 height 407
click at [698, 300] on div "Action Action Create package Edit attributes Global inventory Locate package Lo…" at bounding box center [510, 375] width 895 height 407
click at [269, 348] on div "Action Action Create package Edit attributes Global inventory Locate package Lo…" at bounding box center [510, 375] width 895 height 407
